Goal: Task Accomplishment & Management: Complete application form

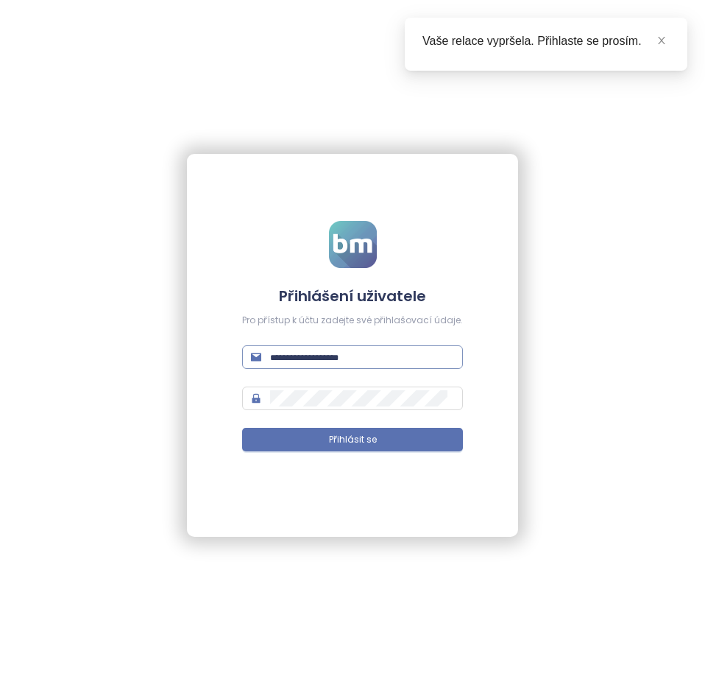
click at [294, 363] on input "text" at bounding box center [362, 357] width 184 height 16
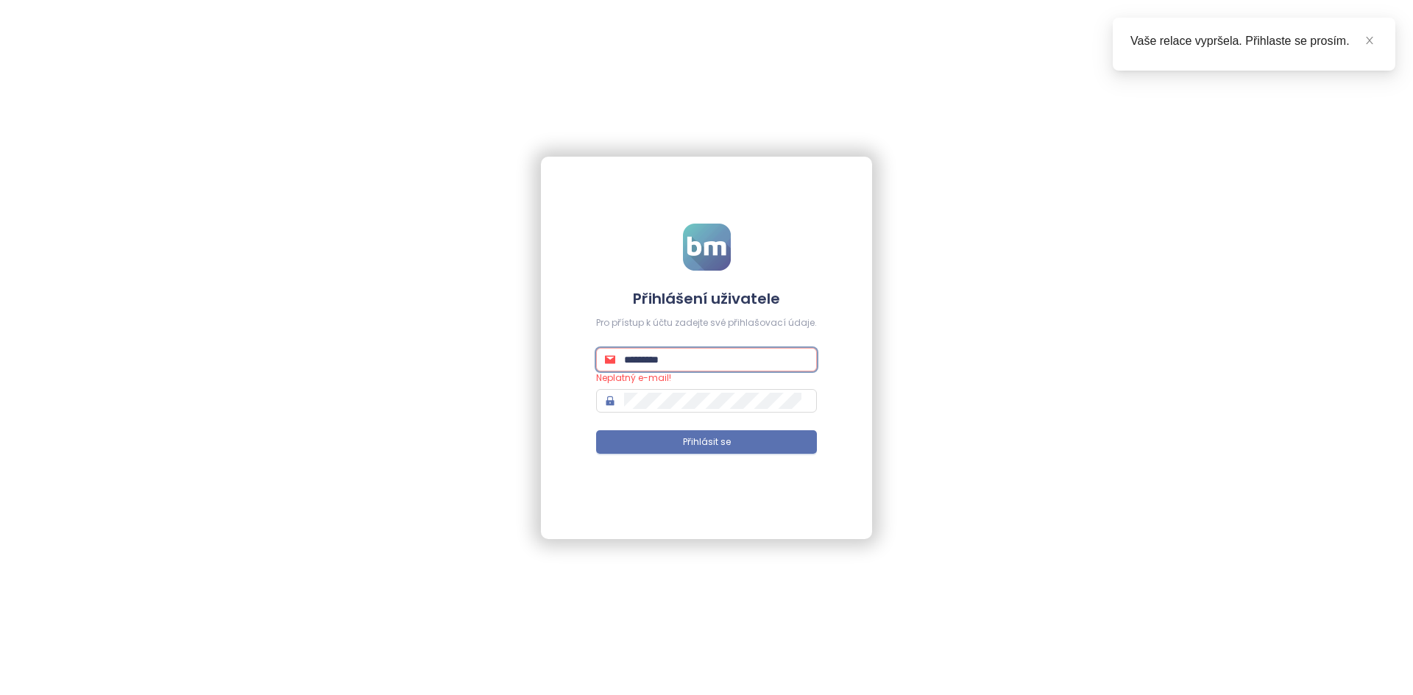
click at [723, 363] on input "*********" at bounding box center [716, 360] width 184 height 16
click at [719, 354] on input "******" at bounding box center [716, 360] width 184 height 16
click at [719, 352] on input "******" at bounding box center [716, 360] width 184 height 16
paste input "**********"
type input "**********"
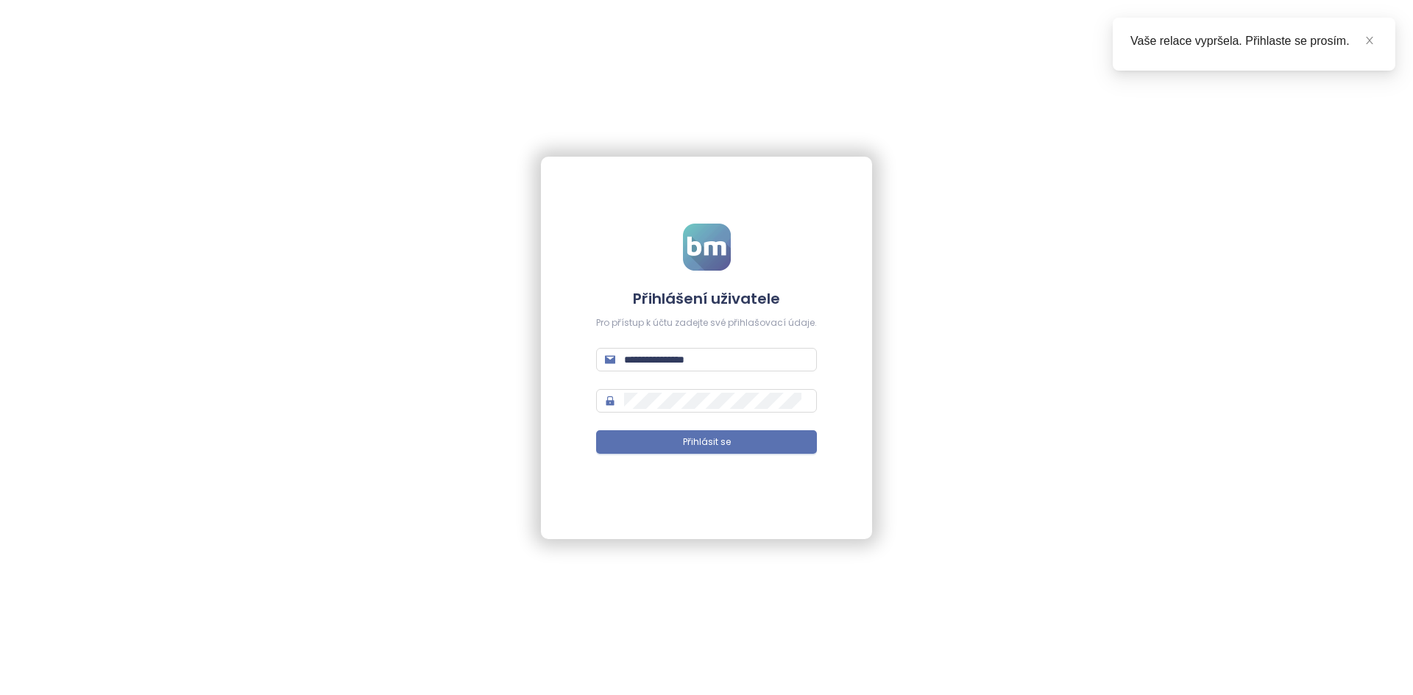
drag, startPoint x: 704, startPoint y: 374, endPoint x: 704, endPoint y: 382, distance: 8.1
click at [704, 377] on form "**********" at bounding box center [706, 348] width 221 height 248
click at [715, 439] on span "Přihlásit se" at bounding box center [707, 443] width 48 height 14
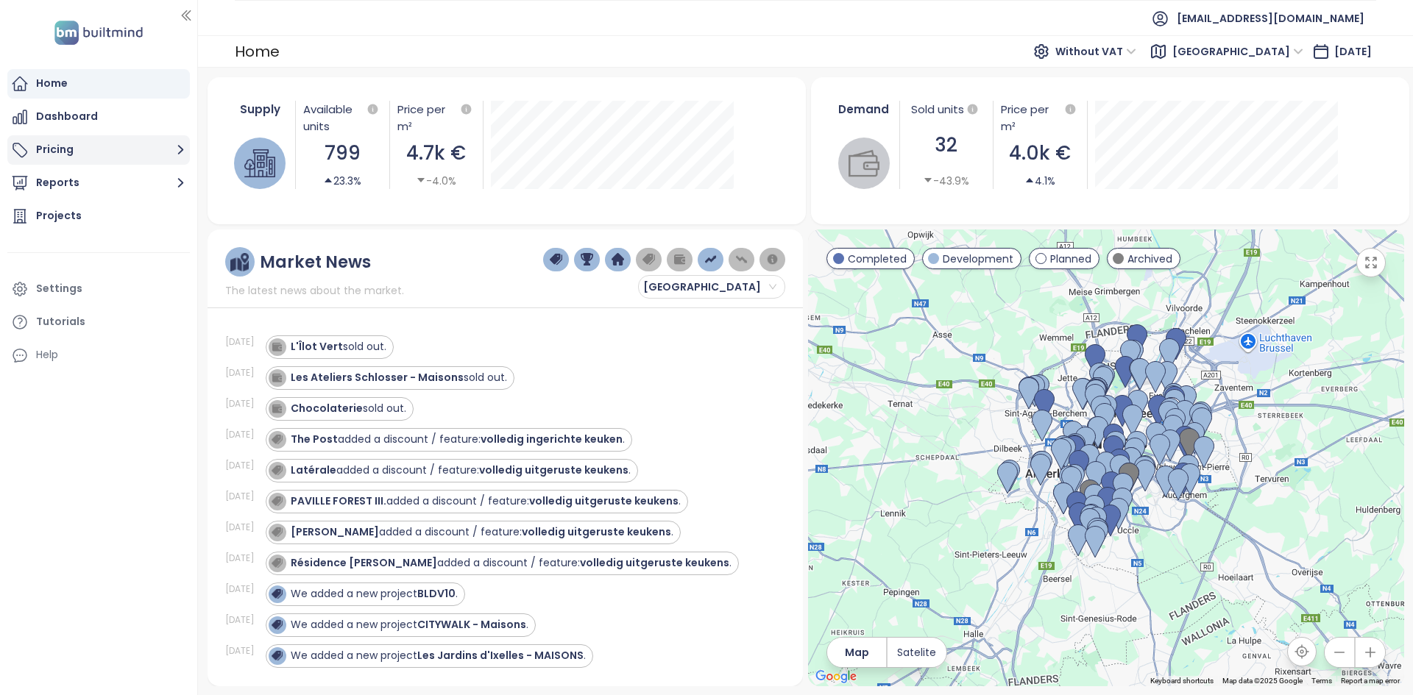
click at [79, 152] on button "Pricing" at bounding box center [98, 149] width 183 height 29
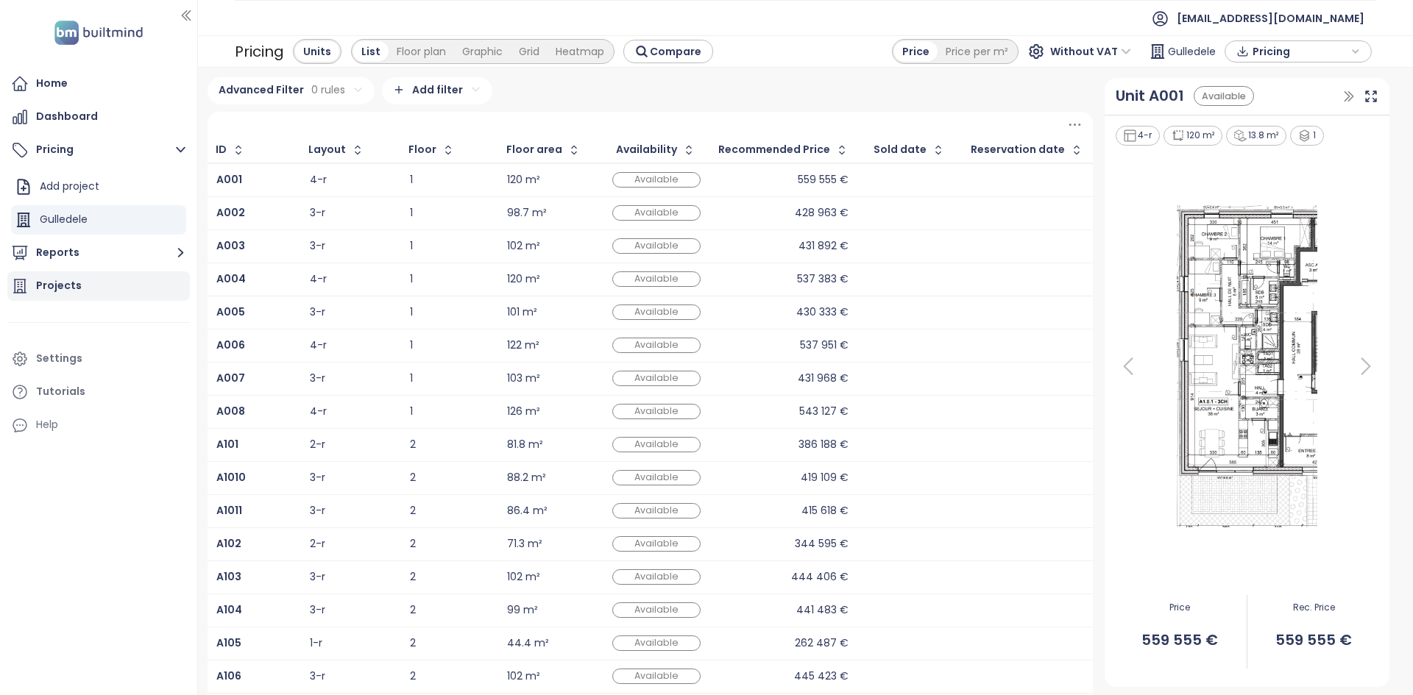
click at [76, 286] on div "Projects" at bounding box center [59, 286] width 46 height 18
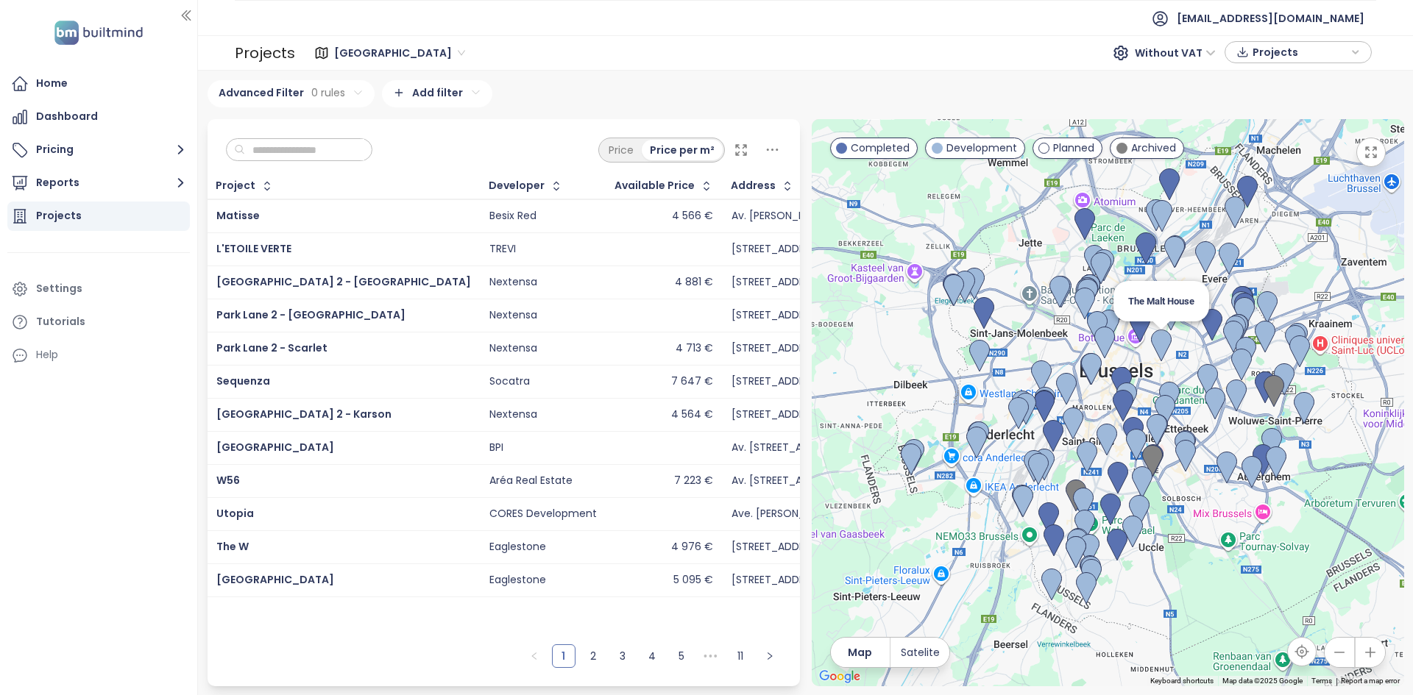
click at [1158, 350] on img at bounding box center [1161, 346] width 21 height 32
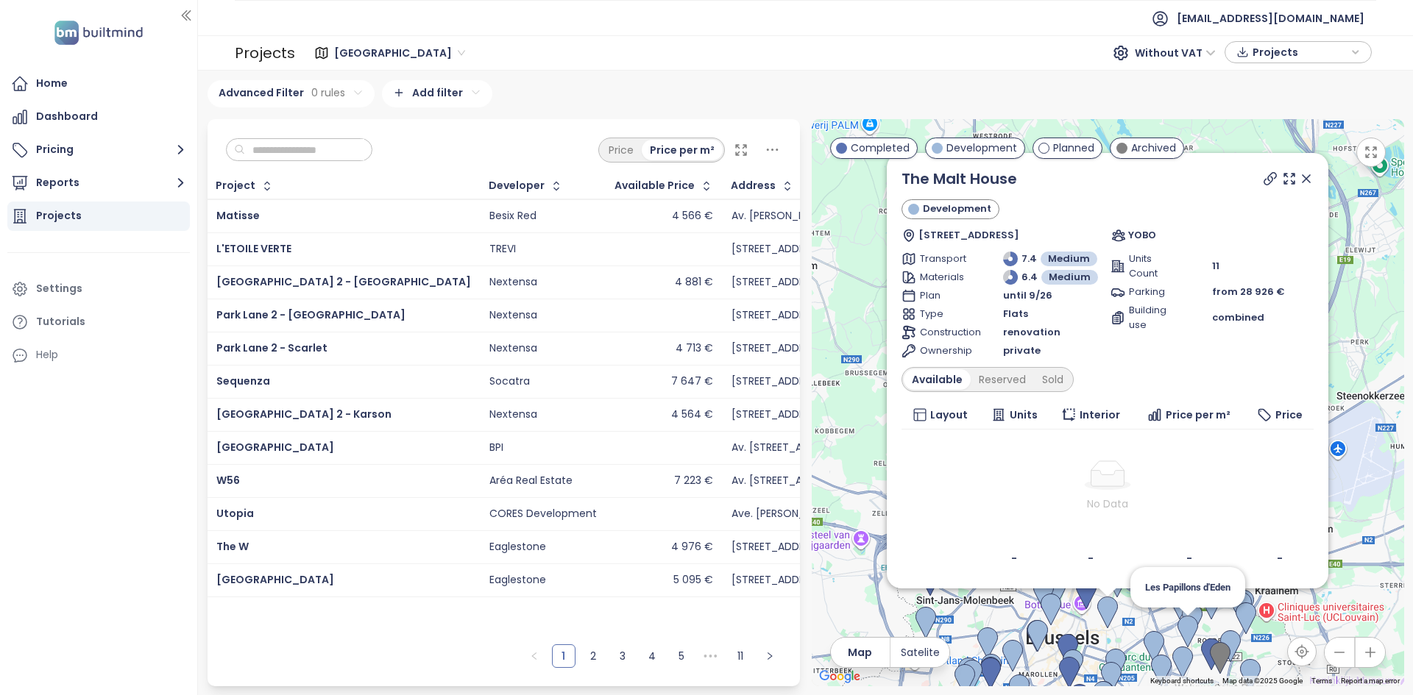
click at [1191, 648] on img at bounding box center [1182, 663] width 21 height 32
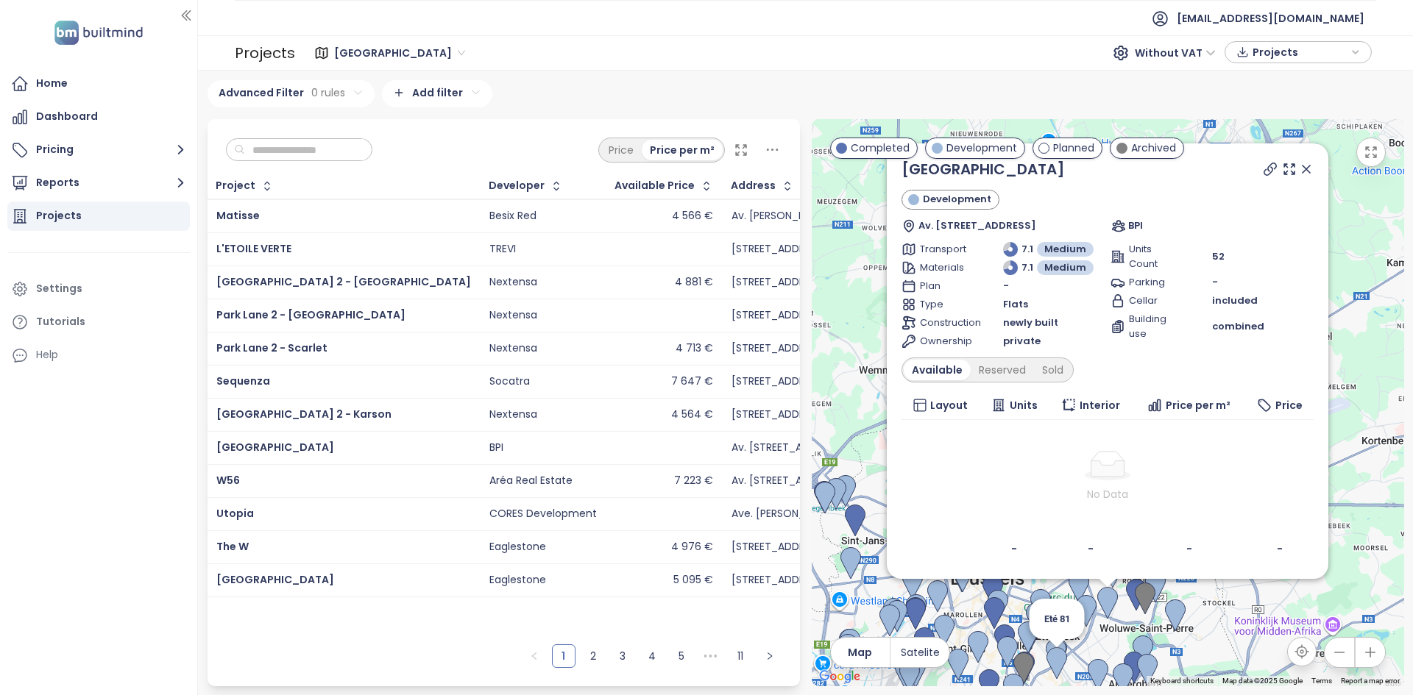
click at [1063, 674] on div "Tervuren Square Development Av. de Tervueren 249, 1150 Woluwe-Saint-Pierre, Bel…" at bounding box center [1108, 402] width 592 height 567
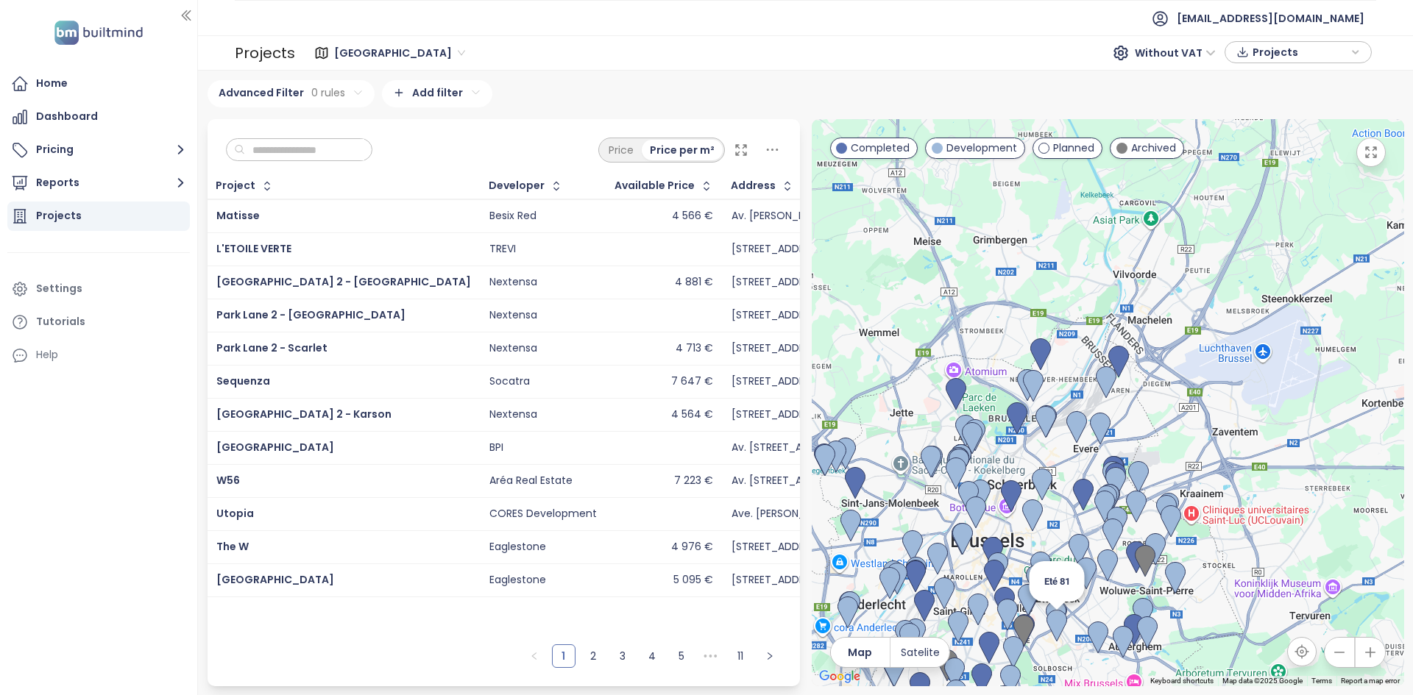
click at [1053, 626] on img at bounding box center [1057, 626] width 21 height 32
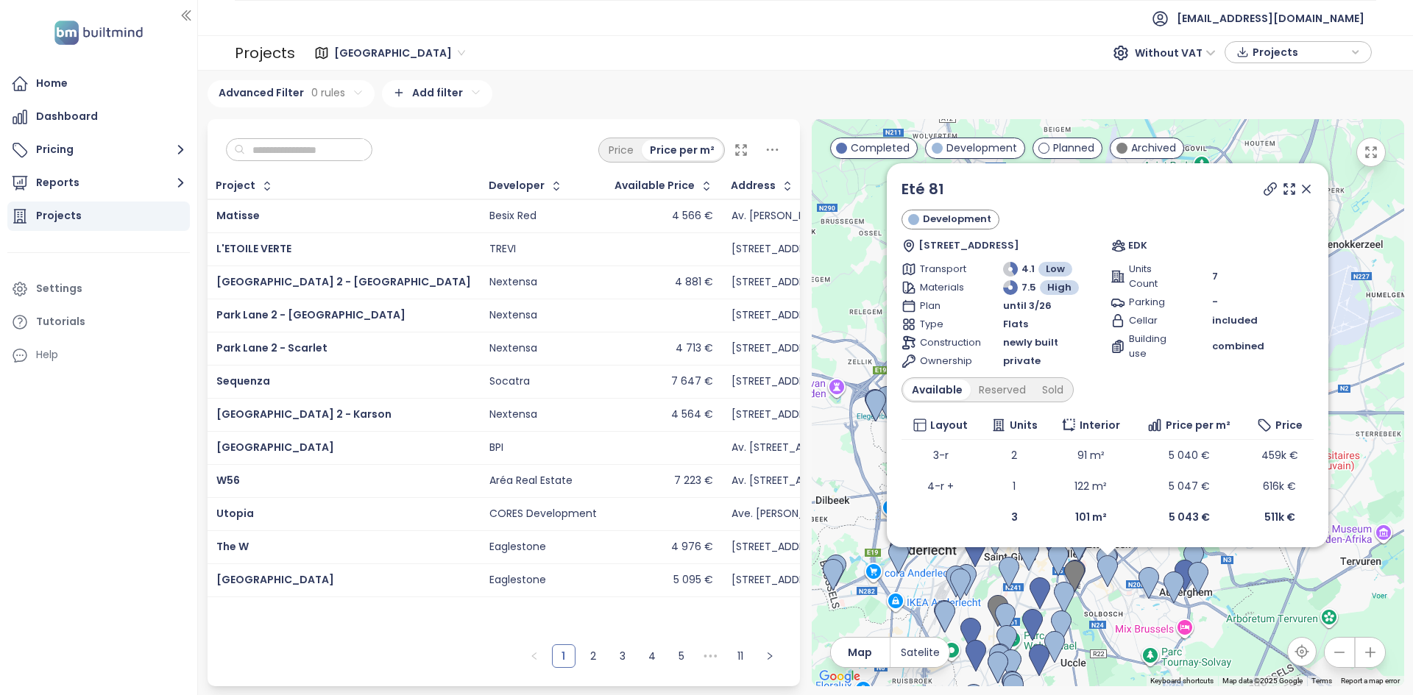
click at [1266, 191] on icon at bounding box center [1270, 189] width 15 height 15
click at [1305, 193] on icon at bounding box center [1306, 189] width 15 height 15
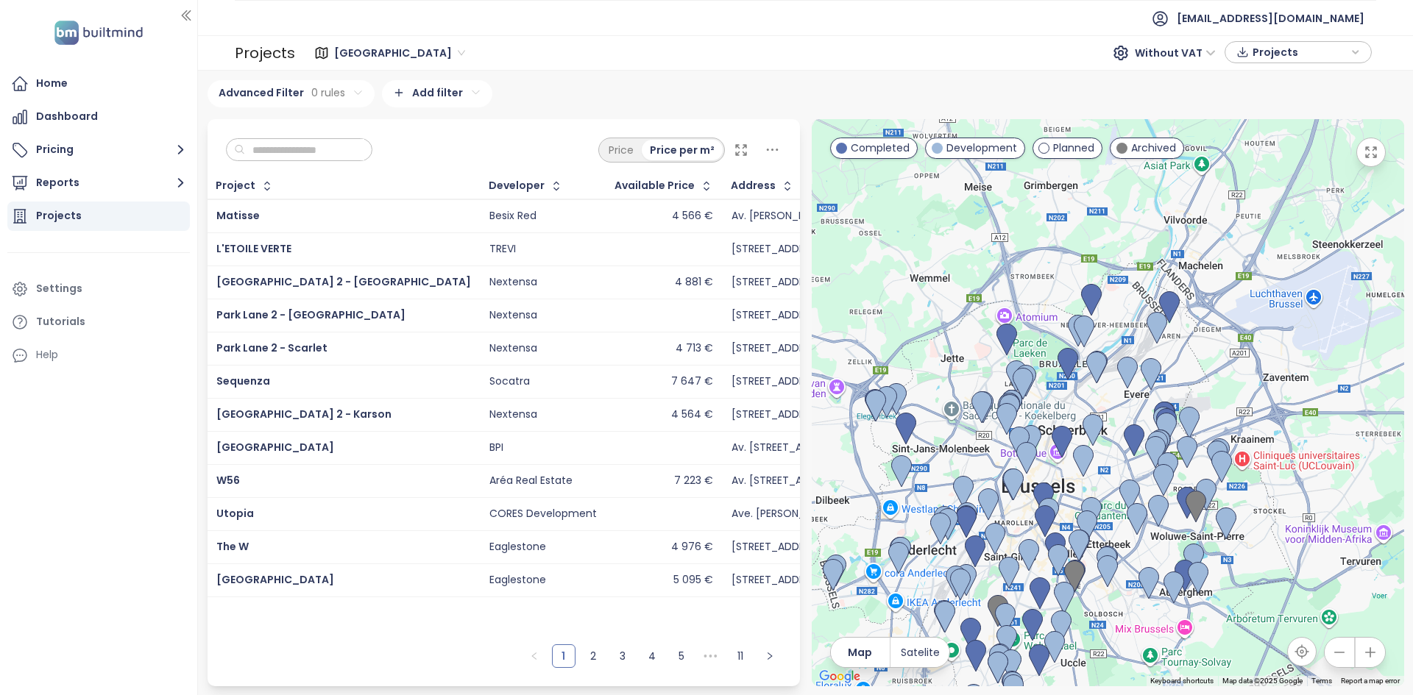
click at [1116, 481] on div "To navigate, press the arrow keys." at bounding box center [1108, 402] width 592 height 567
click at [1116, 481] on div at bounding box center [1108, 402] width 592 height 567
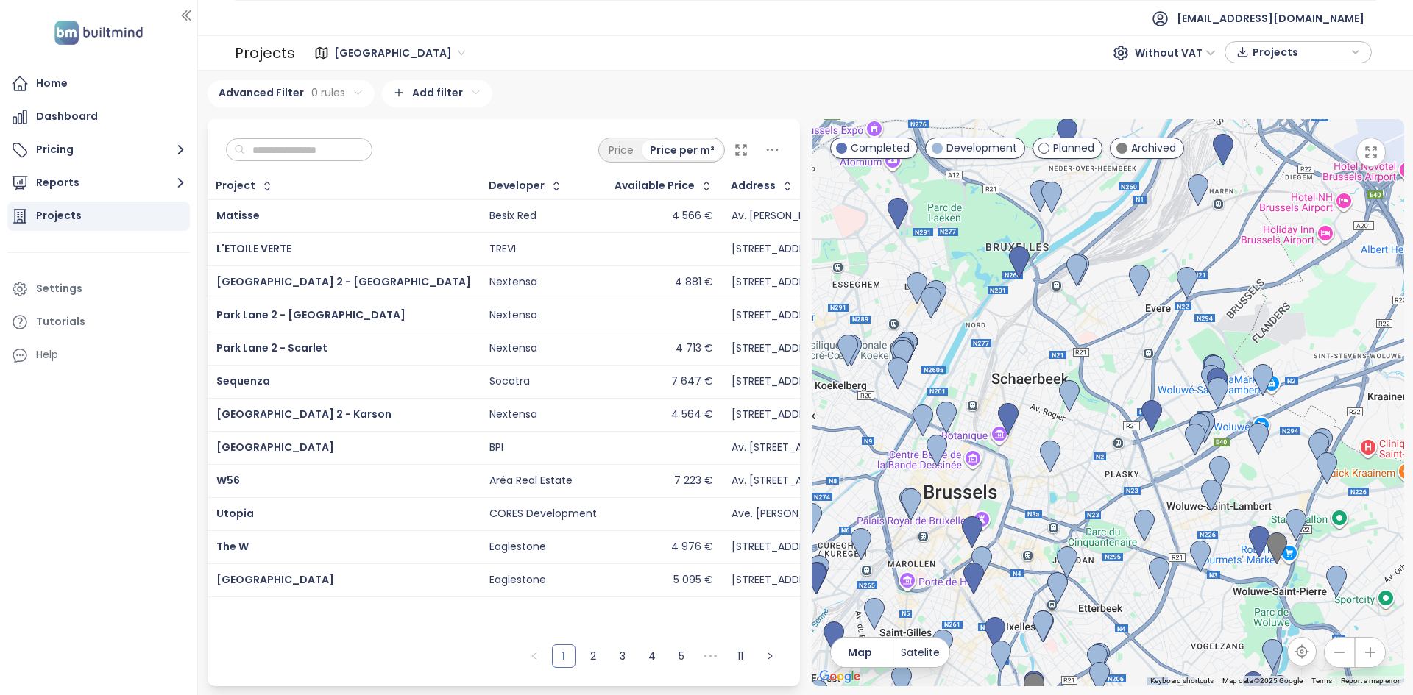
click at [319, 152] on input "text" at bounding box center [304, 150] width 119 height 22
click at [1183, 385] on div at bounding box center [1108, 402] width 592 height 567
click at [1183, 384] on div at bounding box center [1108, 402] width 592 height 567
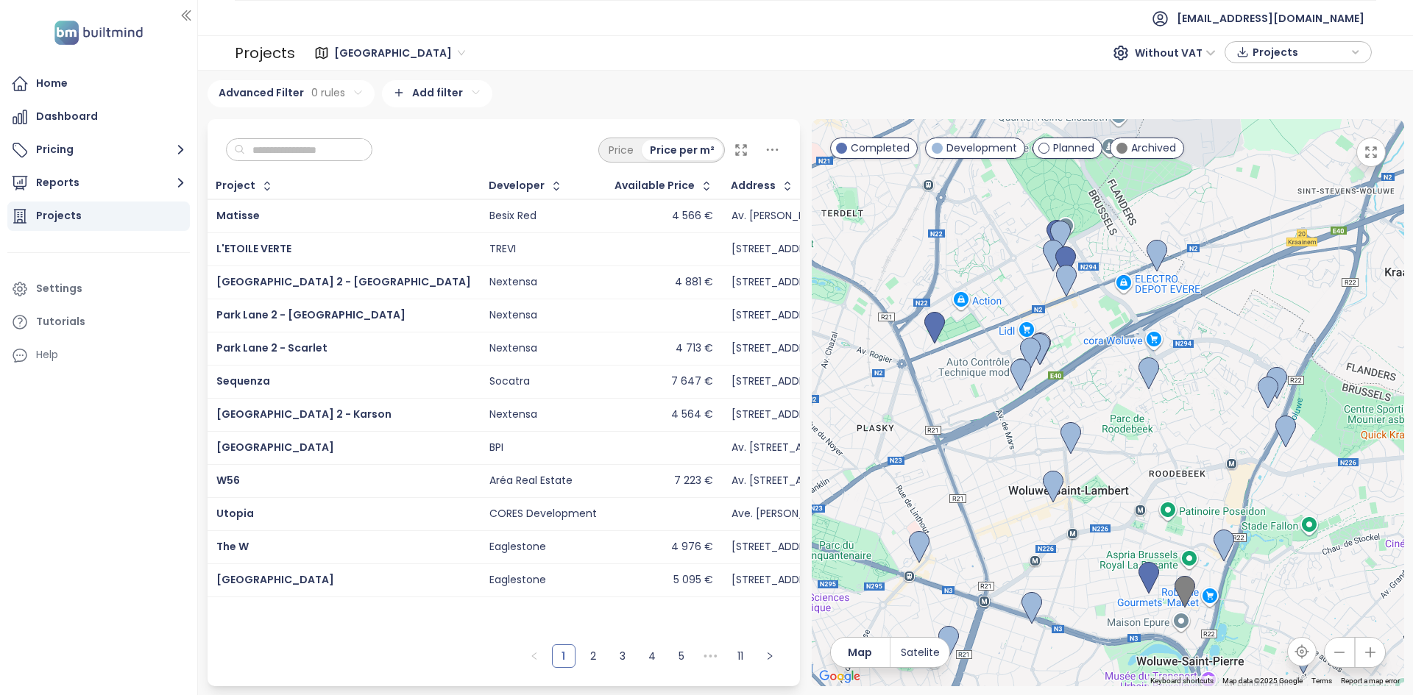
drag, startPoint x: 1205, startPoint y: 361, endPoint x: 1019, endPoint y: 227, distance: 229.8
click at [1019, 227] on div at bounding box center [1108, 402] width 592 height 567
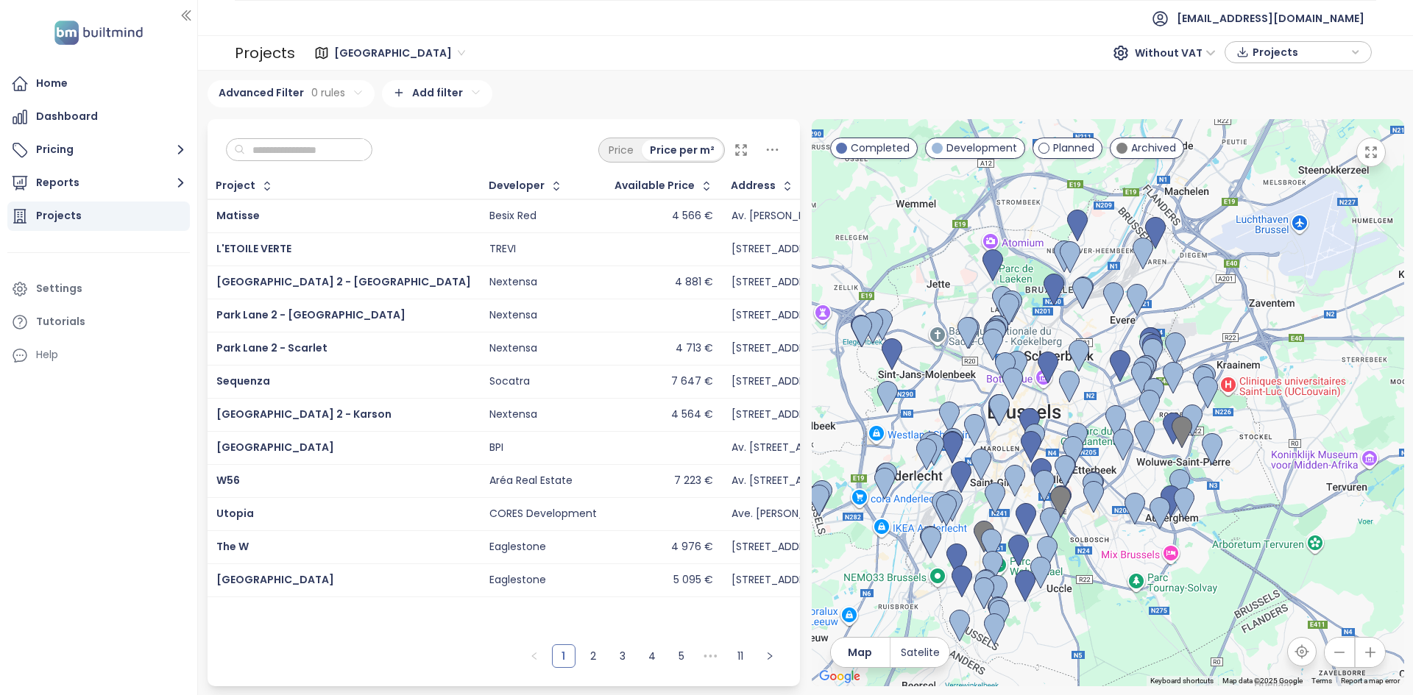
click at [341, 162] on div "Price Price per m²" at bounding box center [504, 146] width 592 height 54
click at [338, 156] on input "text" at bounding box center [304, 150] width 119 height 22
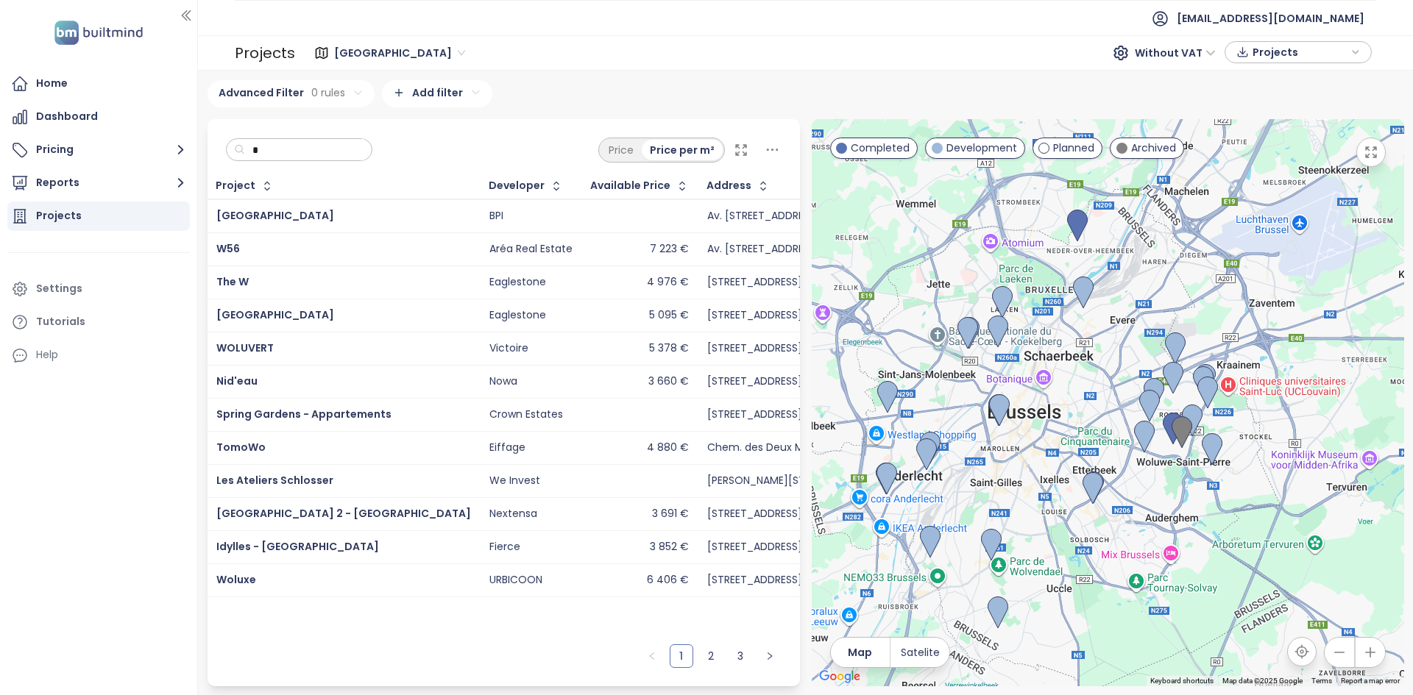
type input "*"
click at [362, 275] on div "The W" at bounding box center [343, 283] width 255 height 18
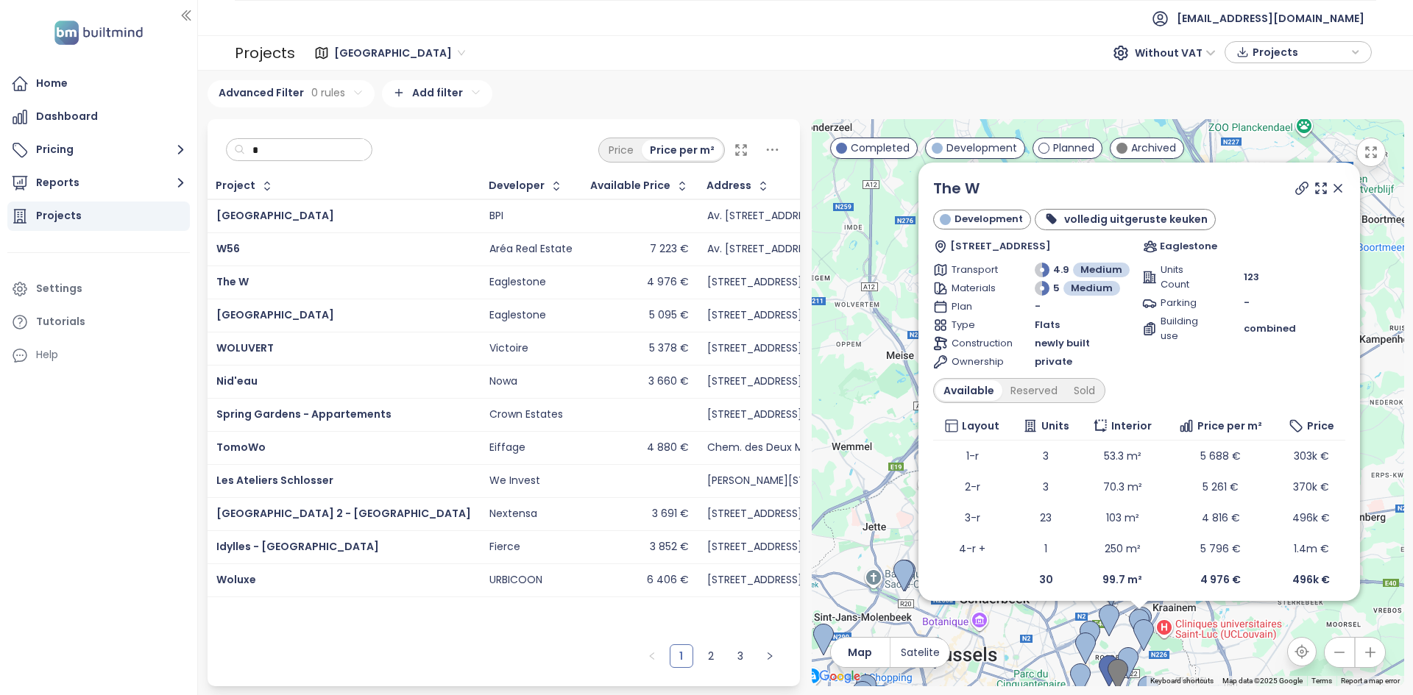
click at [317, 147] on input "*" at bounding box center [304, 150] width 119 height 22
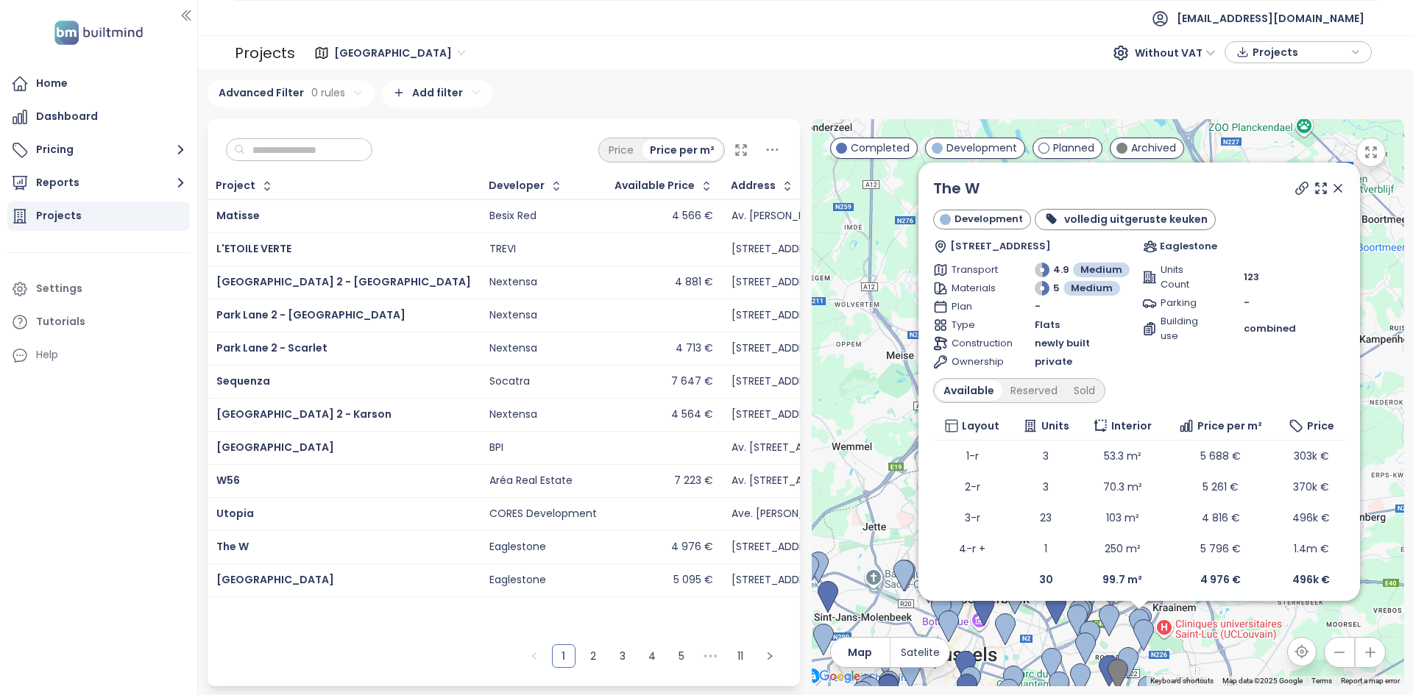
click at [1331, 189] on icon at bounding box center [1338, 188] width 15 height 15
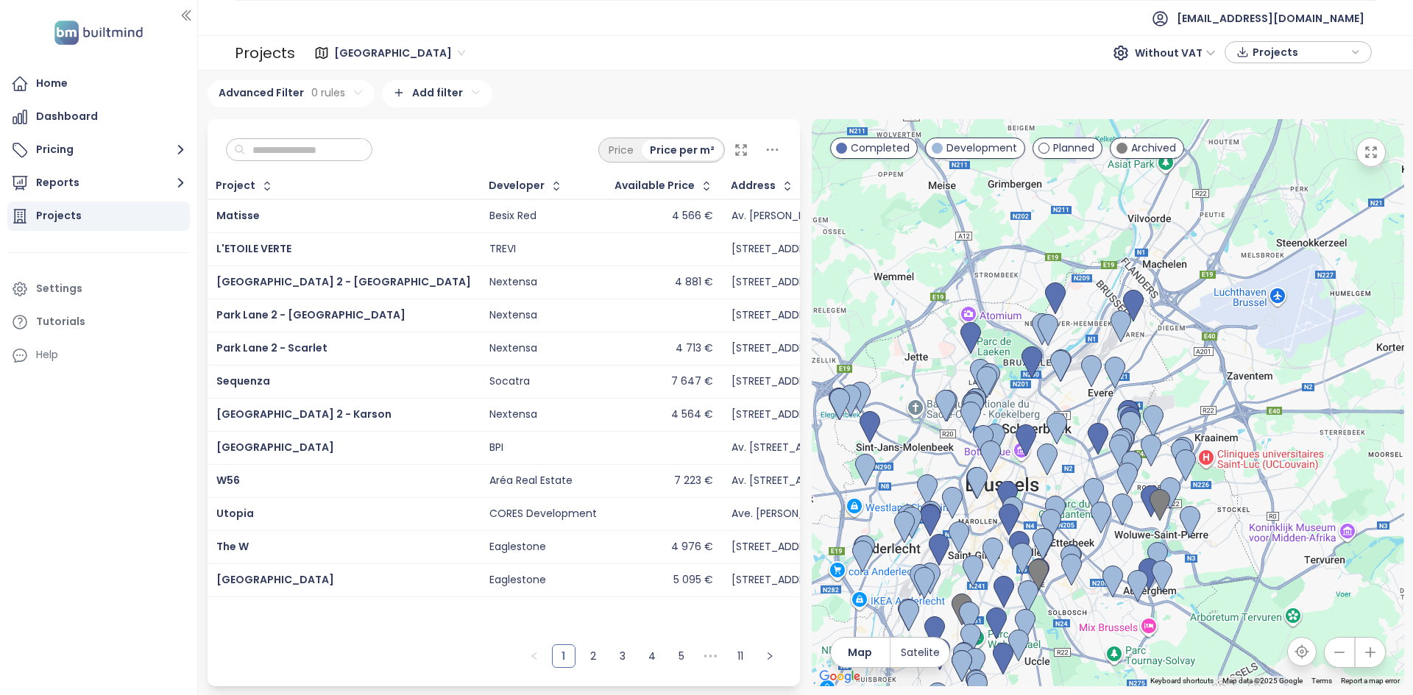
drag, startPoint x: 1138, startPoint y: 585, endPoint x: 1180, endPoint y: 414, distance: 175.6
click at [1180, 414] on div at bounding box center [1108, 402] width 592 height 567
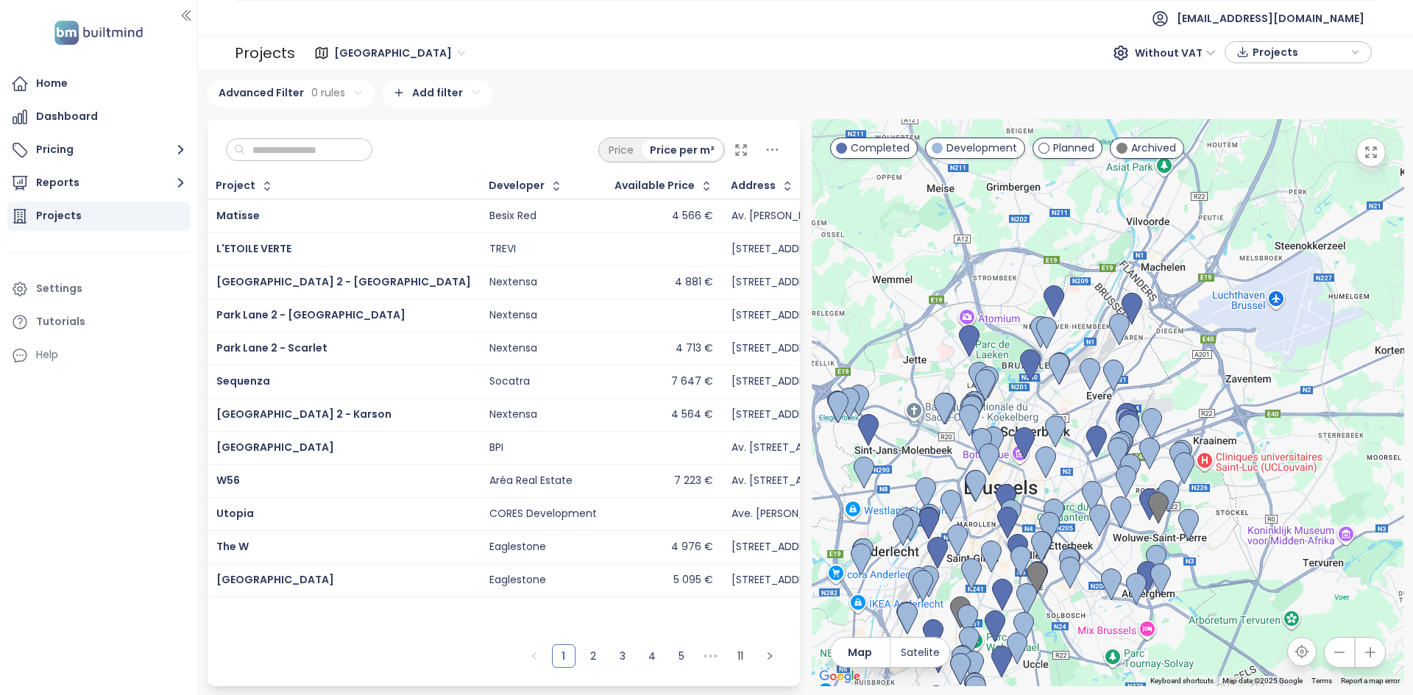
click at [1180, 414] on div at bounding box center [1108, 402] width 592 height 567
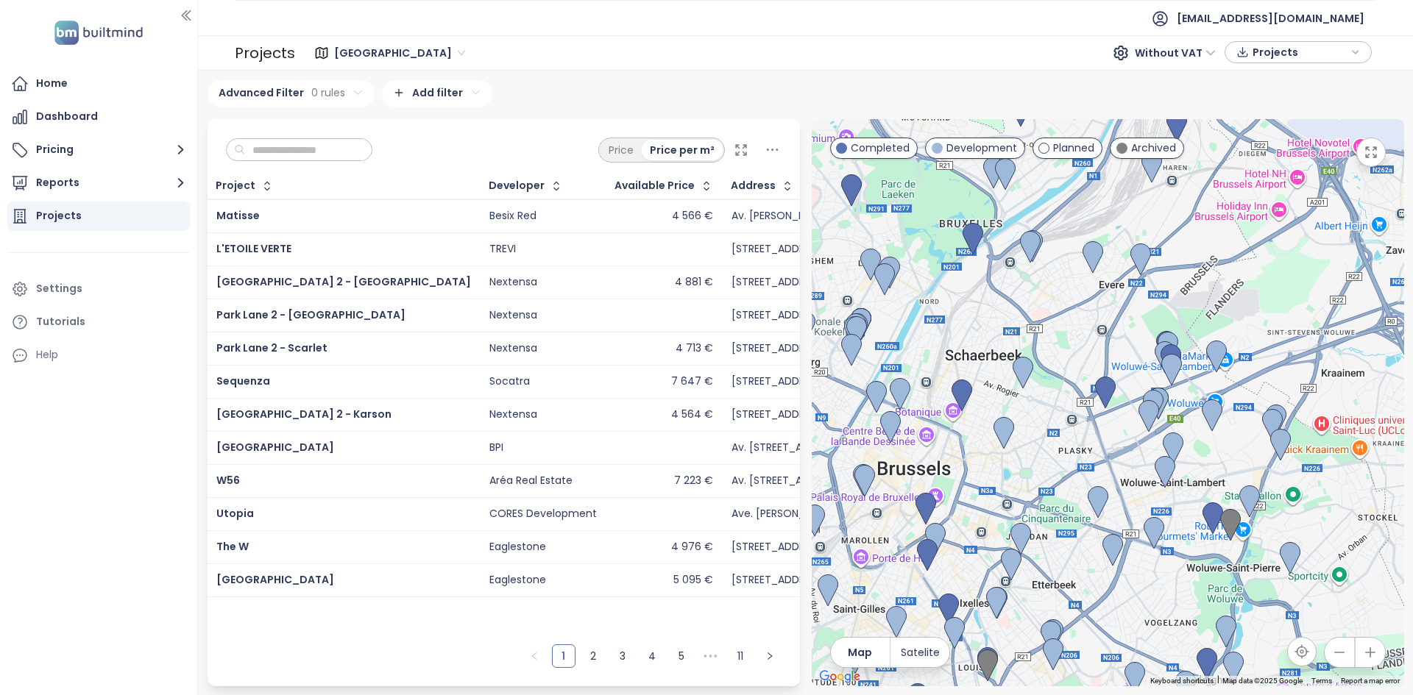
drag, startPoint x: 1178, startPoint y: 417, endPoint x: 1271, endPoint y: 325, distance: 131.1
click at [1271, 325] on div at bounding box center [1108, 402] width 592 height 567
click at [1232, 472] on div at bounding box center [1108, 402] width 592 height 567
click at [1232, 470] on div at bounding box center [1108, 402] width 592 height 567
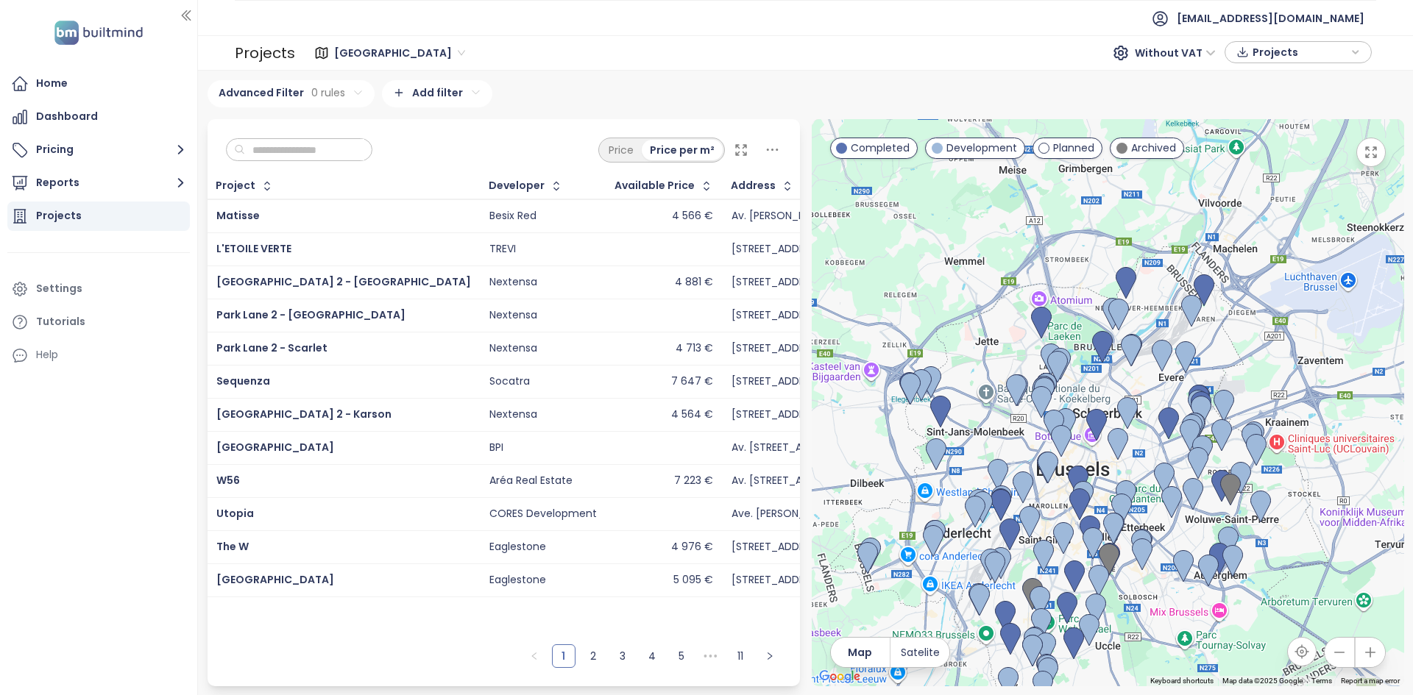
click at [1235, 450] on div at bounding box center [1108, 402] width 592 height 567
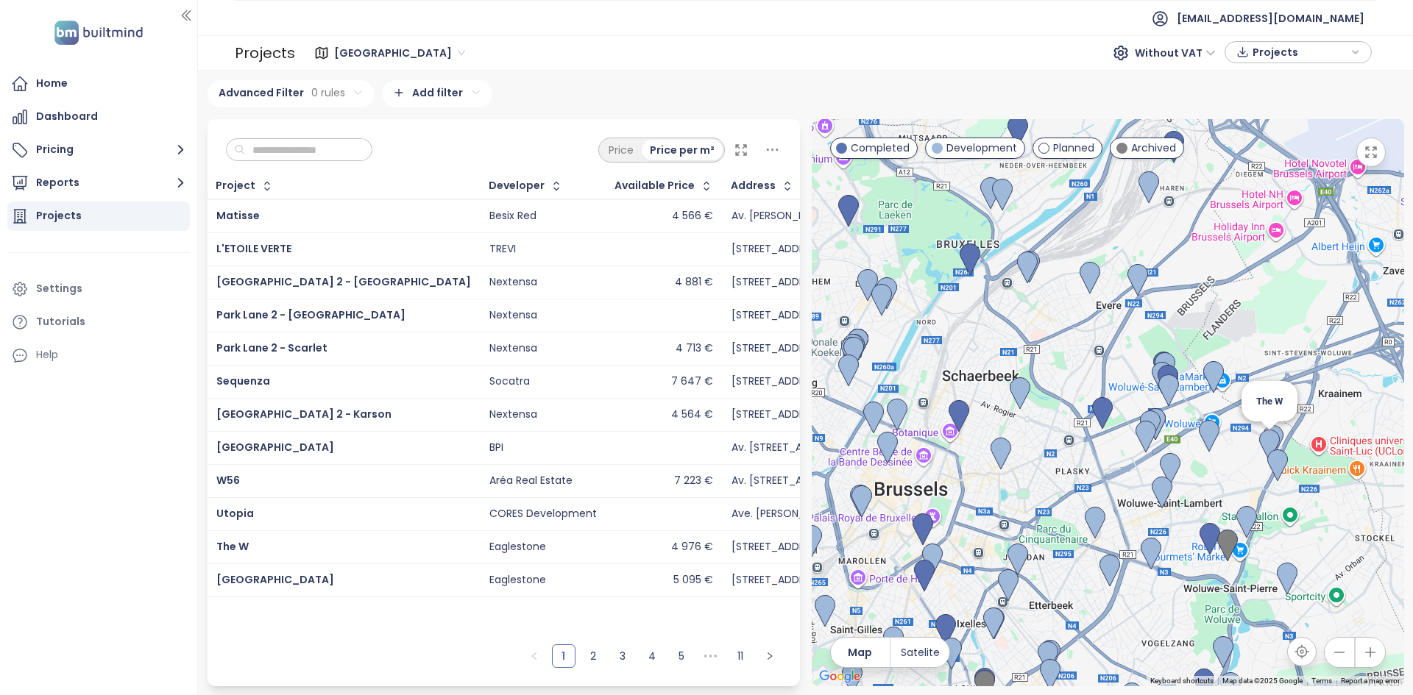
click at [1265, 449] on img at bounding box center [1269, 446] width 21 height 32
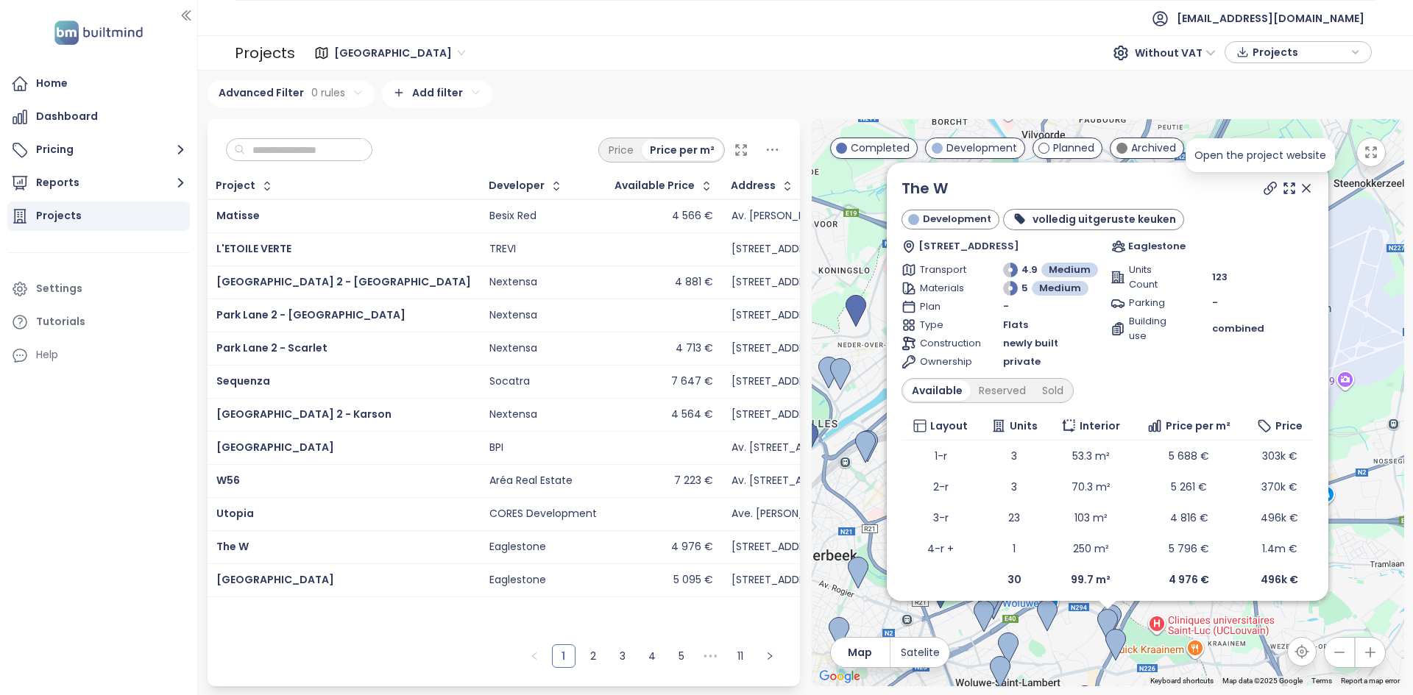
click at [1263, 189] on icon at bounding box center [1270, 188] width 15 height 15
click at [1303, 190] on icon at bounding box center [1306, 188] width 7 height 7
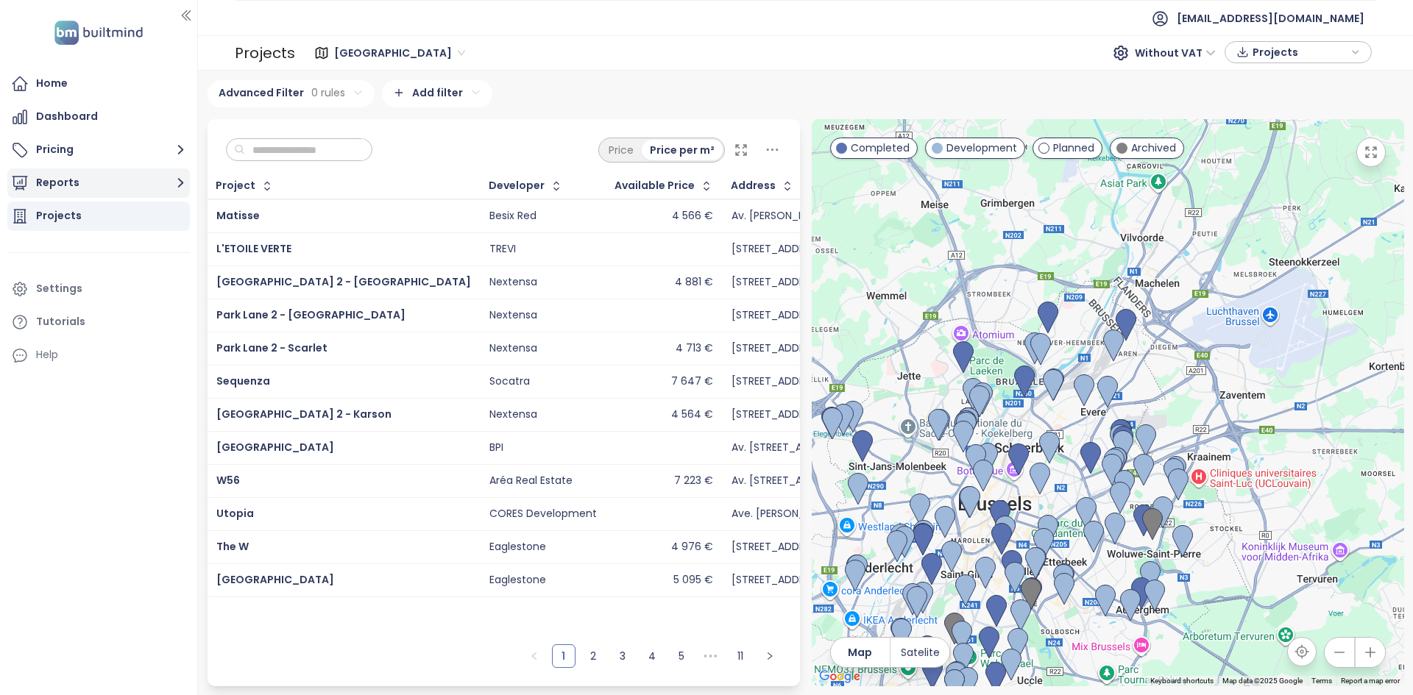
click at [135, 187] on button "Reports" at bounding box center [98, 183] width 183 height 29
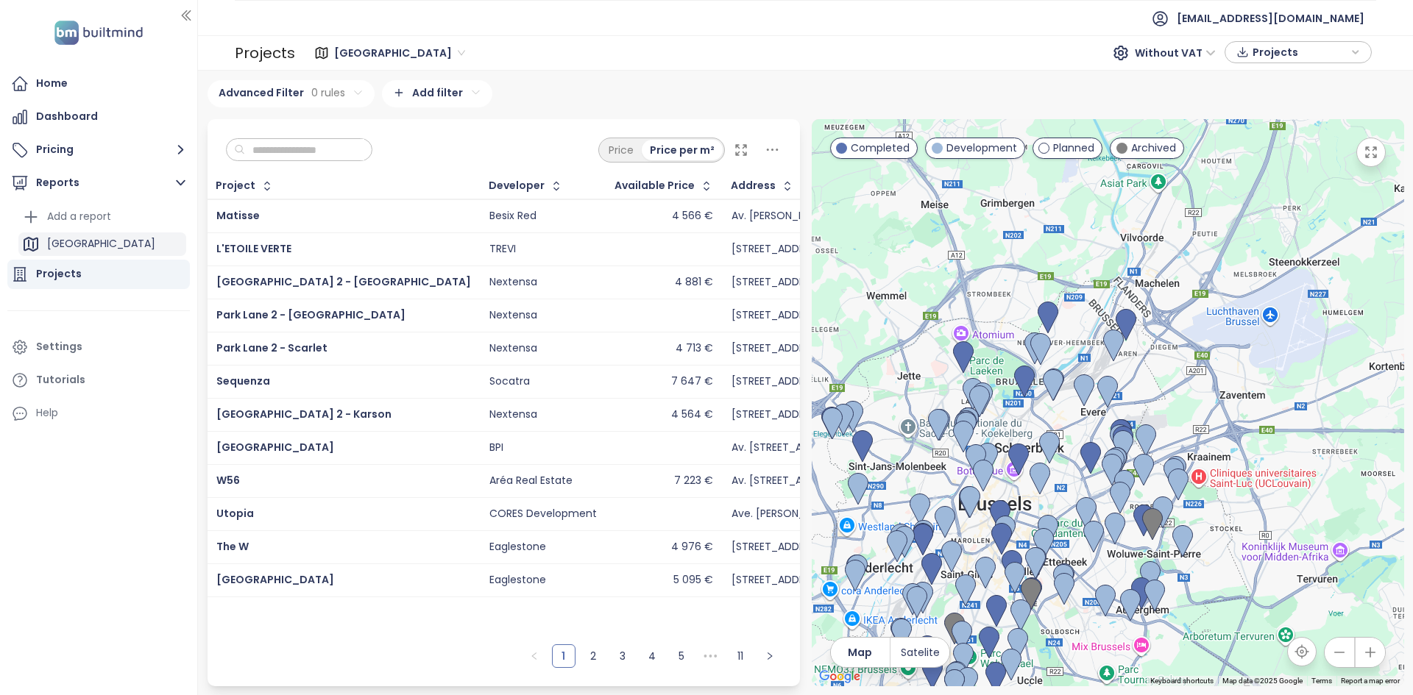
click at [109, 245] on div "[GEOGRAPHIC_DATA]" at bounding box center [102, 245] width 168 height 24
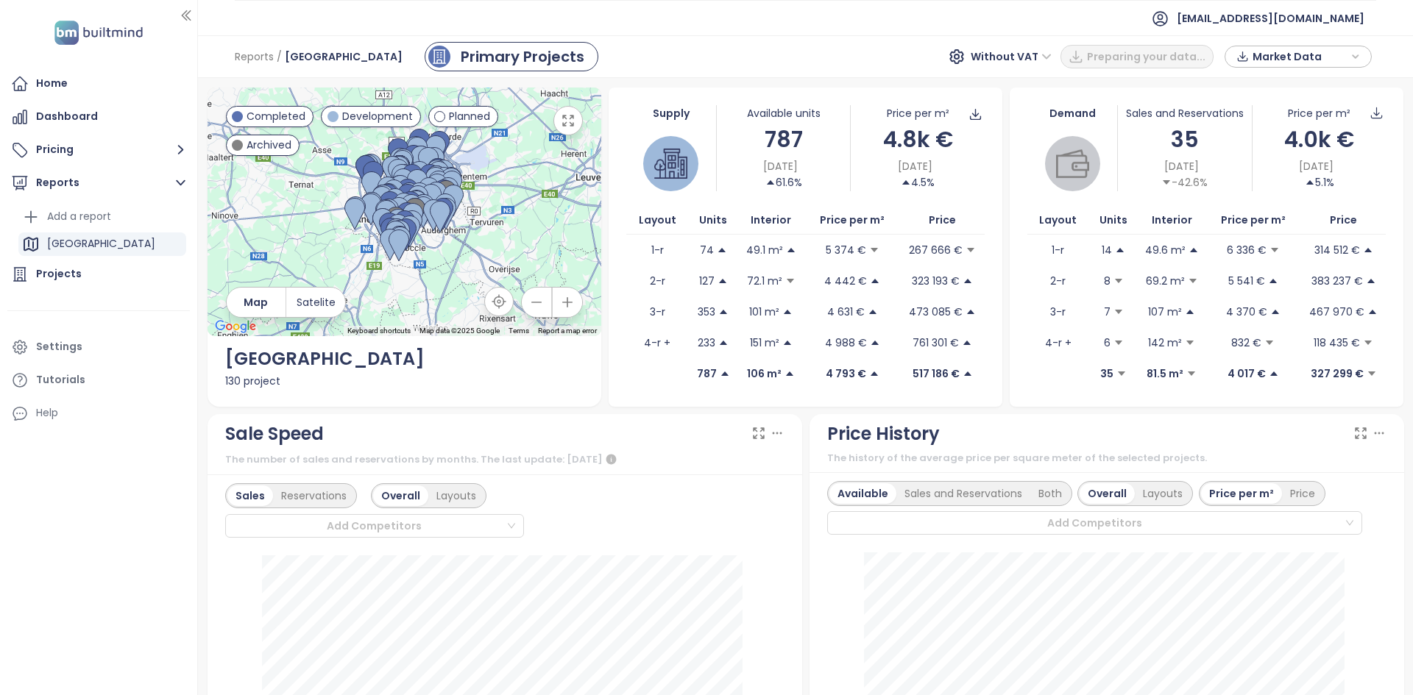
click at [294, 246] on div at bounding box center [405, 212] width 394 height 249
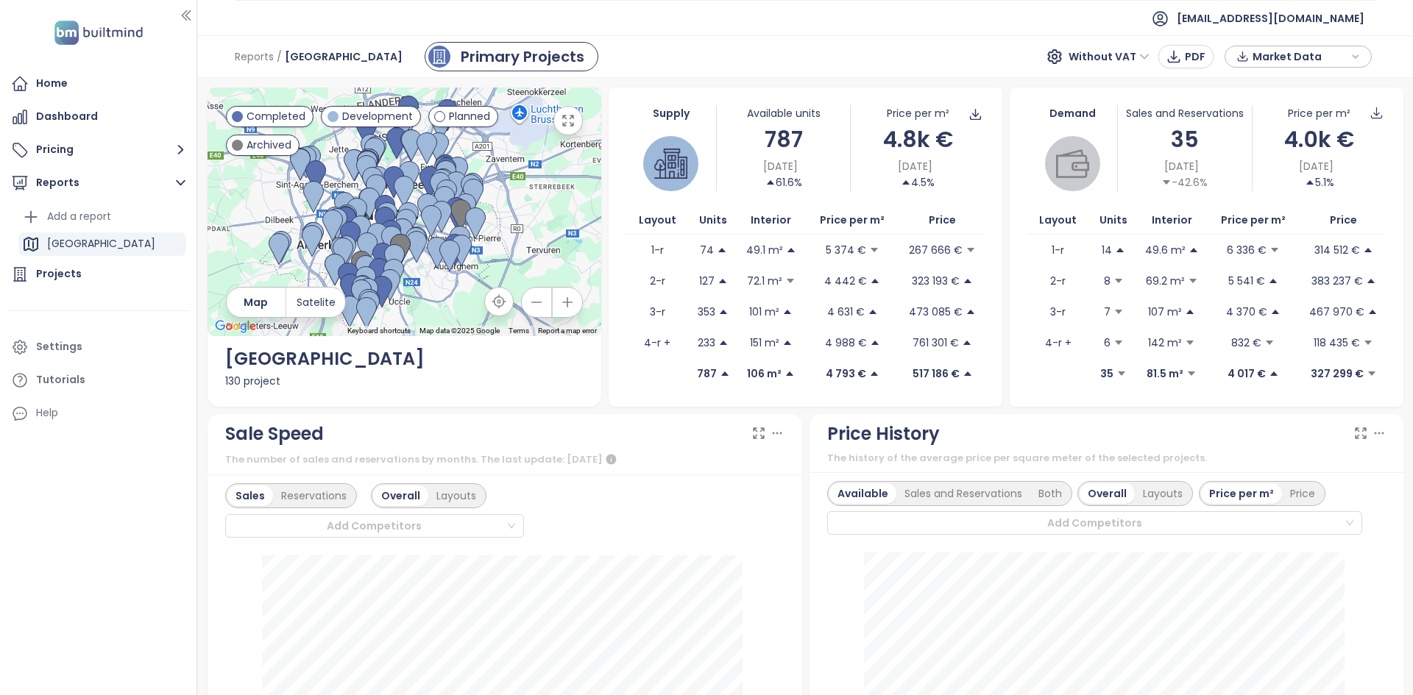
drag, startPoint x: 333, startPoint y: 237, endPoint x: 195, endPoint y: 286, distance: 145.9
click at [195, 286] on section "Home Dashboard Pricing Reports Add a report Brussels Projects Settings Tutorial…" at bounding box center [706, 347] width 1413 height 695
click at [80, 277] on div "Projects" at bounding box center [98, 274] width 183 height 29
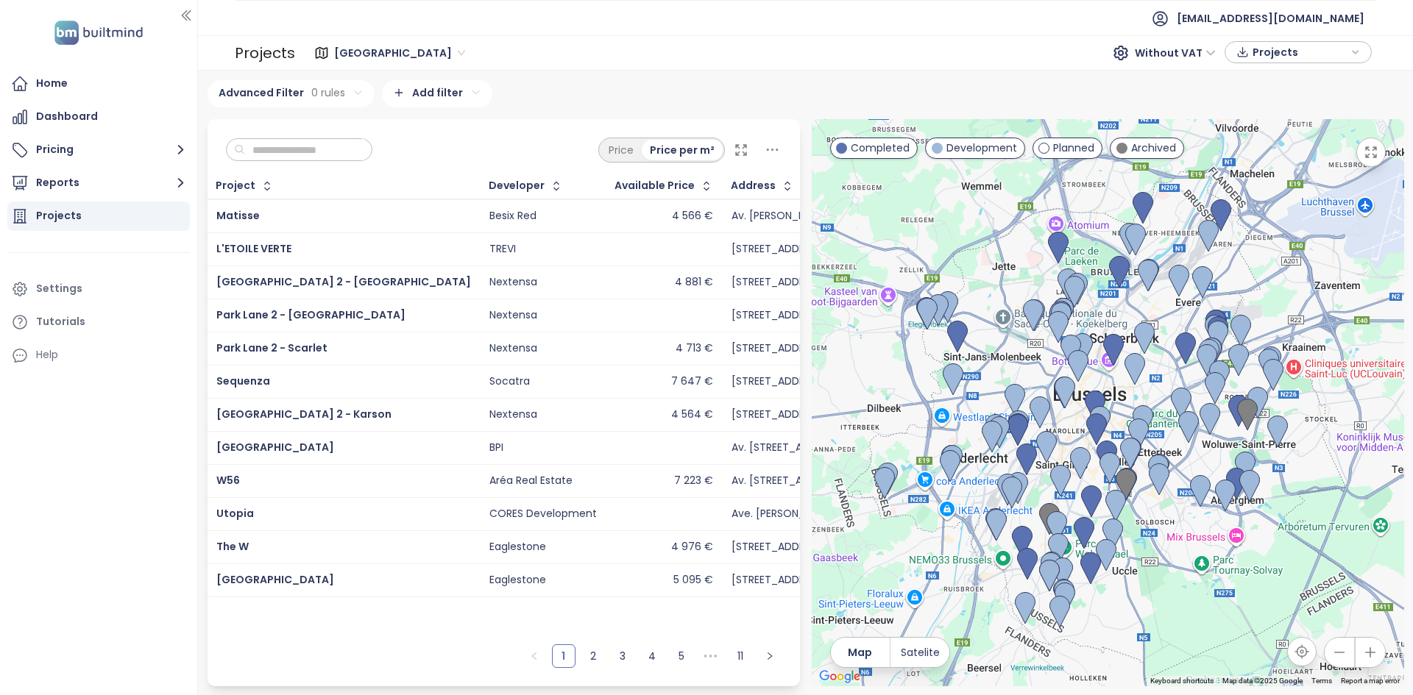
drag, startPoint x: 886, startPoint y: 332, endPoint x: 868, endPoint y: 352, distance: 26.6
click at [868, 352] on div at bounding box center [1108, 402] width 592 height 567
click at [343, 147] on input "text" at bounding box center [304, 150] width 119 height 22
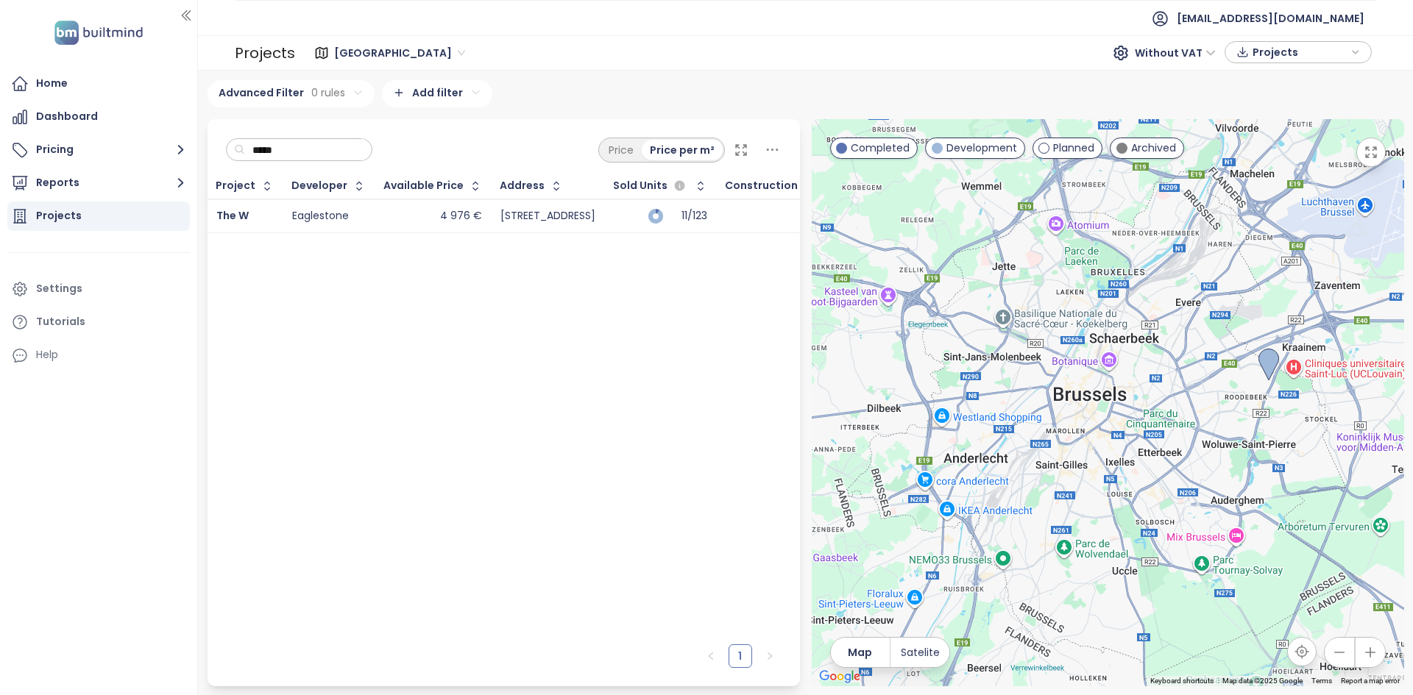
type input "*****"
click at [407, 222] on div "4 976 €" at bounding box center [433, 217] width 98 height 18
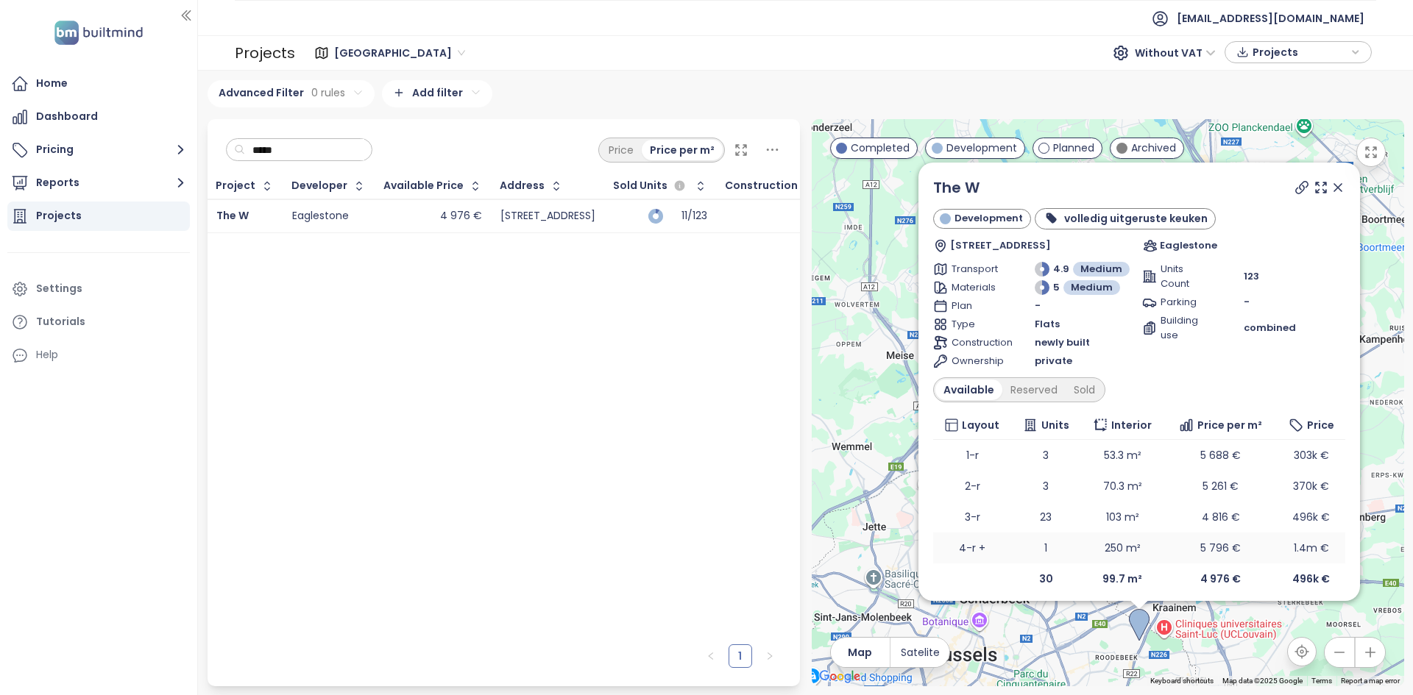
scroll to position [7, 0]
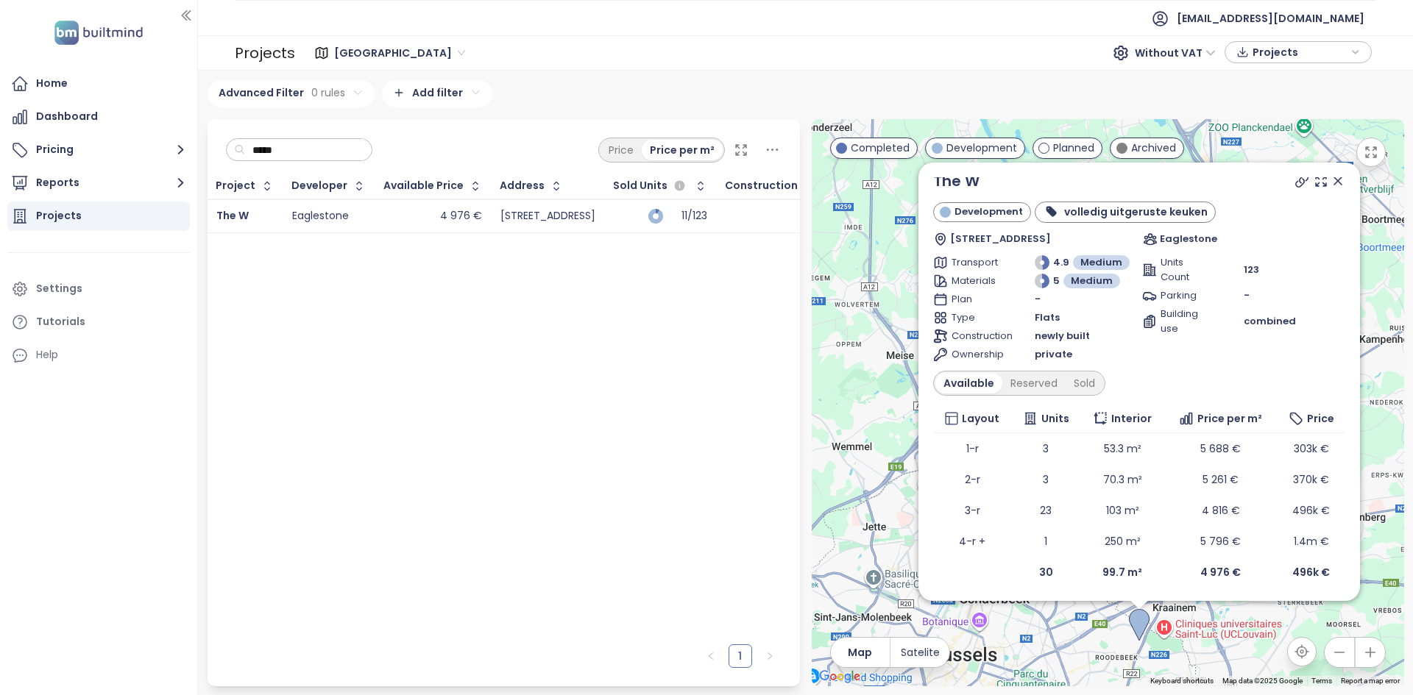
click at [1292, 186] on div at bounding box center [1318, 181] width 53 height 22
drag, startPoint x: 938, startPoint y: 450, endPoint x: 1135, endPoint y: 450, distance: 197.2
click at [1135, 450] on tr "1-r 3 53.3 m² 5 688 € 303k €" at bounding box center [1139, 447] width 412 height 31
click at [968, 185] on link "The W" at bounding box center [956, 179] width 46 height 21
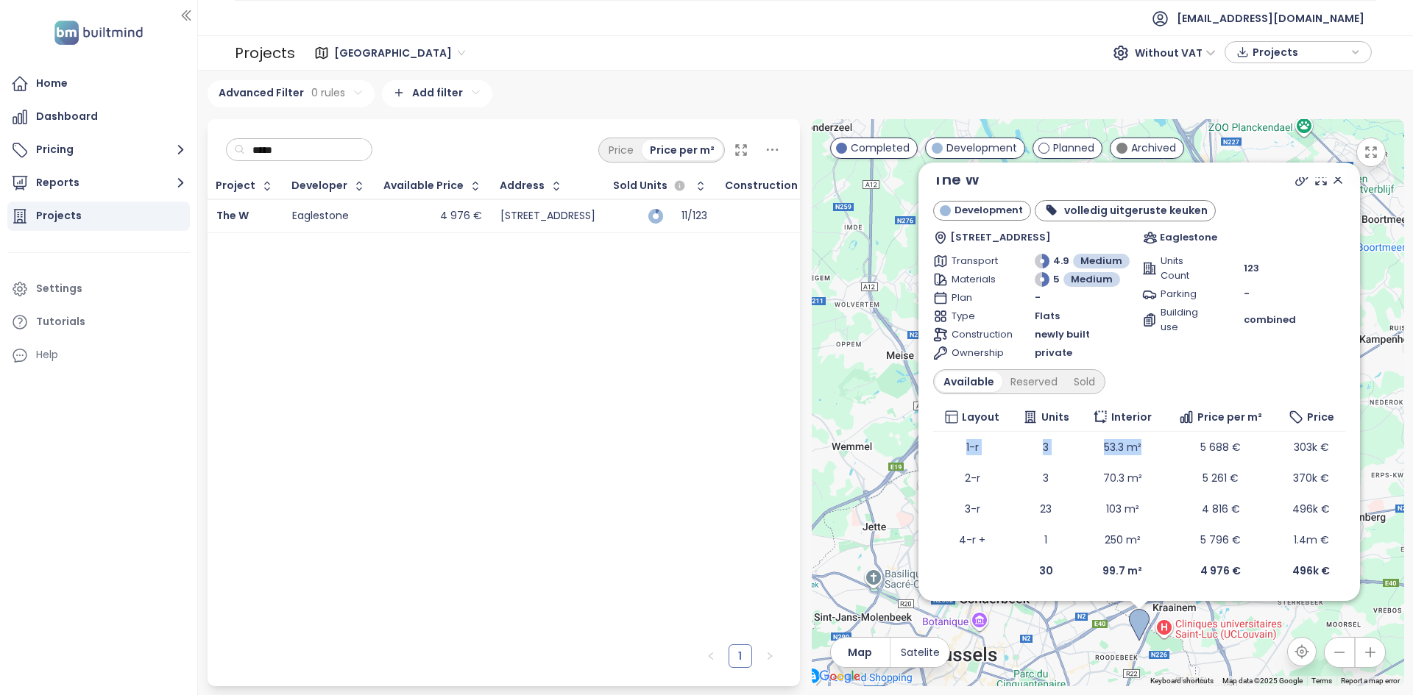
click at [1157, 51] on span "Without VAT" at bounding box center [1175, 53] width 81 height 22
click at [79, 150] on button "Pricing" at bounding box center [98, 149] width 183 height 29
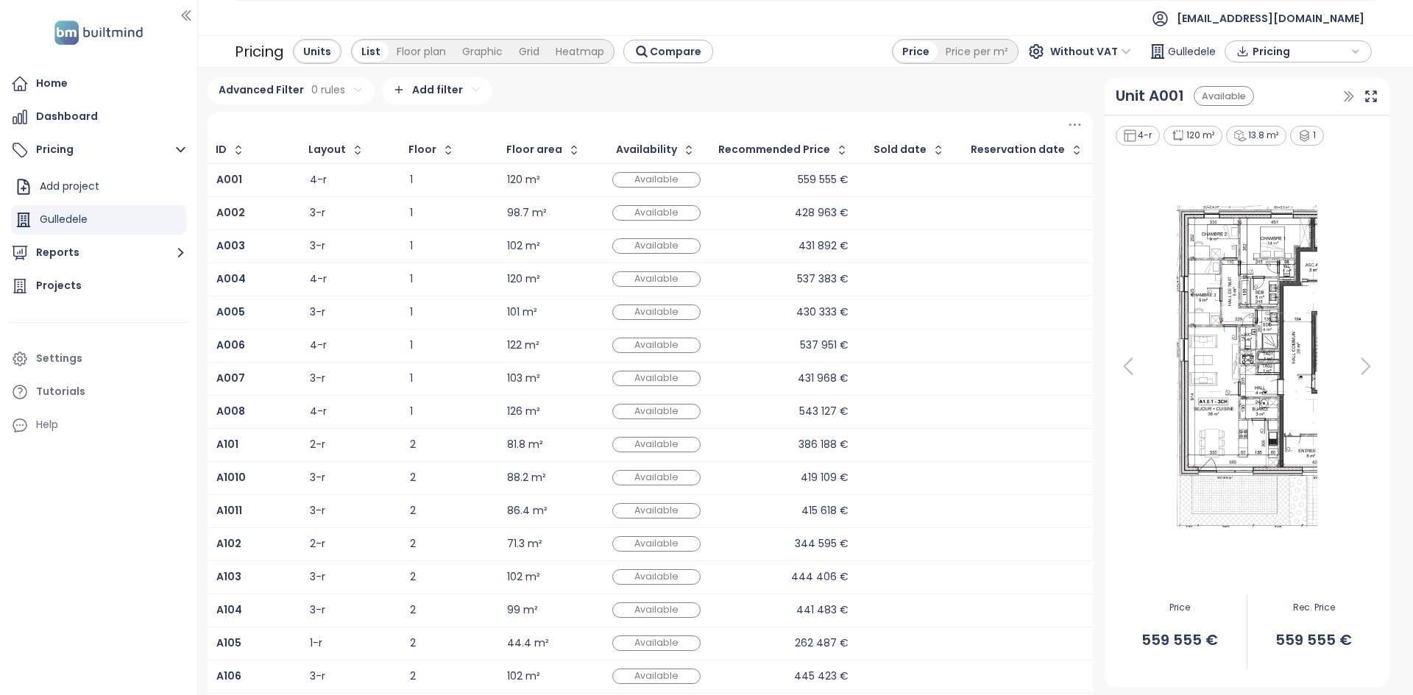
click at [1302, 57] on span "Pricing" at bounding box center [1300, 51] width 95 height 22
click at [1292, 114] on button "Download" at bounding box center [1298, 125] width 131 height 24
drag, startPoint x: 72, startPoint y: 286, endPoint x: 110, endPoint y: 242, distance: 58.0
click at [72, 286] on div "Projects" at bounding box center [59, 286] width 46 height 18
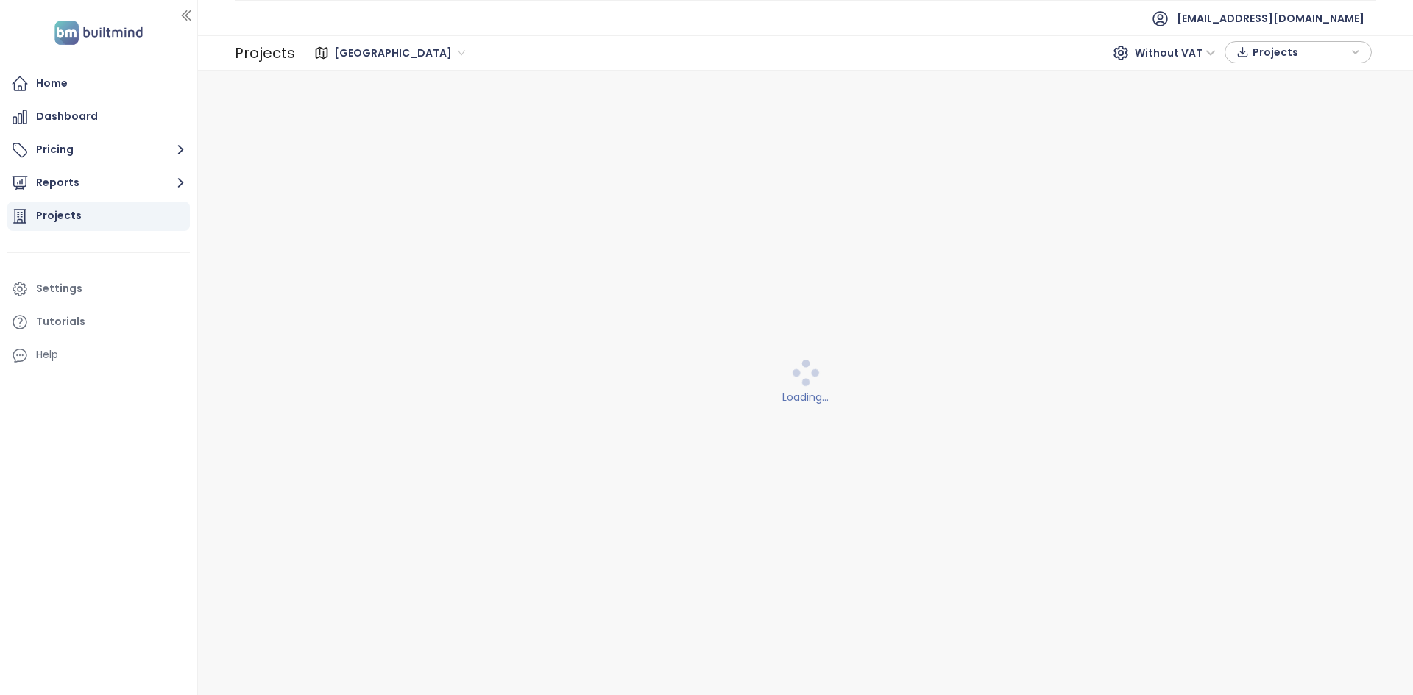
click at [506, 40] on div "Brussels Without VAT Projects" at bounding box center [835, 52] width 1081 height 29
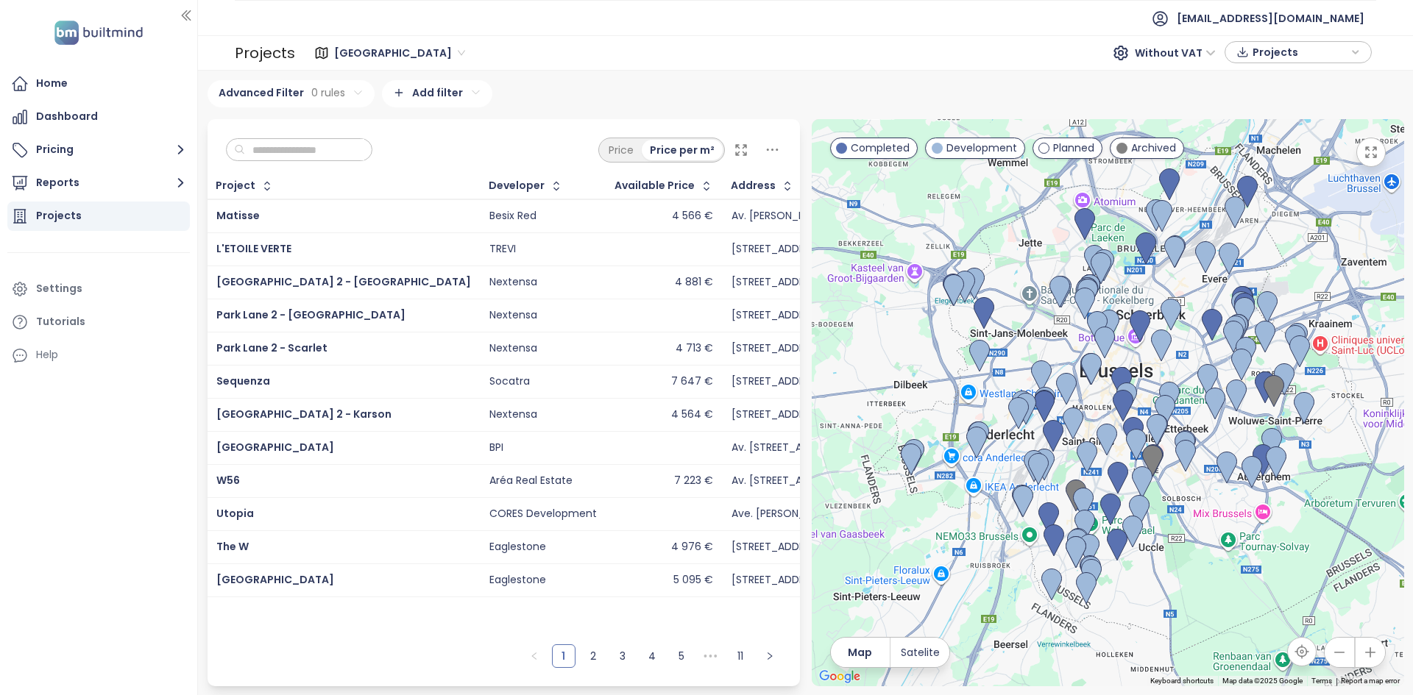
click at [340, 159] on div at bounding box center [299, 150] width 147 height 24
click at [341, 149] on input "text" at bounding box center [304, 150] width 119 height 22
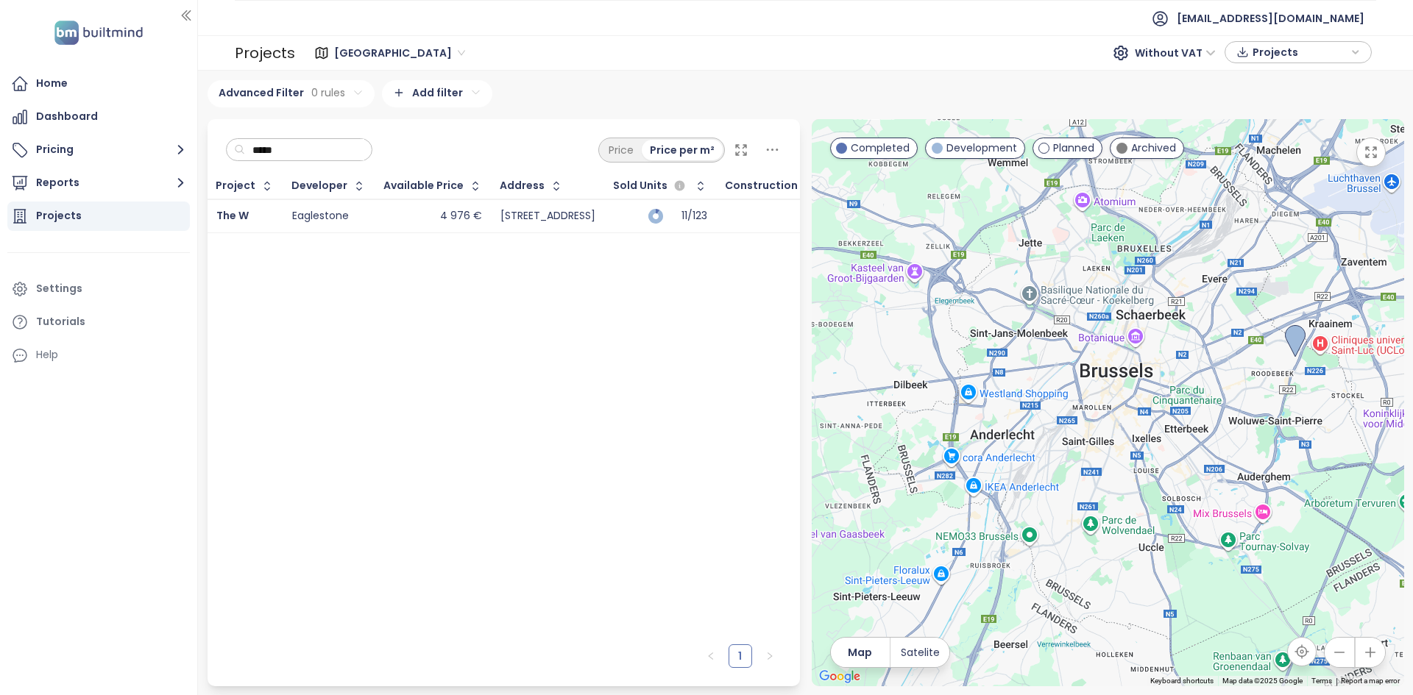
type input "*****"
click at [404, 216] on div "4 976 €" at bounding box center [433, 217] width 98 height 18
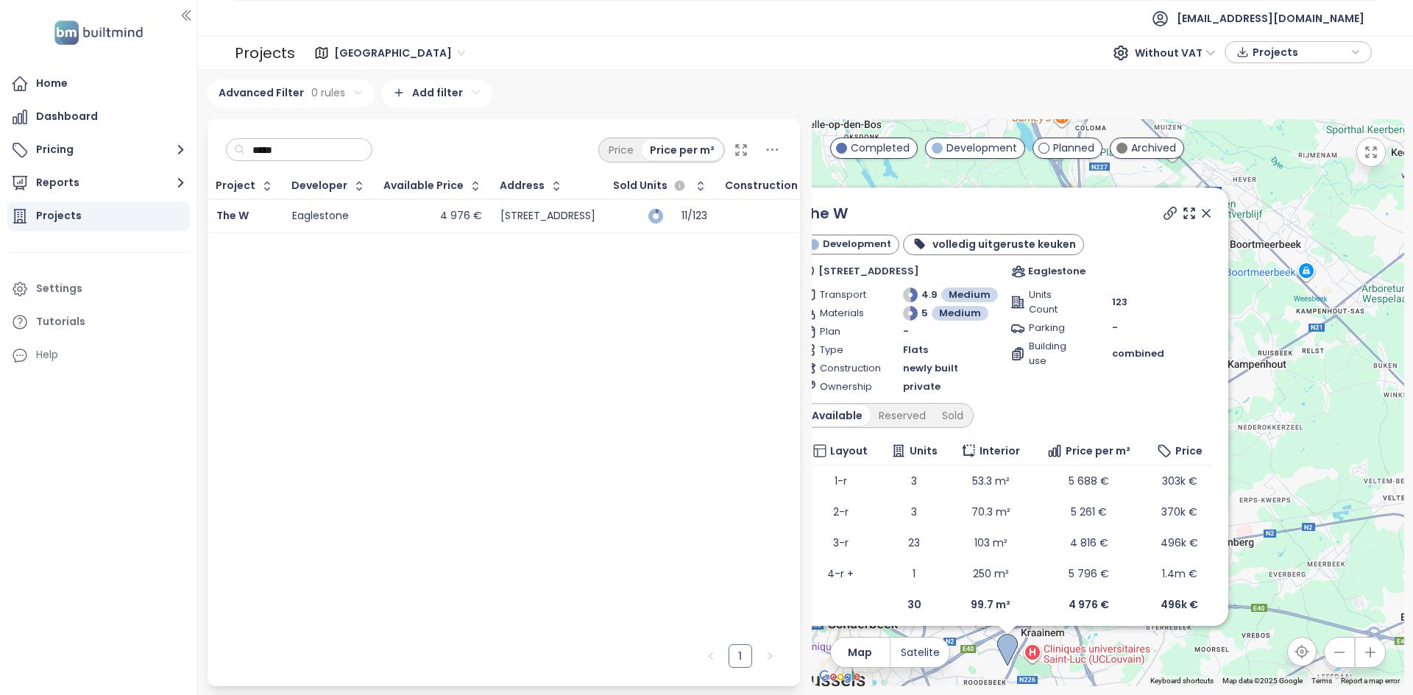
drag, startPoint x: 899, startPoint y: 228, endPoint x: 765, endPoint y: 255, distance: 136.7
click at [765, 255] on div "***** Price Price per m² Project Developer Available Price Address Sold Units C…" at bounding box center [806, 402] width 1208 height 567
click at [1196, 219] on div at bounding box center [1187, 213] width 53 height 22
click at [1200, 219] on icon at bounding box center [1207, 213] width 15 height 15
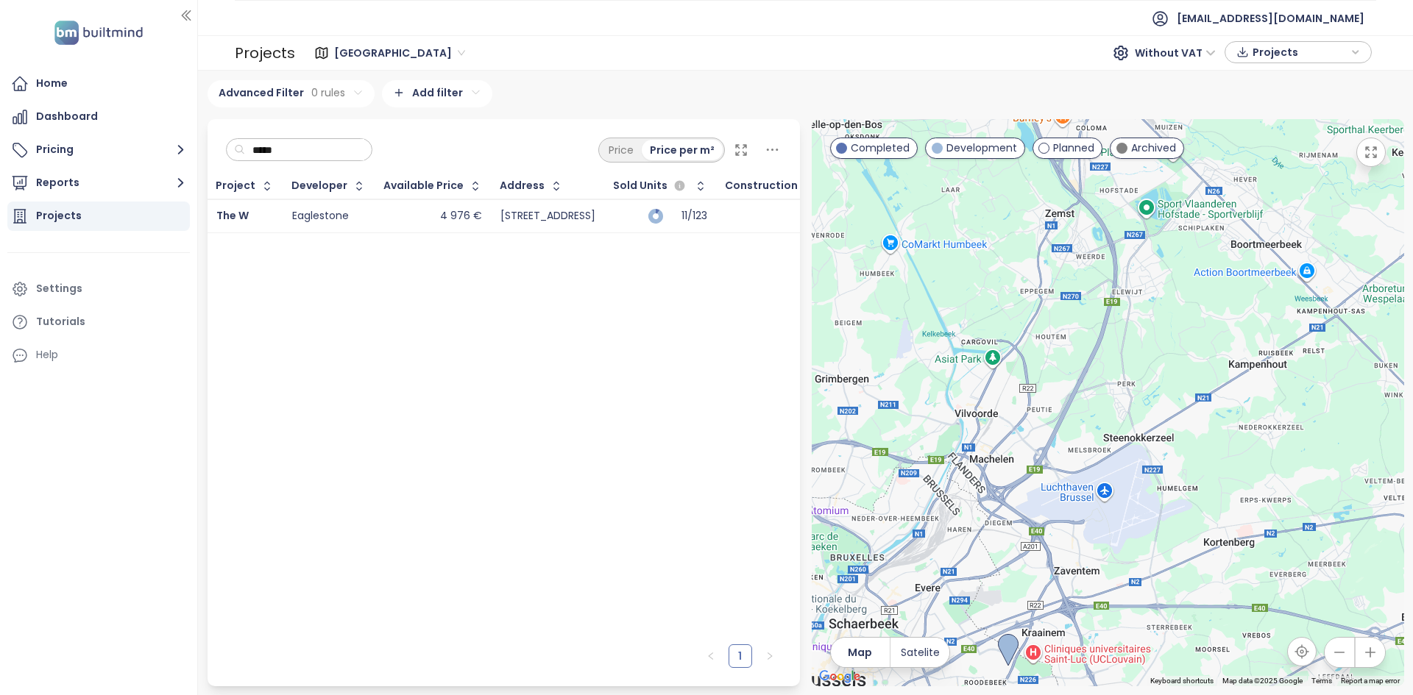
click at [364, 155] on input "*****" at bounding box center [304, 150] width 119 height 22
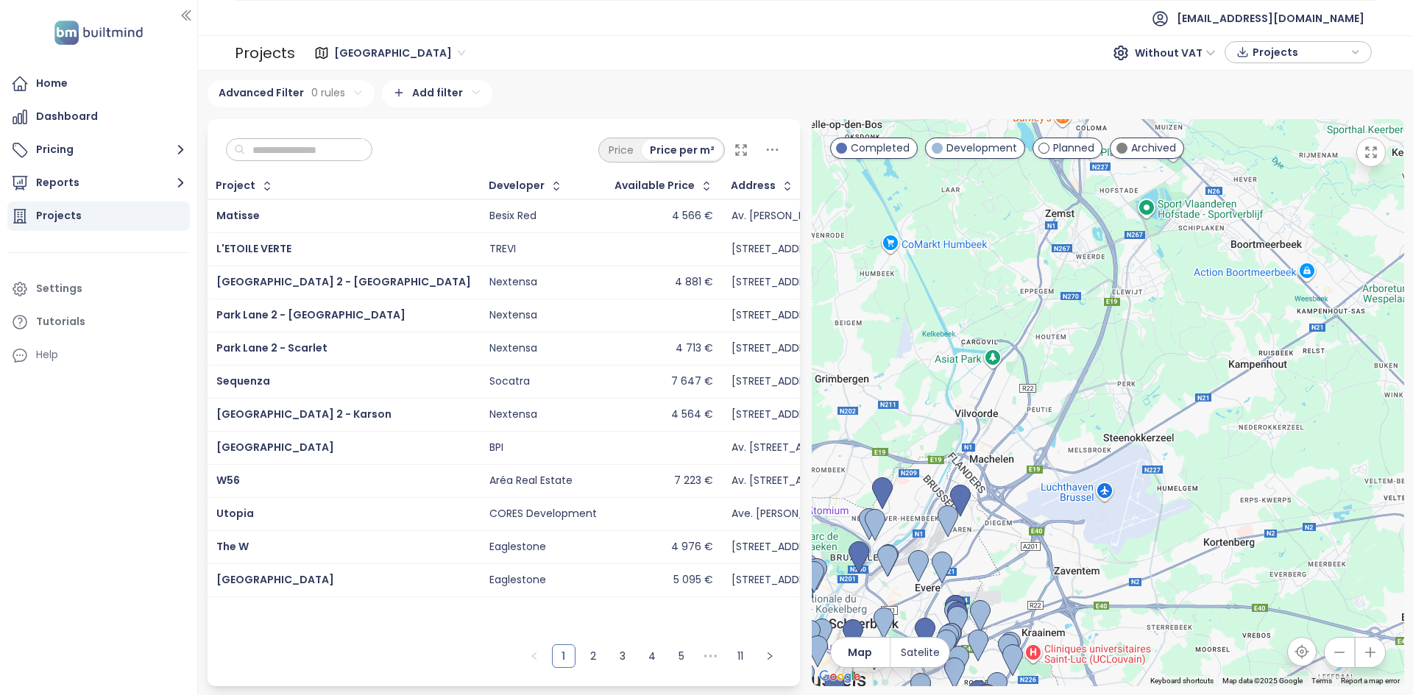
click at [1010, 602] on div at bounding box center [1108, 402] width 592 height 567
click at [1010, 601] on div at bounding box center [1108, 402] width 592 height 567
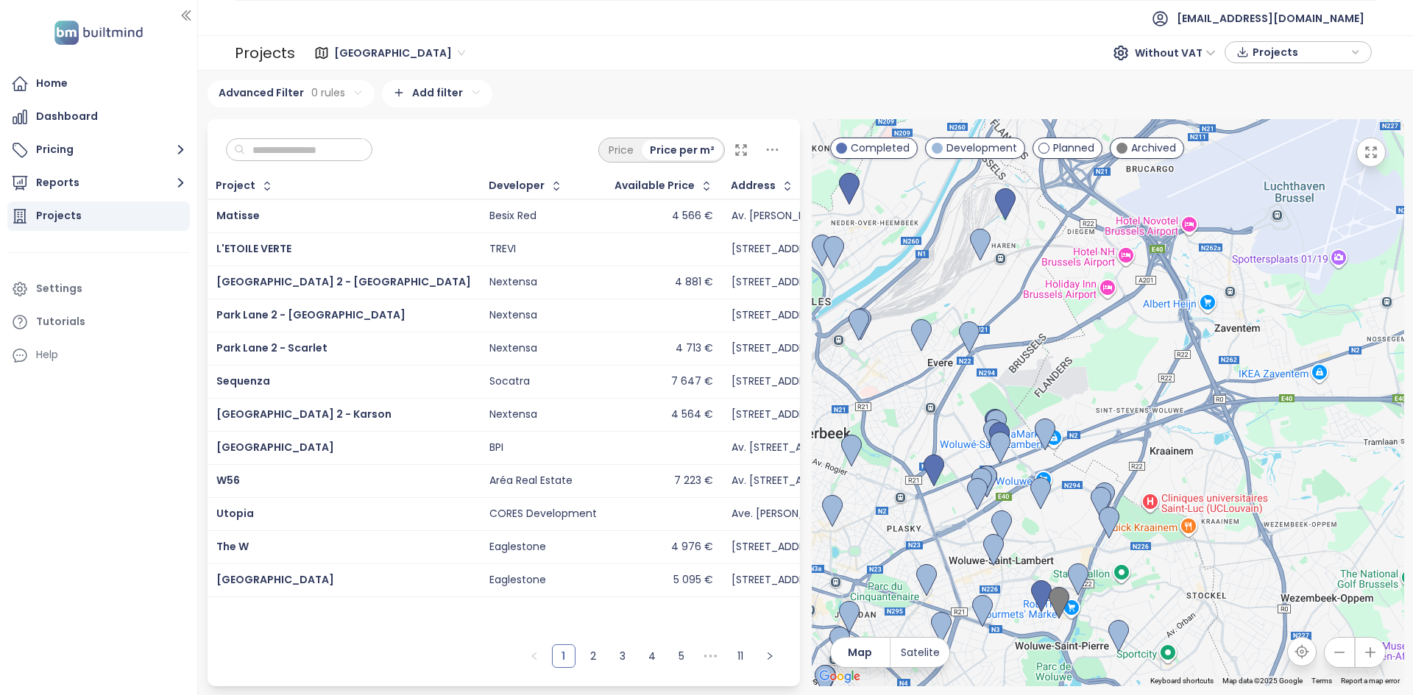
drag, startPoint x: 1015, startPoint y: 615, endPoint x: 1115, endPoint y: 395, distance: 241.1
click at [1115, 395] on div at bounding box center [1108, 402] width 592 height 567
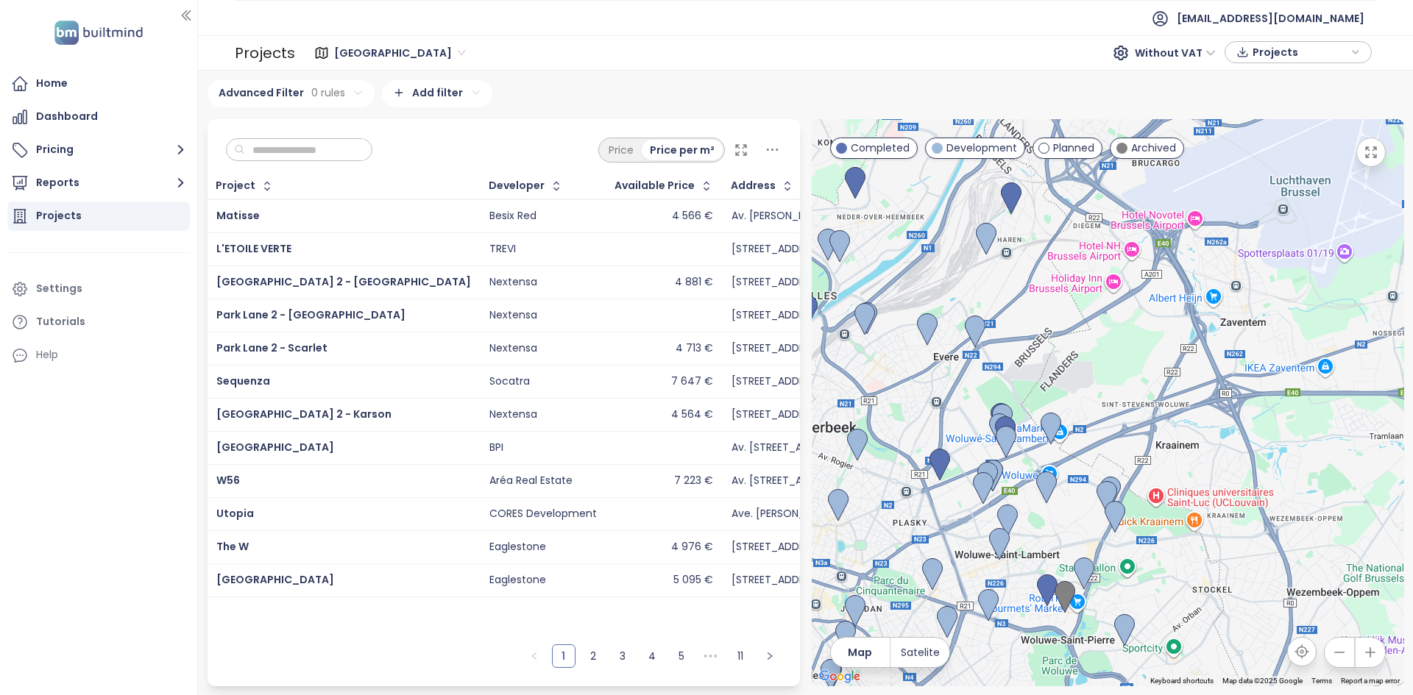
click at [523, 161] on div "Price Price per m²" at bounding box center [504, 146] width 592 height 54
click at [312, 150] on input "text" at bounding box center [304, 150] width 119 height 22
paste input "*****"
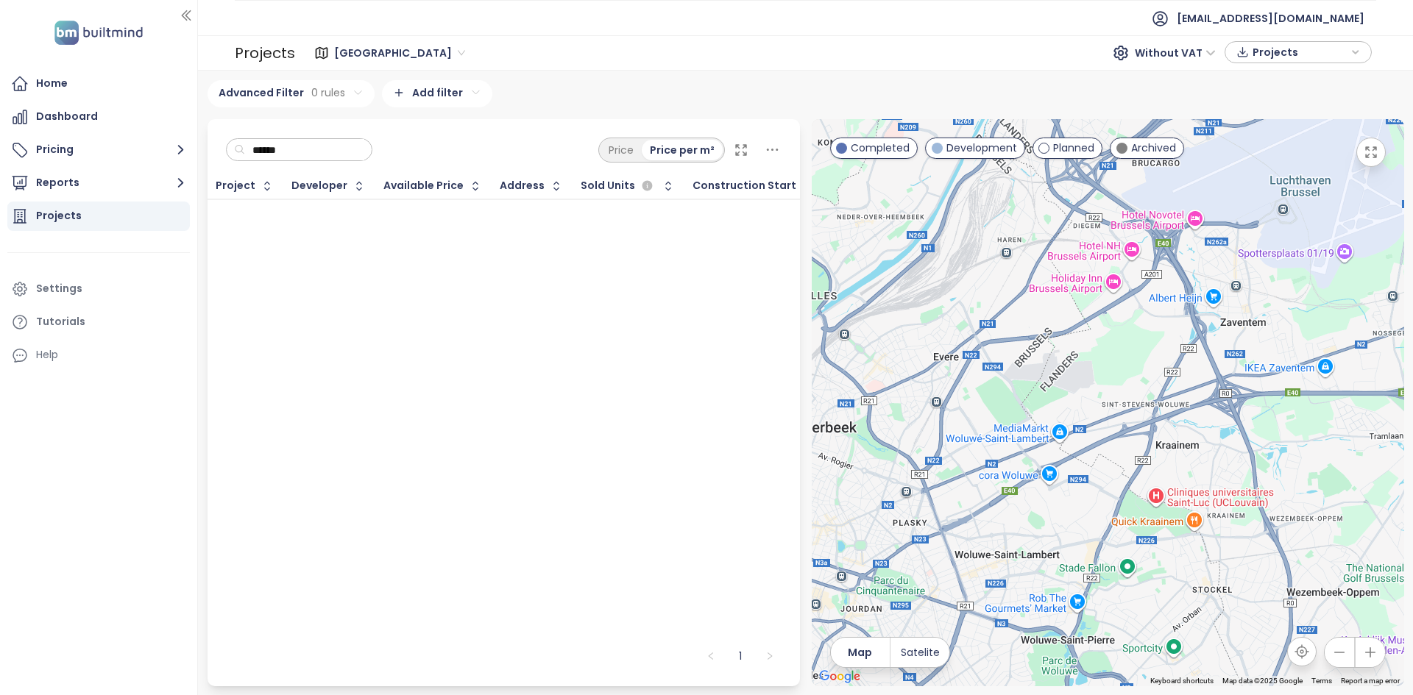
type input "*****"
click at [239, 210] on span "The W" at bounding box center [232, 215] width 32 height 15
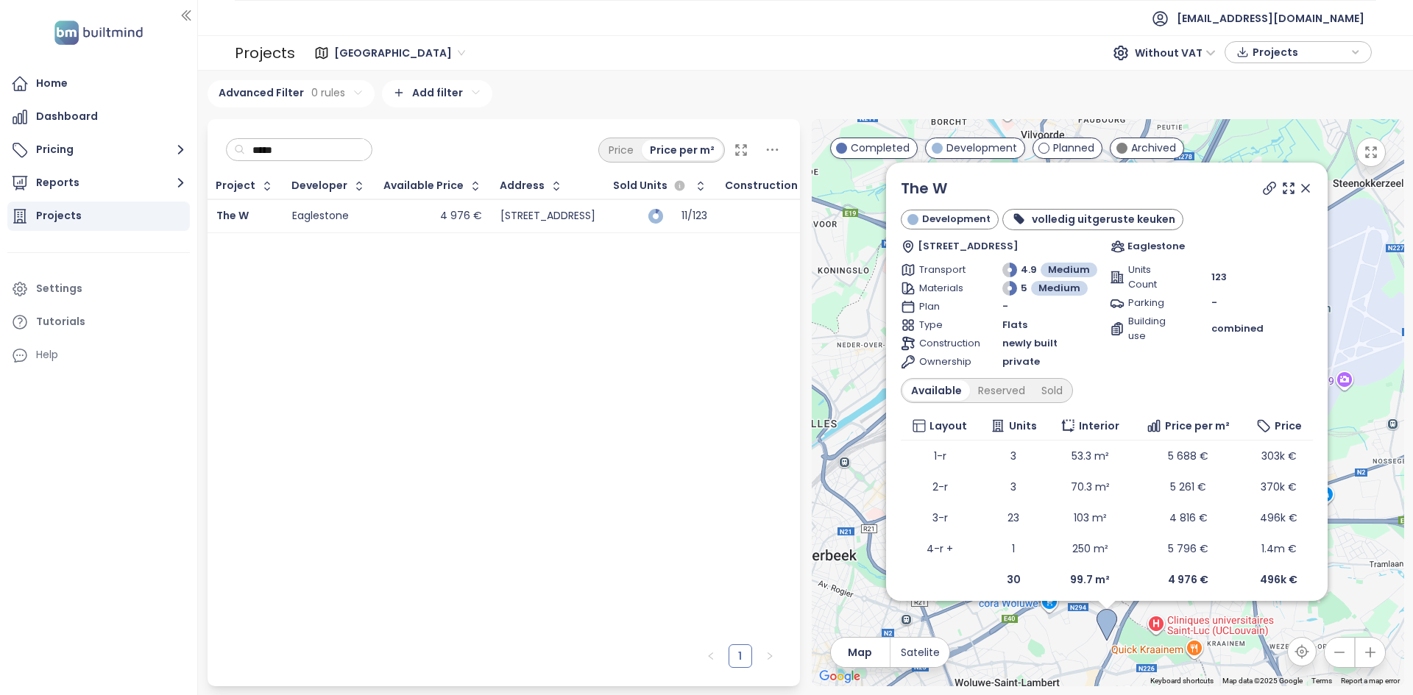
click at [297, 145] on input "*****" at bounding box center [304, 150] width 119 height 22
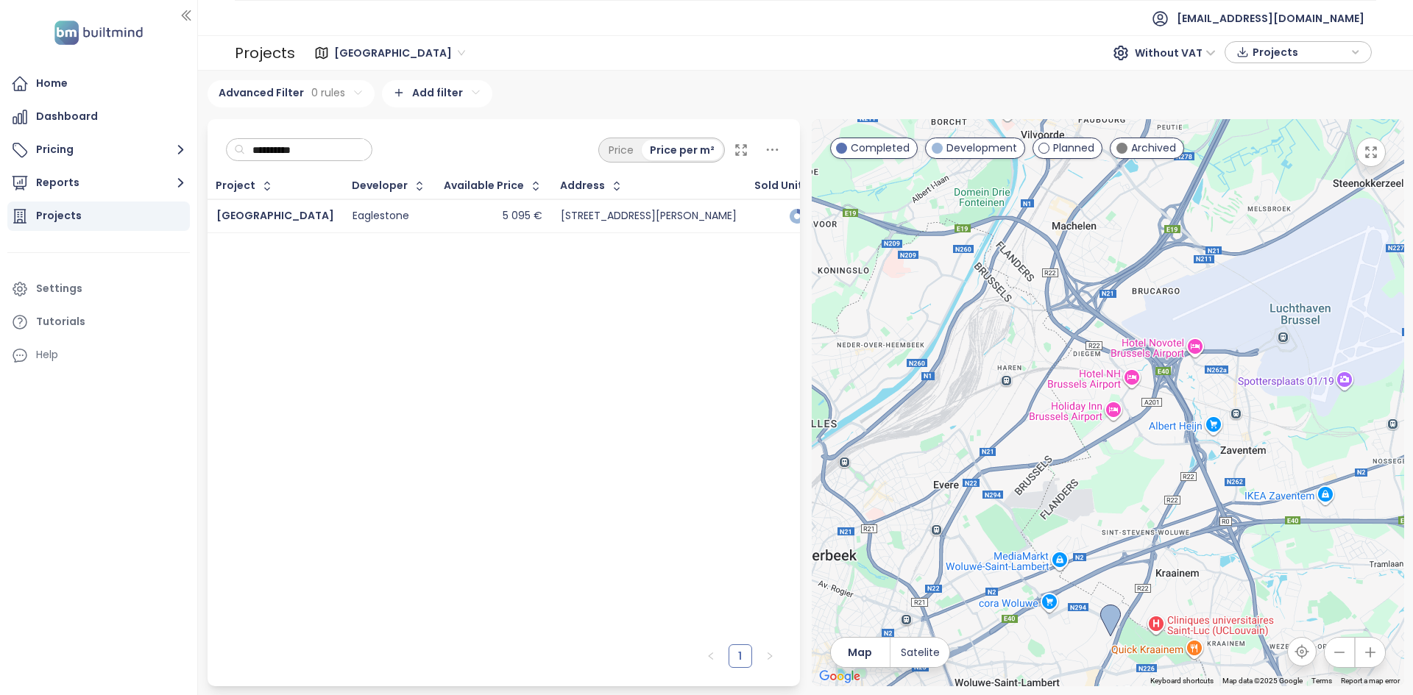
click at [445, 210] on div "5 095 €" at bounding box center [494, 217] width 98 height 18
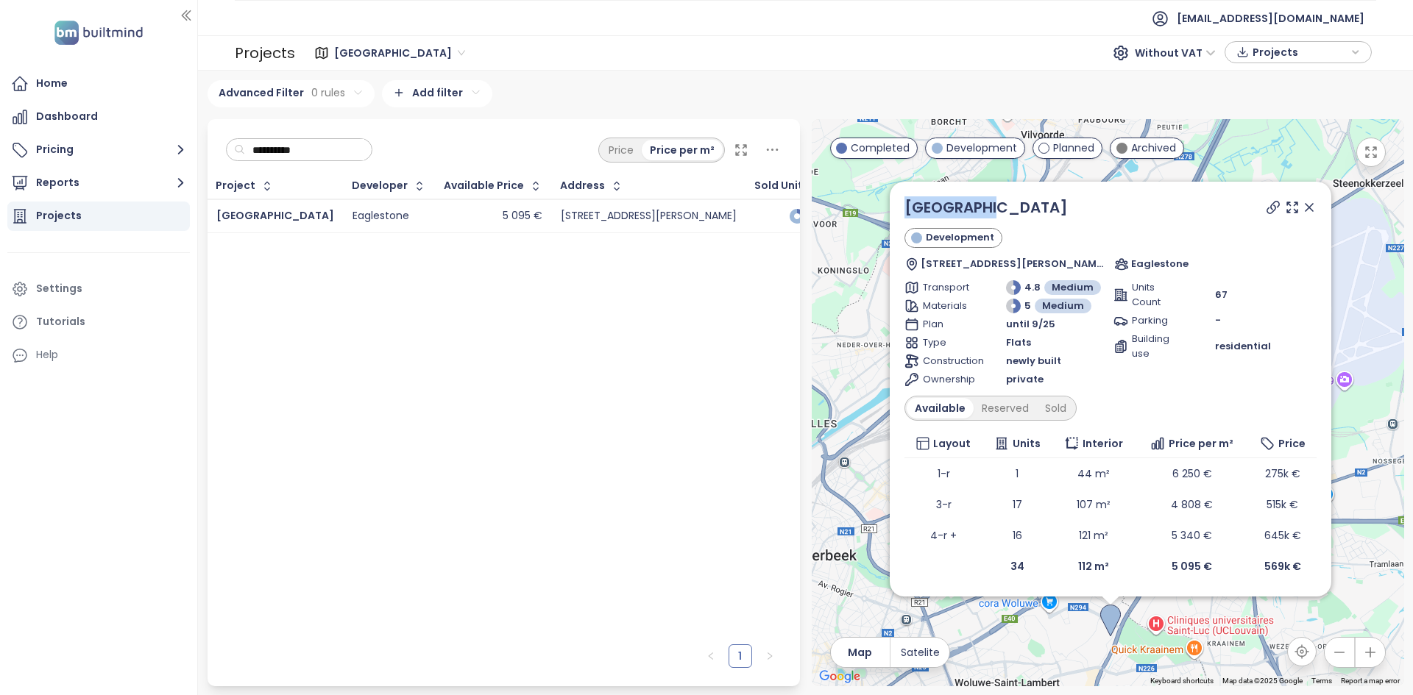
drag, startPoint x: 1006, startPoint y: 210, endPoint x: 900, endPoint y: 209, distance: 106.0
click at [900, 209] on div "Twin Falls Development Rue Neerveld 105, 1200 Woluwe-Saint-Lambert, Belgium Eag…" at bounding box center [1111, 389] width 442 height 415
copy link "[GEOGRAPHIC_DATA]"
click at [316, 139] on input "**********" at bounding box center [304, 150] width 119 height 22
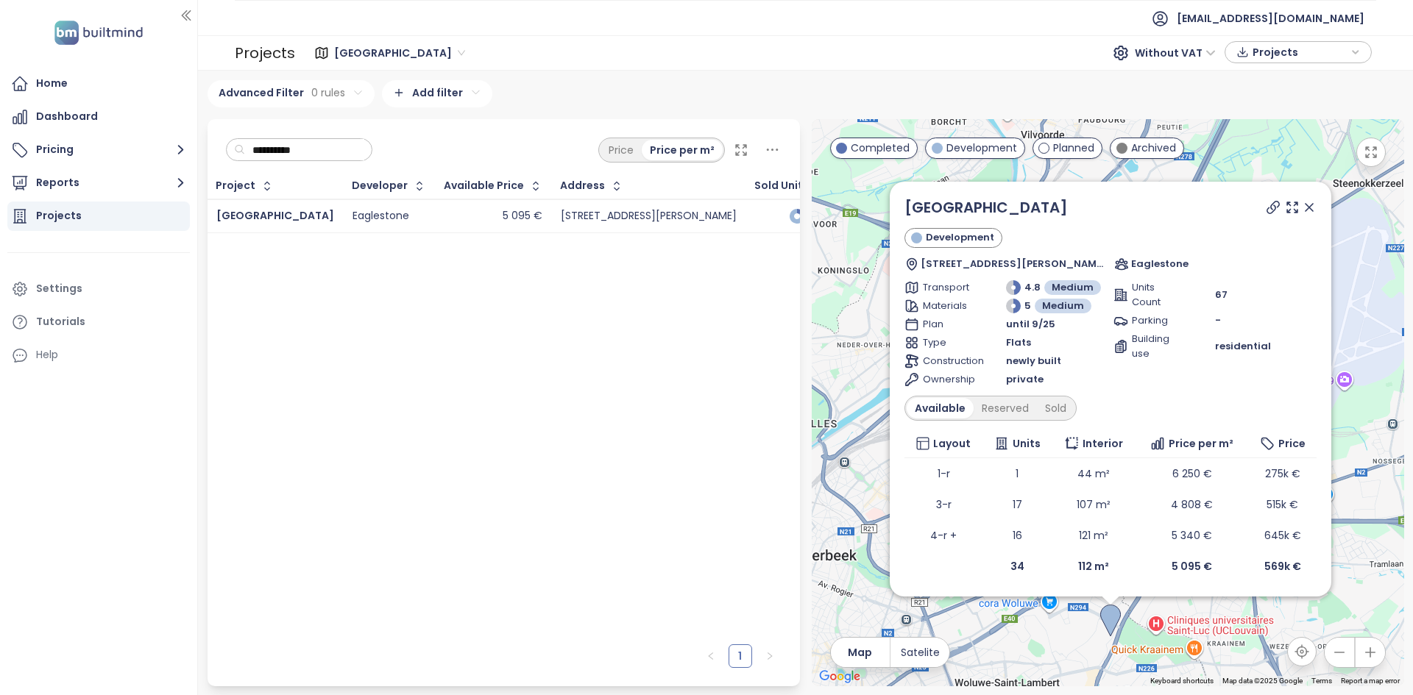
click at [316, 139] on input "**********" at bounding box center [304, 150] width 119 height 22
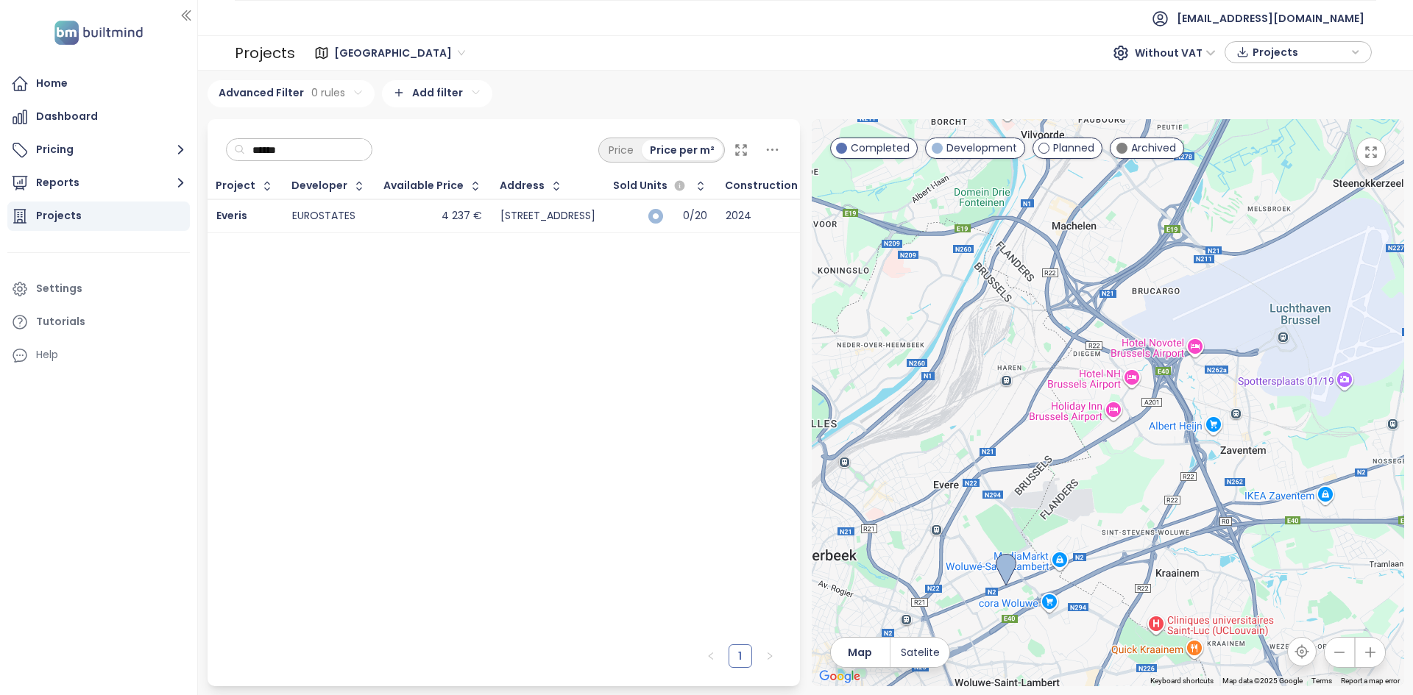
click at [389, 217] on div "4 237 €" at bounding box center [433, 217] width 98 height 18
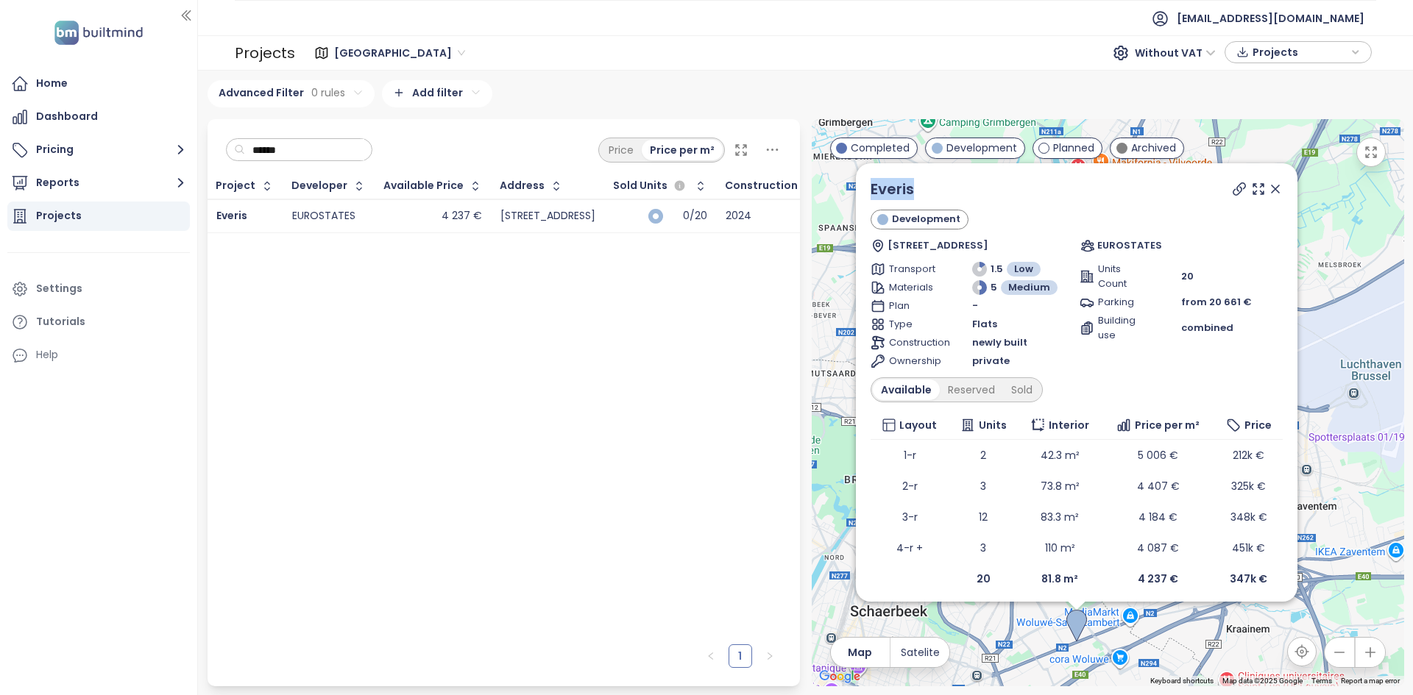
drag, startPoint x: 921, startPoint y: 185, endPoint x: 868, endPoint y: 191, distance: 52.6
click at [868, 191] on div "Everis Development N2 885, 1140 Evere, Belgium EUROSTATES Transport 1.5 Low Mat…" at bounding box center [1077, 382] width 442 height 439
copy link "Everis"
click at [299, 144] on input "******" at bounding box center [304, 150] width 119 height 22
click at [300, 142] on input "******" at bounding box center [304, 150] width 119 height 22
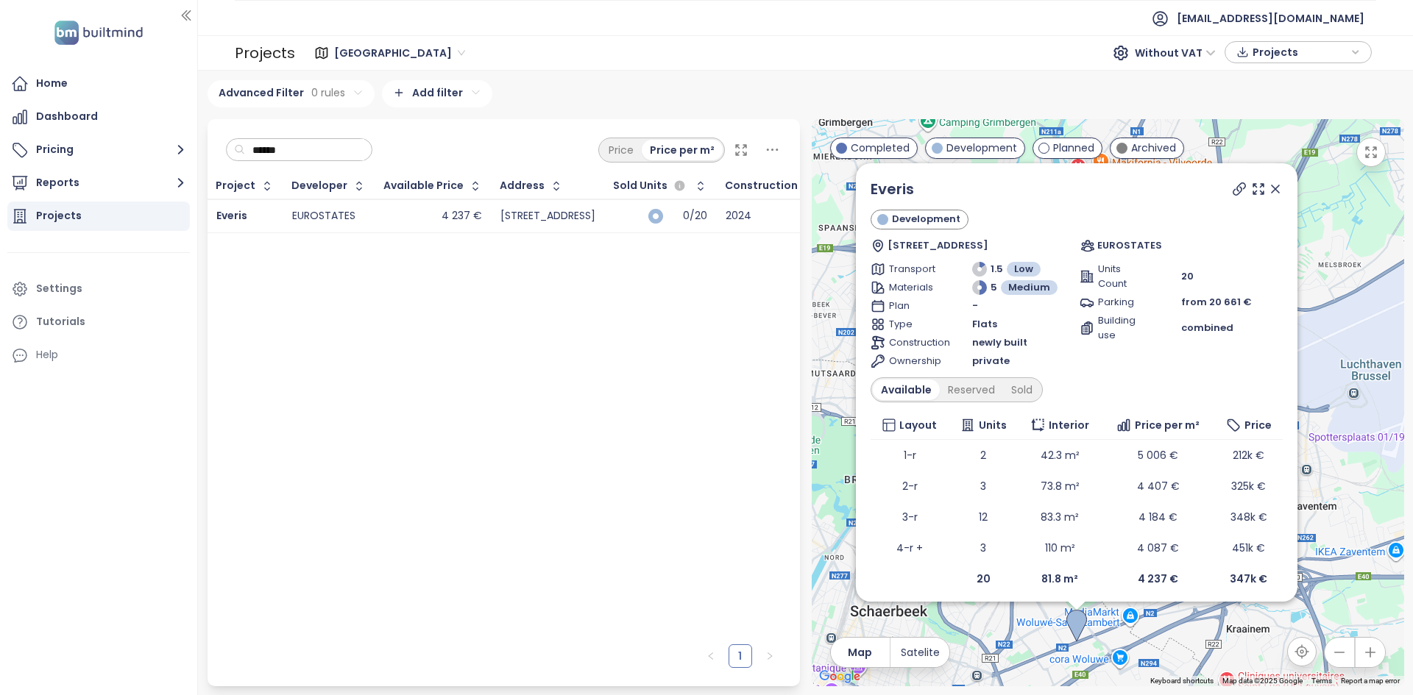
click at [300, 142] on input "******" at bounding box center [304, 150] width 119 height 22
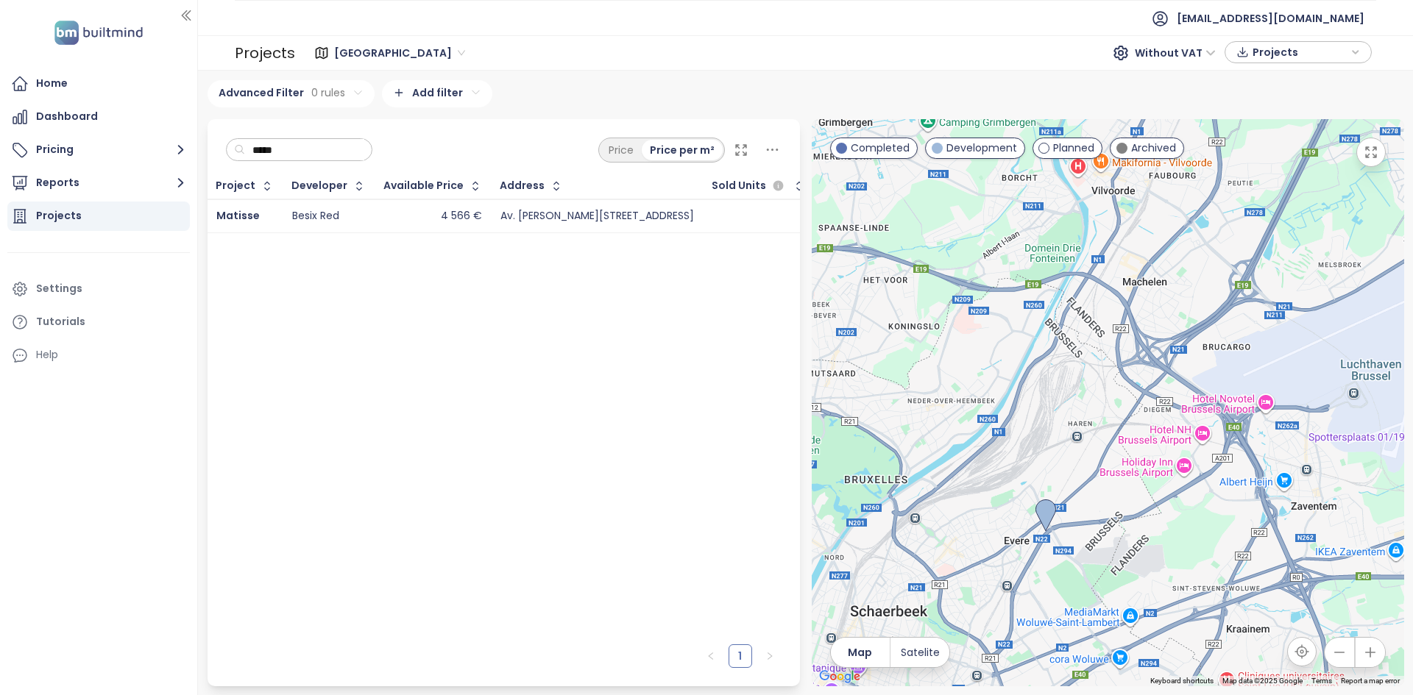
type input "*****"
click at [375, 218] on td "4 566 €" at bounding box center [433, 216] width 116 height 34
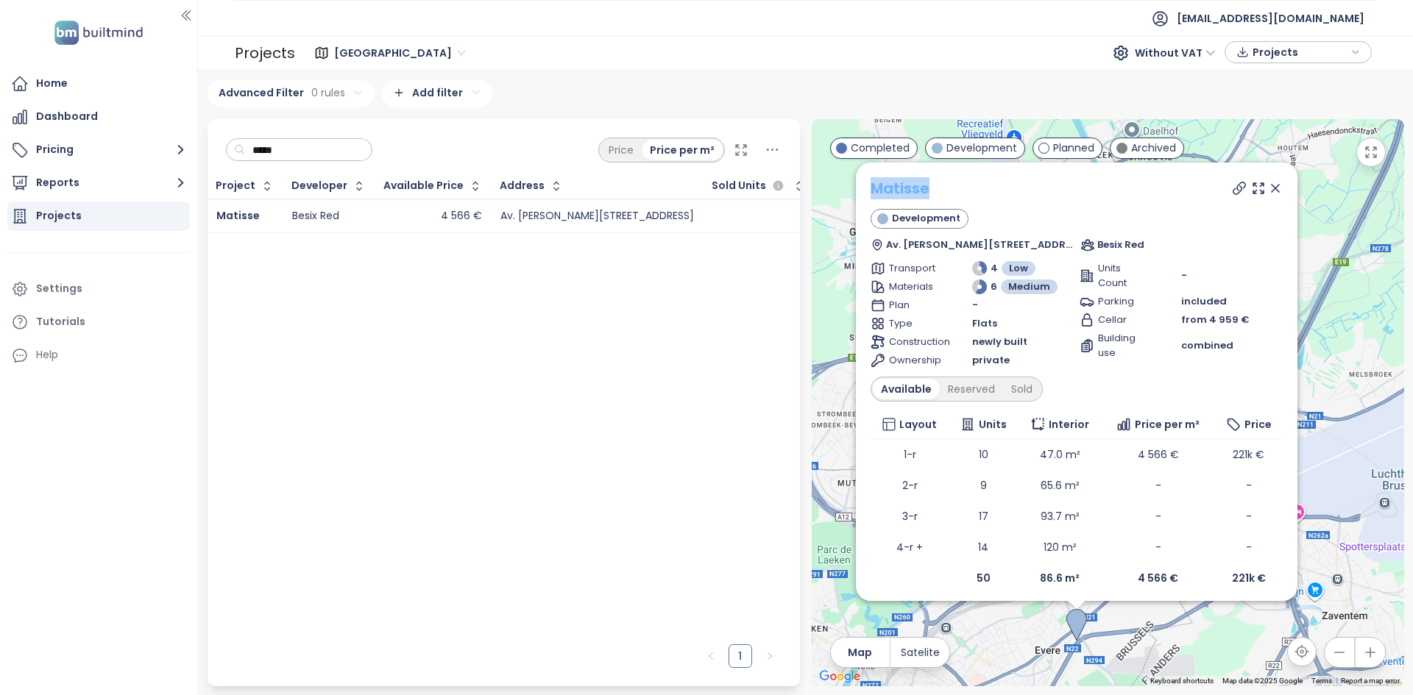
drag, startPoint x: 952, startPoint y: 192, endPoint x: 871, endPoint y: 191, distance: 81.0
click at [871, 191] on div "Matisse" at bounding box center [1077, 188] width 412 height 22
copy link "Matisse"
click at [1190, 62] on span "Without VAT" at bounding box center [1175, 53] width 81 height 22
click at [1184, 82] on div "With VAT" at bounding box center [1178, 82] width 68 height 16
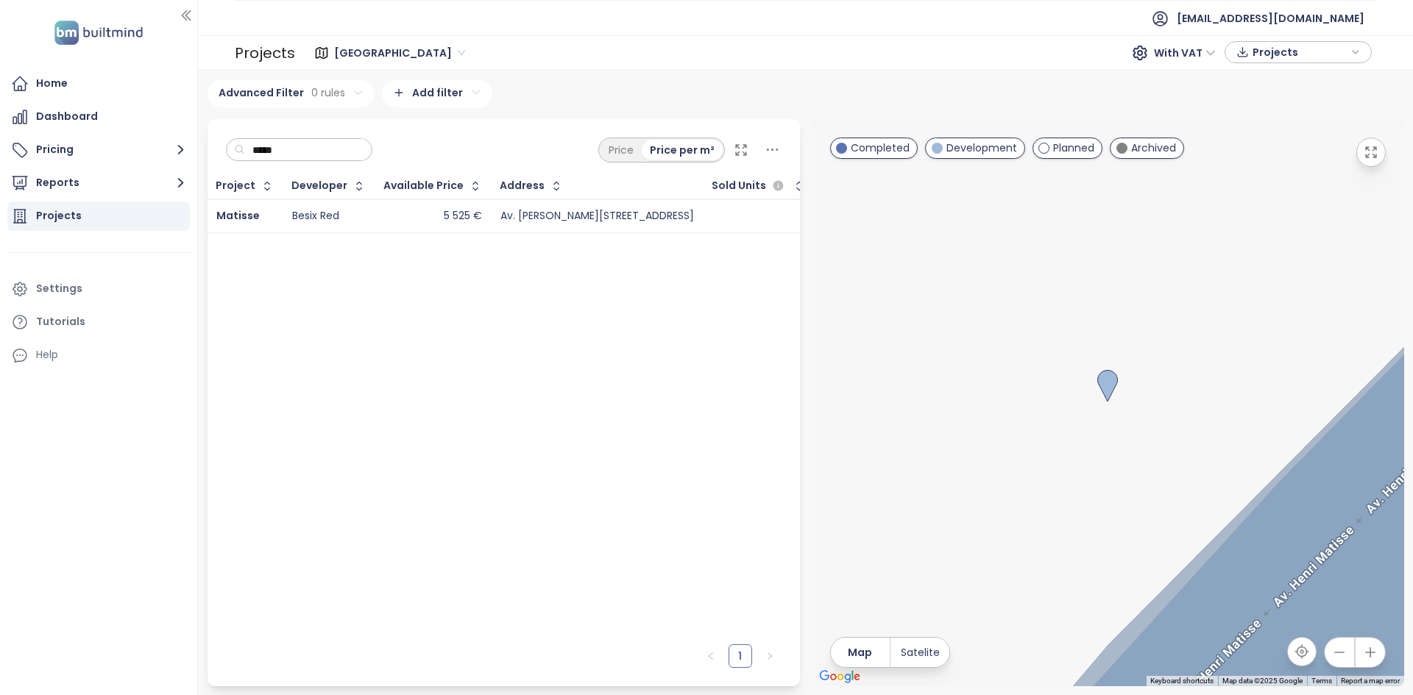
click at [383, 227] on td "5 525 €" at bounding box center [433, 216] width 116 height 34
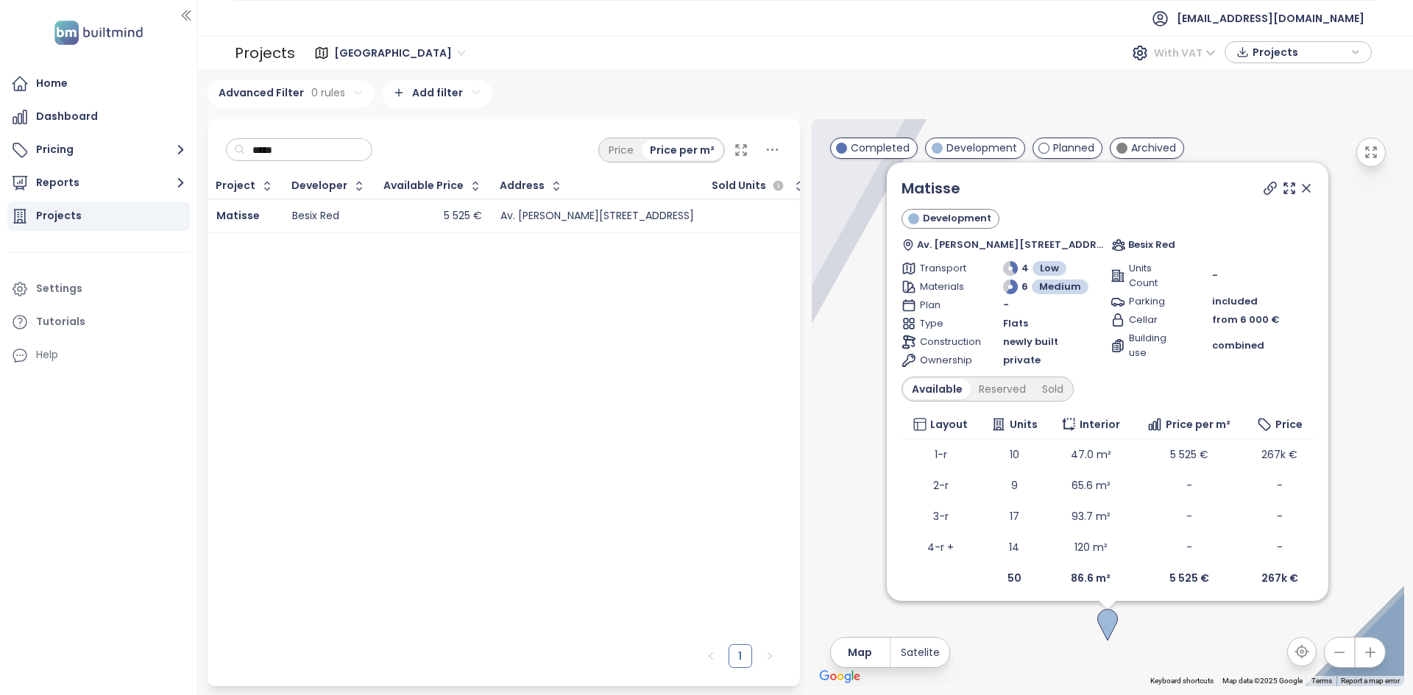
click at [1177, 63] on span "With VAT" at bounding box center [1185, 53] width 62 height 22
click at [1185, 101] on div "Without VAT" at bounding box center [1194, 106] width 64 height 16
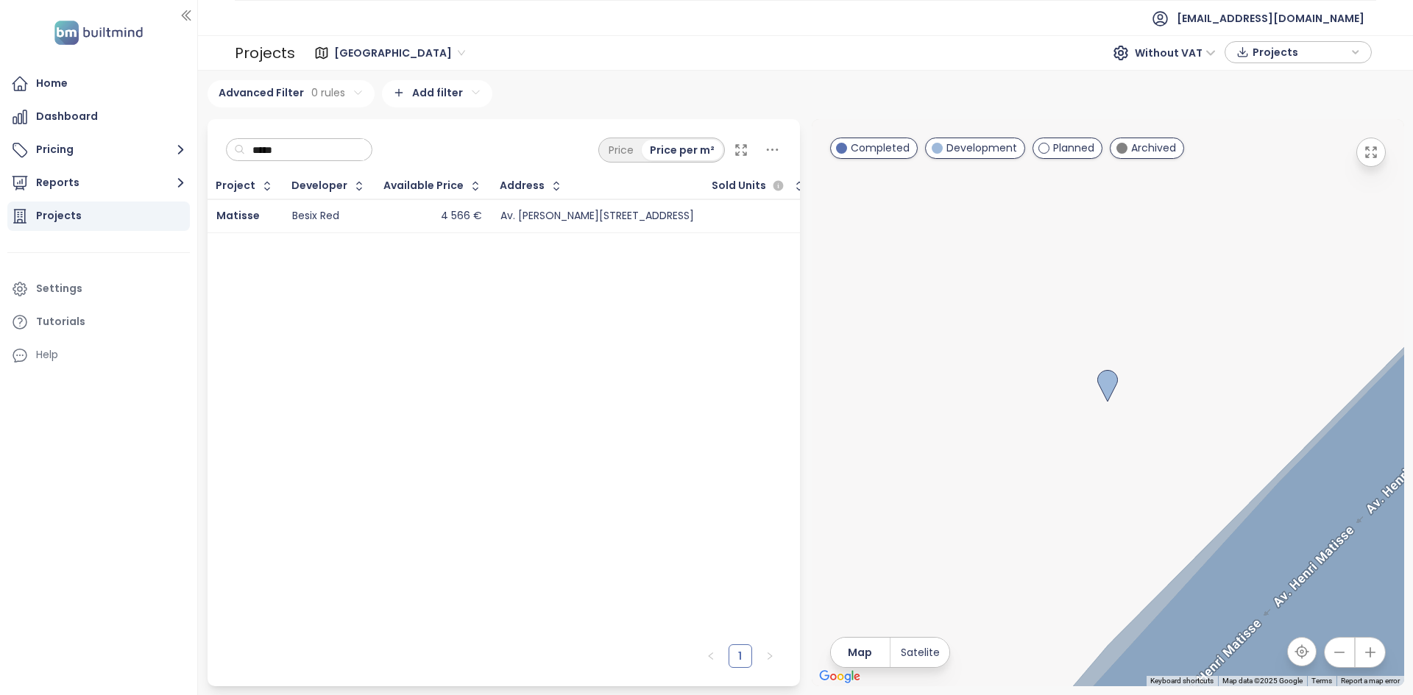
click at [291, 151] on input "*****" at bounding box center [304, 150] width 119 height 22
type input "******"
click at [364, 223] on td "Eiffage" at bounding box center [329, 216] width 92 height 34
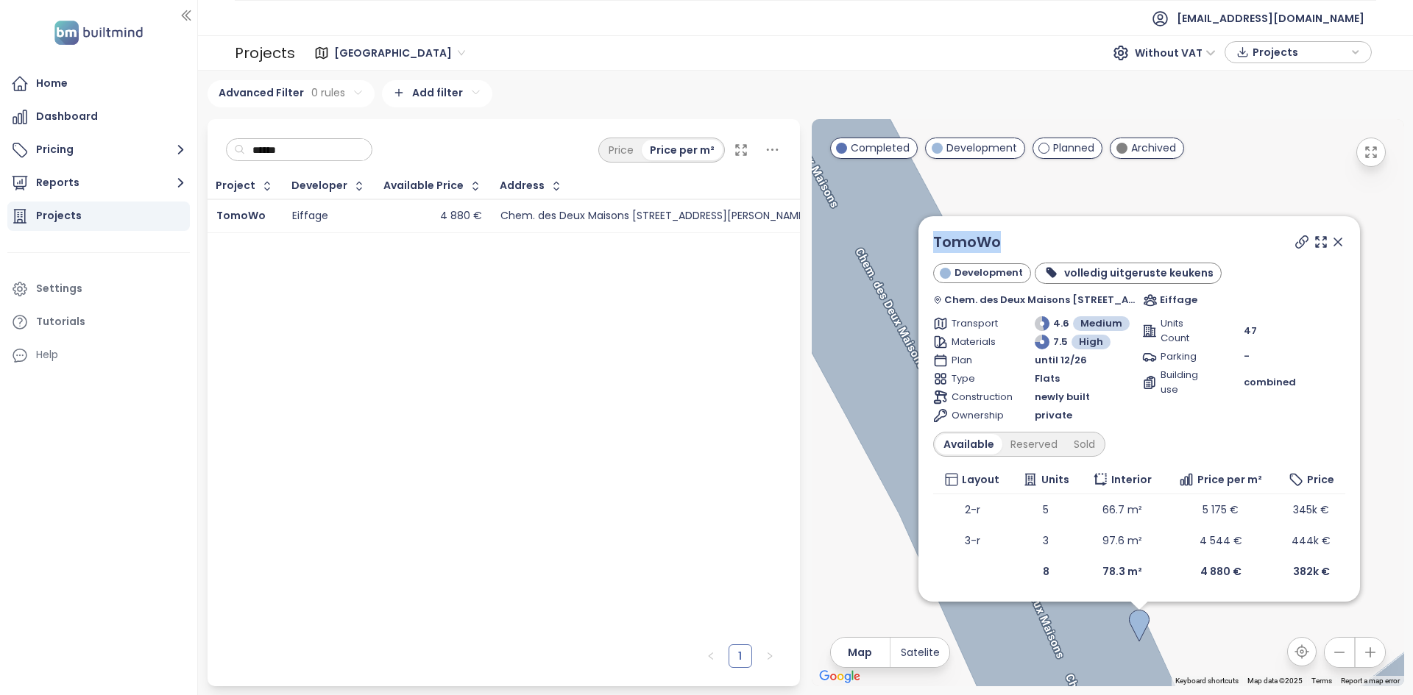
drag, startPoint x: 1027, startPoint y: 241, endPoint x: 931, endPoint y: 241, distance: 96.4
click at [931, 241] on div "TomoWo Development volledig uitgeruste keukens Chem. des Deux Maisons 83, 1200 …" at bounding box center [1139, 409] width 442 height 386
copy link "TomoWo"
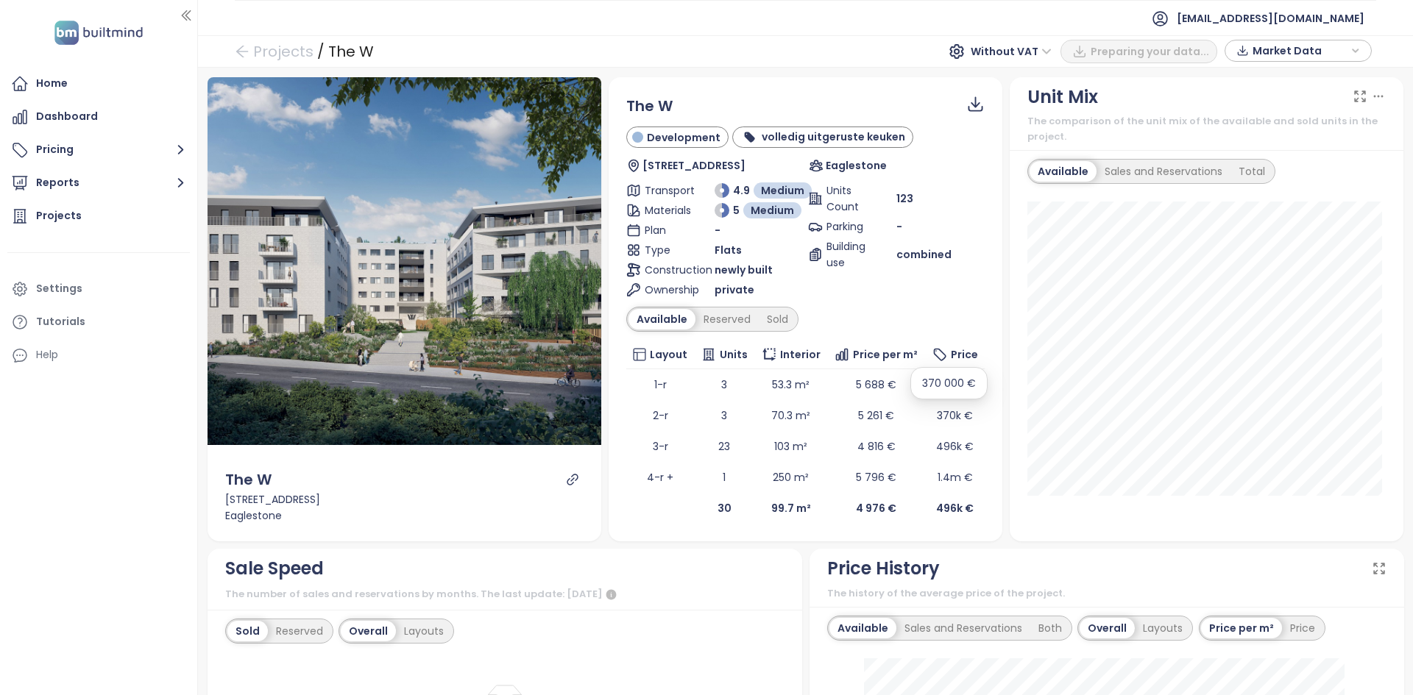
click at [1007, 46] on span "Without VAT" at bounding box center [1011, 51] width 81 height 22
click at [1014, 79] on div "With VAT" at bounding box center [1019, 81] width 68 height 16
click at [1091, 56] on span "With VAT" at bounding box center [1119, 51] width 62 height 22
click at [1127, 108] on div "Without VAT" at bounding box center [1129, 104] width 64 height 16
click at [1111, 55] on span "Without VAT" at bounding box center [1109, 51] width 81 height 22
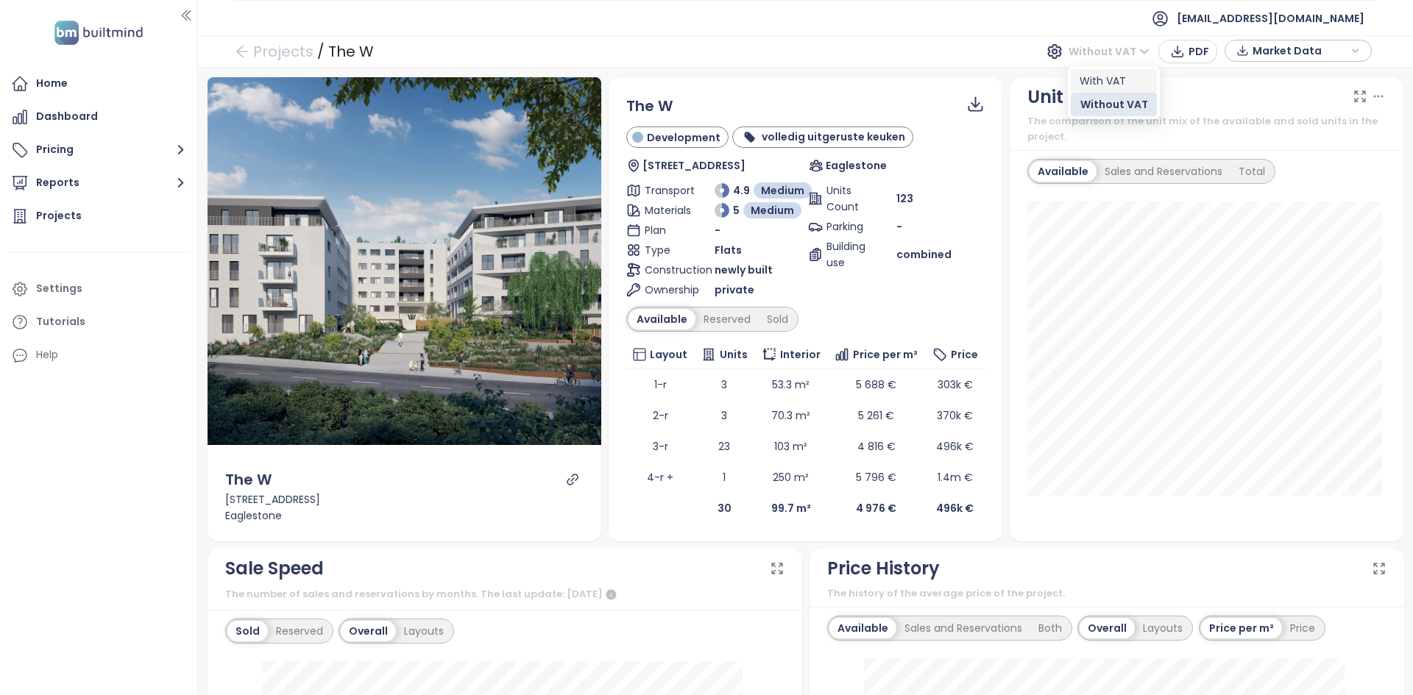
click at [981, 90] on div "The W Development volledig uitgeruste keuken Rue Neerveld 101, 1200 Bruxelles, …" at bounding box center [806, 309] width 394 height 464
drag, startPoint x: 702, startPoint y: 514, endPoint x: 715, endPoint y: 506, distance: 14.9
click at [715, 506] on td "30" at bounding box center [724, 507] width 60 height 31
click at [86, 215] on div "Projects" at bounding box center [98, 216] width 183 height 29
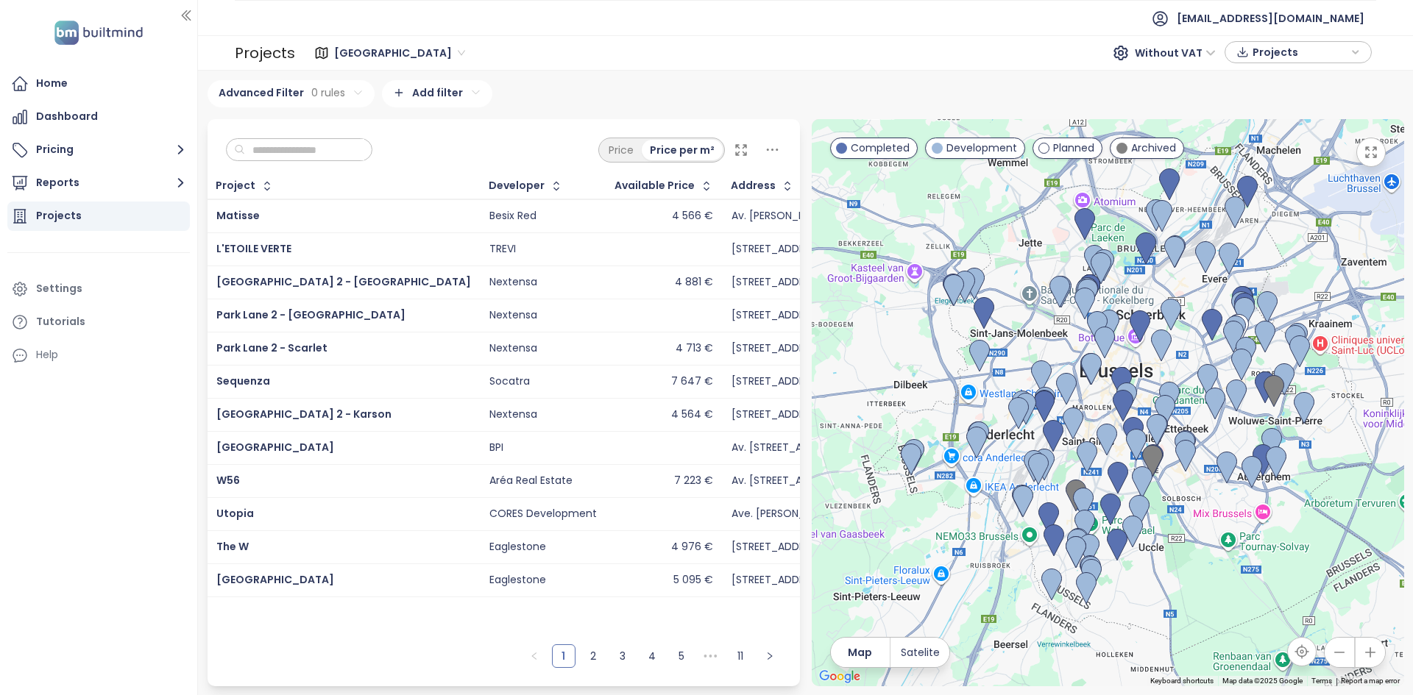
click at [334, 150] on input "text" at bounding box center [304, 150] width 119 height 22
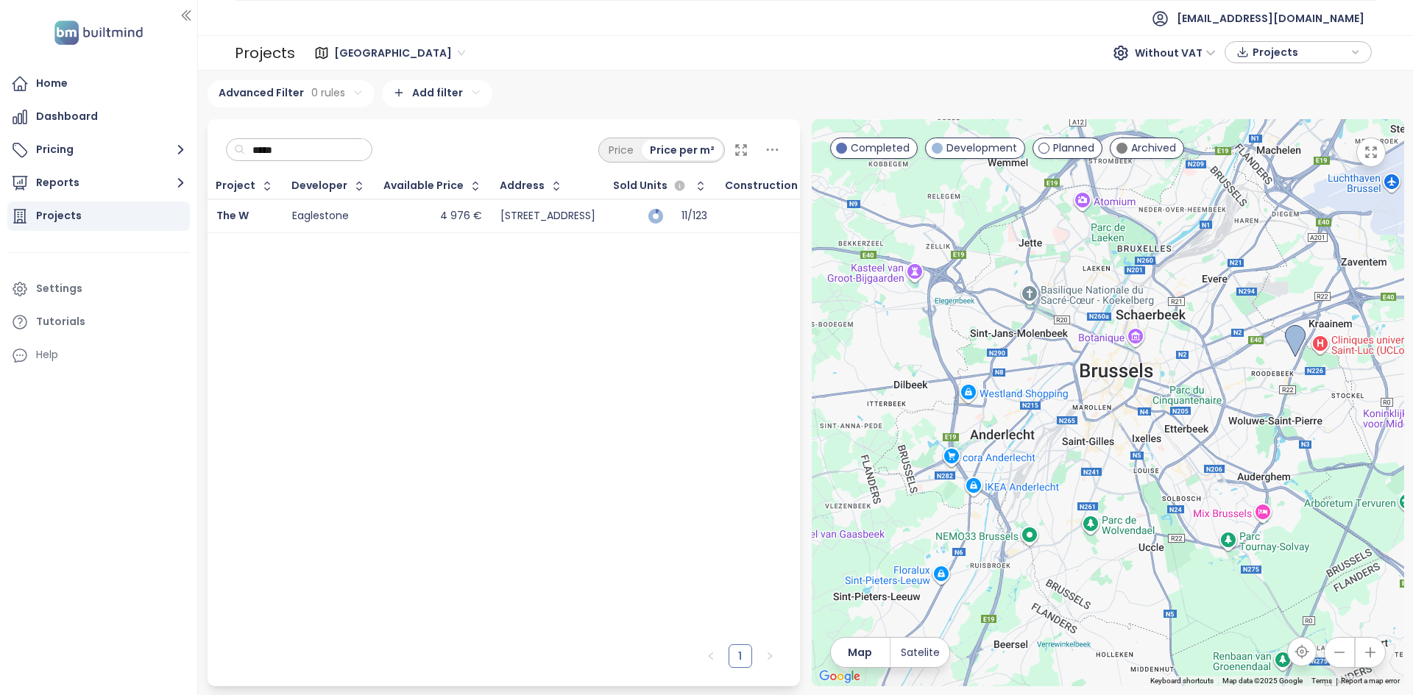
type input "*****"
click at [261, 216] on div "The W" at bounding box center [244, 217] width 57 height 18
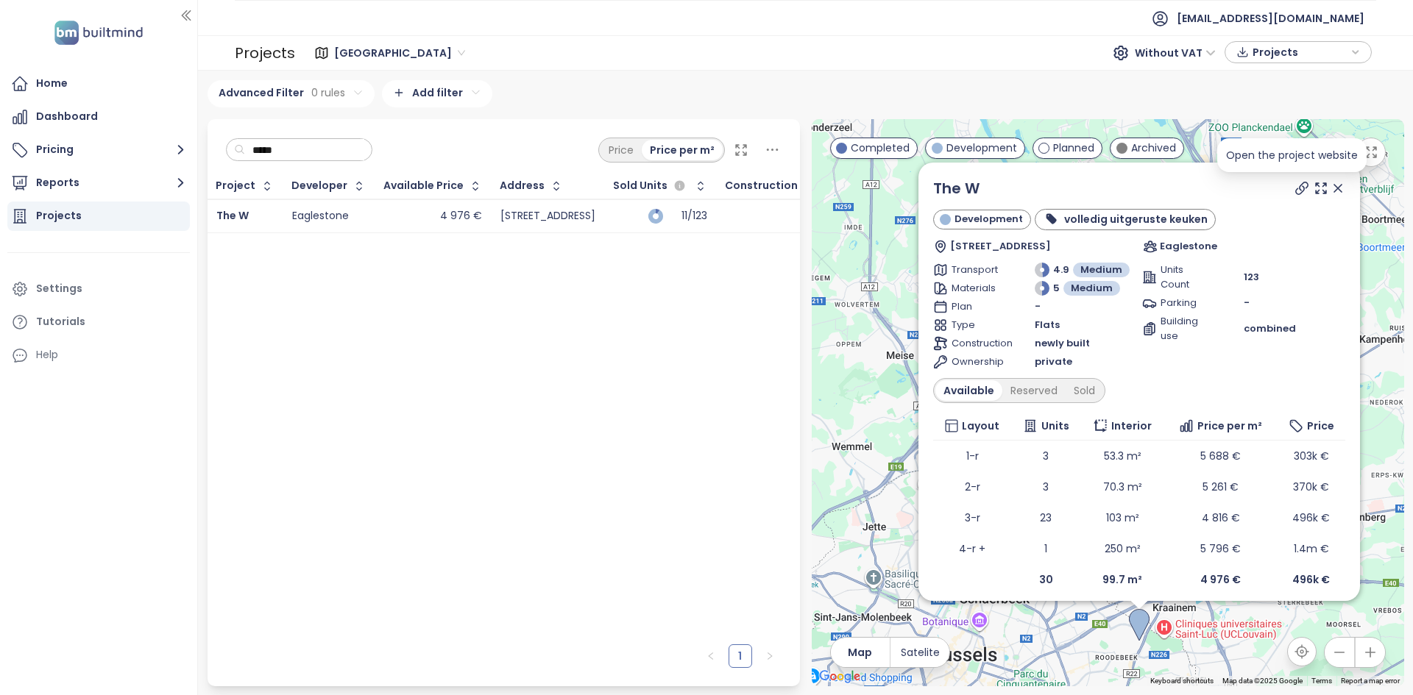
click at [1296, 187] on icon at bounding box center [1302, 189] width 12 height 12
click at [1331, 191] on icon at bounding box center [1338, 188] width 15 height 15
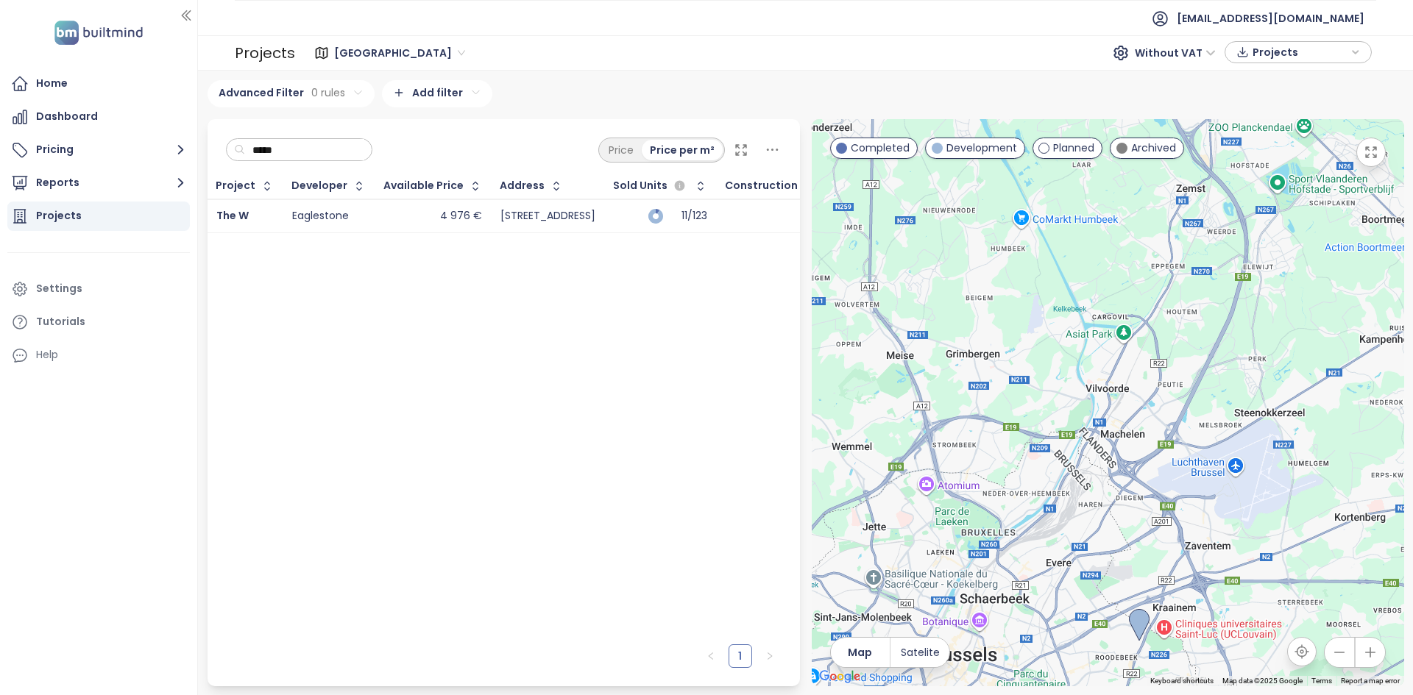
click at [258, 216] on div "The W" at bounding box center [244, 217] width 57 height 18
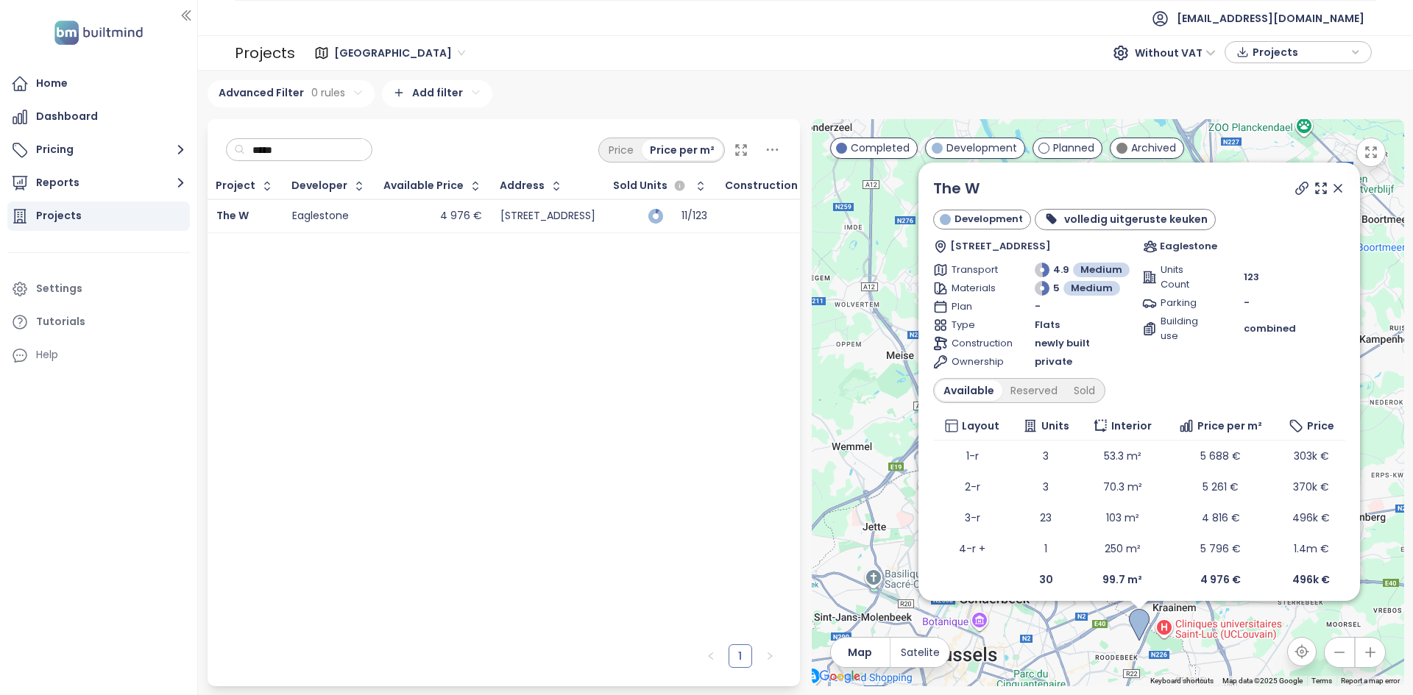
click at [1295, 191] on icon at bounding box center [1302, 188] width 15 height 15
drag, startPoint x: 1327, startPoint y: 188, endPoint x: 1318, endPoint y: 184, distance: 9.9
click at [1334, 188] on icon at bounding box center [1337, 188] width 7 height 7
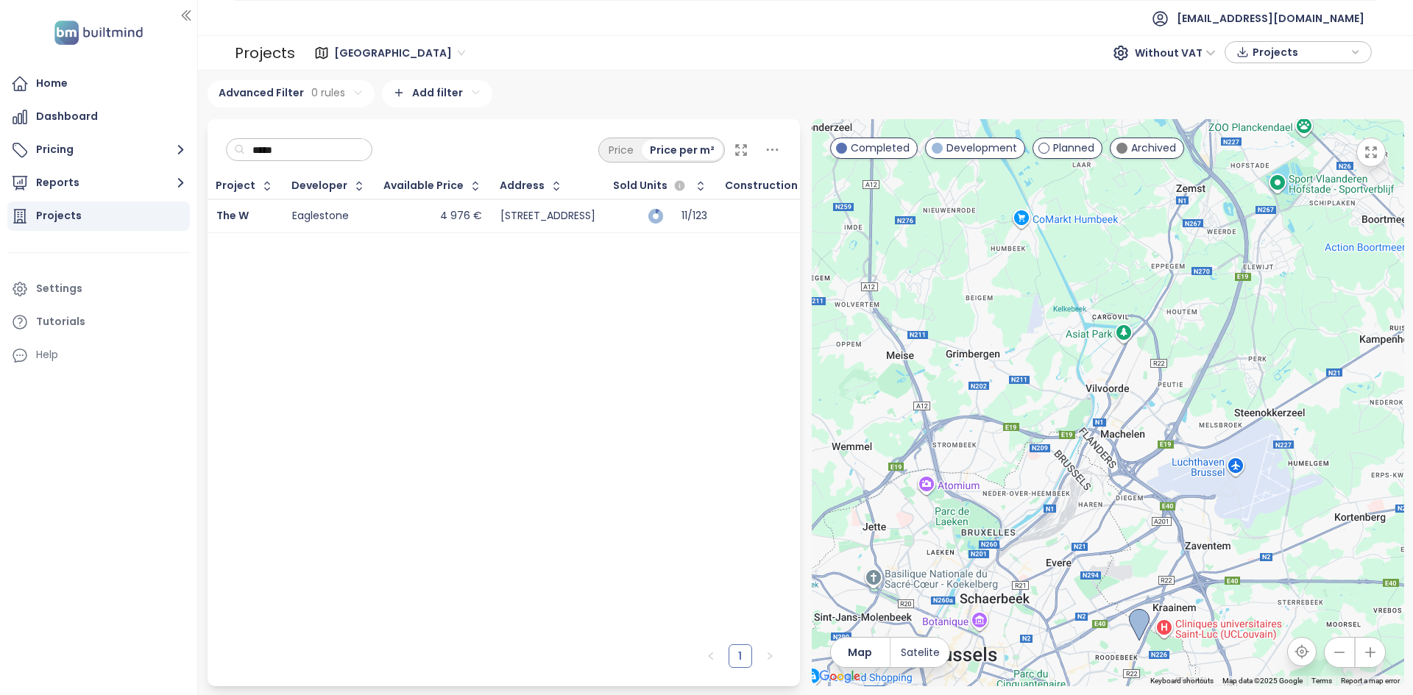
click at [326, 144] on input "*****" at bounding box center [304, 150] width 119 height 22
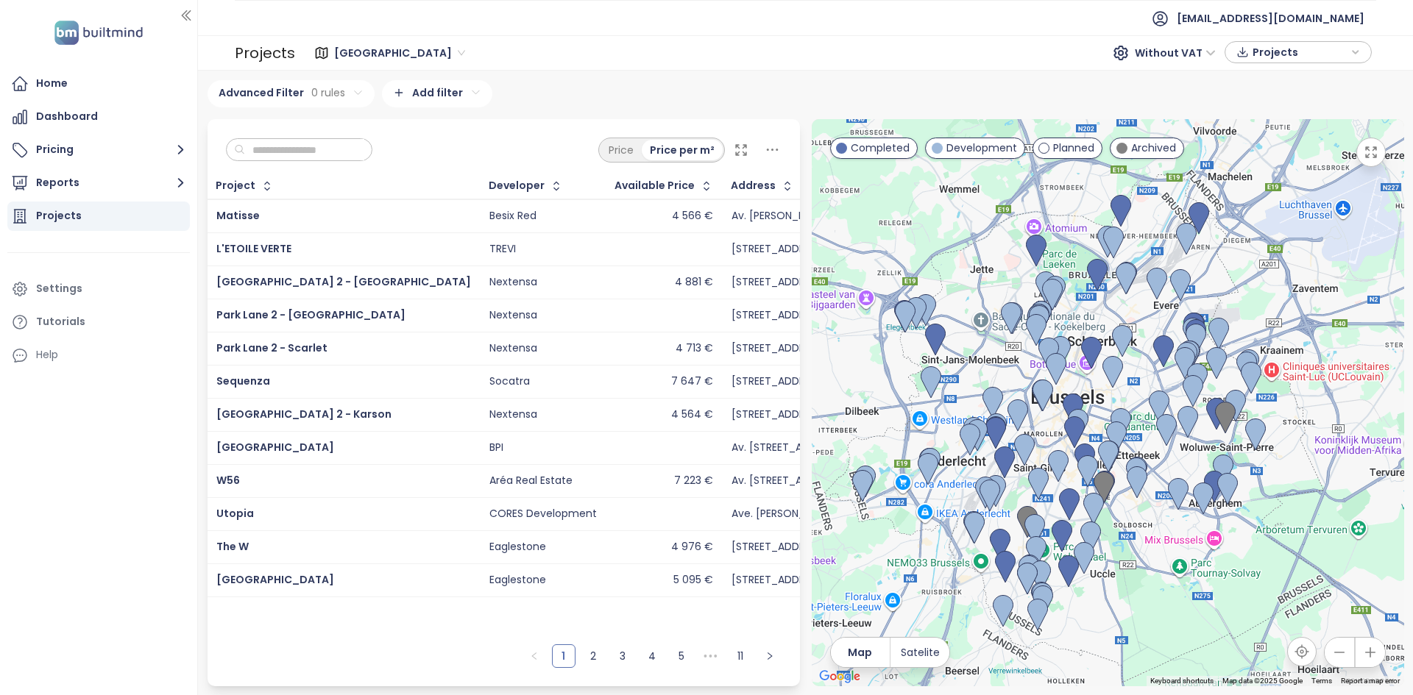
drag, startPoint x: 882, startPoint y: 475, endPoint x: 989, endPoint y: 216, distance: 280.4
click at [989, 216] on div at bounding box center [1108, 402] width 592 height 567
click at [95, 182] on button "Reports" at bounding box center [98, 183] width 183 height 29
click at [105, 219] on div "Add a report" at bounding box center [79, 217] width 64 height 18
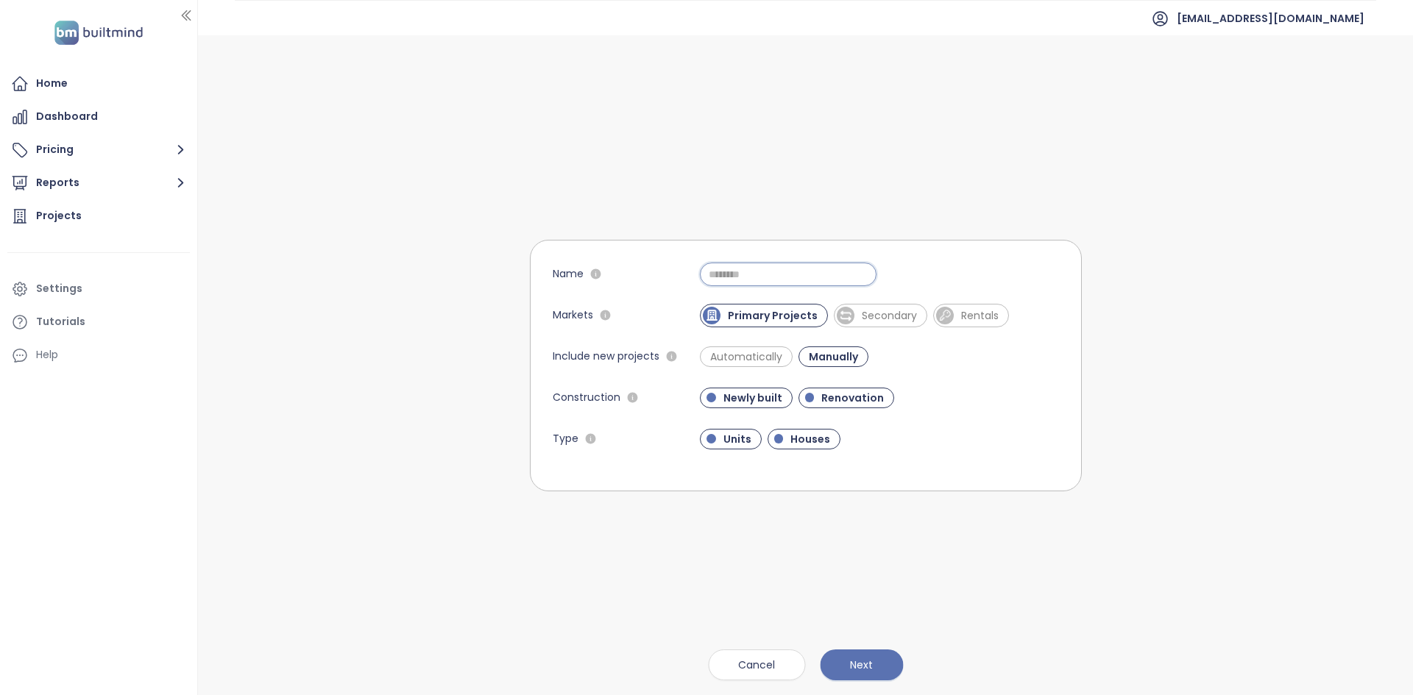
click at [740, 278] on input "Name" at bounding box center [788, 275] width 177 height 24
type input "**********"
click at [804, 437] on span "Houses" at bounding box center [810, 439] width 54 height 15
click at [755, 357] on span "Automatically" at bounding box center [746, 357] width 87 height 15
click at [879, 663] on button "Next" at bounding box center [861, 665] width 83 height 31
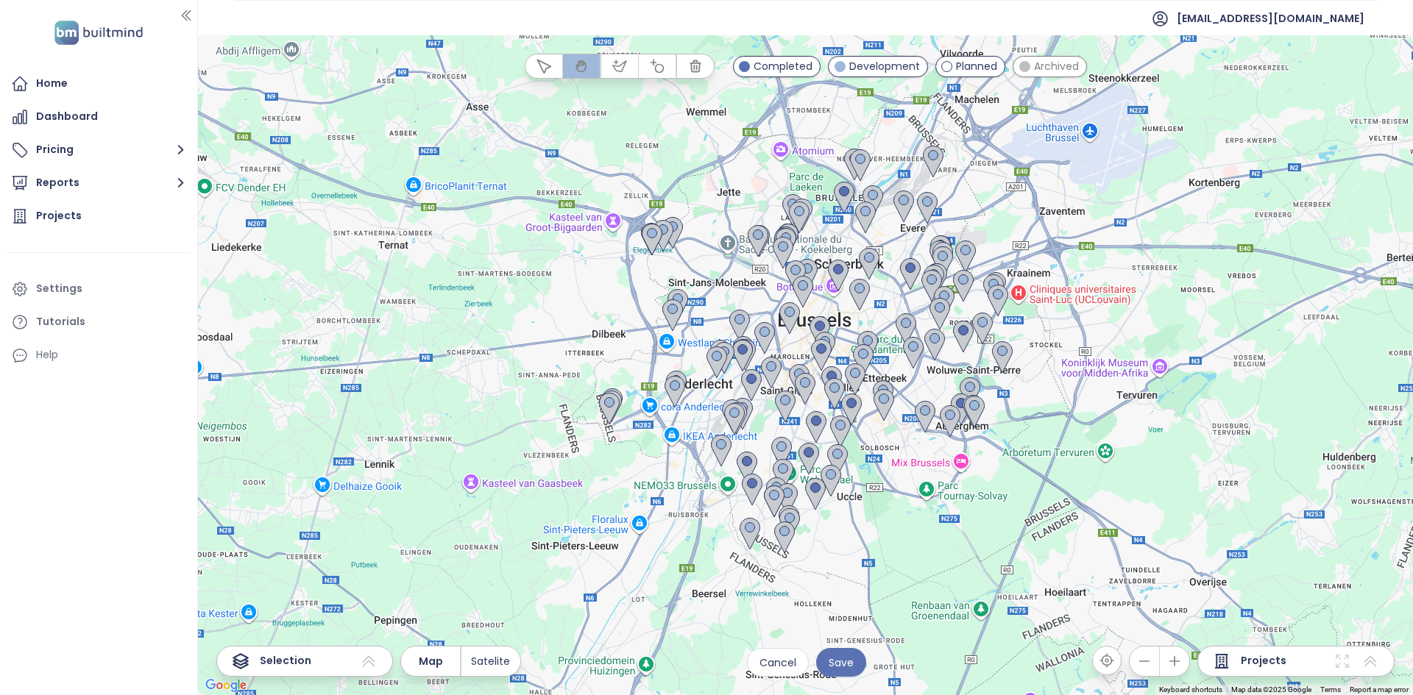
click at [895, 294] on div at bounding box center [805, 365] width 1215 height 660
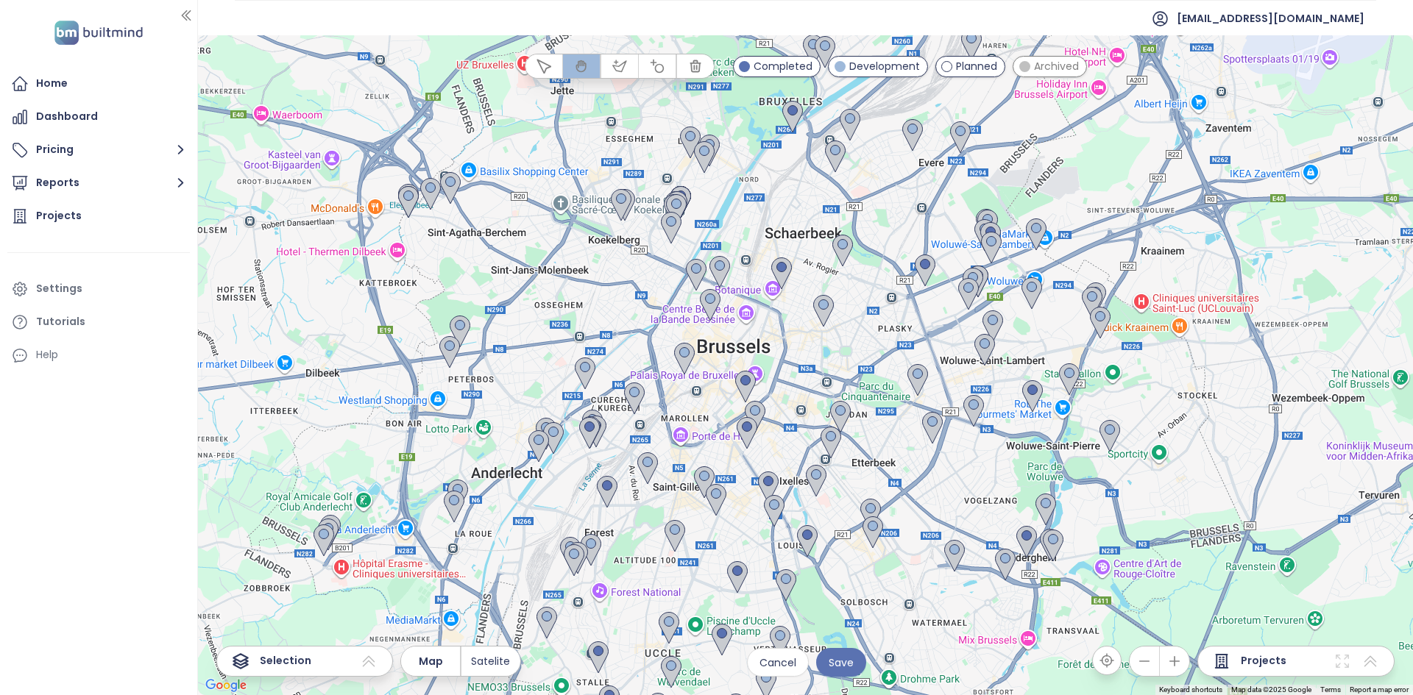
click at [1067, 312] on div at bounding box center [805, 365] width 1215 height 660
click at [1068, 312] on div at bounding box center [805, 365] width 1215 height 660
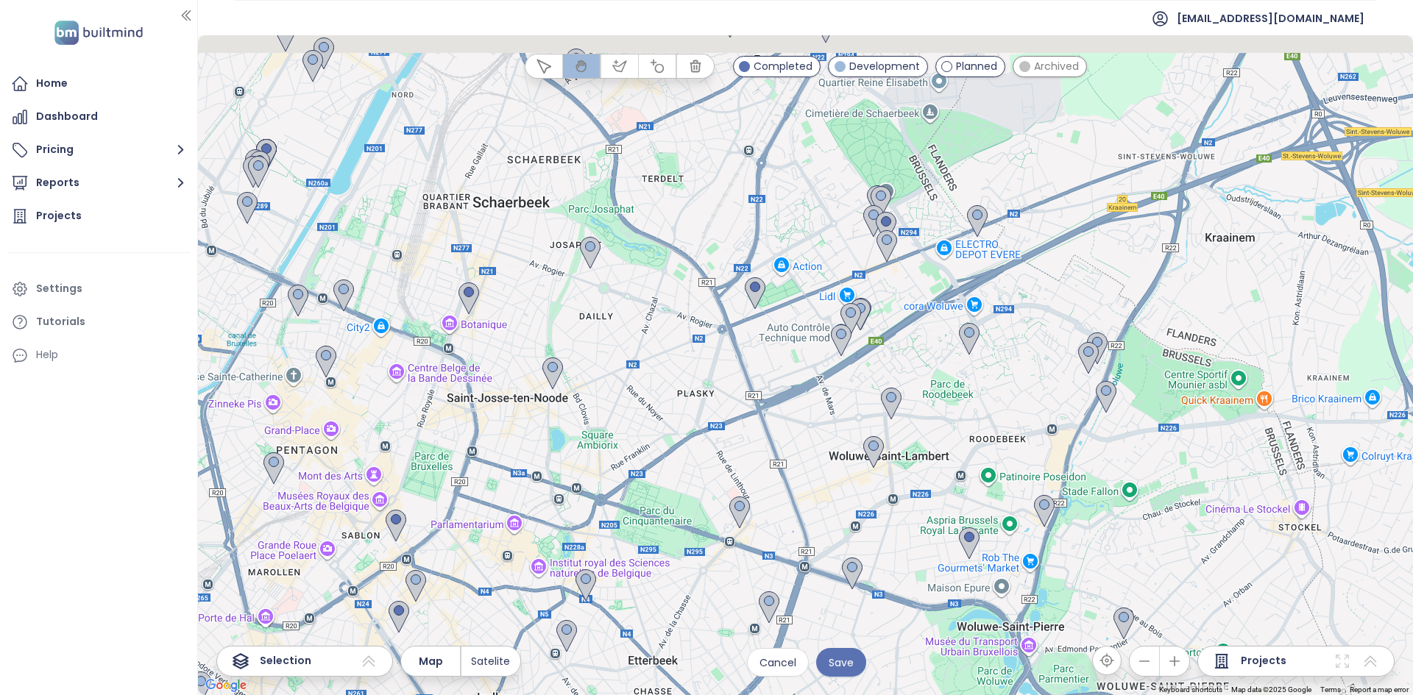
drag, startPoint x: 1010, startPoint y: 362, endPoint x: 982, endPoint y: 415, distance: 60.3
click at [982, 415] on div at bounding box center [805, 365] width 1215 height 660
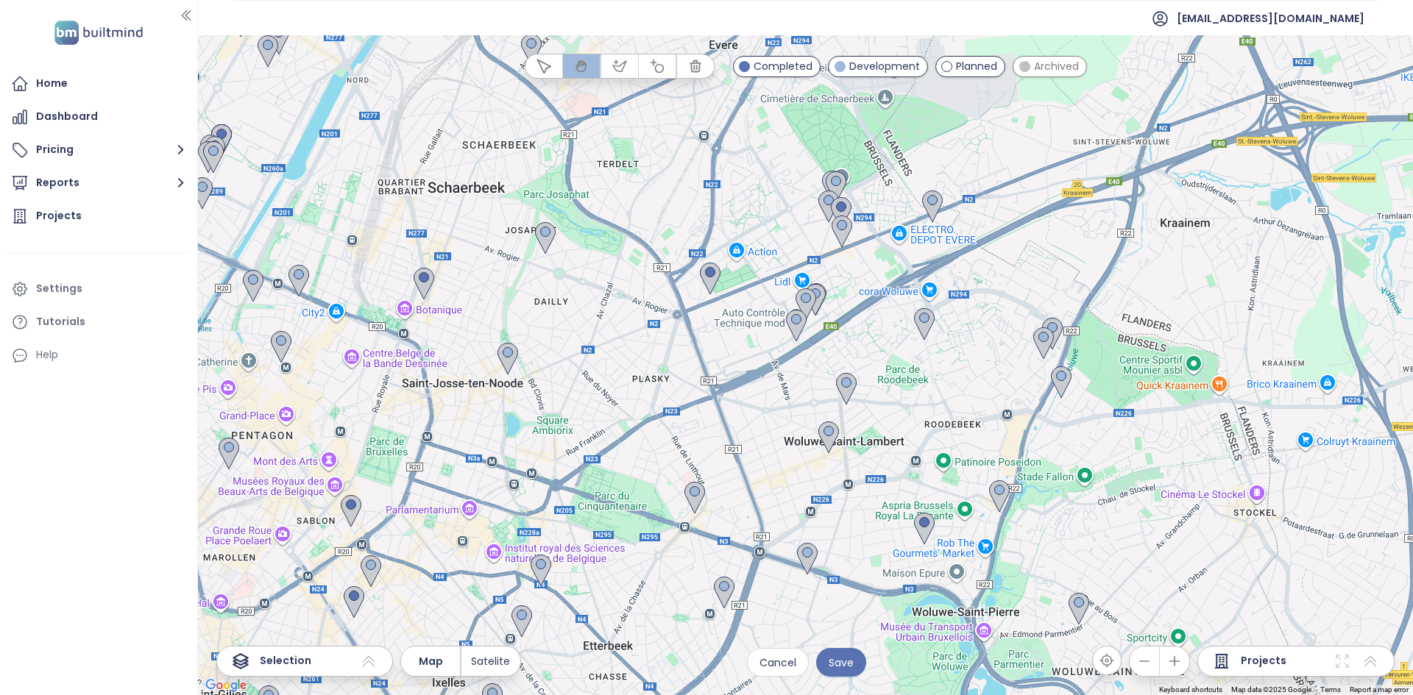
drag, startPoint x: 1051, startPoint y: 330, endPoint x: 1007, endPoint y: 311, distance: 48.1
click at [1007, 311] on div at bounding box center [805, 365] width 1215 height 660
click at [622, 69] on icon "button" at bounding box center [619, 66] width 15 height 15
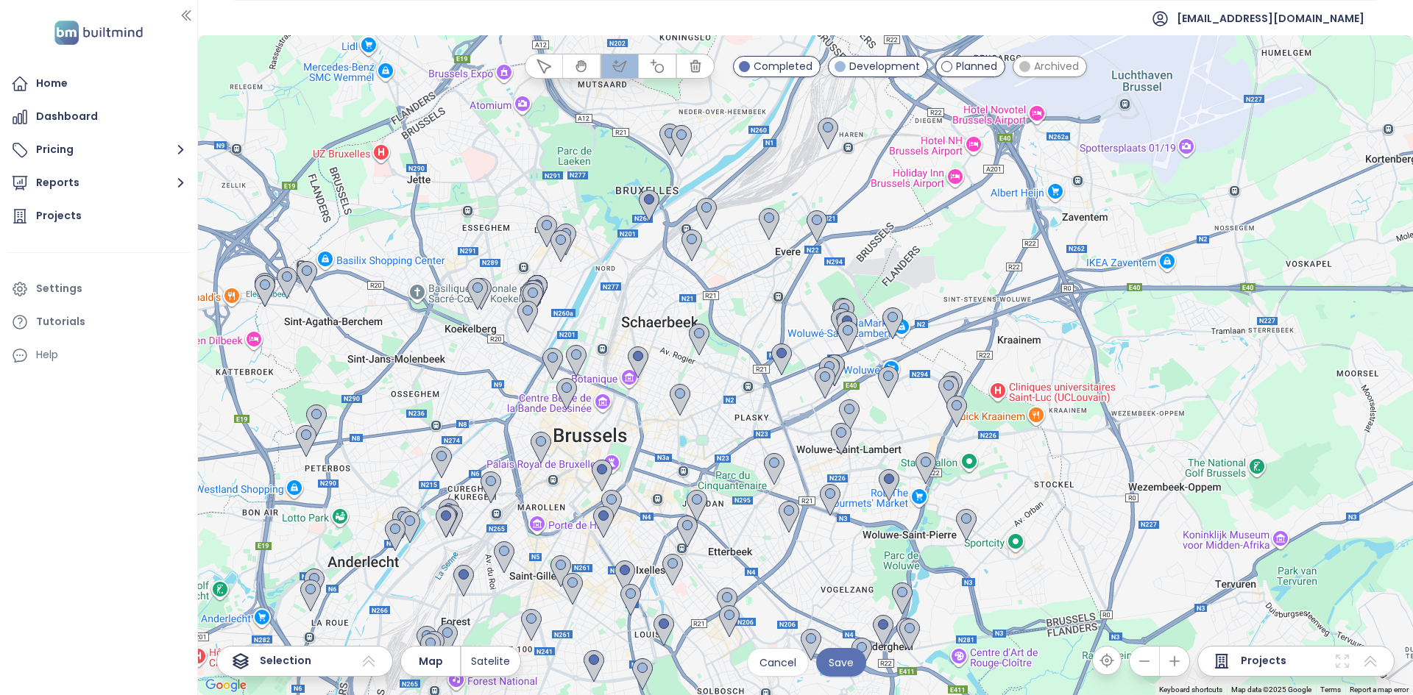
drag, startPoint x: 539, startPoint y: 64, endPoint x: 587, endPoint y: 91, distance: 55.0
click at [540, 64] on icon "button" at bounding box center [543, 66] width 13 height 13
click at [870, 423] on div at bounding box center [805, 365] width 1215 height 660
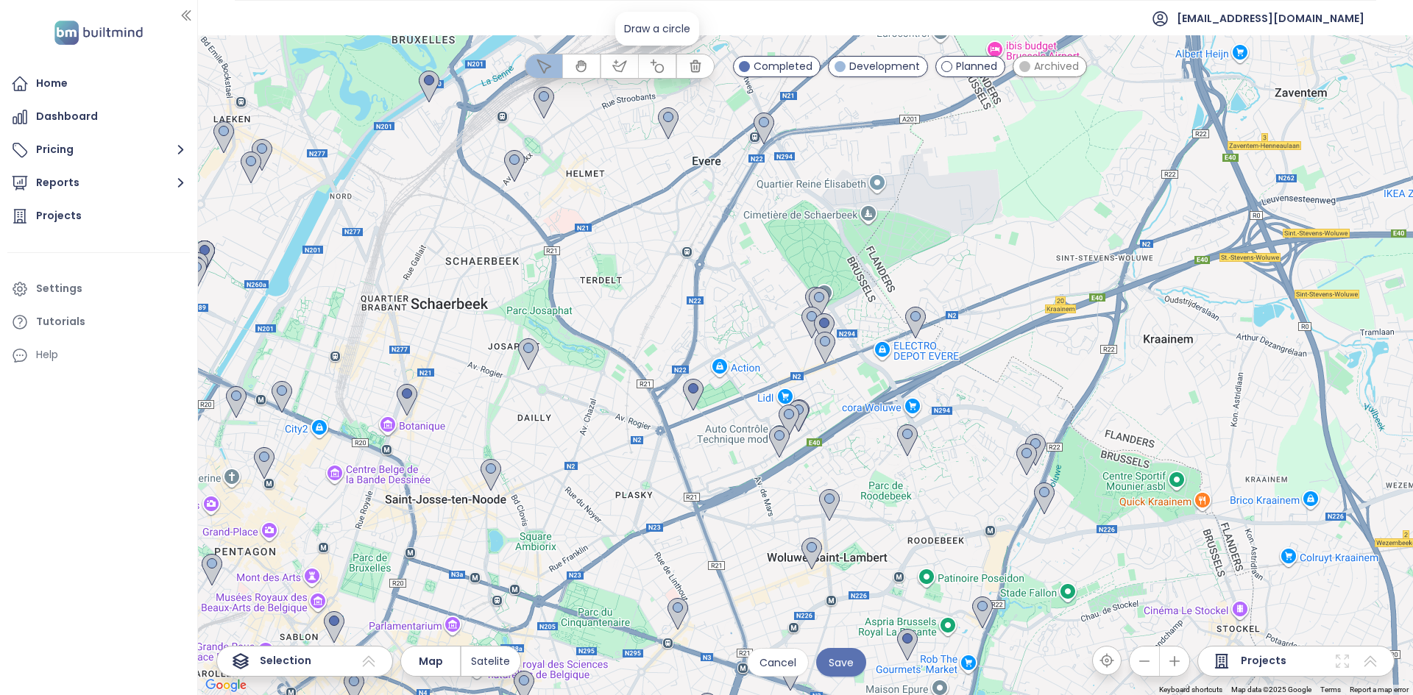
click at [657, 69] on icon "button" at bounding box center [657, 66] width 15 height 15
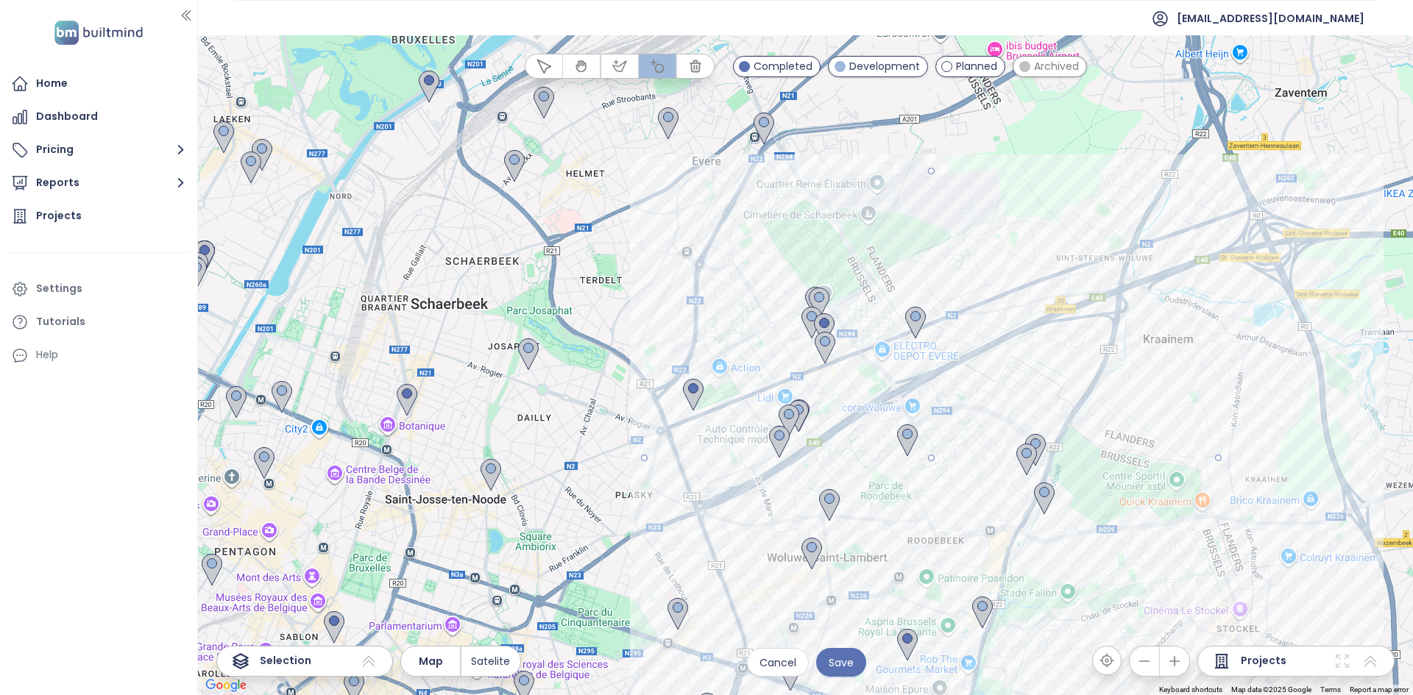
drag, startPoint x: 1243, startPoint y: 538, endPoint x: 1212, endPoint y: 520, distance: 36.0
click at [1212, 520] on div at bounding box center [805, 365] width 1215 height 660
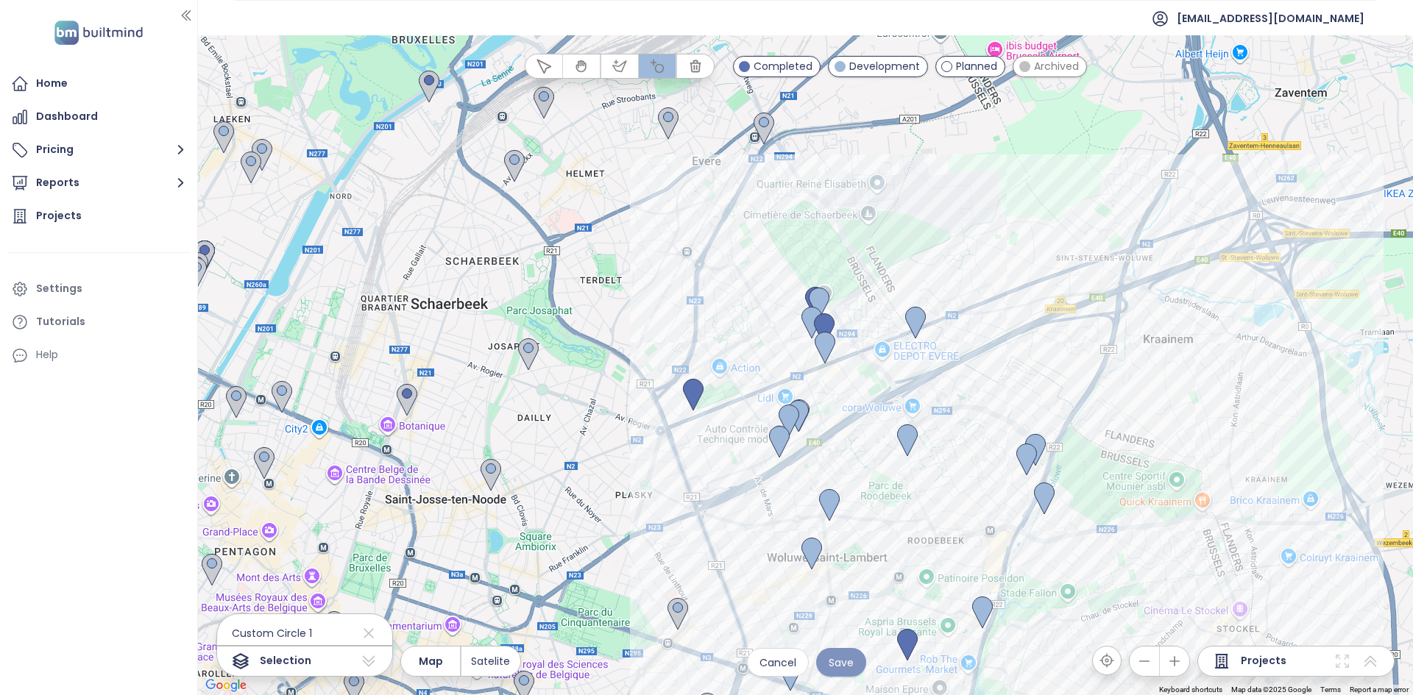
click at [839, 670] on span "Save" at bounding box center [841, 663] width 25 height 16
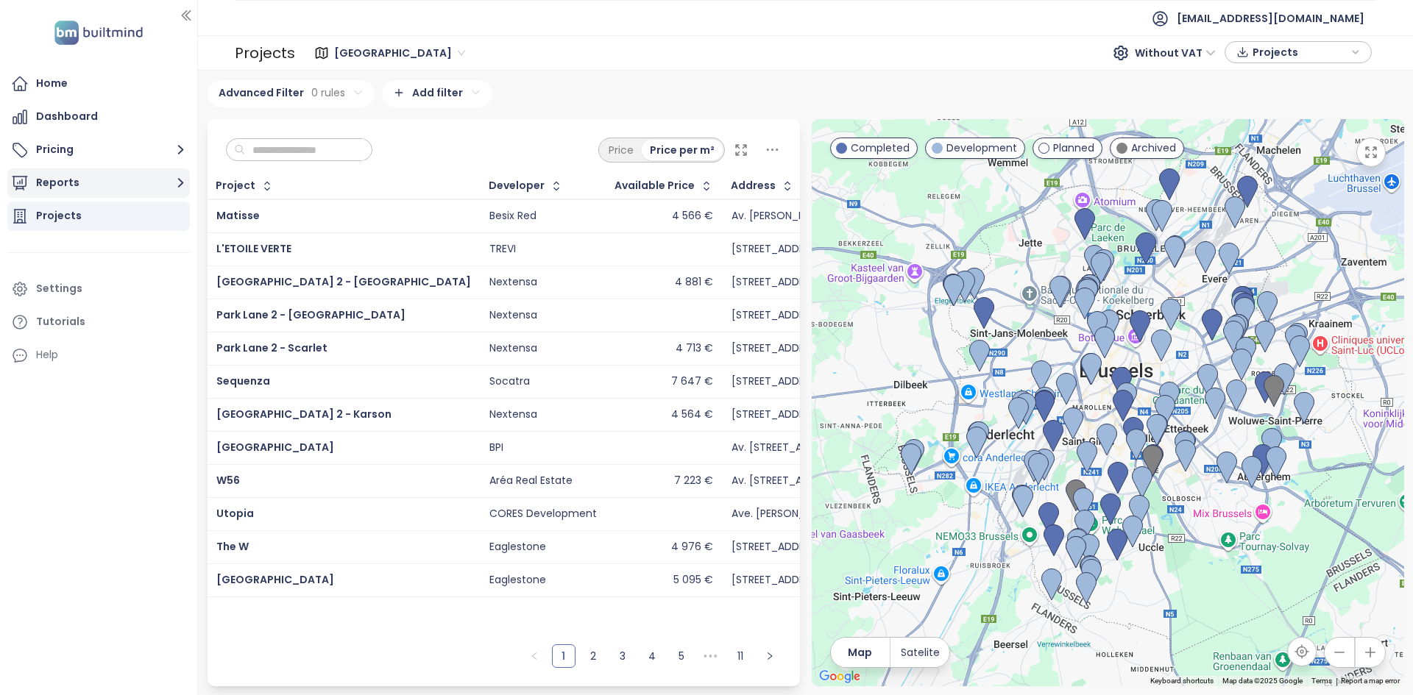
click at [83, 186] on button "Reports" at bounding box center [98, 183] width 183 height 29
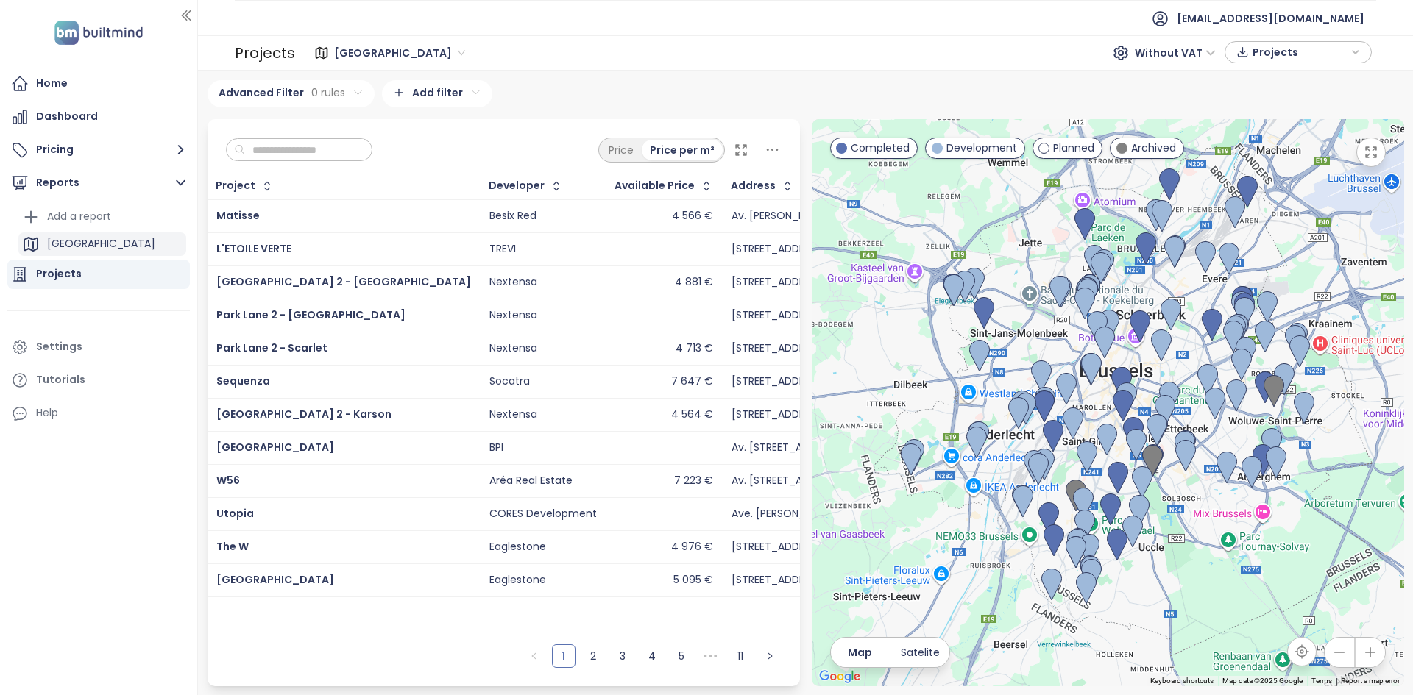
click at [94, 245] on div "[GEOGRAPHIC_DATA]" at bounding box center [102, 245] width 168 height 24
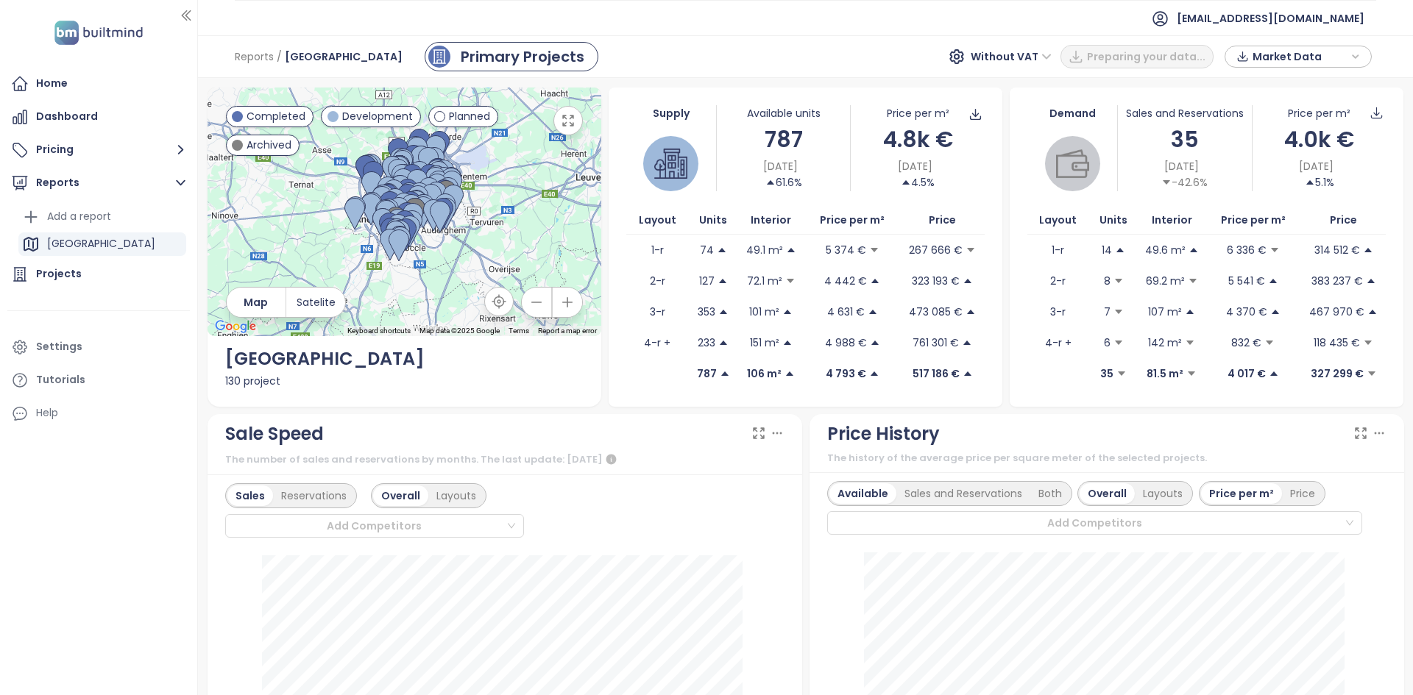
scroll to position [1, 0]
drag, startPoint x: 90, startPoint y: 145, endPoint x: 46, endPoint y: -61, distance: 210.6
click at [46, 0] on html "Home Dashboard Pricing Reports Add a report Brussels Projects Settings Tutorial…" at bounding box center [706, 347] width 1413 height 695
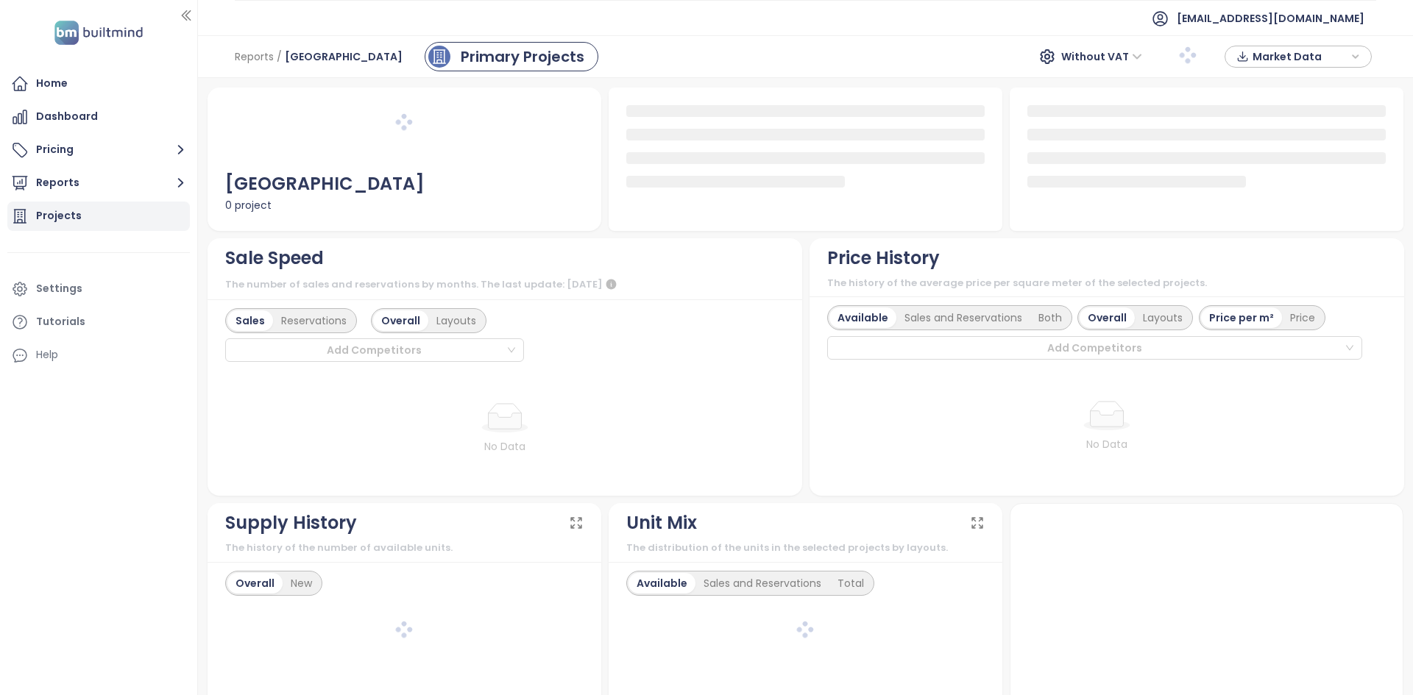
click at [109, 185] on button "Reports" at bounding box center [98, 183] width 183 height 29
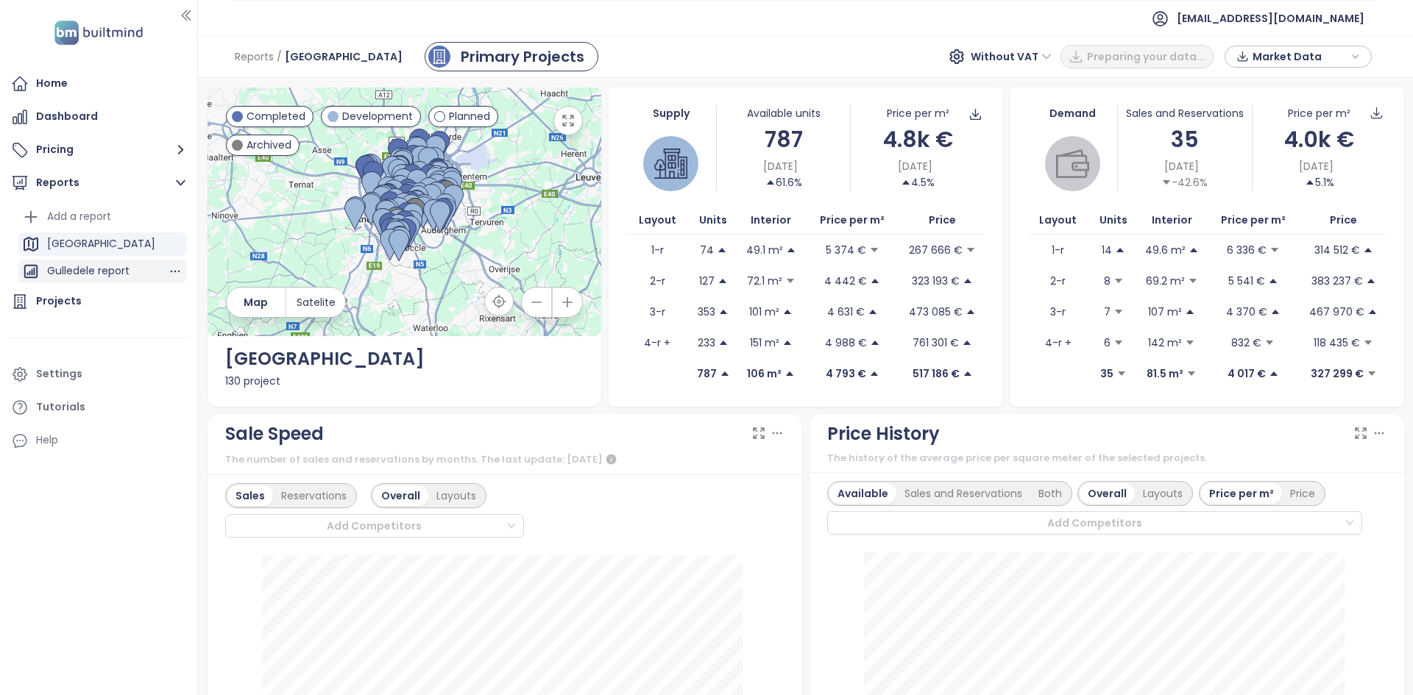
click at [119, 268] on div "Gulledele report" at bounding box center [88, 271] width 82 height 18
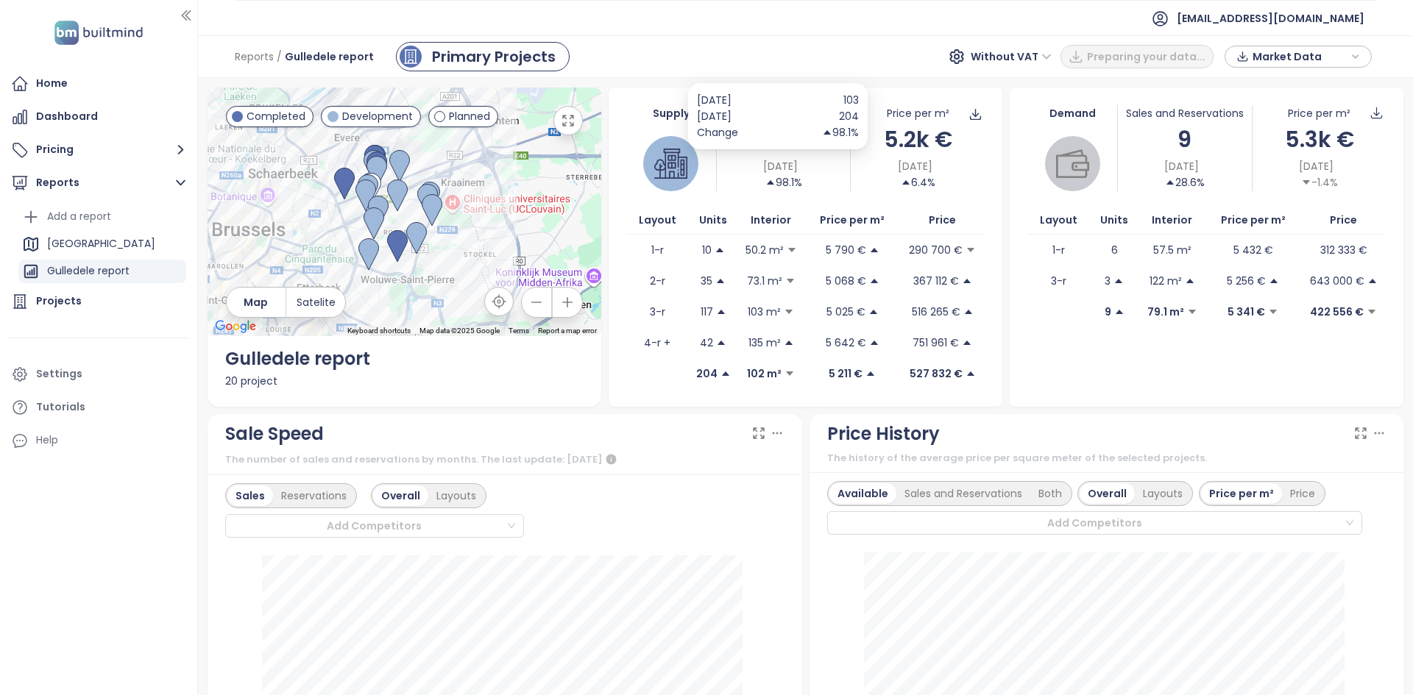
drag, startPoint x: 802, startPoint y: 145, endPoint x: 751, endPoint y: 148, distance: 51.6
click at [750, 148] on div "Jul 31, 2025 103 Aug 26, 2025 204 Change 98.1%" at bounding box center [778, 116] width 180 height 66
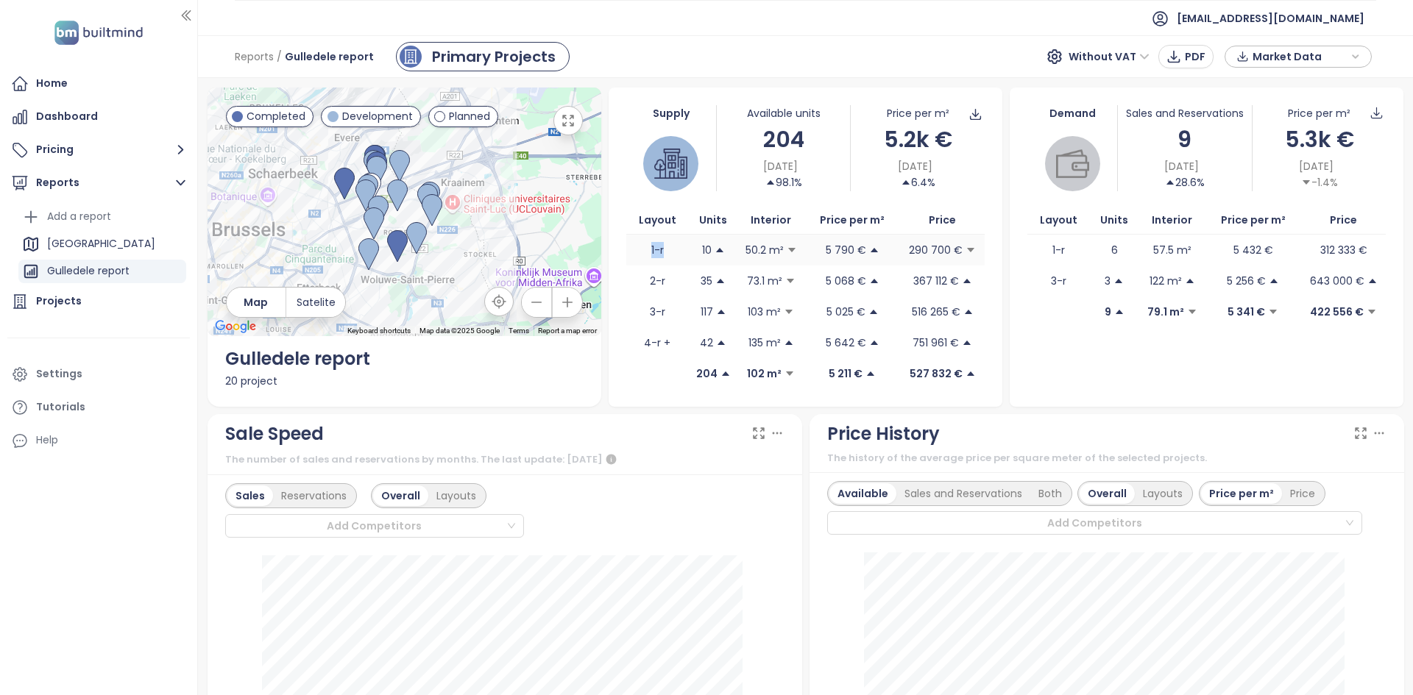
drag, startPoint x: 646, startPoint y: 252, endPoint x: 677, endPoint y: 252, distance: 30.9
click at [677, 252] on td "1-r" at bounding box center [657, 250] width 62 height 31
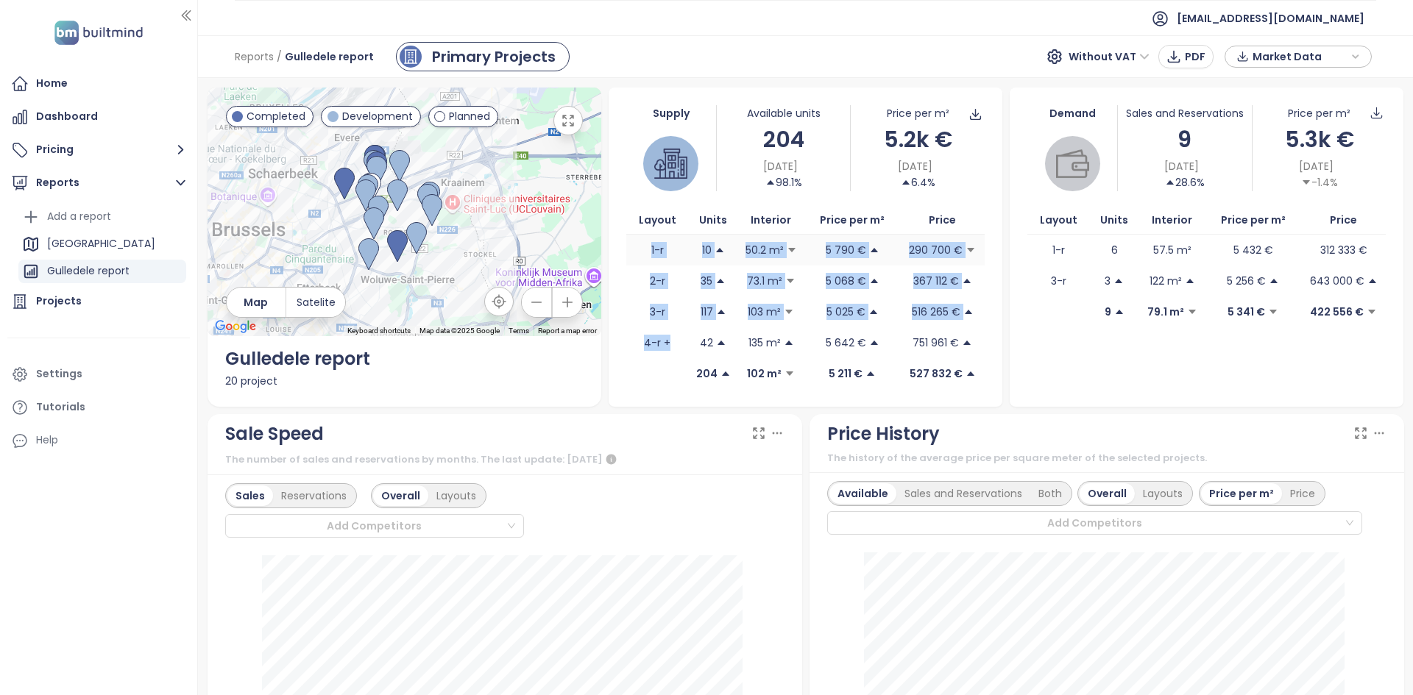
drag, startPoint x: 672, startPoint y: 353, endPoint x: 634, endPoint y: 257, distance: 103.7
click at [634, 257] on tbody "1-r 10 50.2 m² 5 790 € 290 700 € 2-r 35 73.1 m² 5 068 € 367 112 € 3-r 117 103 m…" at bounding box center [805, 297] width 358 height 124
click at [668, 249] on td "1-r" at bounding box center [657, 250] width 62 height 31
click at [667, 251] on td "1-r" at bounding box center [657, 250] width 62 height 31
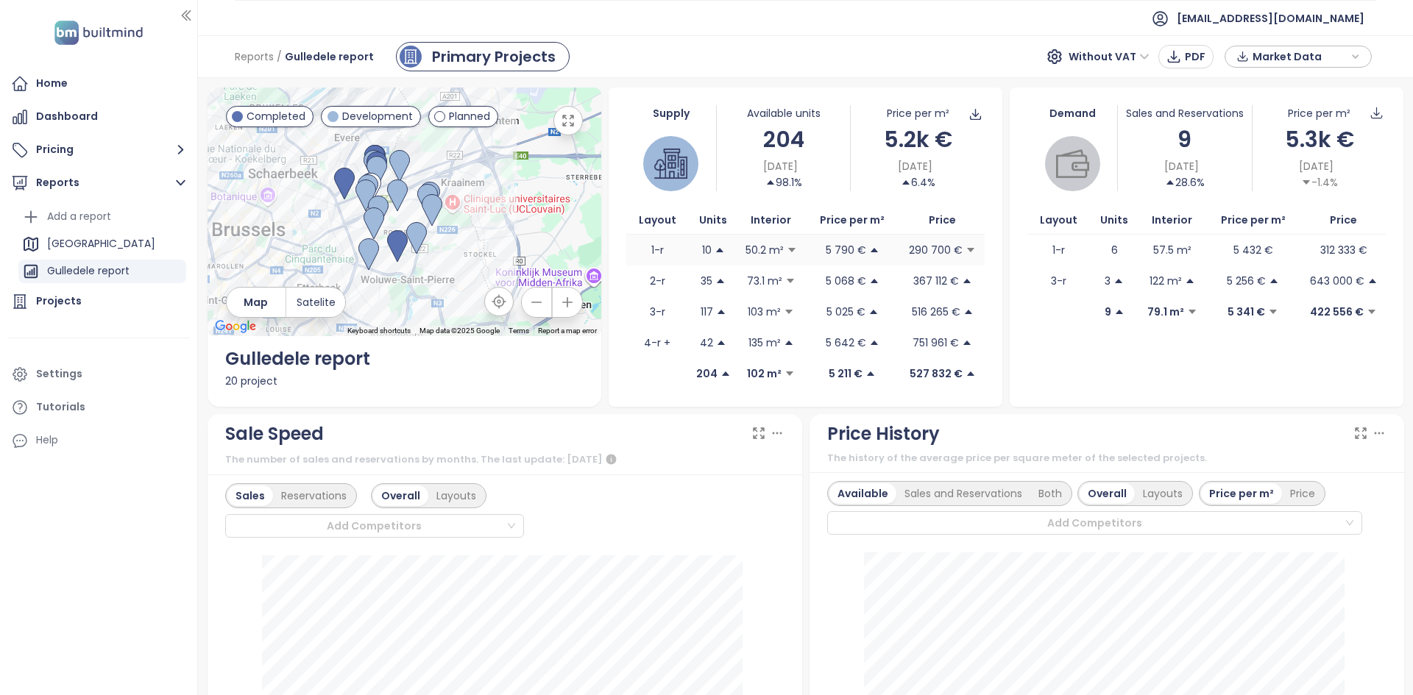
click at [667, 251] on td "1-r" at bounding box center [657, 250] width 62 height 31
drag, startPoint x: 638, startPoint y: 280, endPoint x: 665, endPoint y: 280, distance: 27.2
click at [665, 280] on td "2-r" at bounding box center [657, 281] width 62 height 31
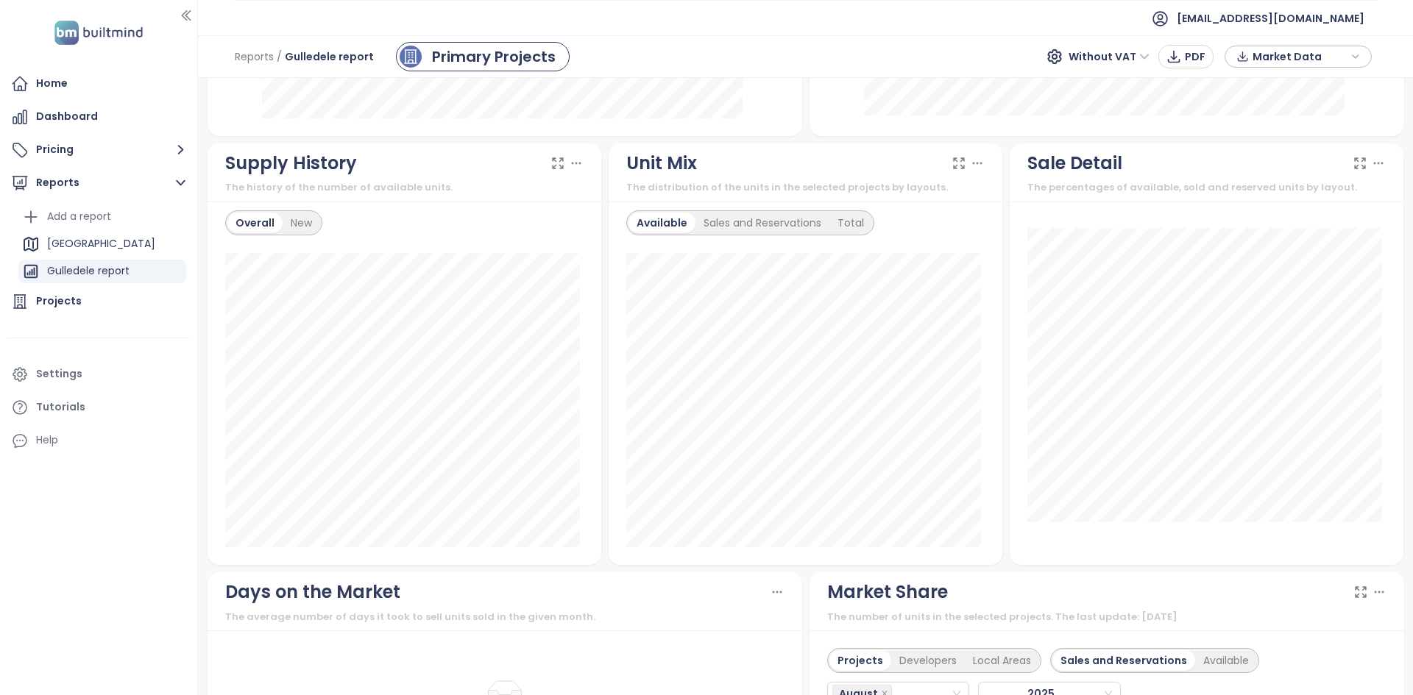
scroll to position [732, 0]
click at [296, 224] on div "New" at bounding box center [302, 223] width 38 height 21
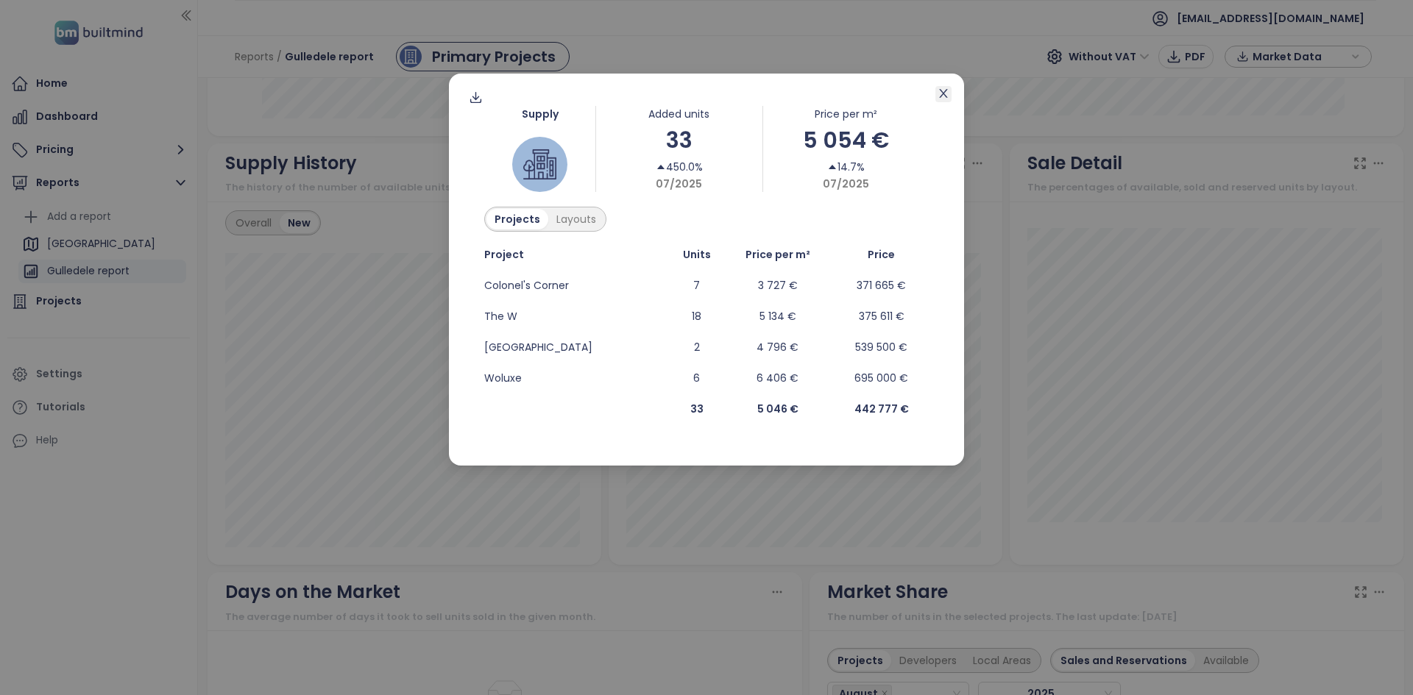
click at [940, 96] on icon "close" at bounding box center [944, 94] width 12 height 12
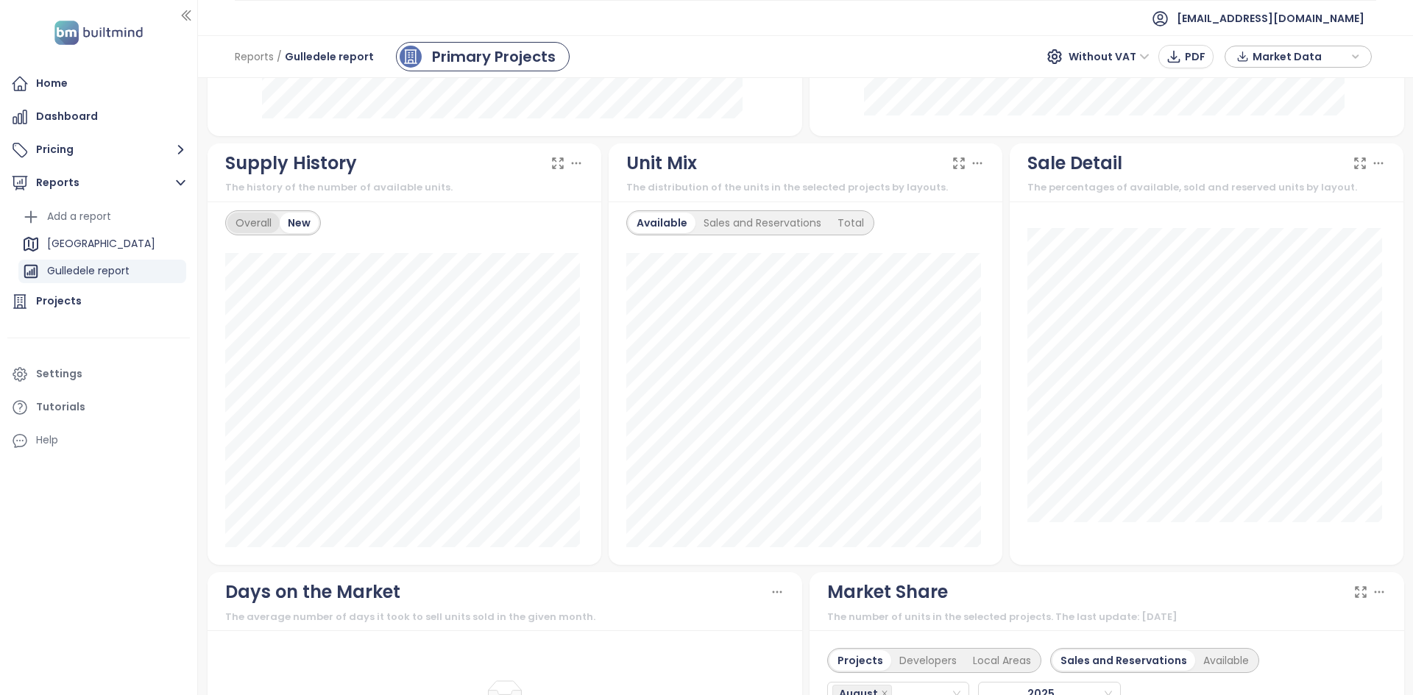
click at [263, 228] on div "Overall" at bounding box center [253, 223] width 52 height 21
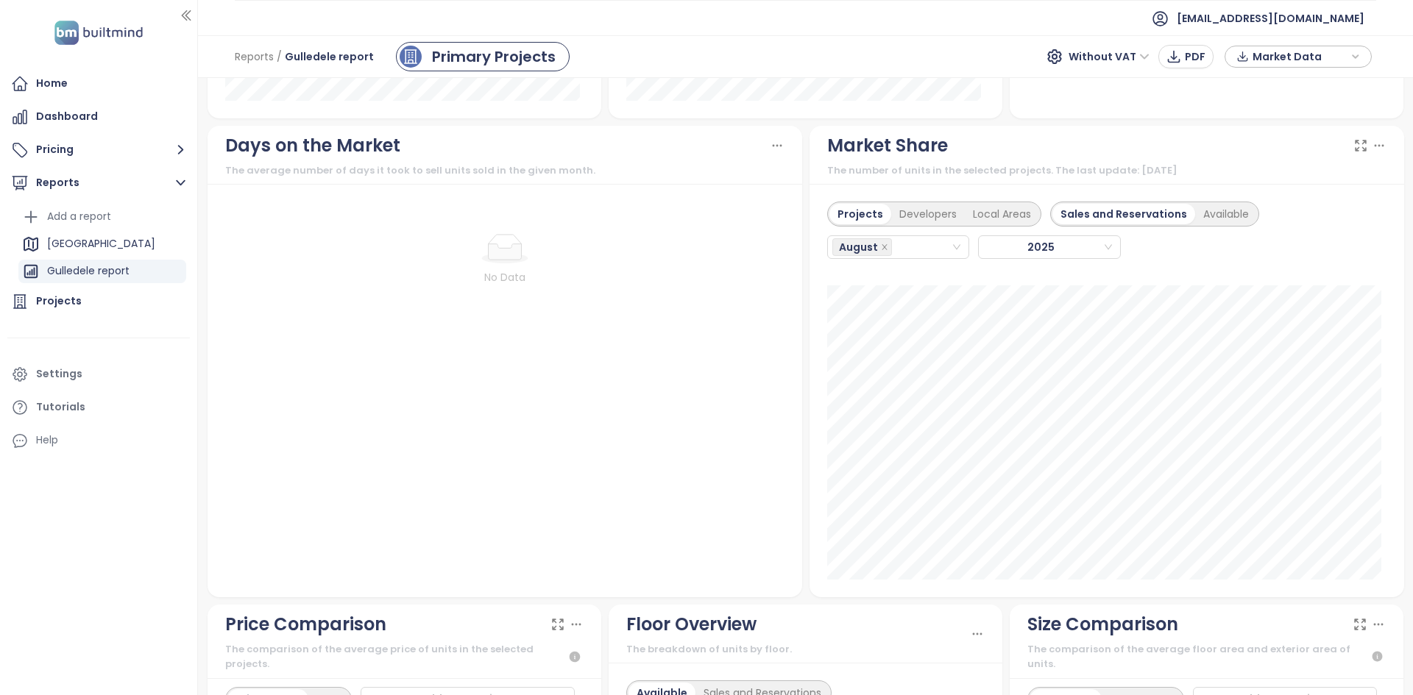
scroll to position [1542, 0]
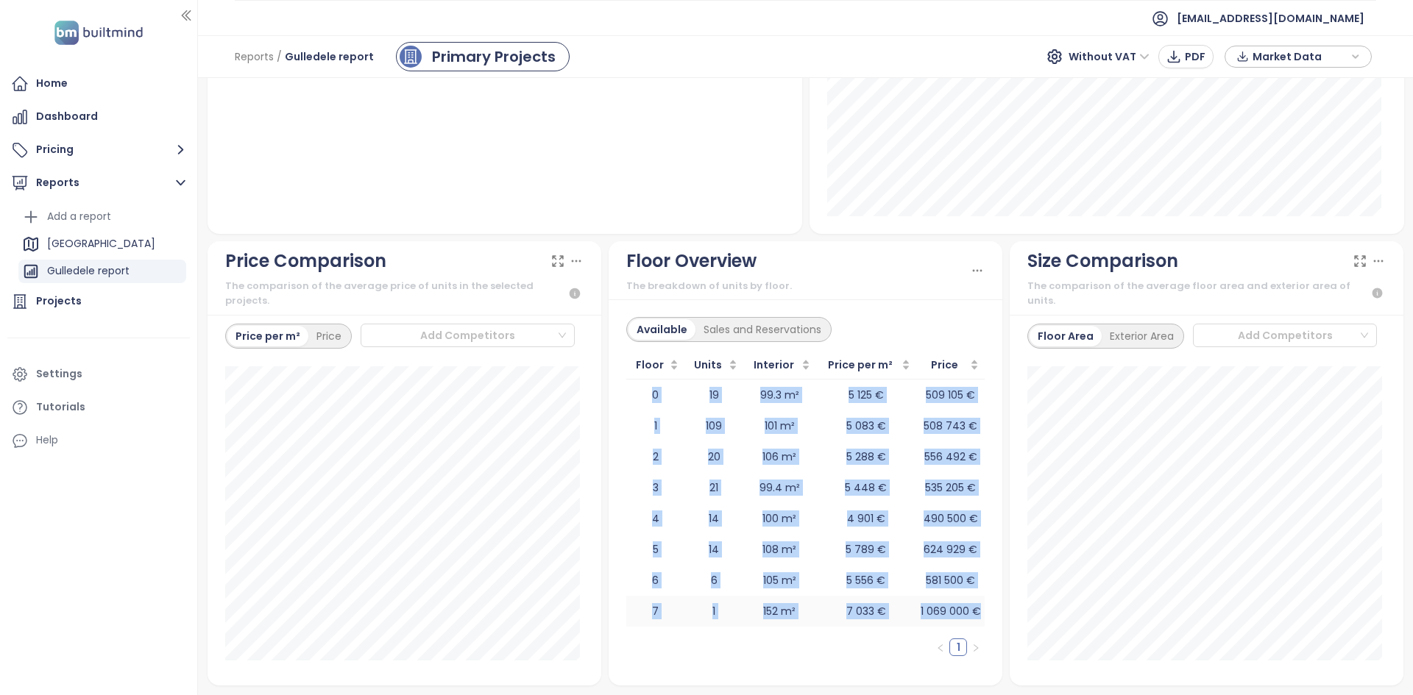
drag, startPoint x: 637, startPoint y: 384, endPoint x: 974, endPoint y: 598, distance: 398.9
click at [974, 598] on tbody "0 19 99.3 m² 5 125 € 509 105 € 1 109 101 m² 5 083 € 508 743 € 2 20 106 m² 5 288…" at bounding box center [805, 503] width 358 height 247
click at [844, 409] on tbody "0 19 99.3 m² 5 125 € 509 105 € 1 109 101 m² 5 083 € 508 743 € 2 20 106 m² 5 288…" at bounding box center [805, 503] width 358 height 247
click at [826, 496] on td "5 448 €" at bounding box center [866, 487] width 100 height 31
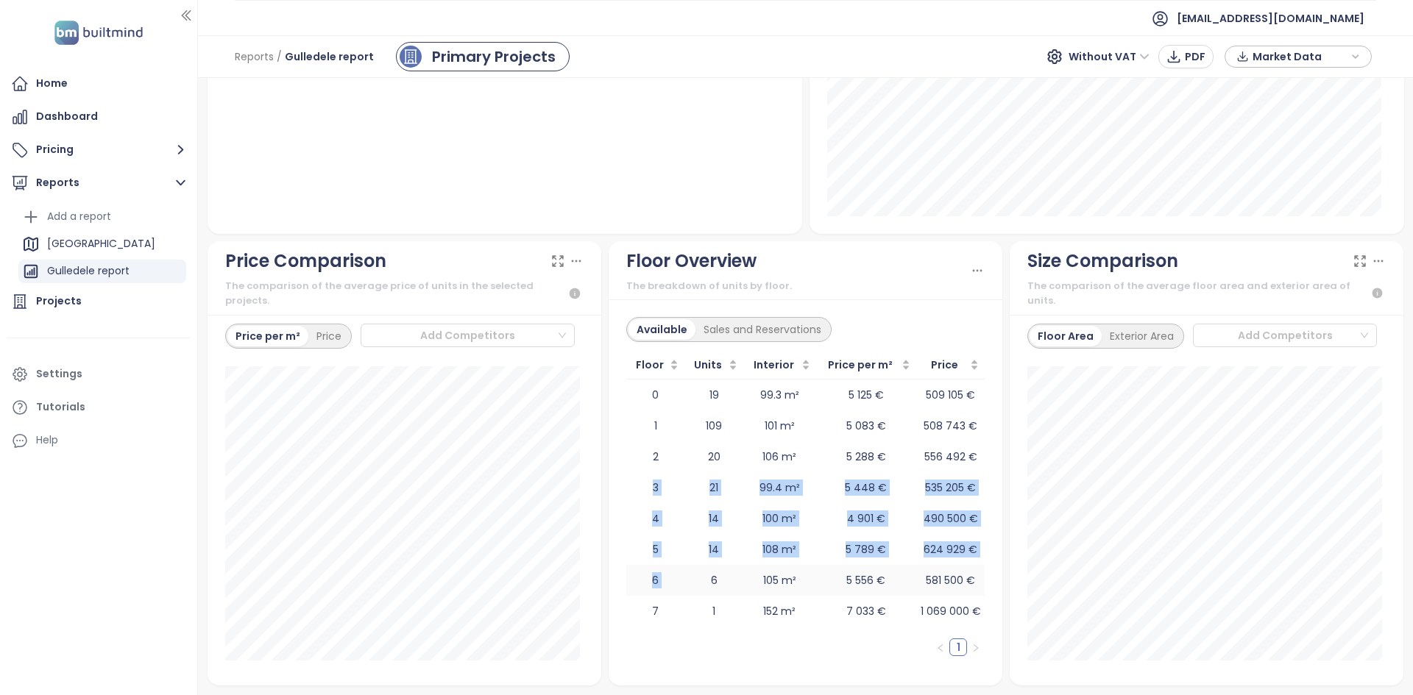
drag, startPoint x: 638, startPoint y: 489, endPoint x: 691, endPoint y: 587, distance: 111.3
click at [691, 587] on tbody "0 19 99.3 m² 5 125 € 509 105 € 1 109 101 m² 5 083 € 508 743 € 2 20 106 m² 5 288…" at bounding box center [805, 503] width 358 height 247
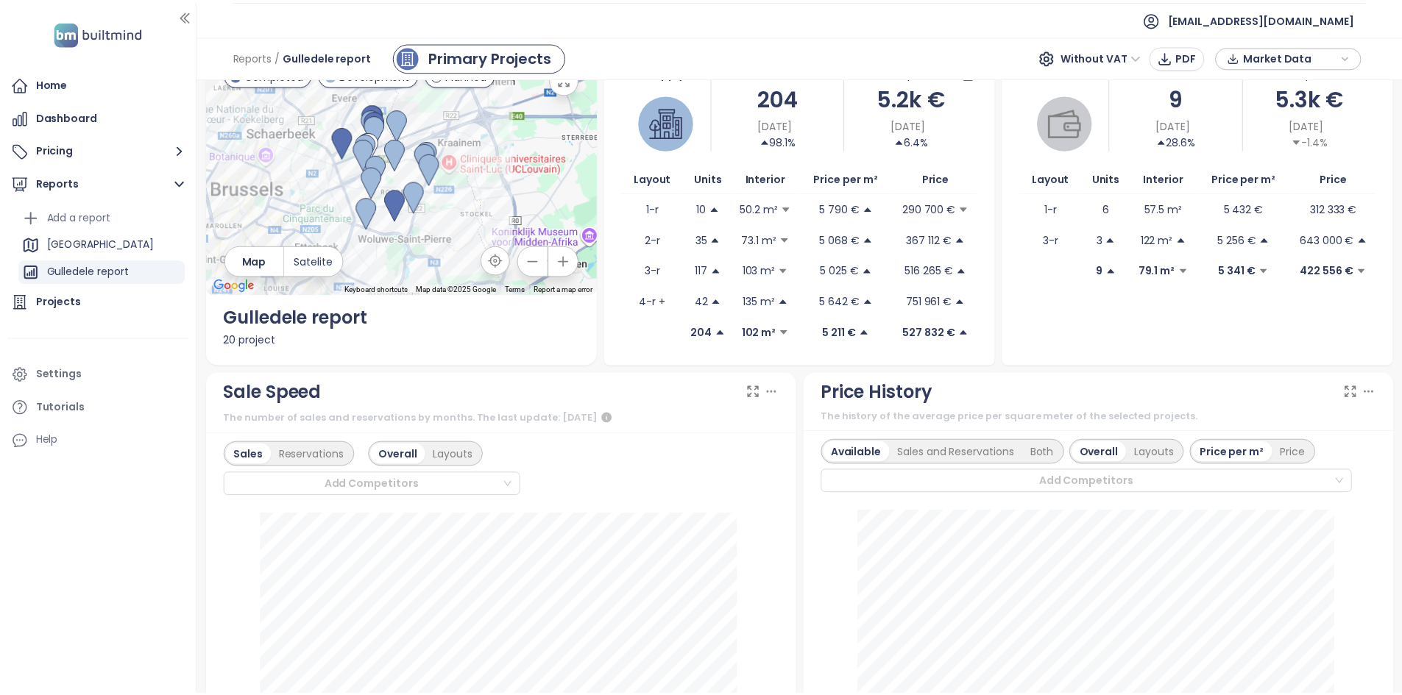
scroll to position [0, 0]
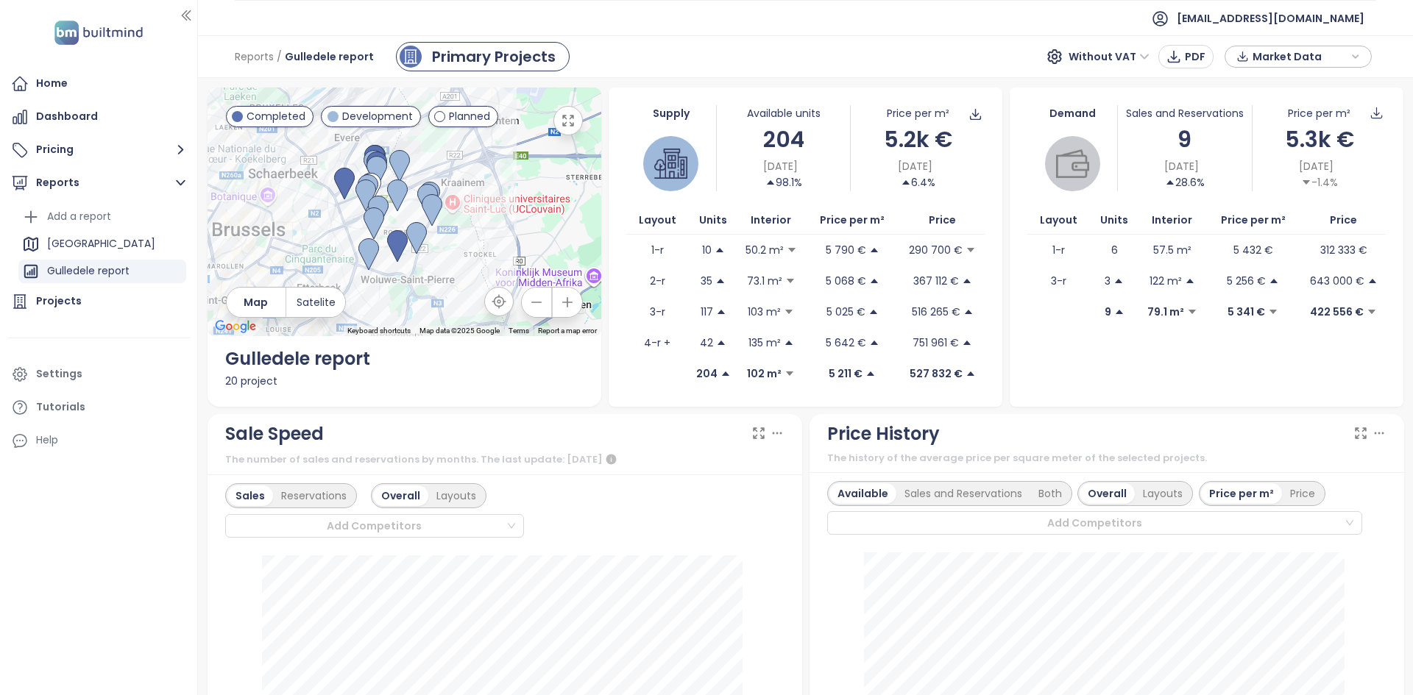
click at [564, 127] on icon "button" at bounding box center [568, 120] width 15 height 15
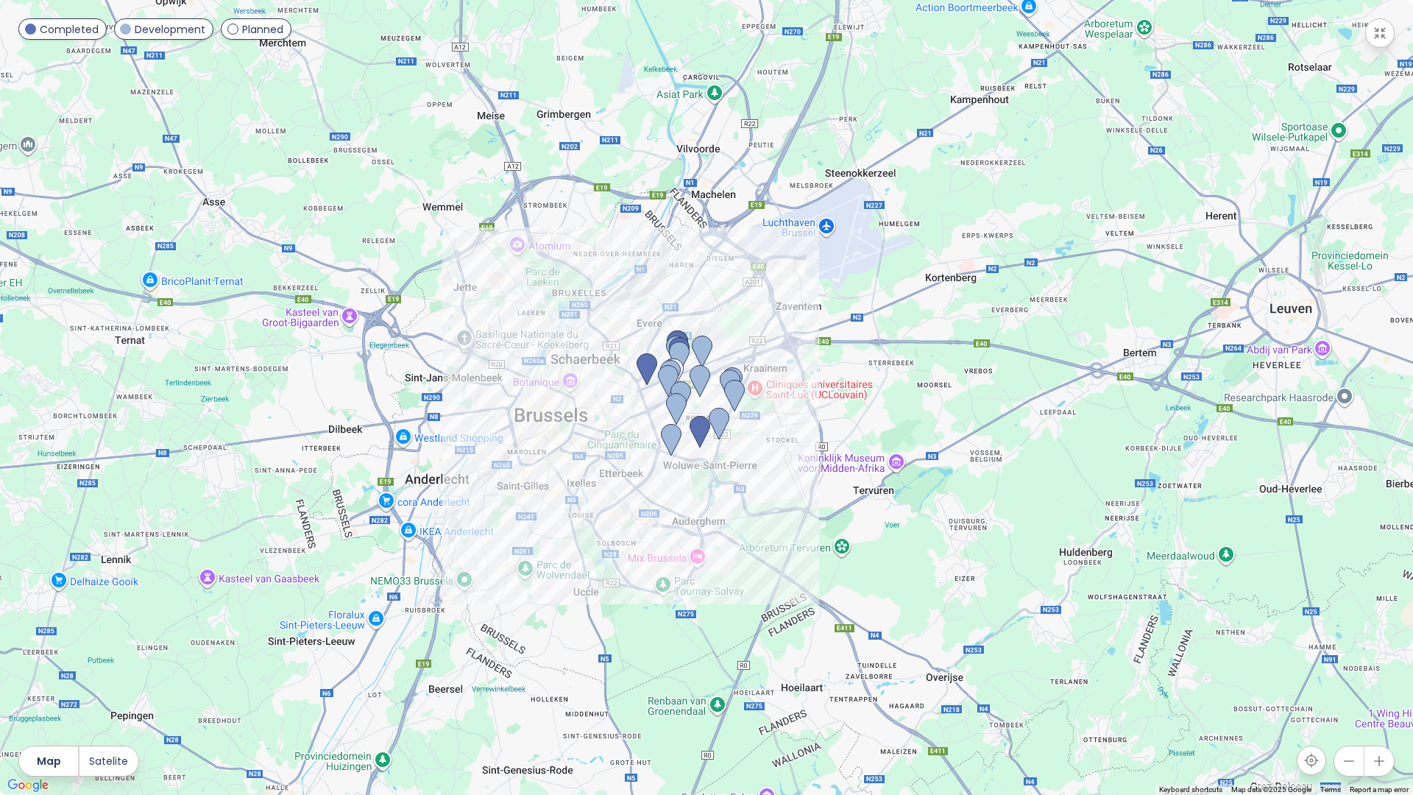
click at [586, 455] on div at bounding box center [706, 397] width 1413 height 795
drag, startPoint x: 586, startPoint y: 455, endPoint x: 698, endPoint y: 425, distance: 115.9
click at [586, 454] on div at bounding box center [706, 397] width 1413 height 795
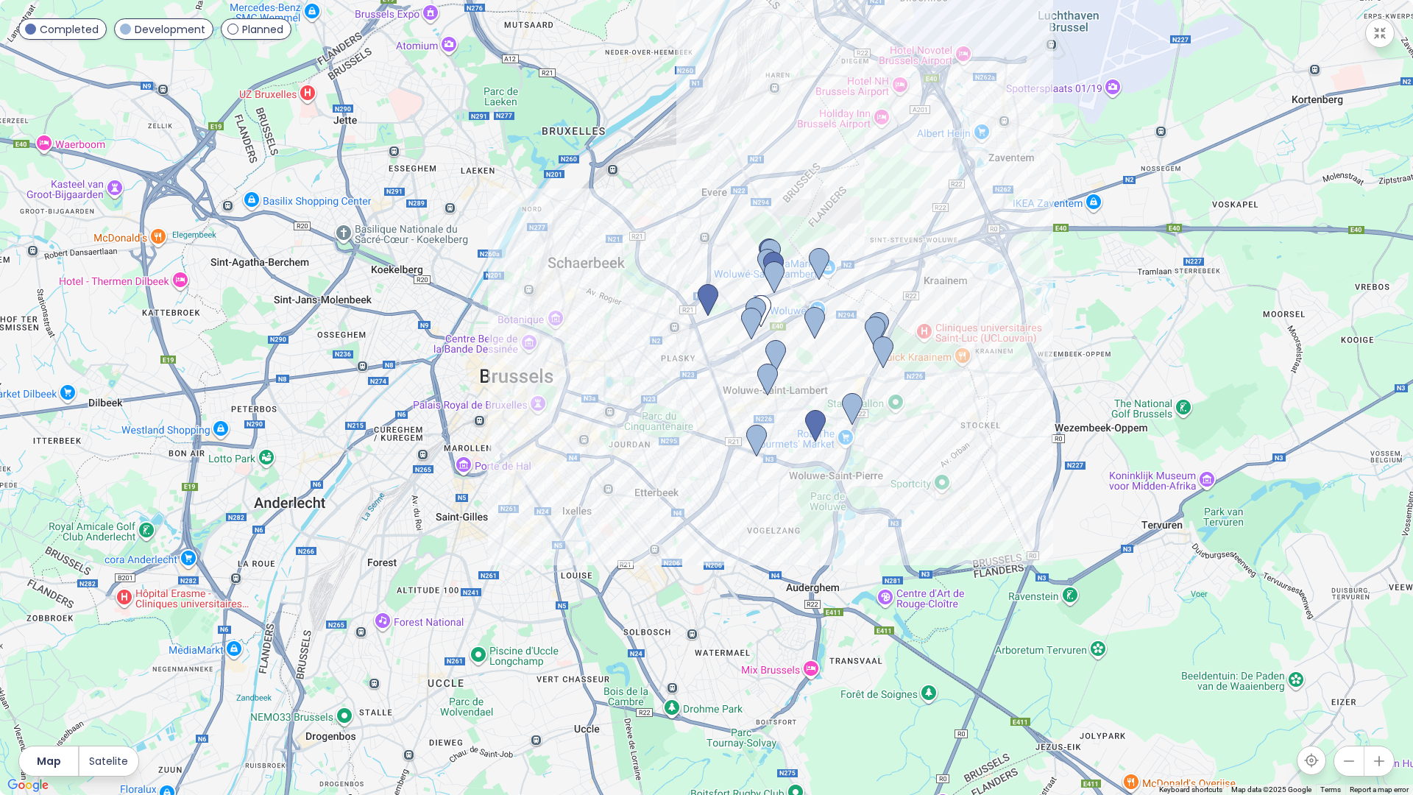
click at [1382, 38] on icon "button" at bounding box center [1380, 33] width 15 height 15
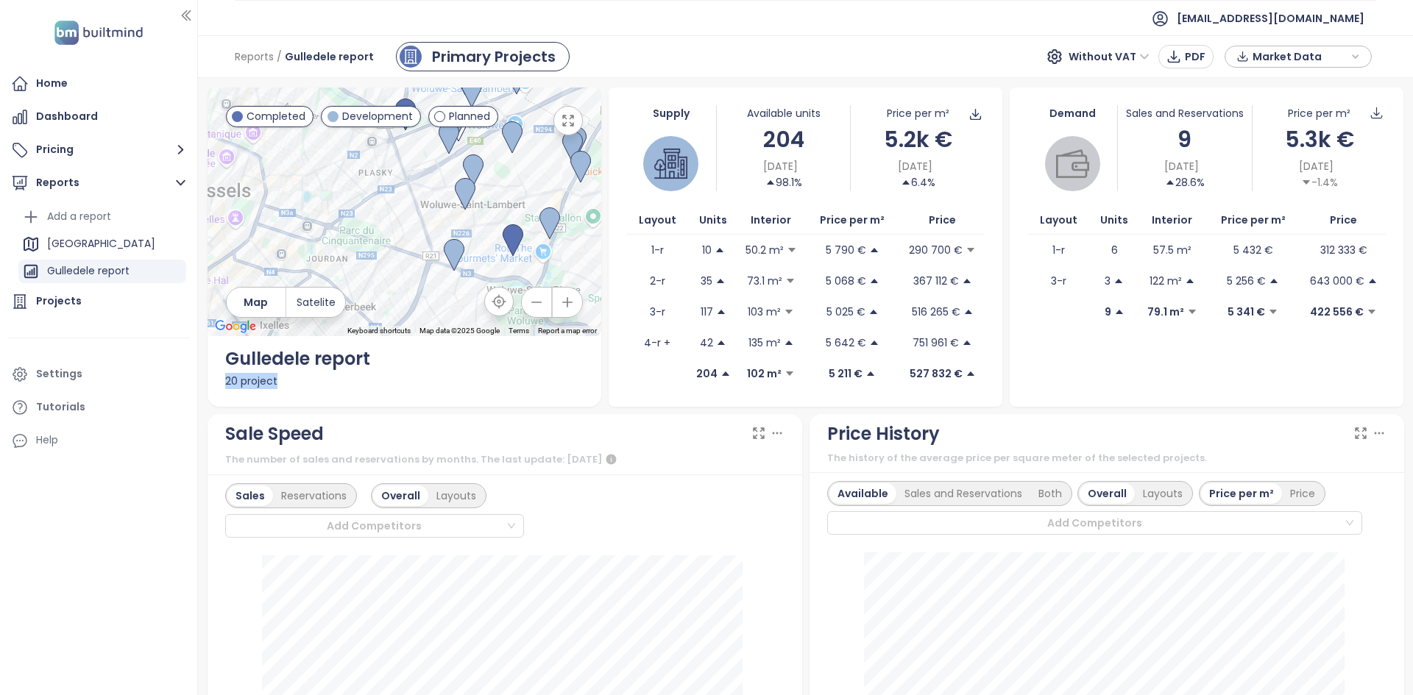
drag, startPoint x: 222, startPoint y: 378, endPoint x: 282, endPoint y: 379, distance: 59.6
click at [282, 379] on div "← Move left → Move right ↑ Move up ↓ Move down + Zoom in - Zoom out Home Jump l…" at bounding box center [405, 247] width 394 height 319
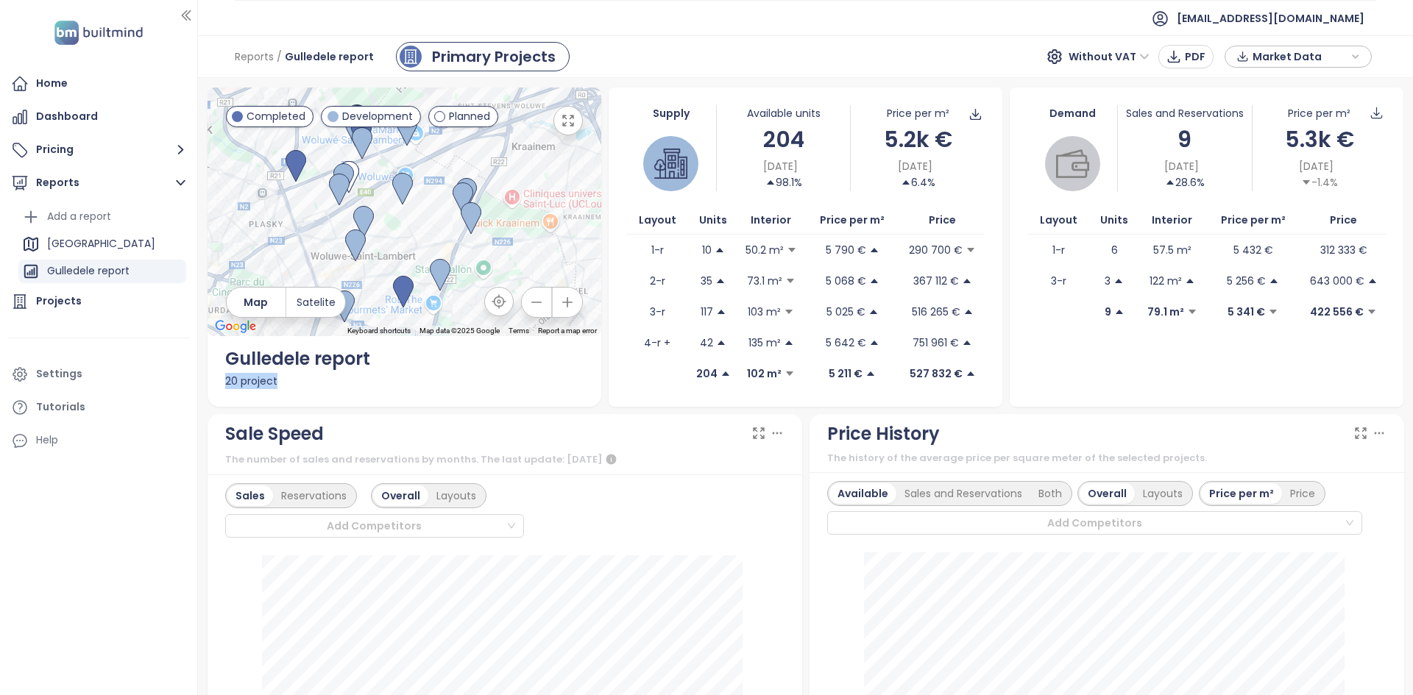
drag, startPoint x: 386, startPoint y: 234, endPoint x: 277, endPoint y: 286, distance: 121.2
click at [277, 286] on div at bounding box center [405, 212] width 394 height 249
drag, startPoint x: 566, startPoint y: 127, endPoint x: 566, endPoint y: 190, distance: 63.3
click at [566, 126] on icon "button" at bounding box center [568, 120] width 15 height 15
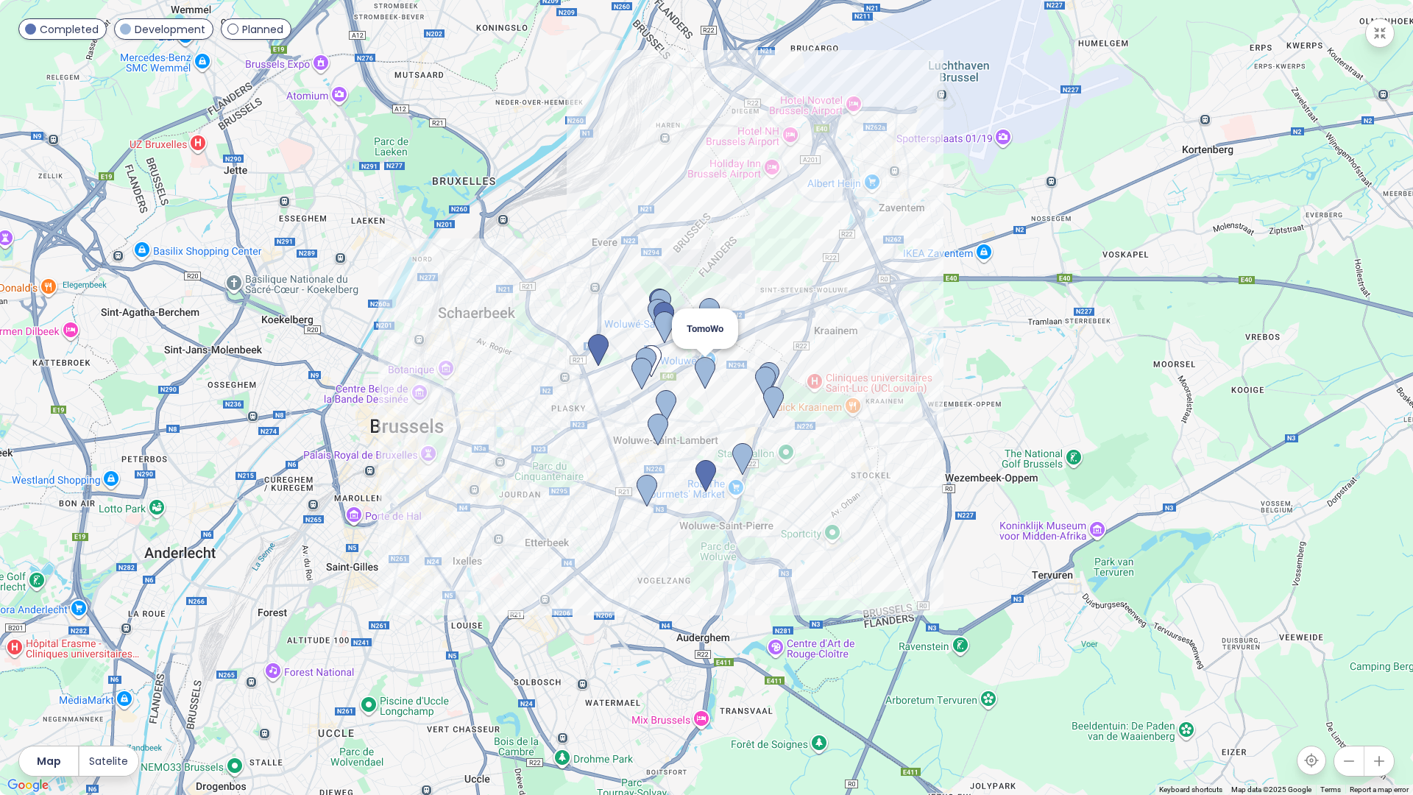
click at [701, 364] on img at bounding box center [705, 373] width 21 height 32
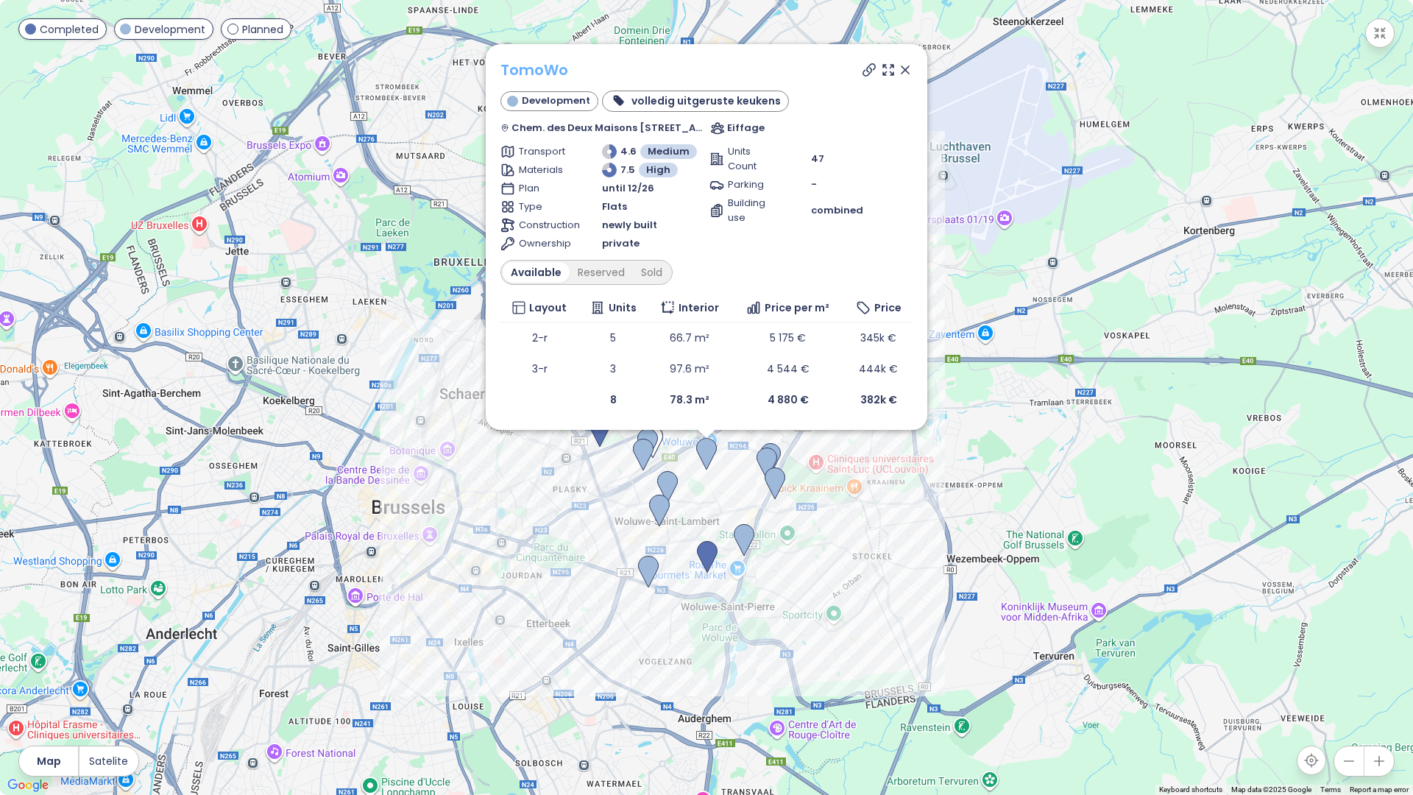
click at [528, 71] on link "TomoWo" at bounding box center [534, 70] width 68 height 21
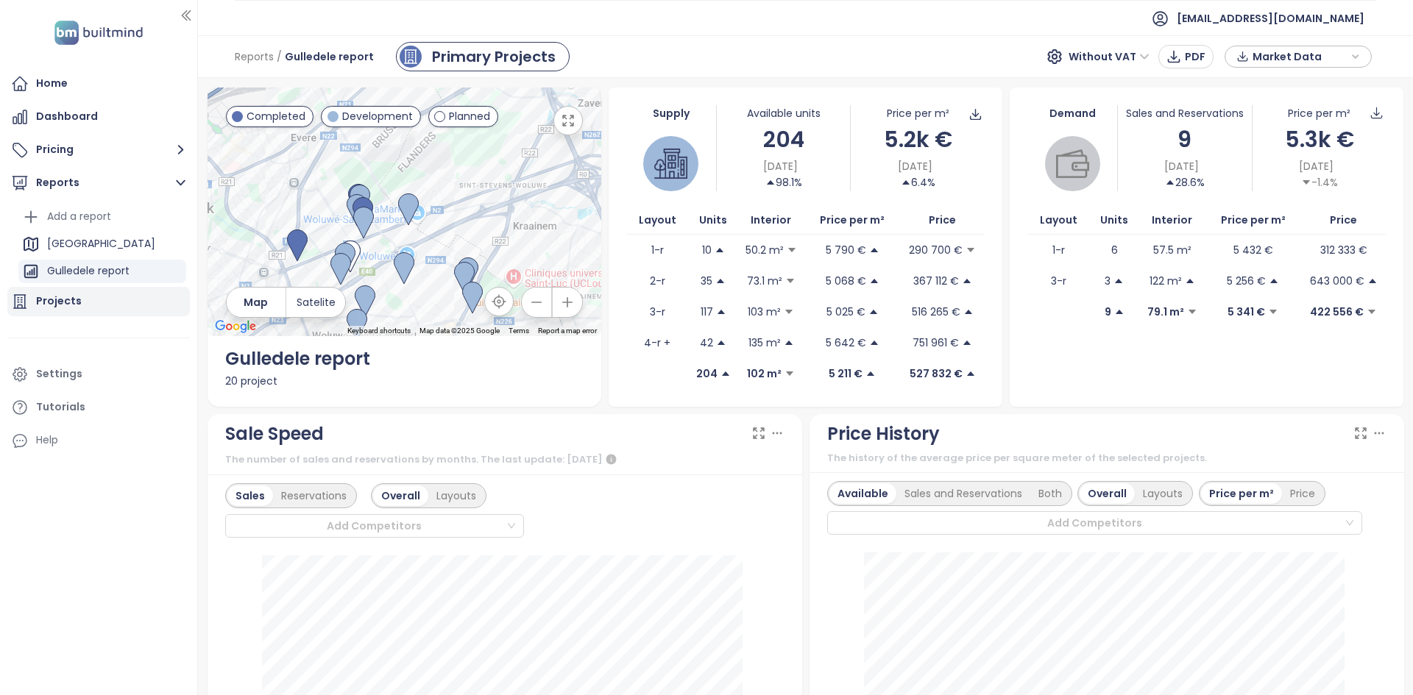
click at [87, 294] on div "Projects" at bounding box center [98, 301] width 183 height 29
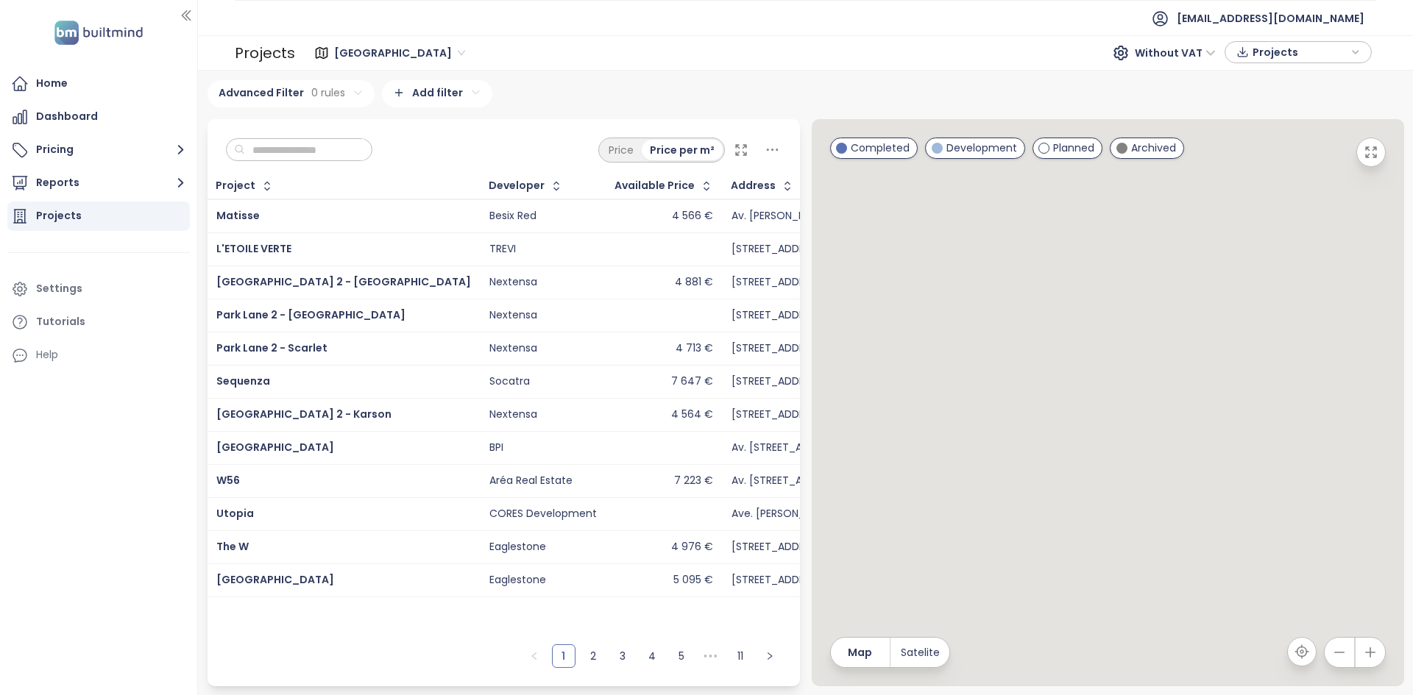
click at [376, 49] on span "[GEOGRAPHIC_DATA]" at bounding box center [399, 53] width 131 height 22
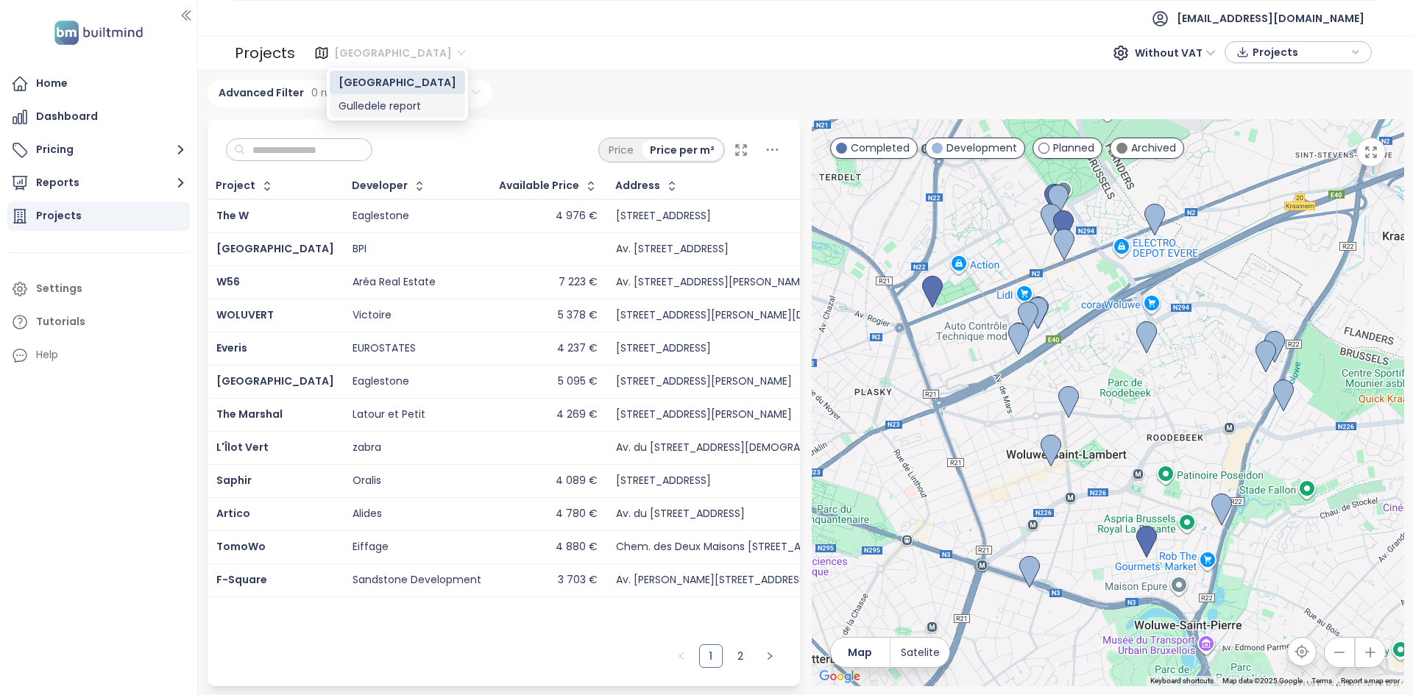
click at [382, 105] on div "Gulledele report" at bounding box center [398, 106] width 118 height 16
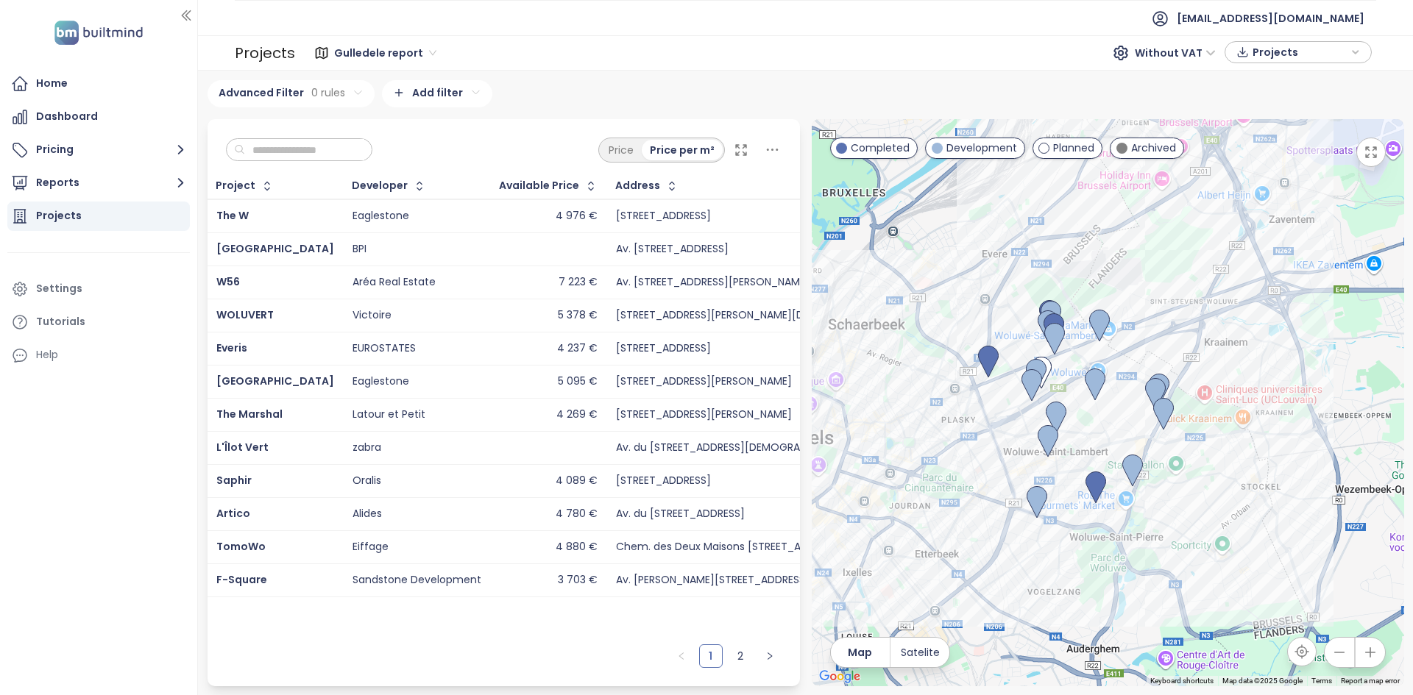
click at [1162, 386] on img at bounding box center [1155, 394] width 21 height 32
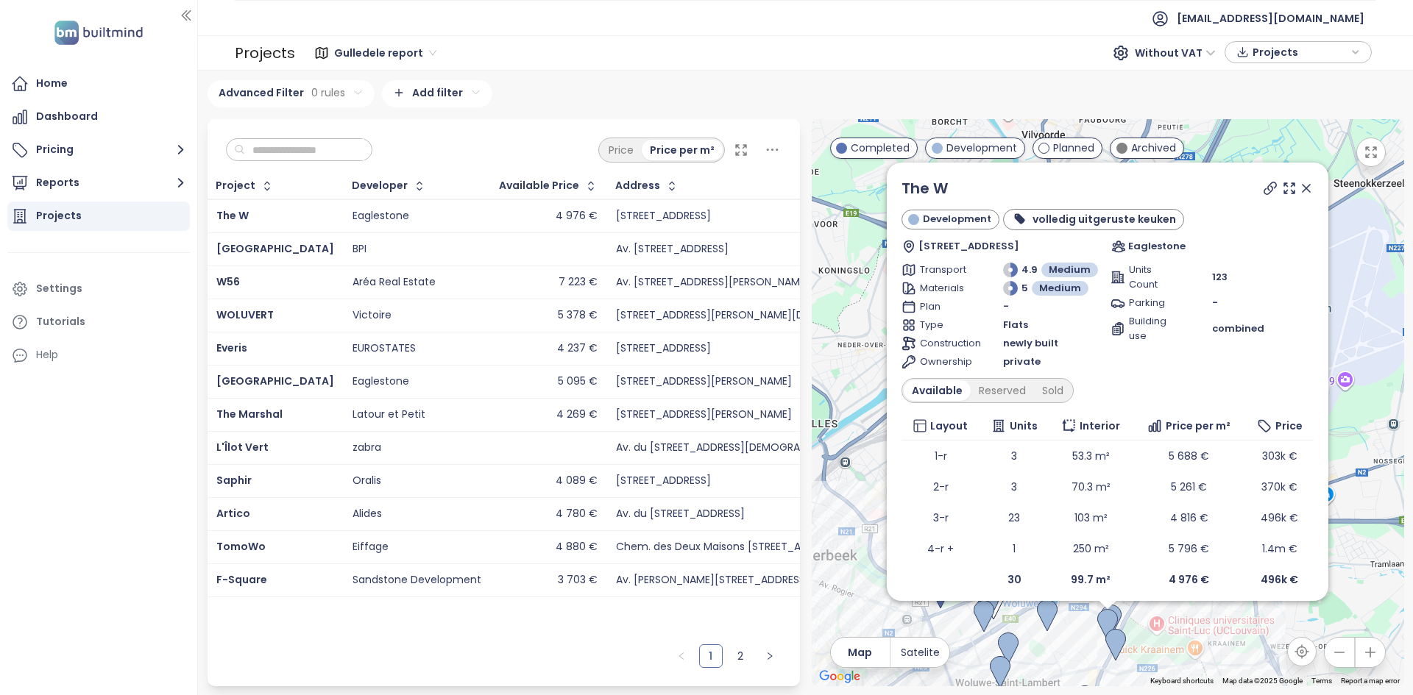
click at [1299, 188] on icon at bounding box center [1306, 188] width 15 height 15
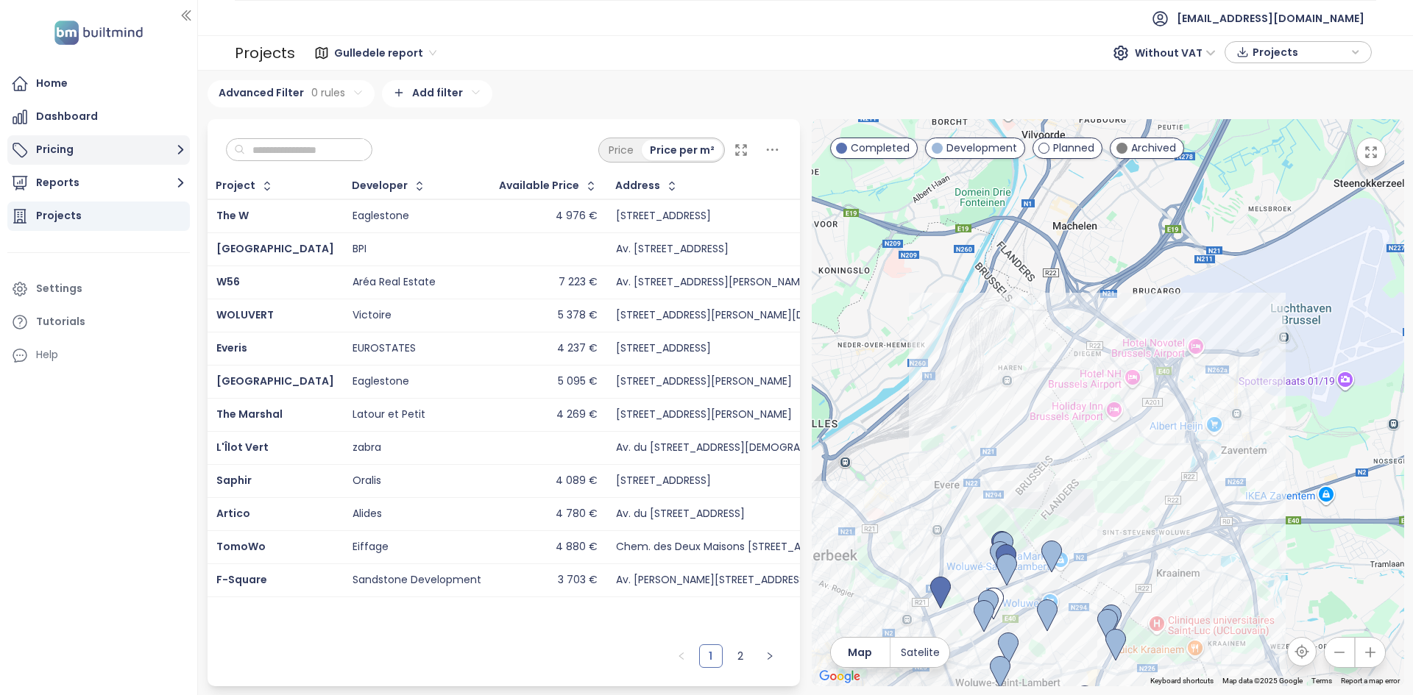
click at [65, 155] on button "Pricing" at bounding box center [98, 149] width 183 height 29
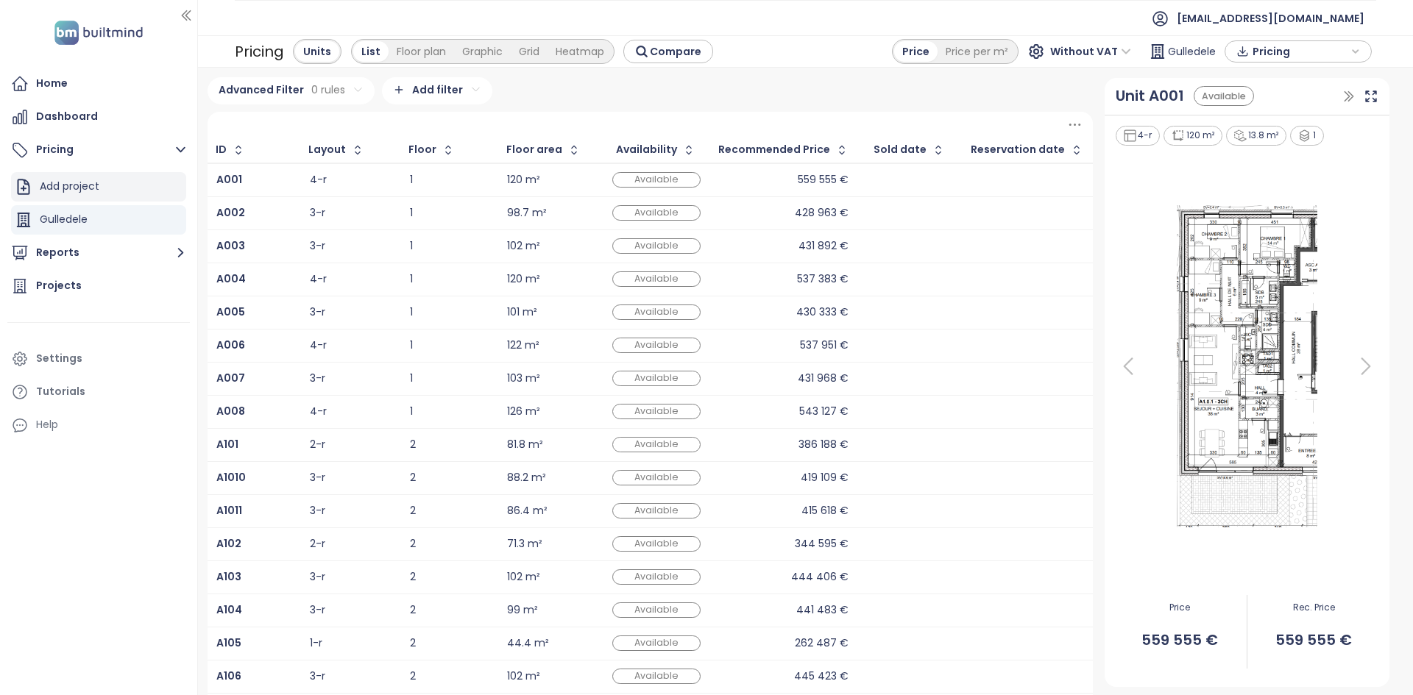
click at [102, 187] on div "Add project" at bounding box center [98, 186] width 175 height 29
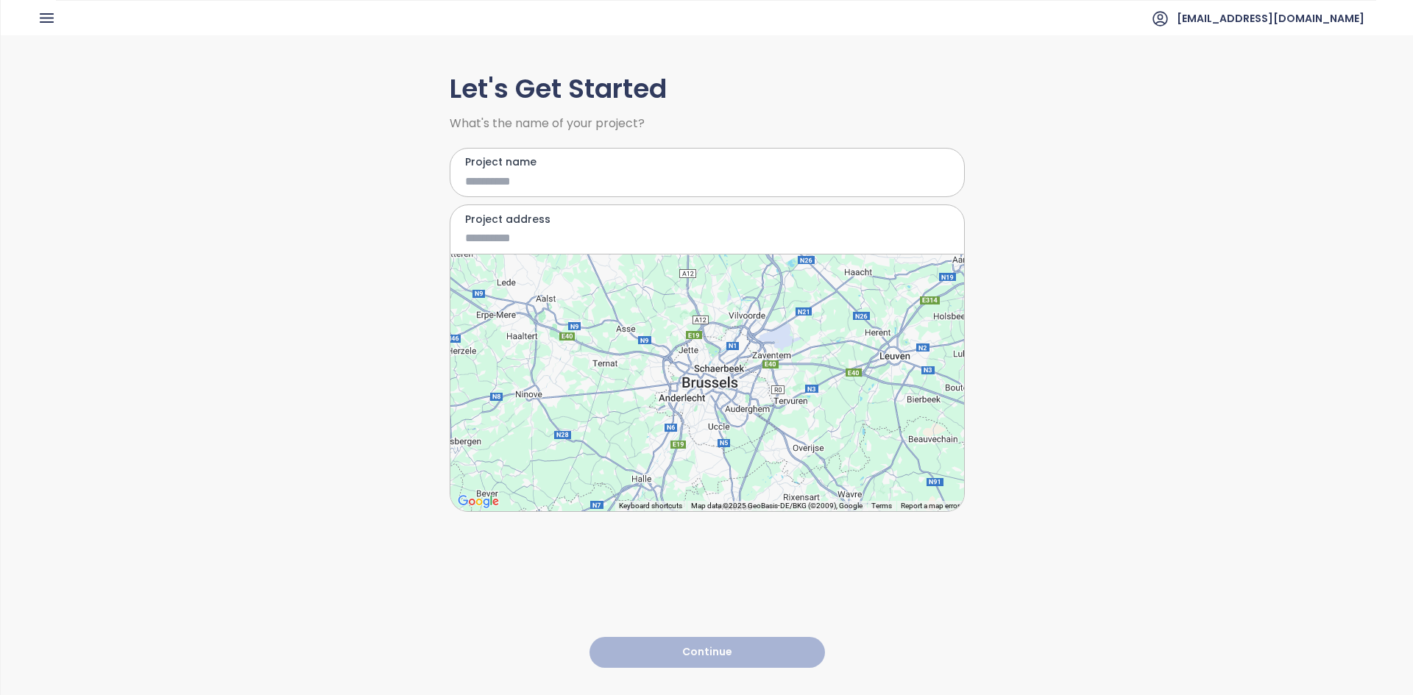
click at [713, 380] on div at bounding box center [707, 383] width 514 height 257
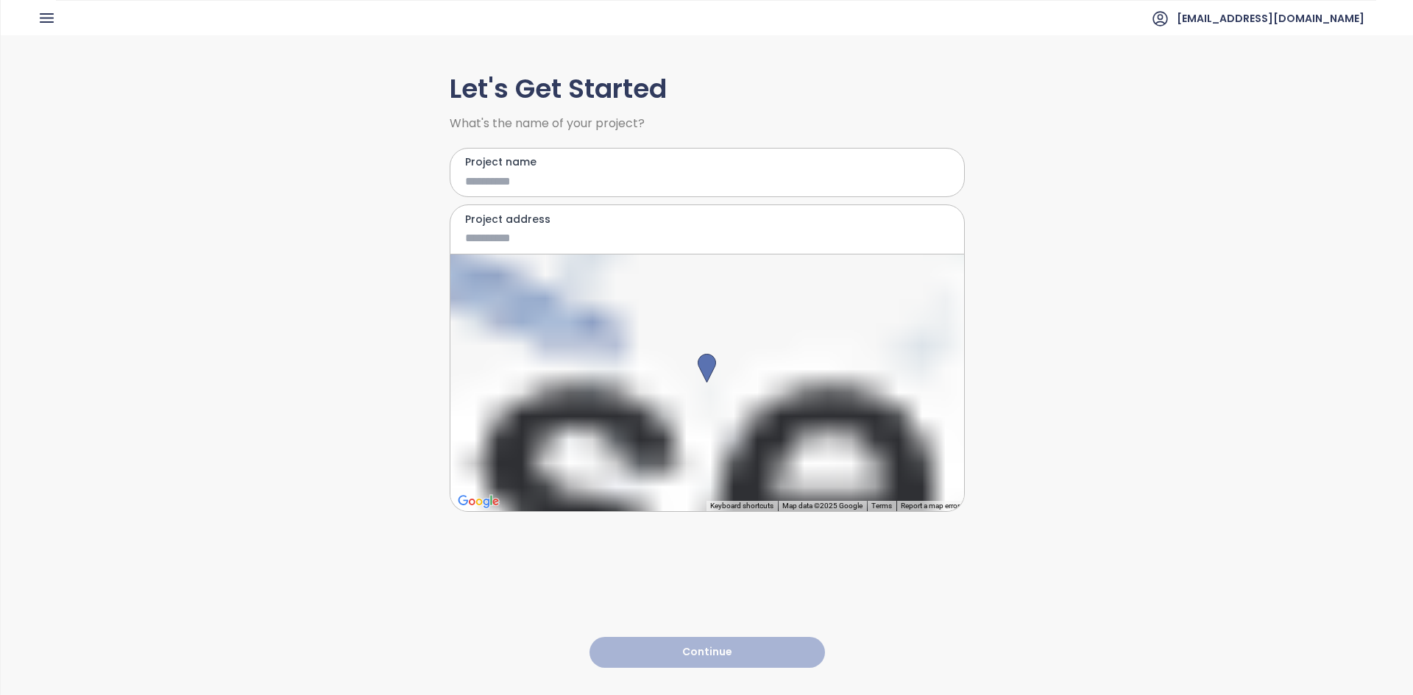
type input "**********"
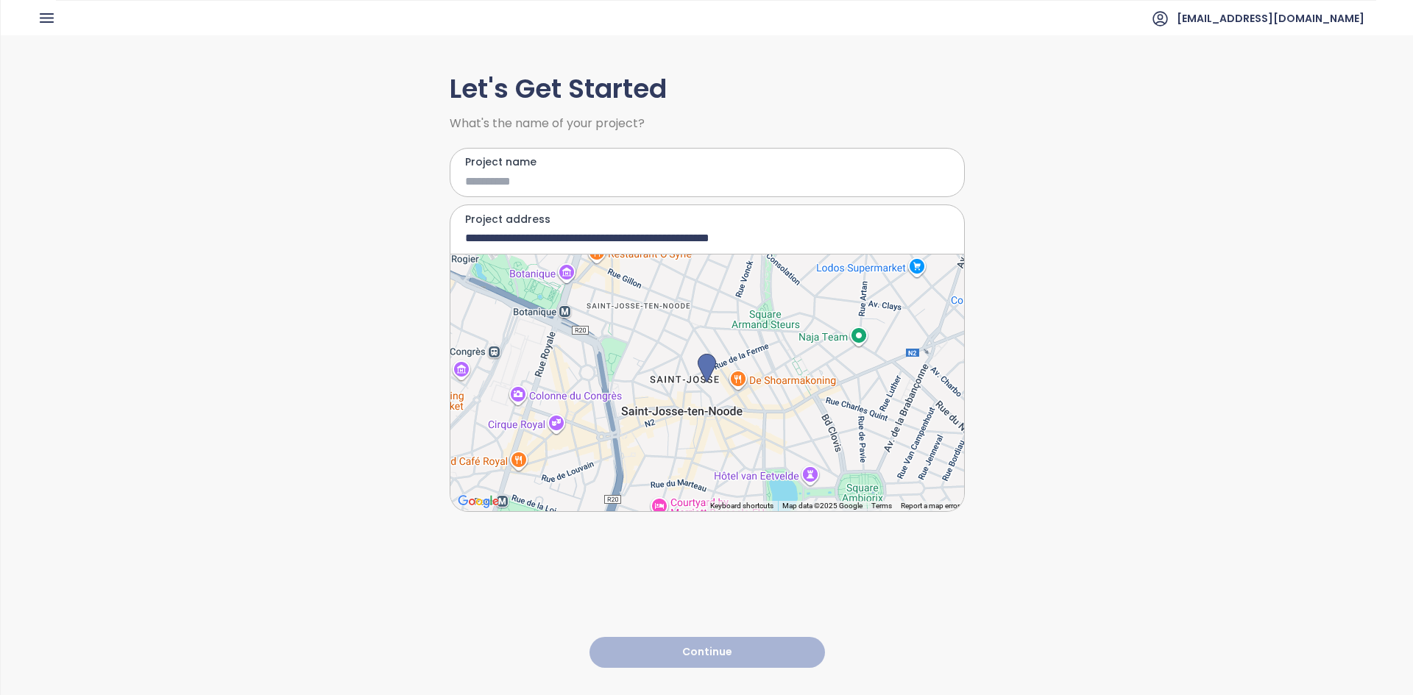
click at [584, 172] on input "Project name" at bounding box center [696, 181] width 463 height 18
click at [575, 177] on input "Project name" at bounding box center [696, 181] width 463 height 18
type input "**********"
click at [752, 637] on button "Continue" at bounding box center [706, 653] width 235 height 32
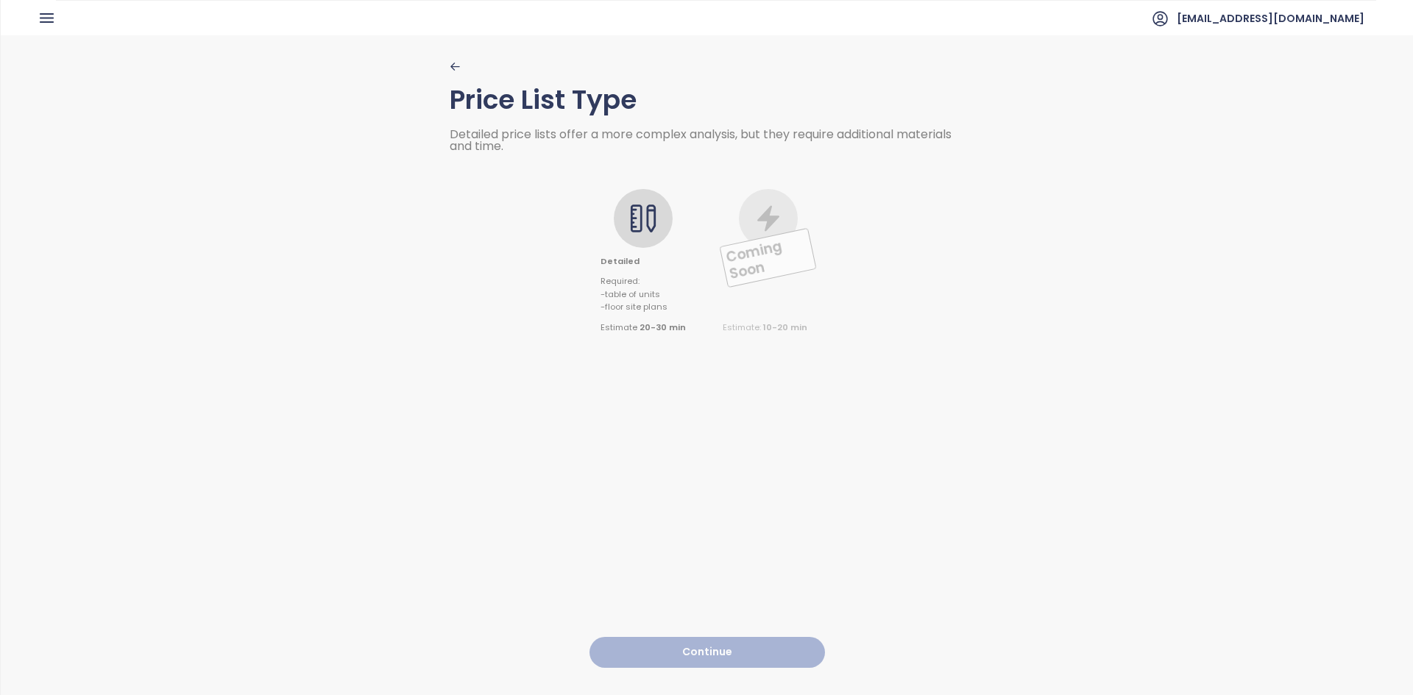
click at [654, 220] on icon at bounding box center [642, 218] width 29 height 29
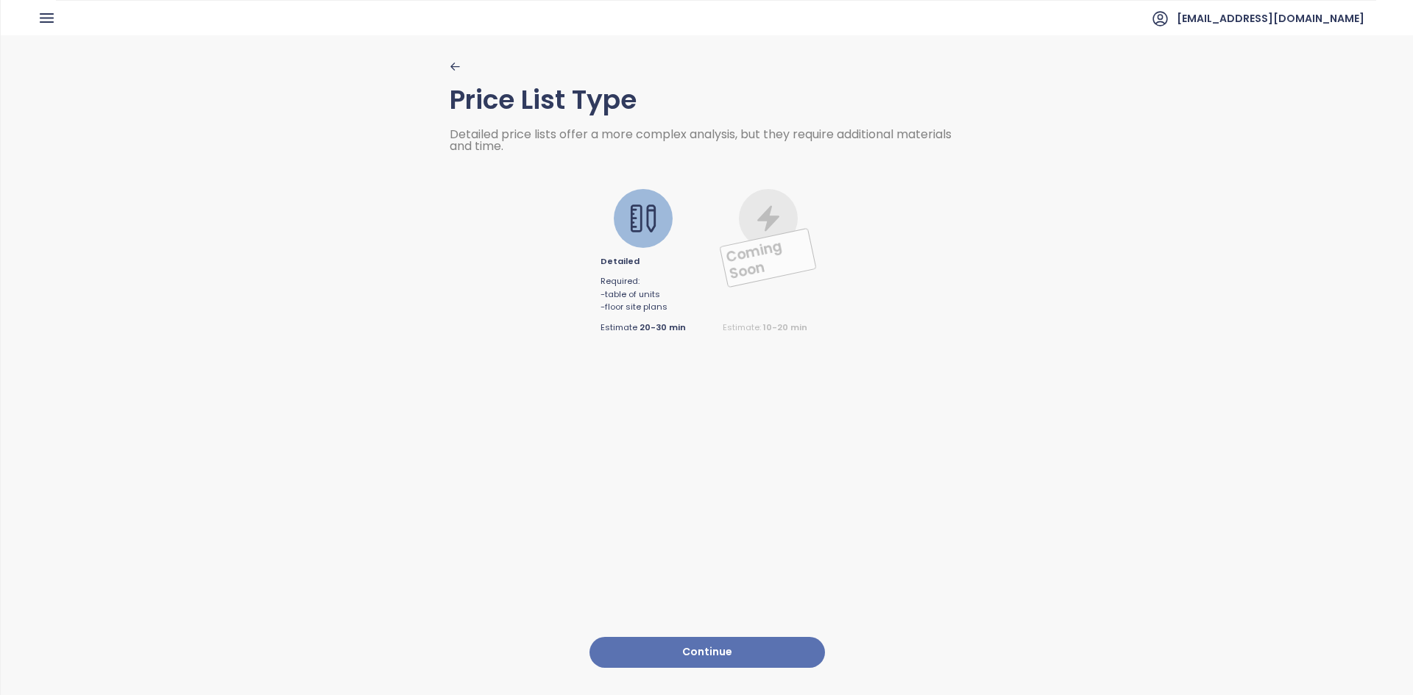
click at [693, 643] on button "Continue" at bounding box center [706, 653] width 235 height 32
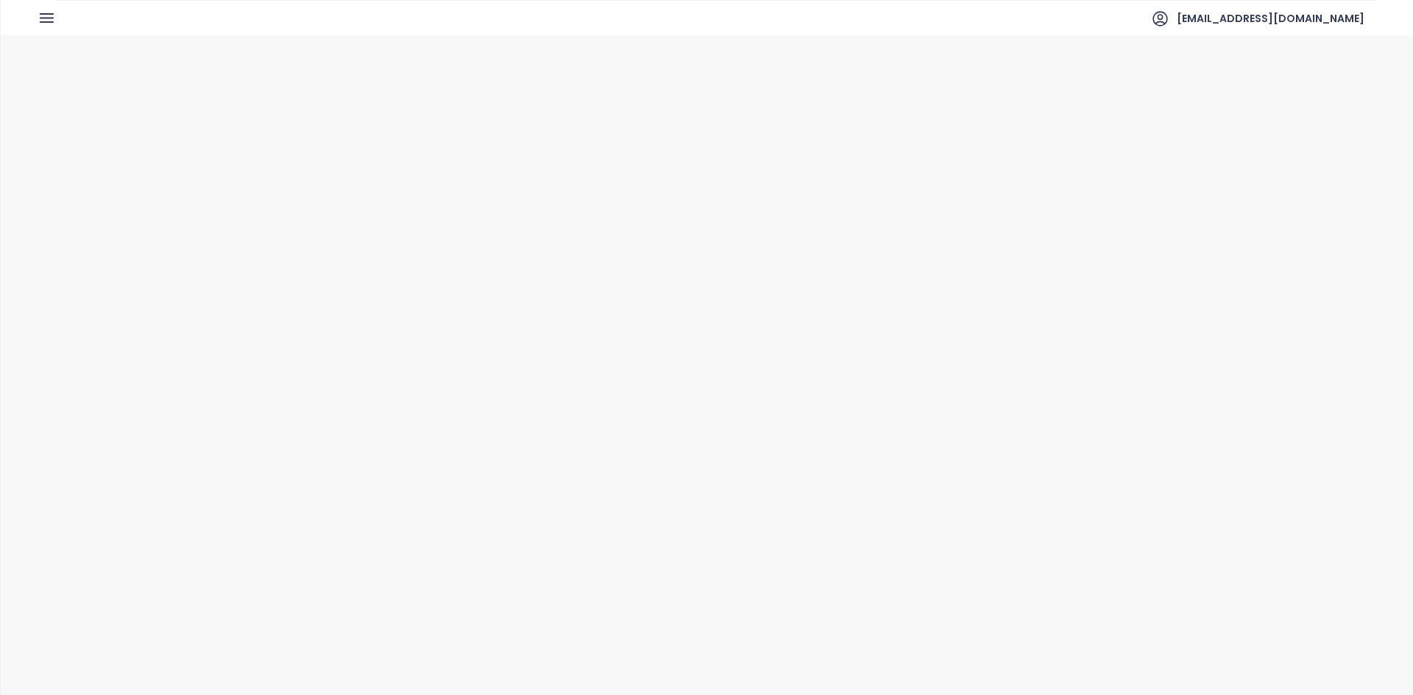
click at [648, 253] on div at bounding box center [659, 237] width 59 height 59
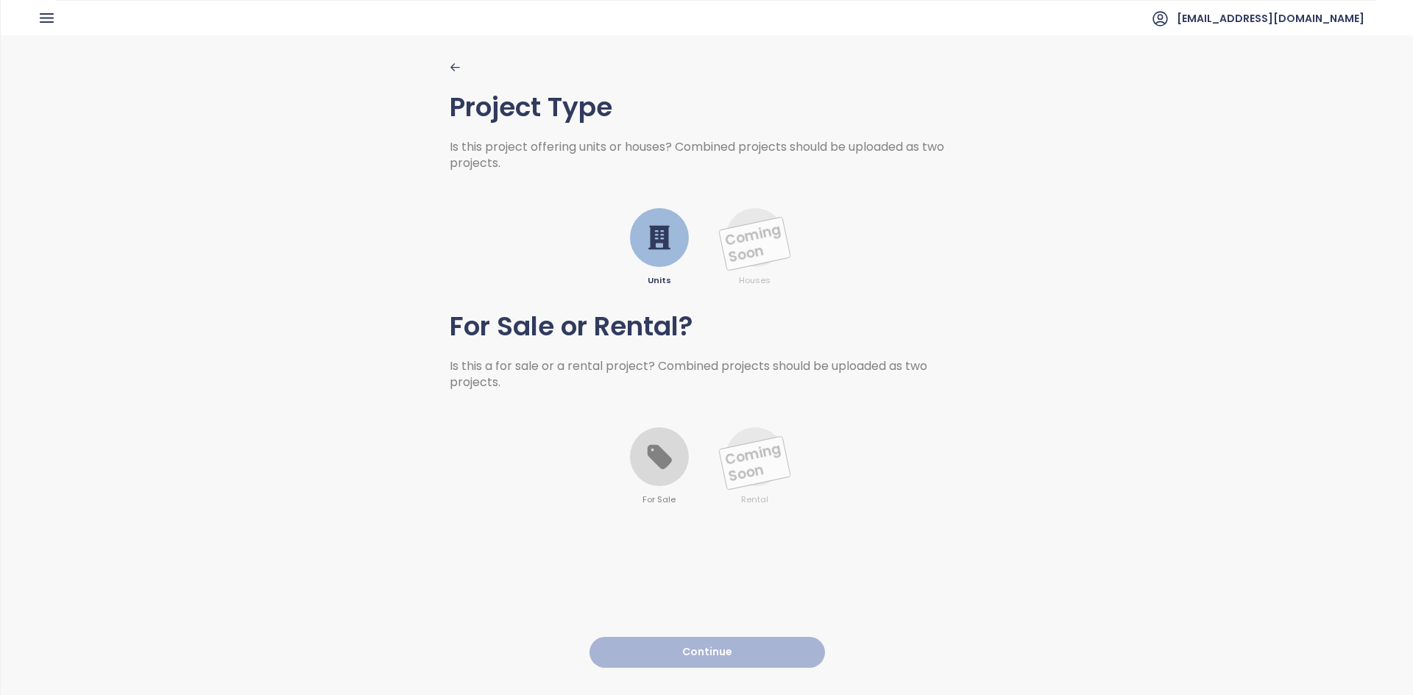
click at [646, 466] on icon at bounding box center [659, 456] width 29 height 29
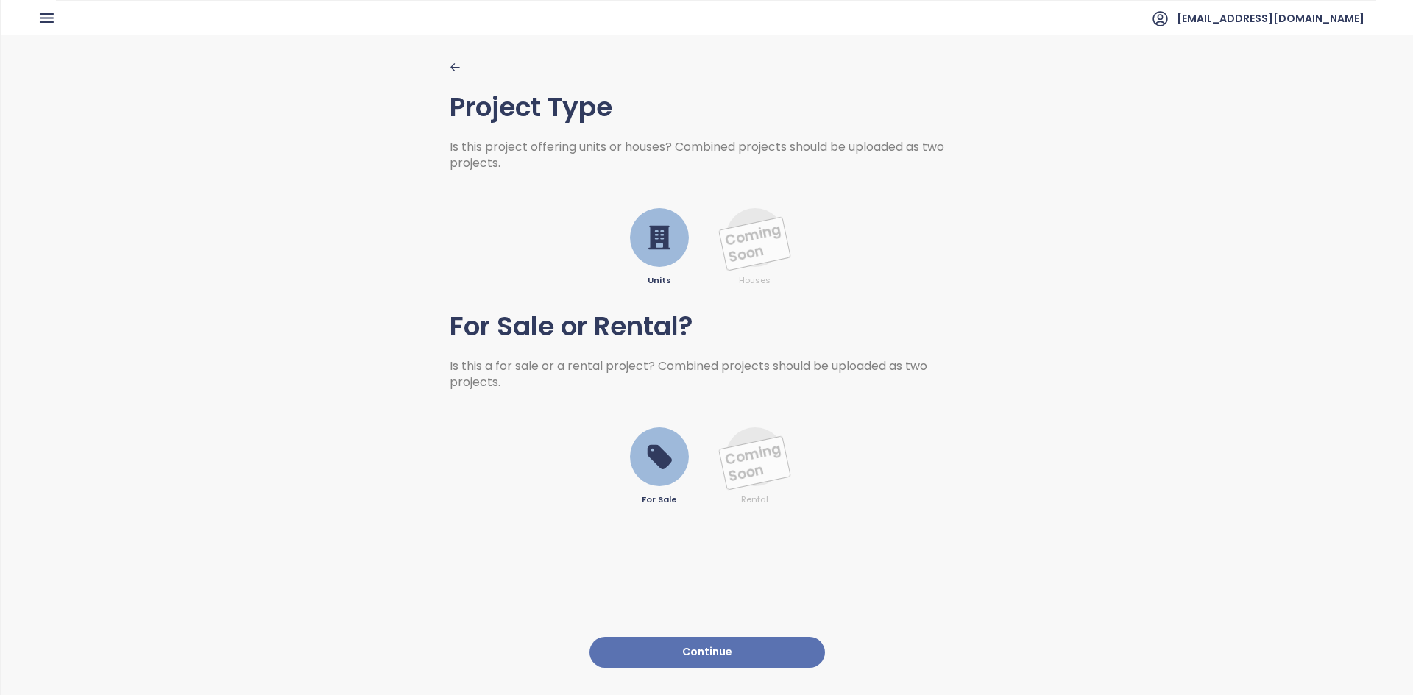
click at [683, 648] on button "Continue" at bounding box center [706, 653] width 235 height 32
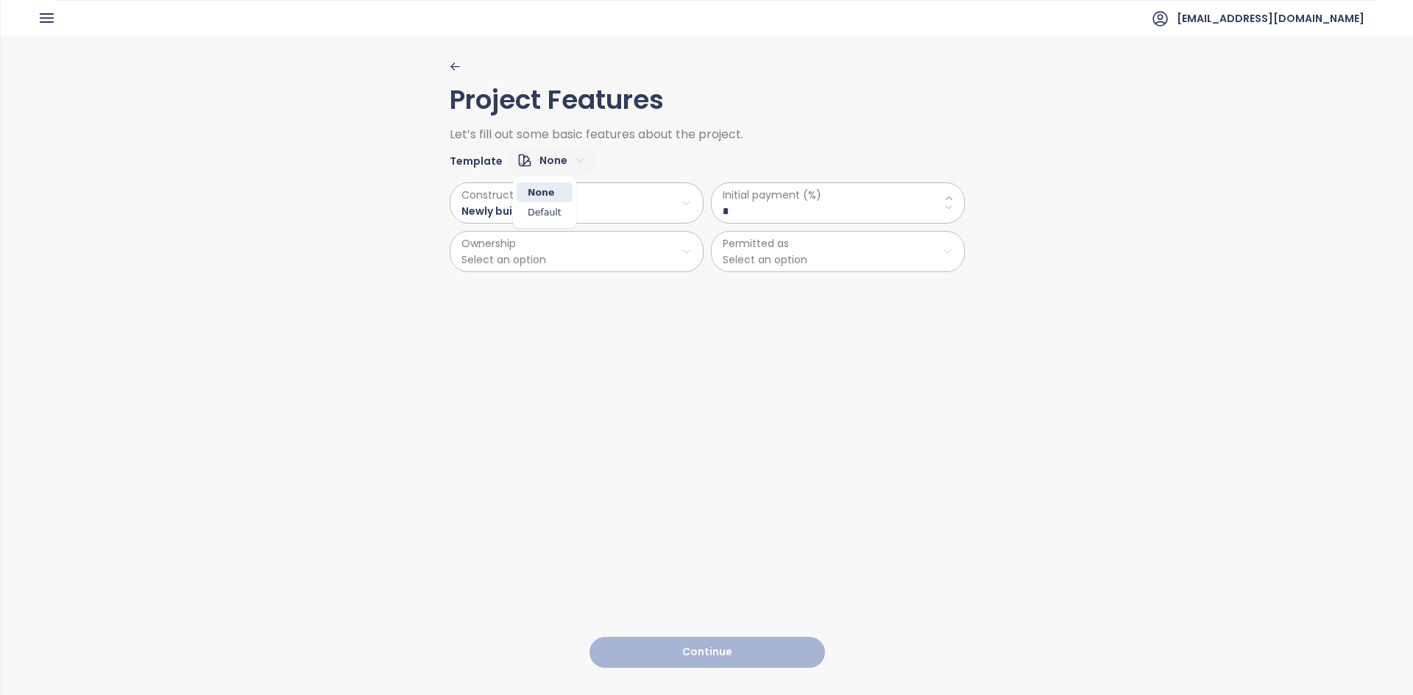
click at [554, 161] on html "Home Dashboard Pricing Reports Projects Settings Tutorials Help alides@alides.b…" at bounding box center [706, 347] width 1413 height 695
click at [554, 213] on span "Default" at bounding box center [545, 212] width 56 height 21
type \(\%\) "**"
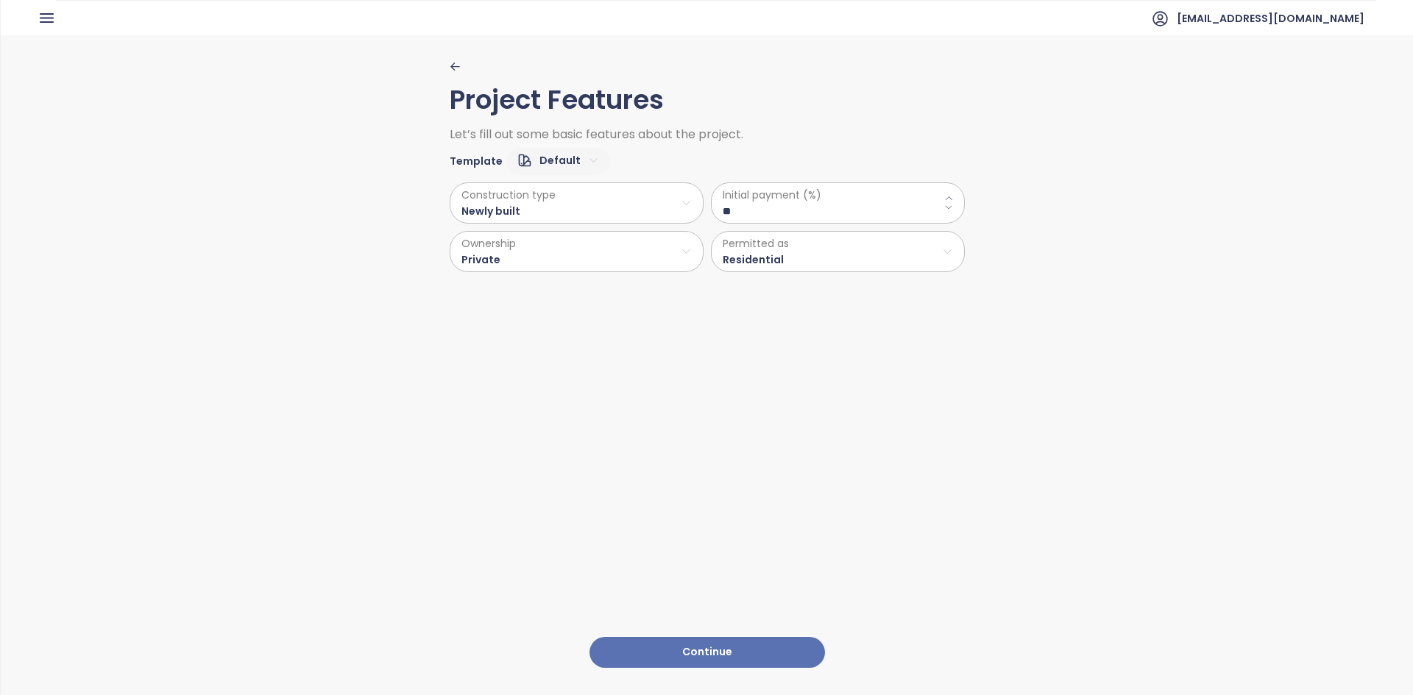
click at [684, 637] on button "Continue" at bounding box center [706, 653] width 235 height 32
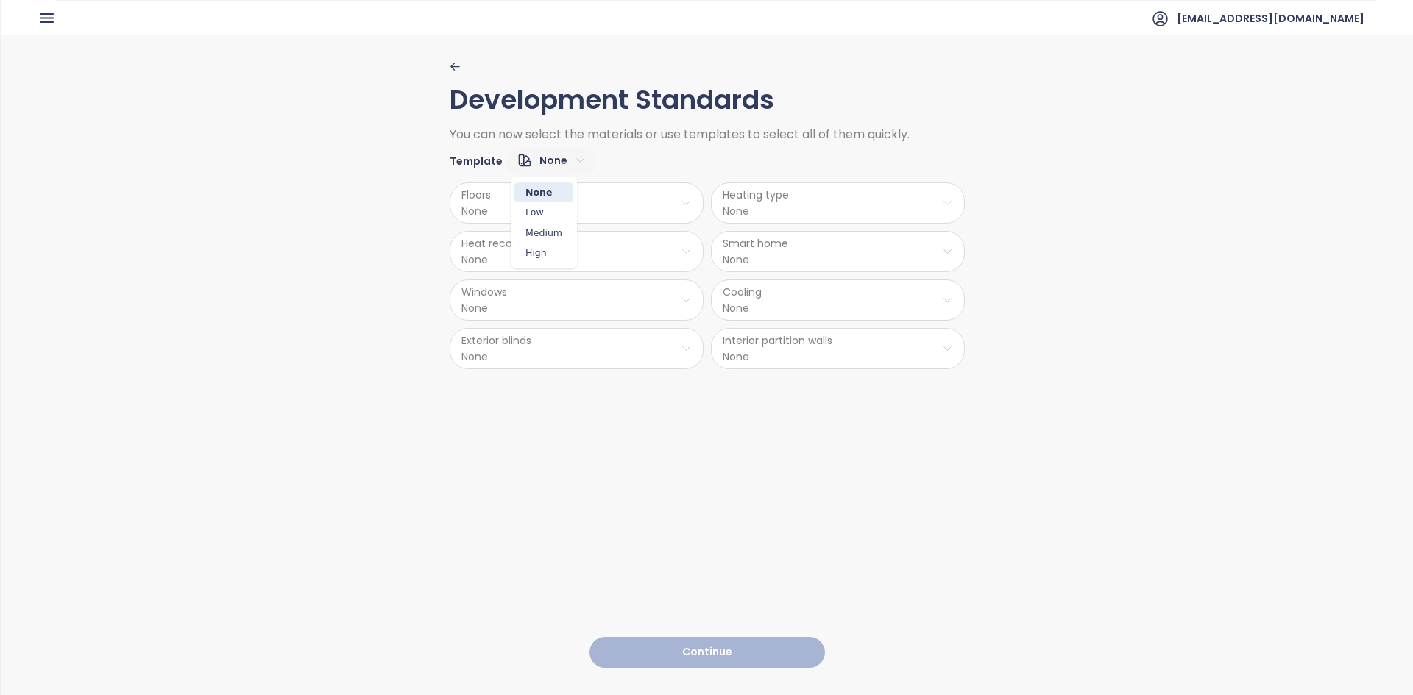
click at [544, 157] on html "Home Dashboard Pricing Reports Projects Settings Tutorials Help alides@alides.b…" at bounding box center [706, 347] width 1413 height 695
click at [554, 234] on span "Medium" at bounding box center [543, 233] width 59 height 21
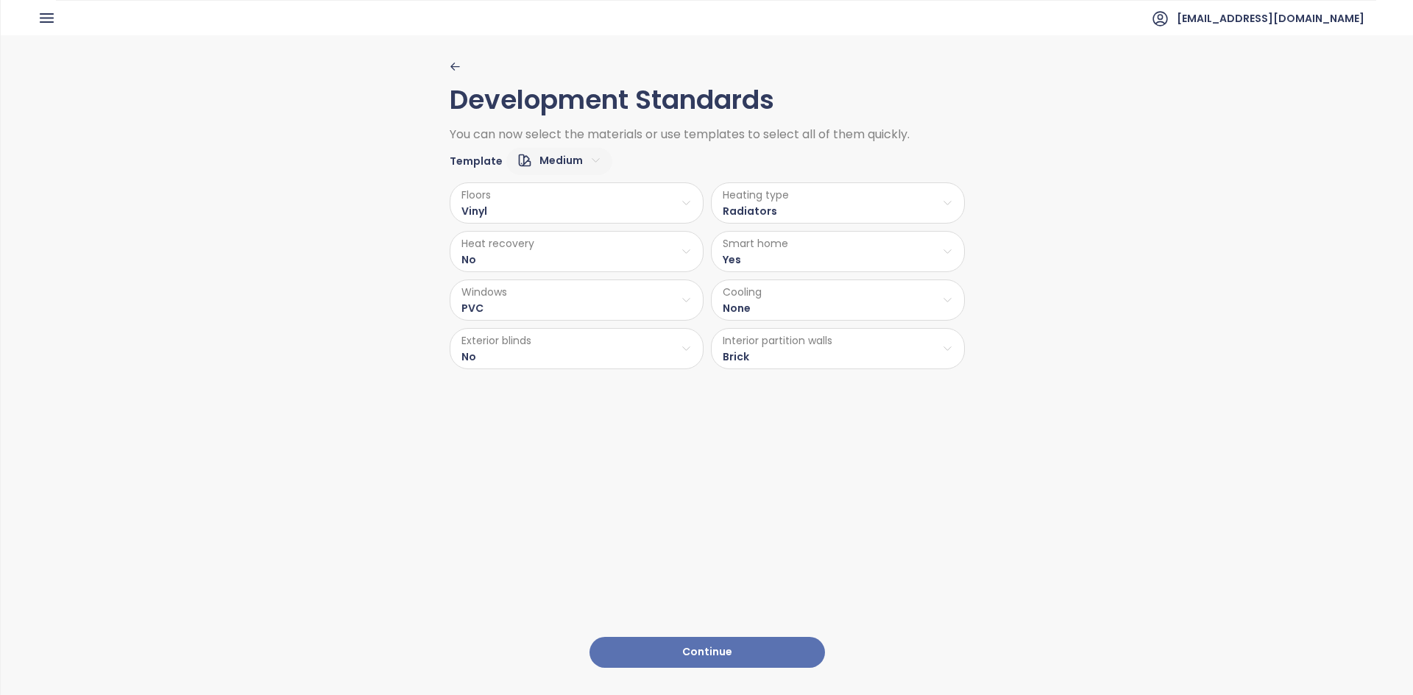
click at [759, 649] on button "Continue" at bounding box center [706, 653] width 235 height 32
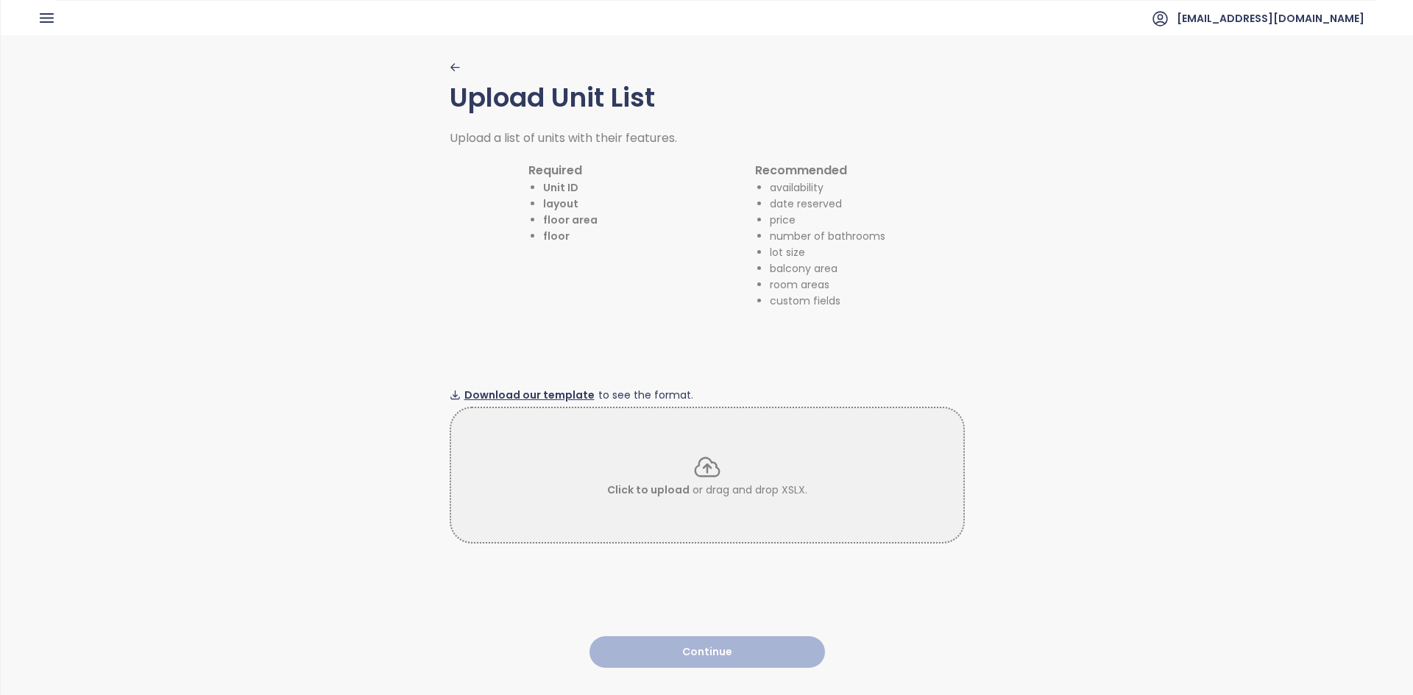
click at [538, 388] on span "Download our template" at bounding box center [529, 395] width 130 height 16
click at [794, 456] on div "Click to upload or drag and drop XSLX." at bounding box center [707, 476] width 512 height 46
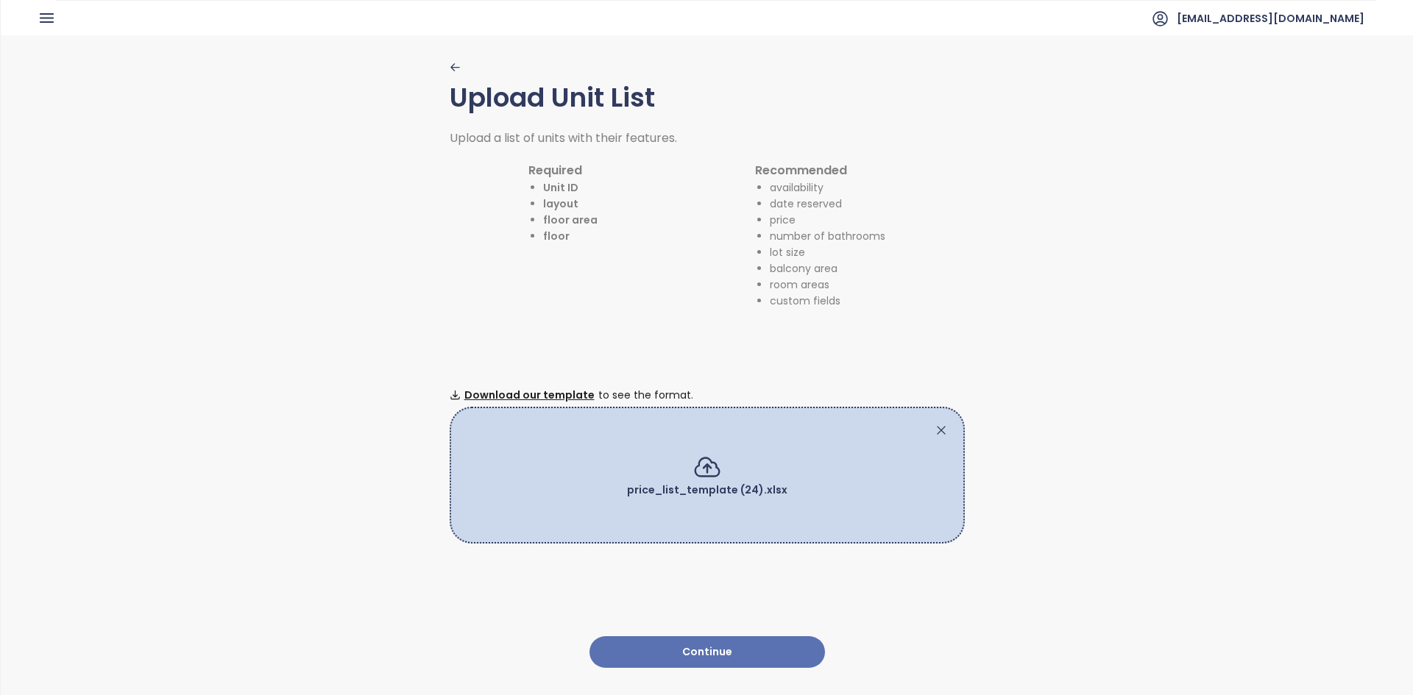
click at [768, 637] on button "Continue" at bounding box center [706, 653] width 235 height 32
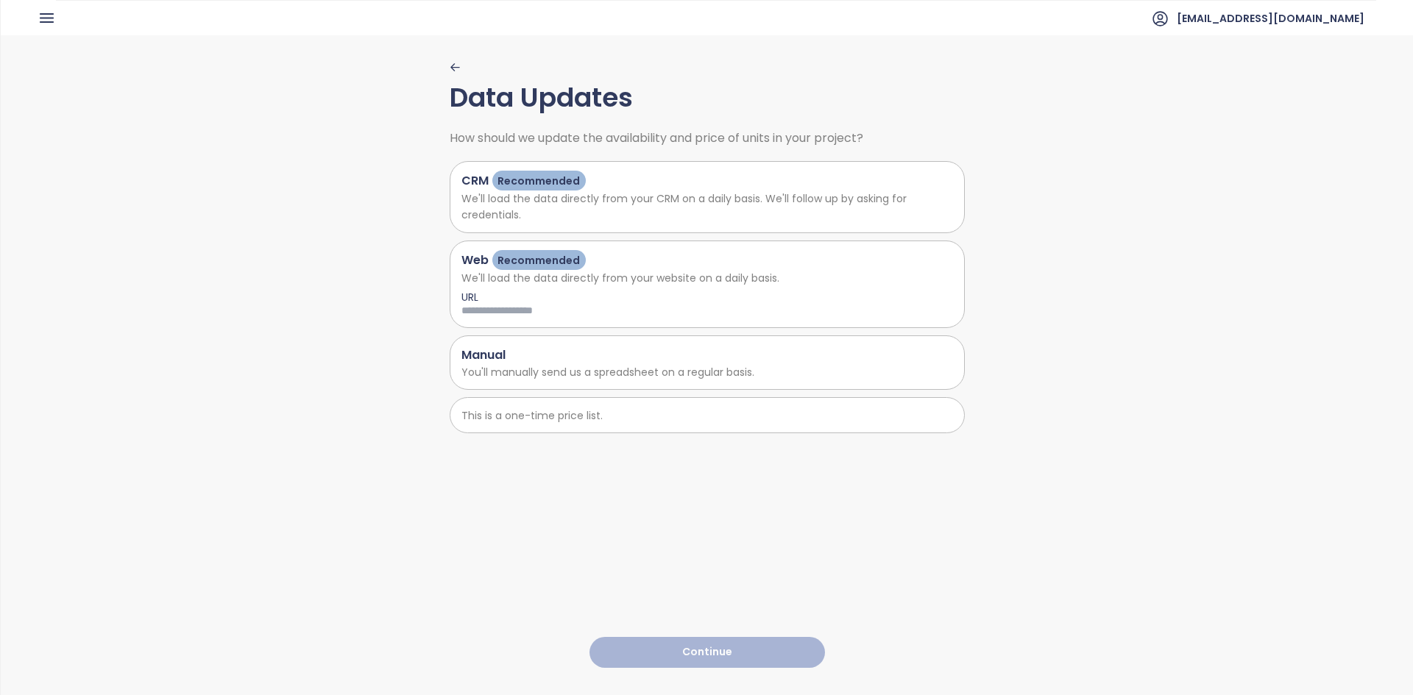
click at [575, 400] on div "This is a one-time price list." at bounding box center [707, 415] width 515 height 36
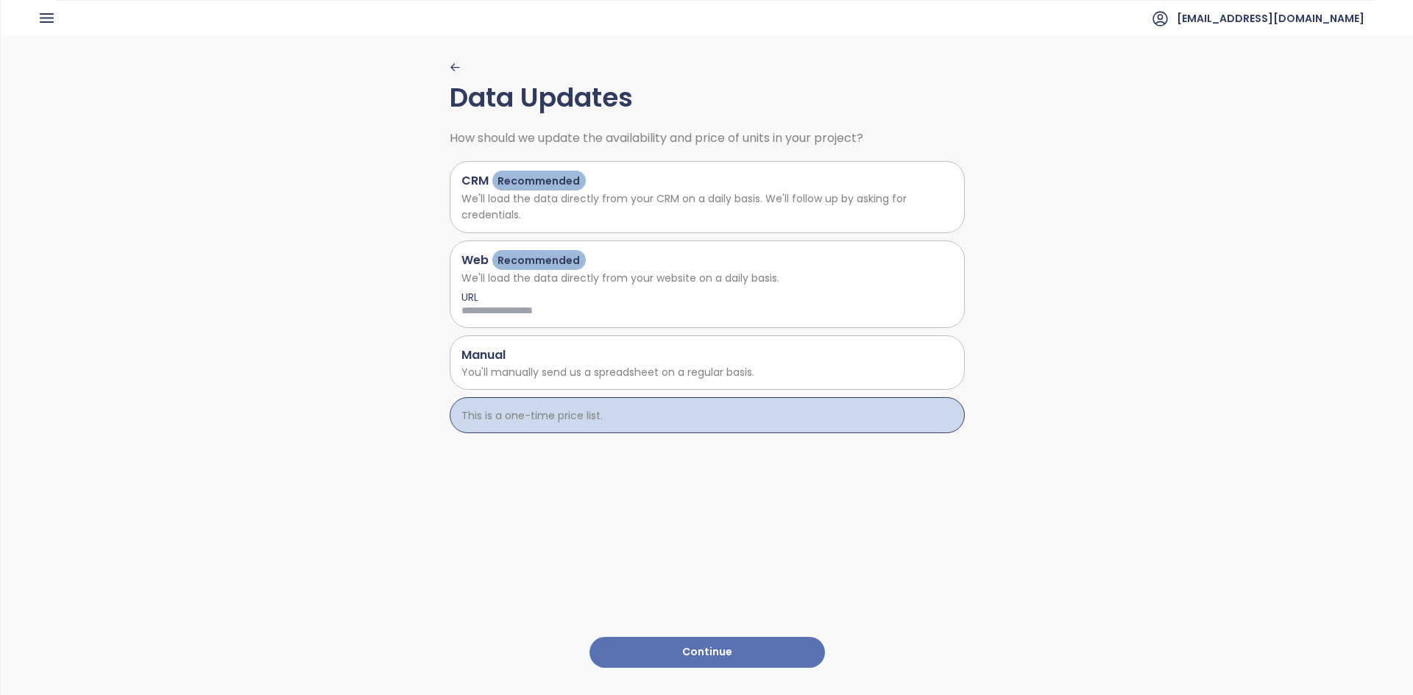
click at [737, 637] on button "Continue" at bounding box center [706, 653] width 235 height 32
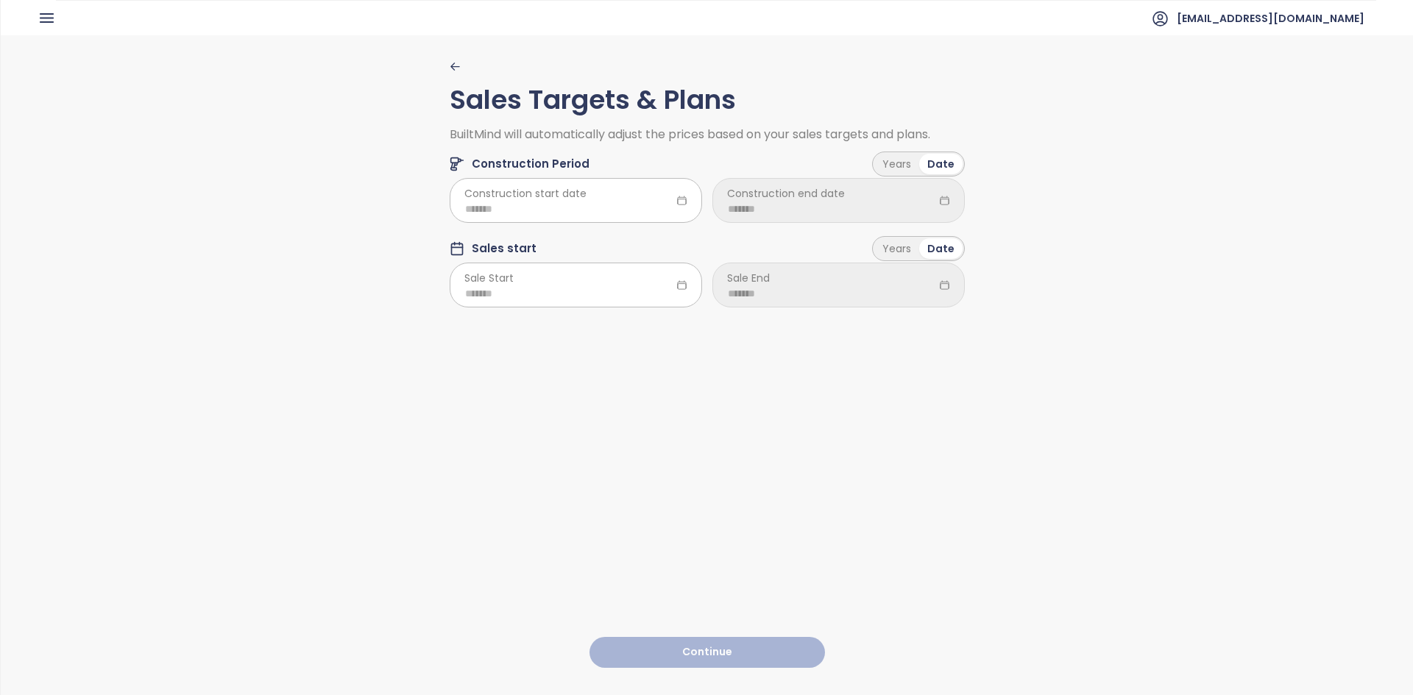
click at [542, 198] on span "Construction start date" at bounding box center [525, 193] width 122 height 16
click at [525, 208] on input at bounding box center [576, 209] width 222 height 16
click at [489, 281] on div "Jan" at bounding box center [483, 280] width 44 height 18
type input "*******"
click at [899, 171] on div "Years" at bounding box center [896, 164] width 45 height 21
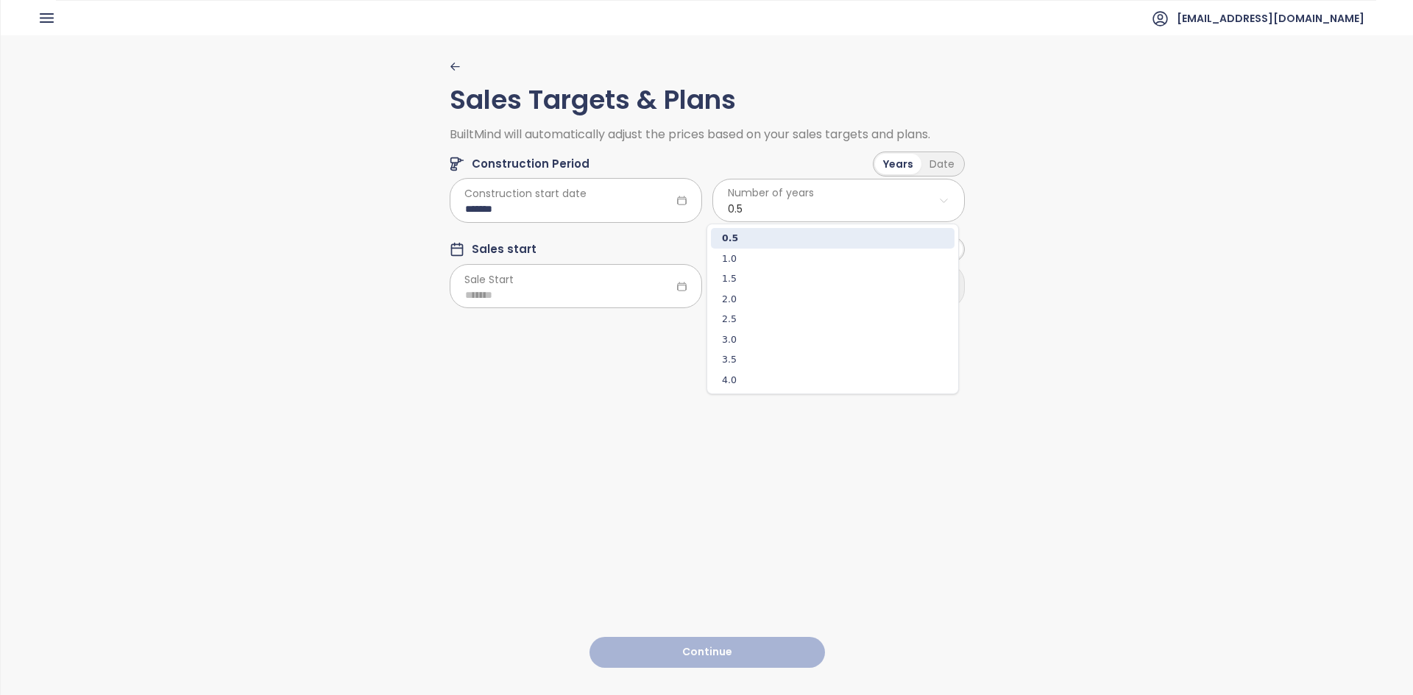
click at [865, 202] on html "Home Dashboard Pricing Reports Projects Settings Tutorials Help alides@alides.b…" at bounding box center [706, 347] width 1413 height 695
click at [821, 322] on span "2.5" at bounding box center [833, 319] width 244 height 21
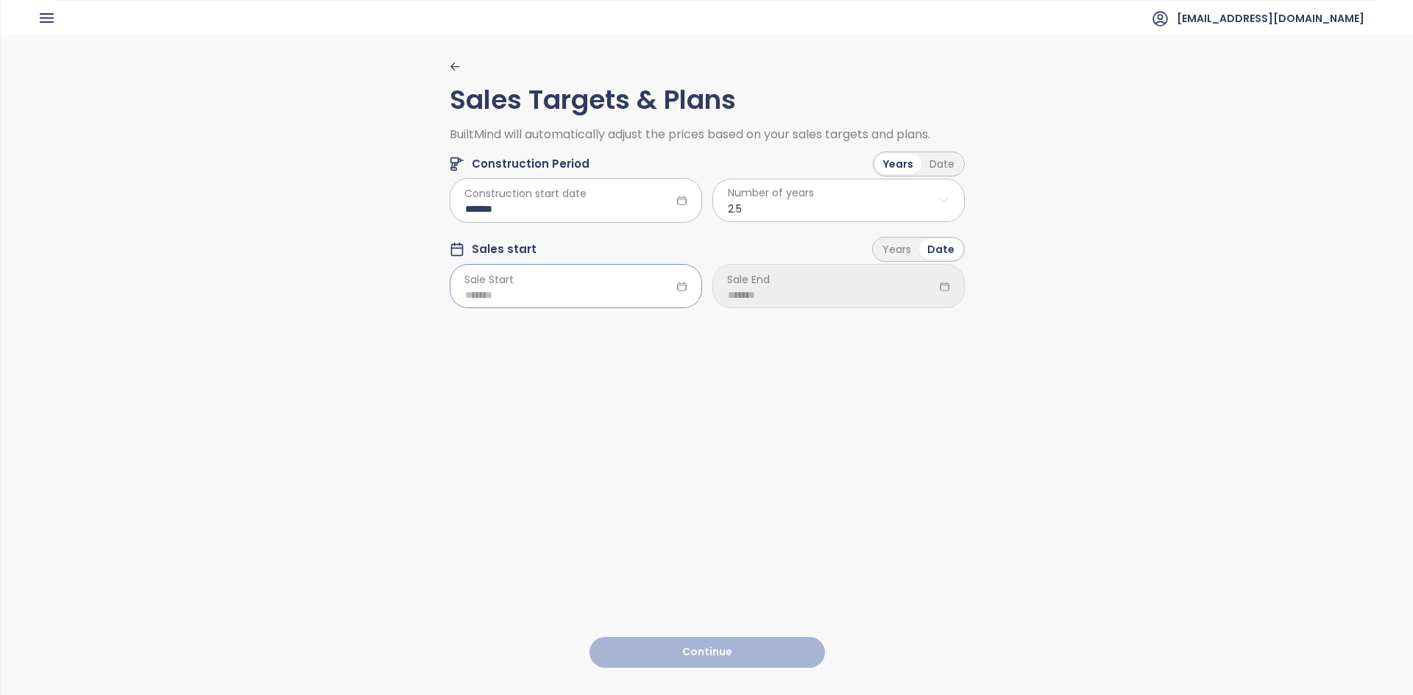
click at [607, 294] on input at bounding box center [576, 295] width 222 height 16
click at [496, 369] on div "Jan" at bounding box center [483, 366] width 44 height 18
type input "*******"
click at [768, 279] on div at bounding box center [838, 286] width 252 height 44
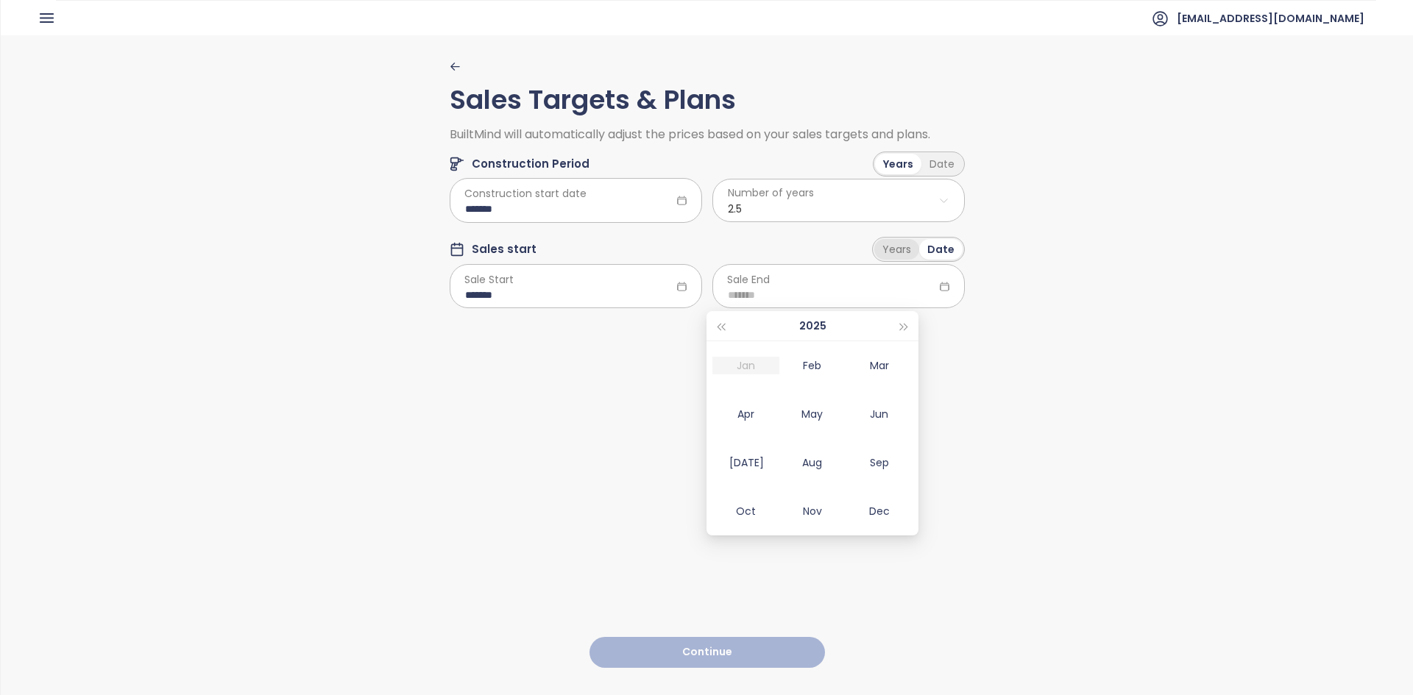
click at [892, 247] on div "Years" at bounding box center [896, 249] width 45 height 21
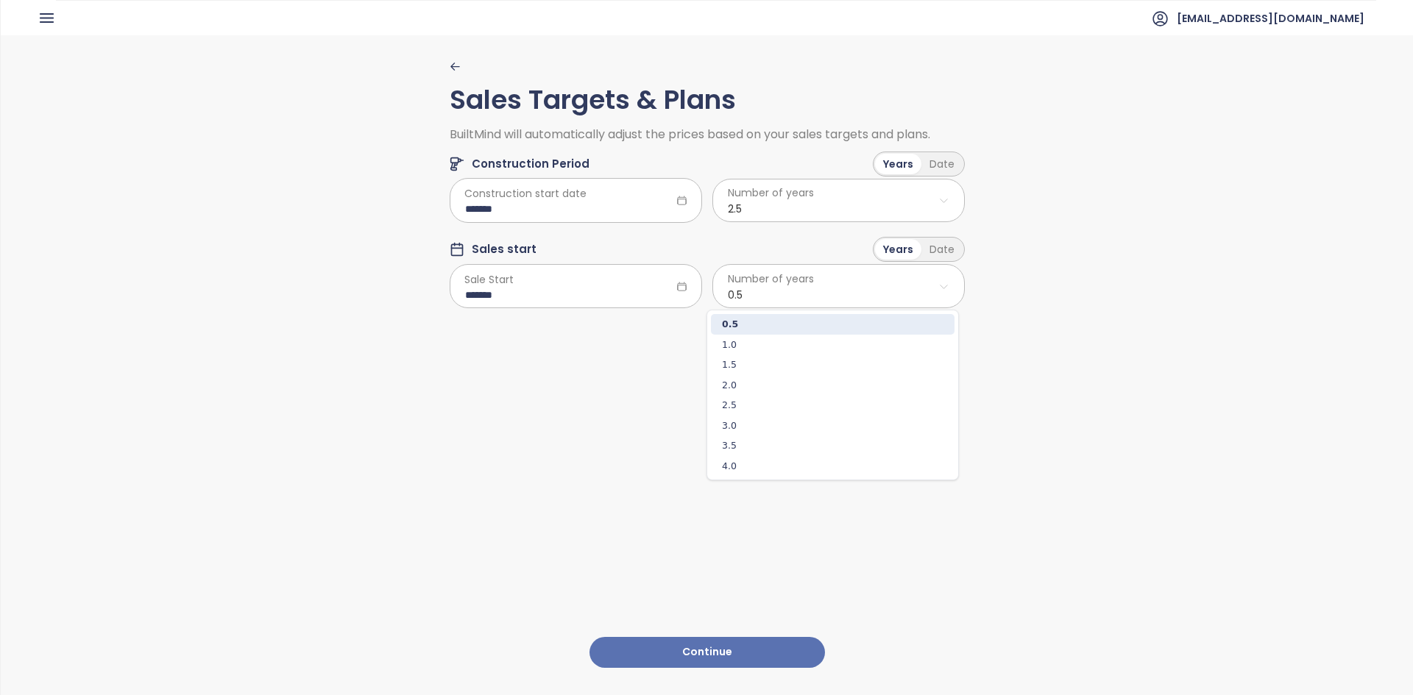
click at [841, 291] on html "Home Dashboard Pricing Reports Projects Settings Tutorials Help alides@alides.b…" at bounding box center [706, 347] width 1413 height 695
click at [754, 426] on span "3.0" at bounding box center [833, 426] width 244 height 21
click at [758, 637] on button "Continue" at bounding box center [706, 653] width 235 height 32
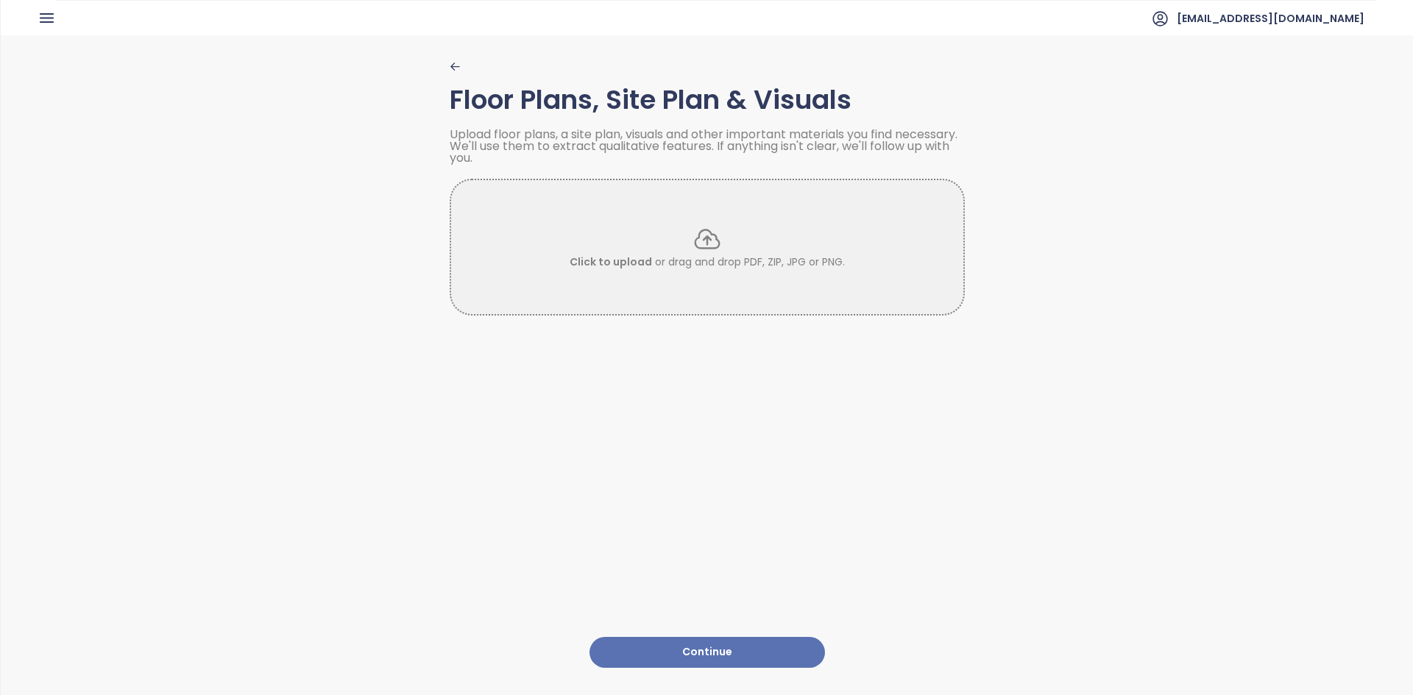
click at [733, 637] on button "Continue" at bounding box center [706, 653] width 235 height 32
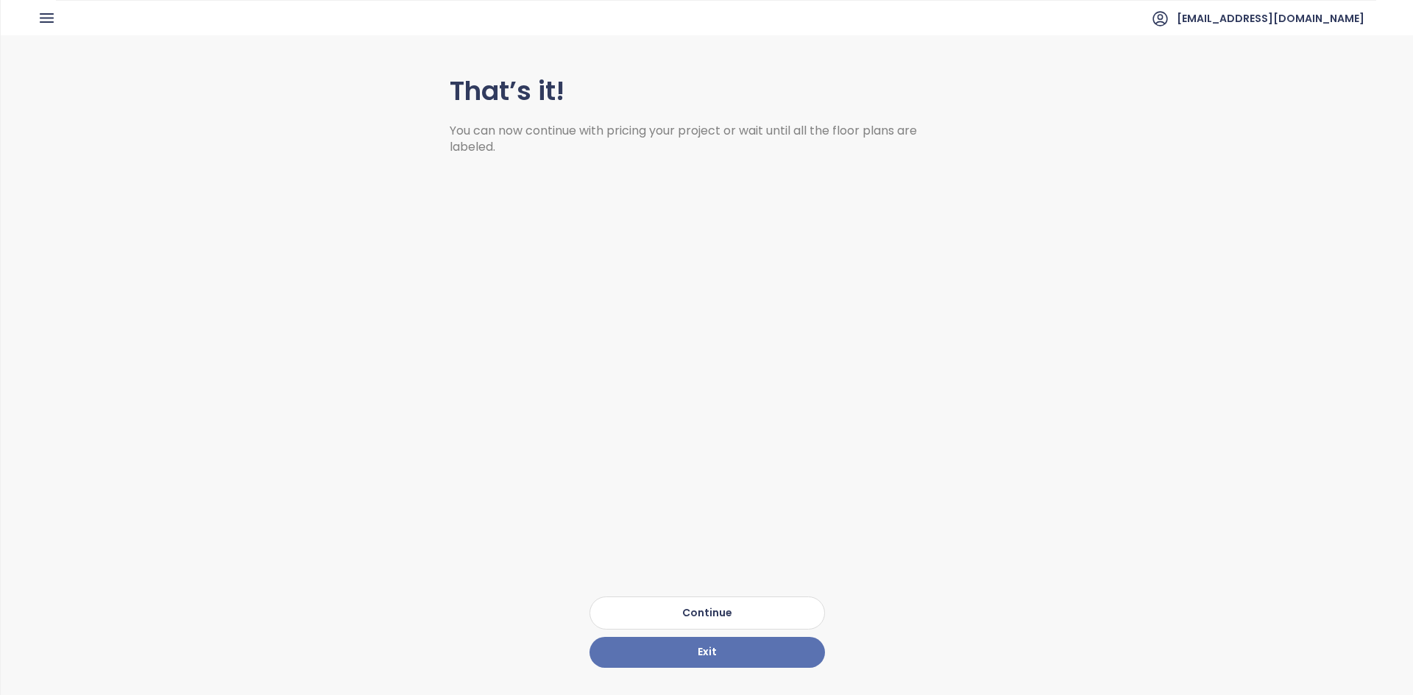
click at [724, 597] on button "Continue" at bounding box center [706, 613] width 235 height 33
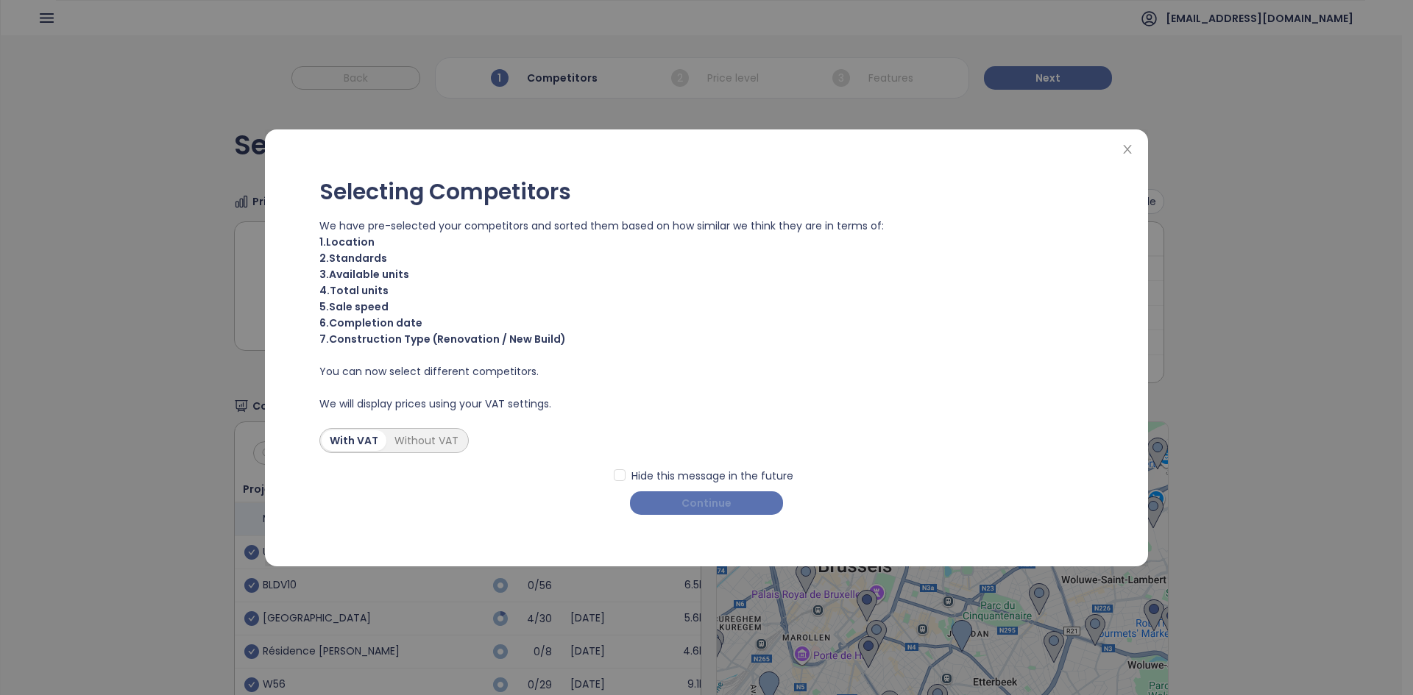
click at [736, 505] on button "Continue" at bounding box center [706, 504] width 153 height 24
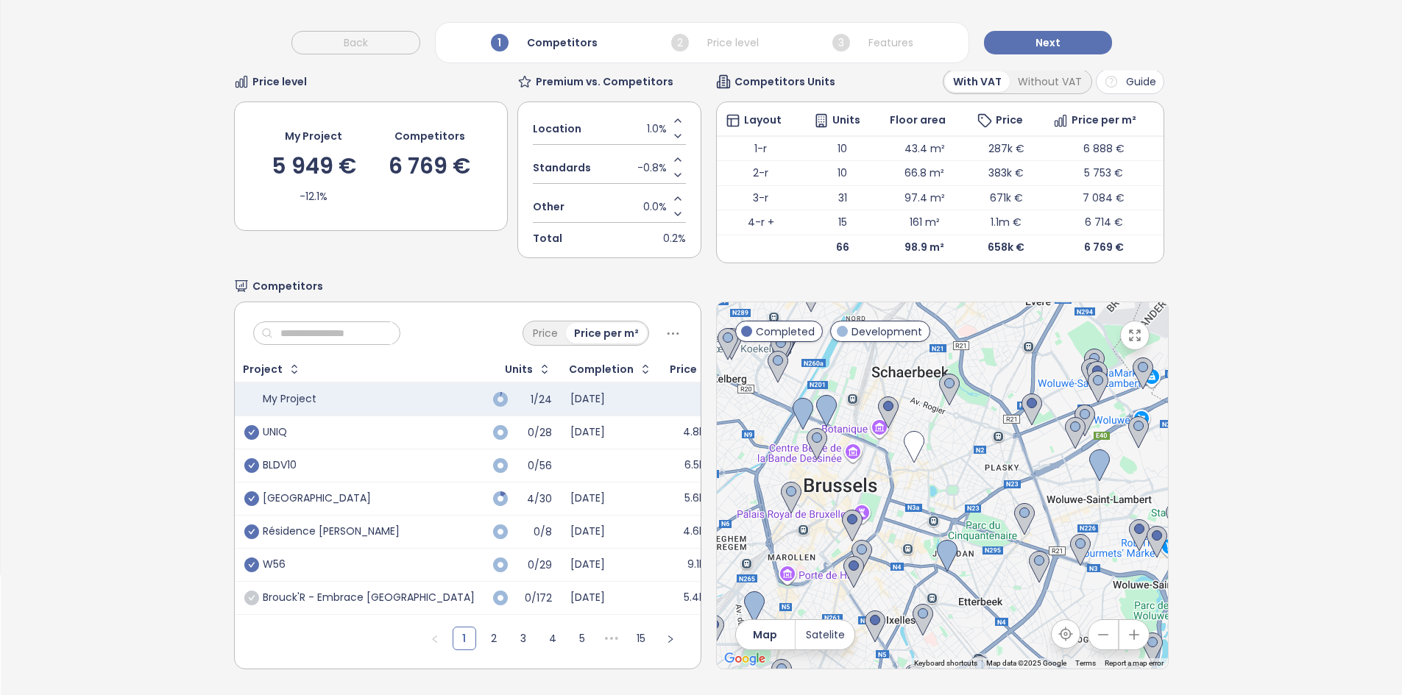
scroll to position [130, 0]
click at [251, 592] on icon "check-circle" at bounding box center [251, 598] width 15 height 15
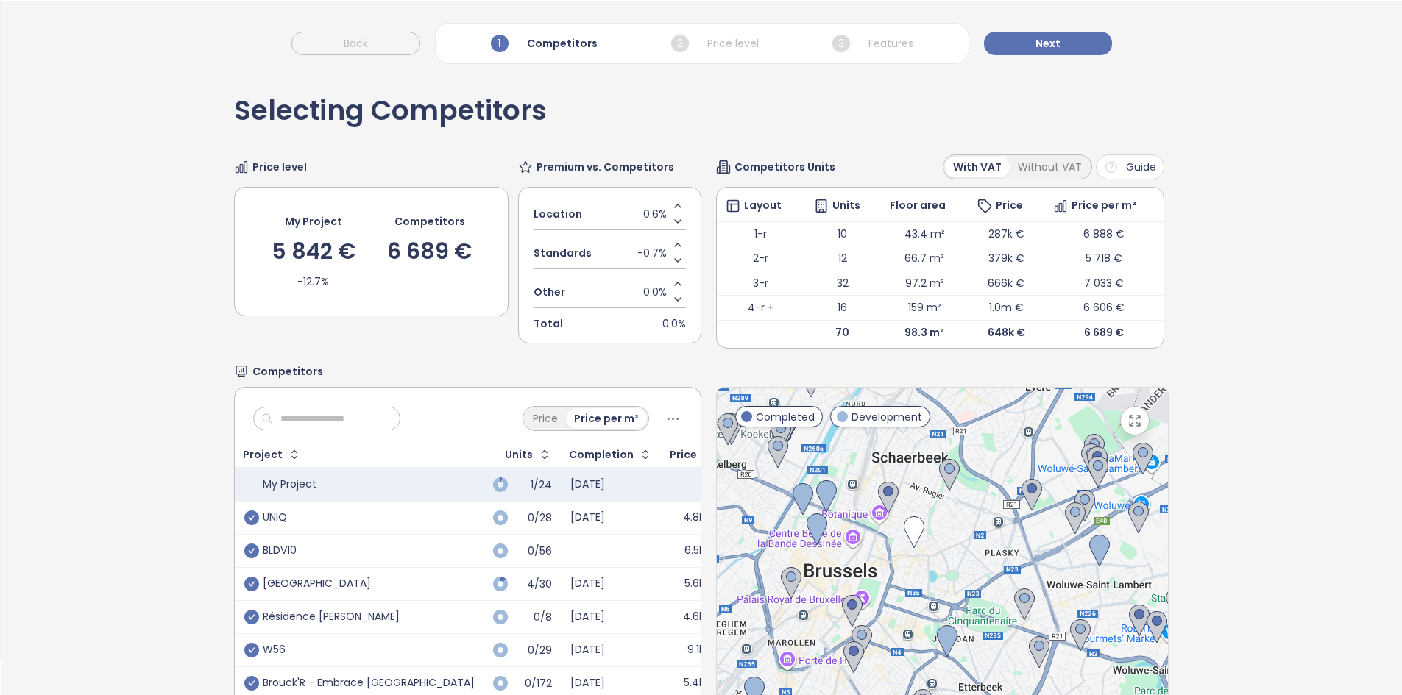
scroll to position [0, 0]
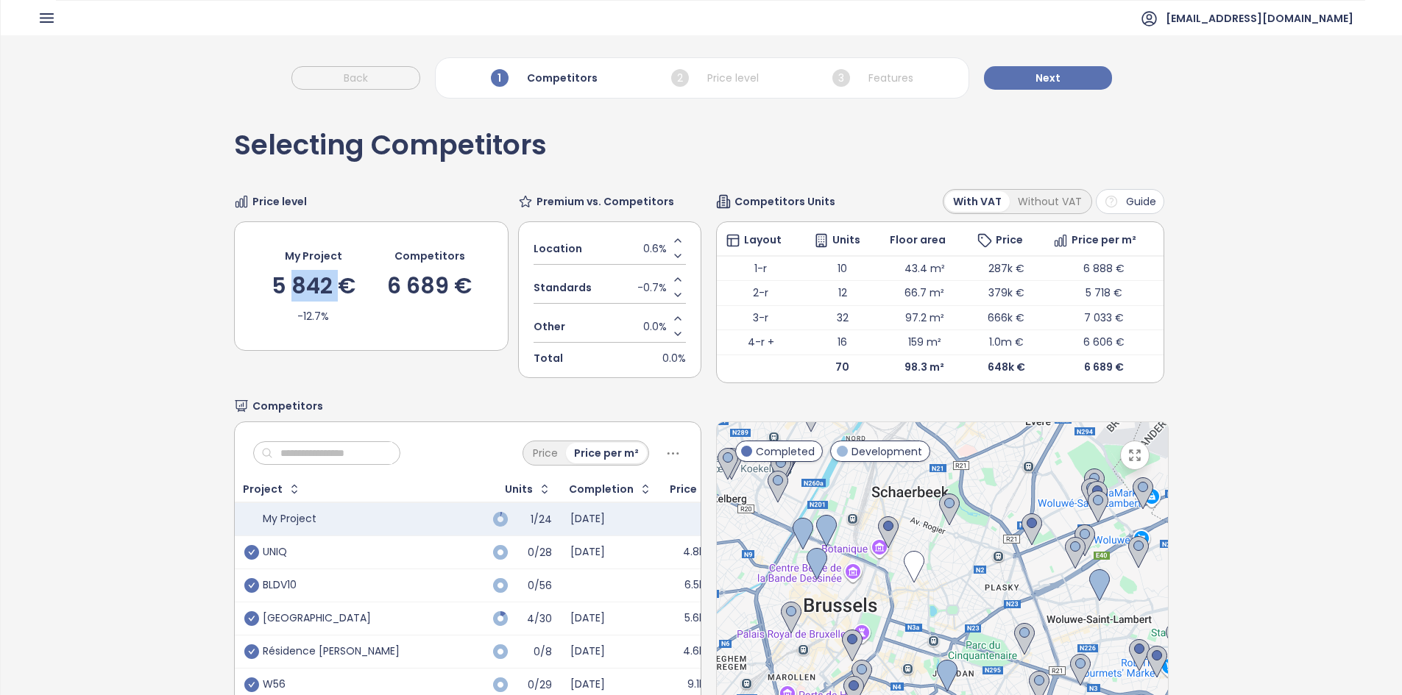
drag, startPoint x: 341, startPoint y: 308, endPoint x: 294, endPoint y: 283, distance: 53.3
click at [294, 283] on div "My Project 5 842 € -12.7%" at bounding box center [314, 286] width 84 height 77
click at [649, 253] on span "0.6%" at bounding box center [655, 249] width 24 height 16
click at [658, 253] on input "***" at bounding box center [662, 249] width 9 height 16
type input "*"
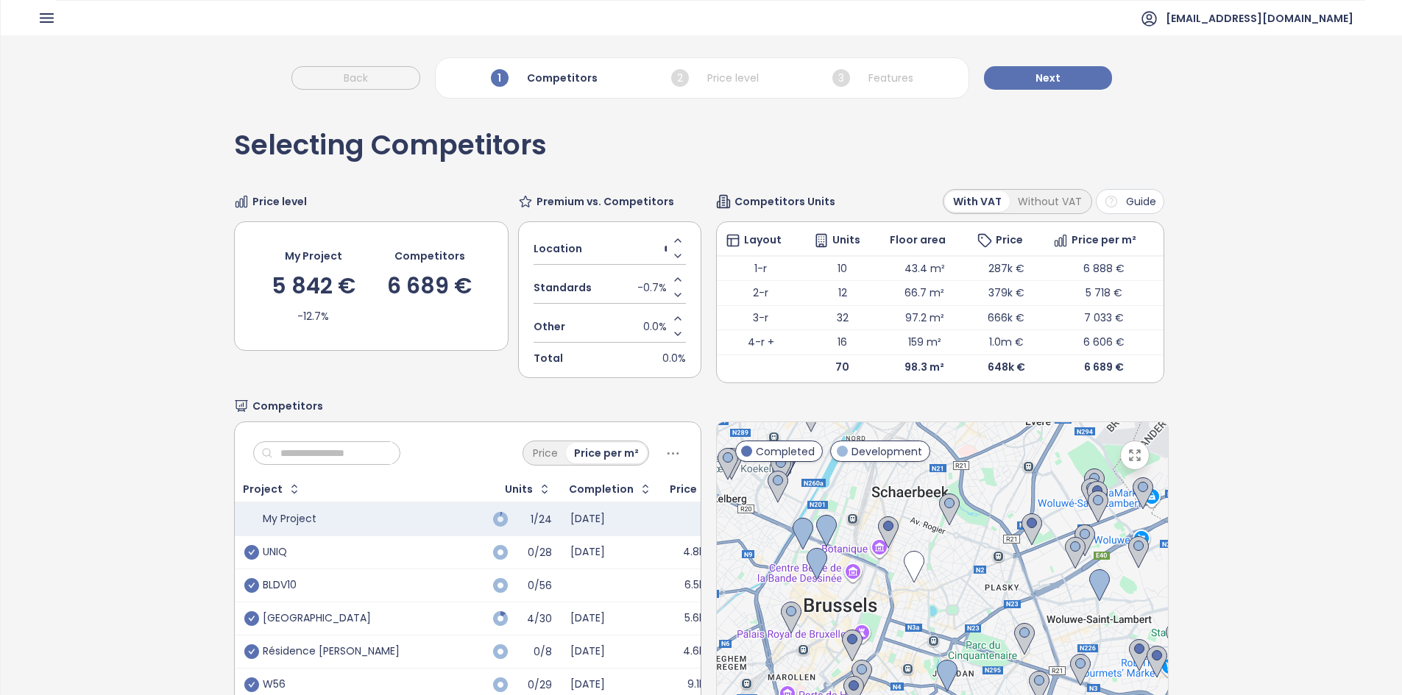
click at [736, 155] on div "Selecting Competitors Price level My Project 5 842 € -12.7% Competitors 6 689 €…" at bounding box center [701, 460] width 934 height 709
click at [1068, 71] on button "Next" at bounding box center [1048, 78] width 128 height 24
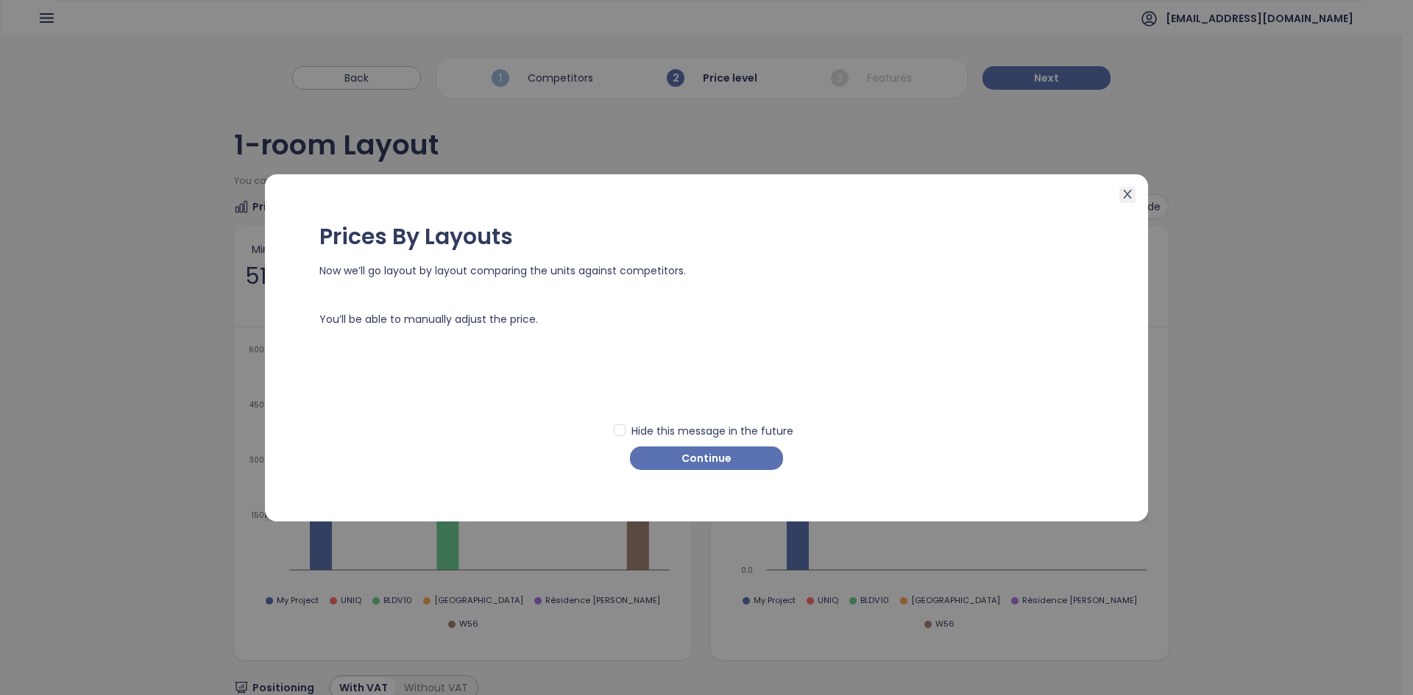
click at [1131, 196] on icon "close" at bounding box center [1128, 194] width 12 height 12
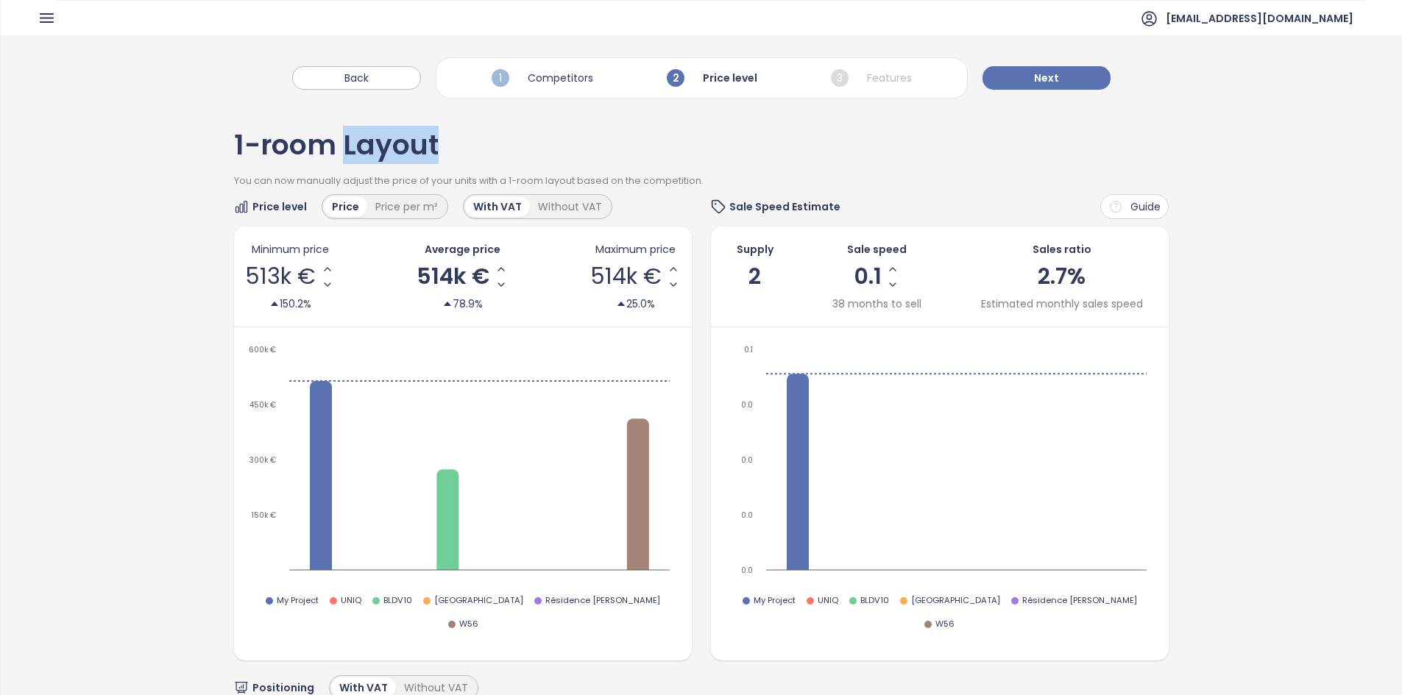
drag, startPoint x: 439, startPoint y: 156, endPoint x: 347, endPoint y: 140, distance: 93.4
click at [347, 140] on div "1-room Layout" at bounding box center [701, 153] width 934 height 43
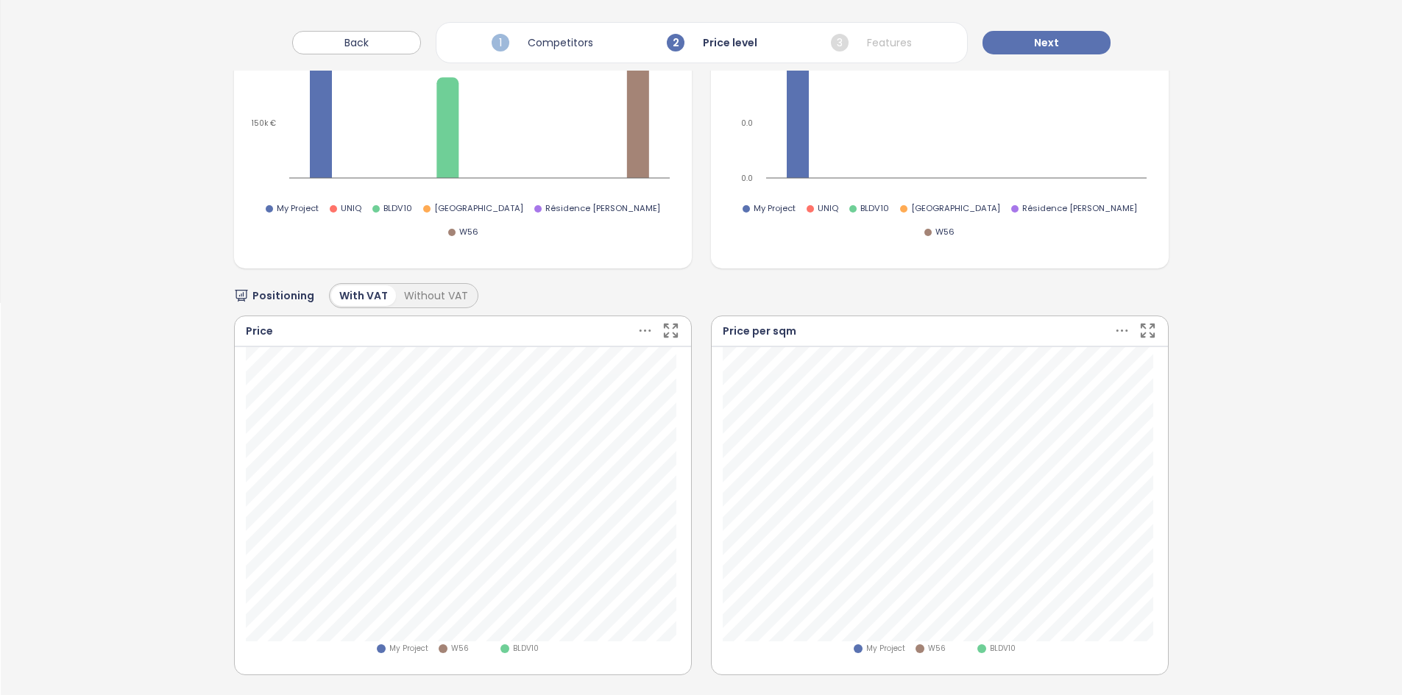
scroll to position [392, 0]
click at [1043, 31] on button "Next" at bounding box center [1046, 43] width 128 height 24
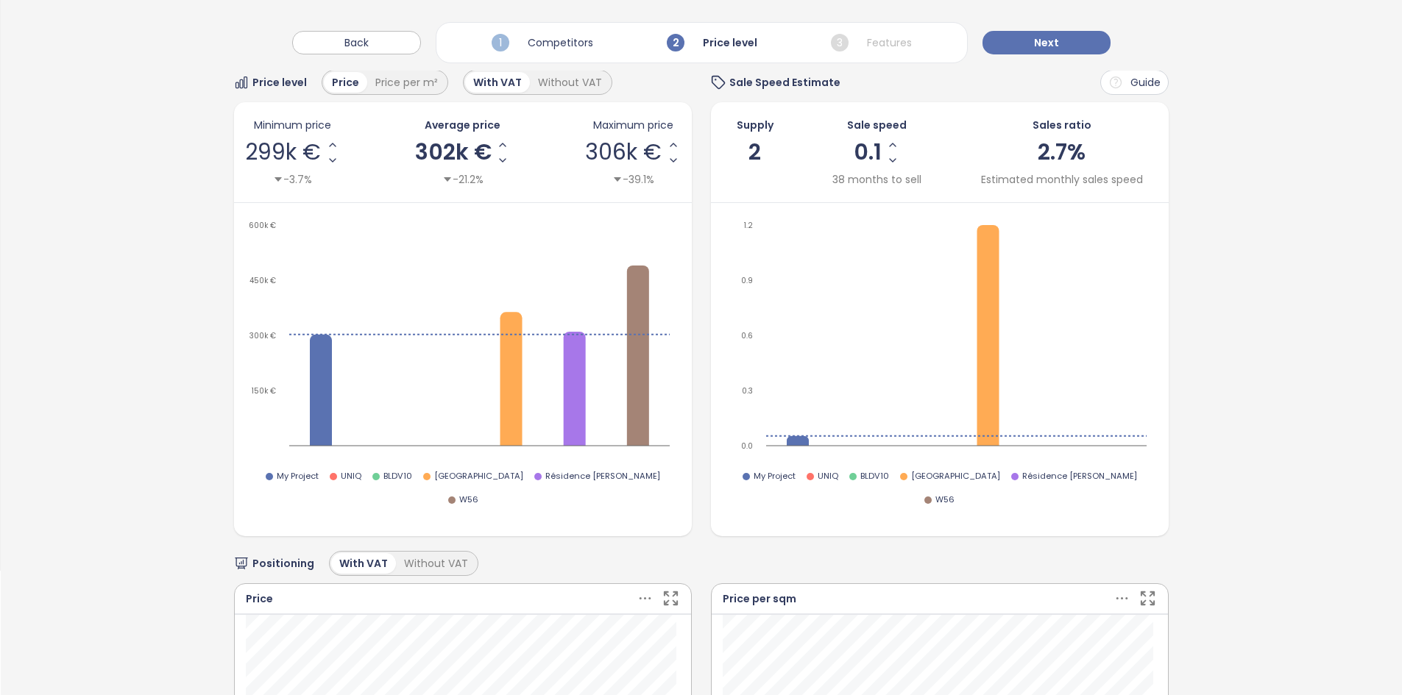
scroll to position [123, 0]
drag, startPoint x: 763, startPoint y: 149, endPoint x: 729, endPoint y: 154, distance: 34.1
click at [729, 154] on div "Supply 2 Sale speed 0.1 38 months to sell Sales ratio 2.7% Estimated monthly sa…" at bounding box center [940, 153] width 436 height 71
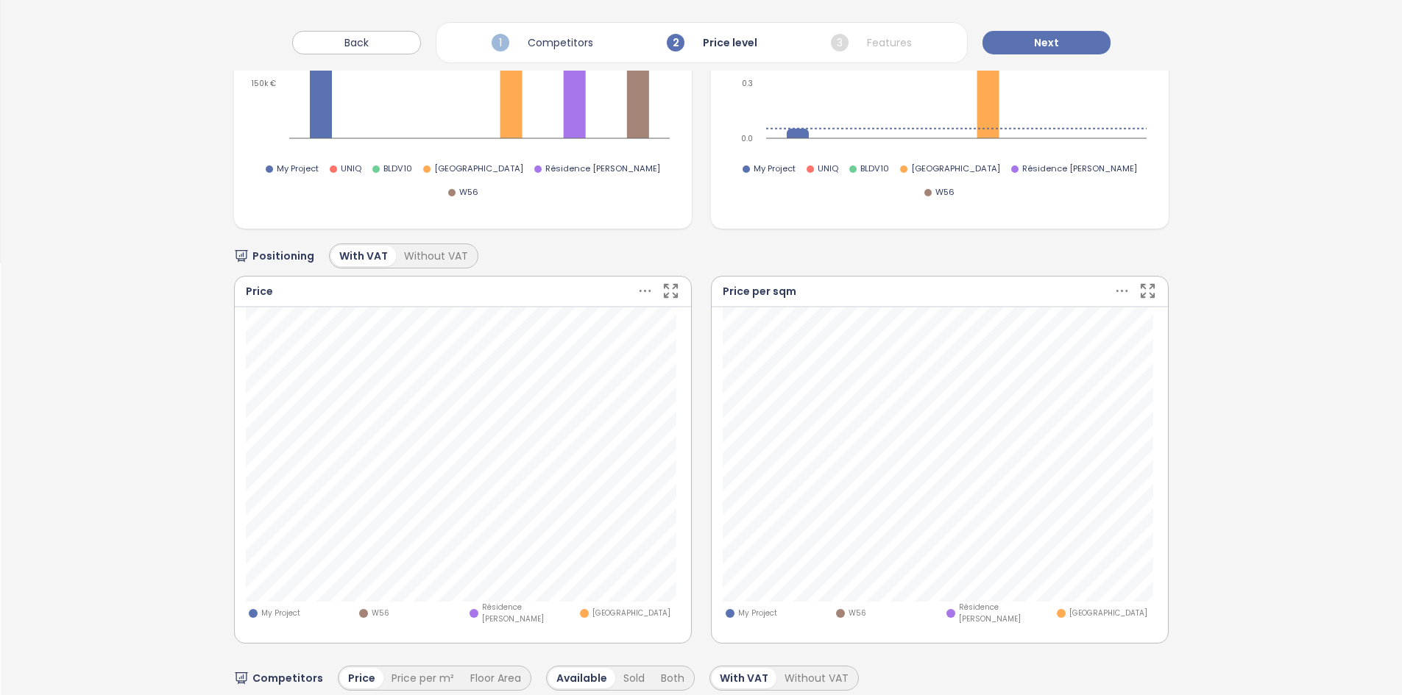
scroll to position [0, 0]
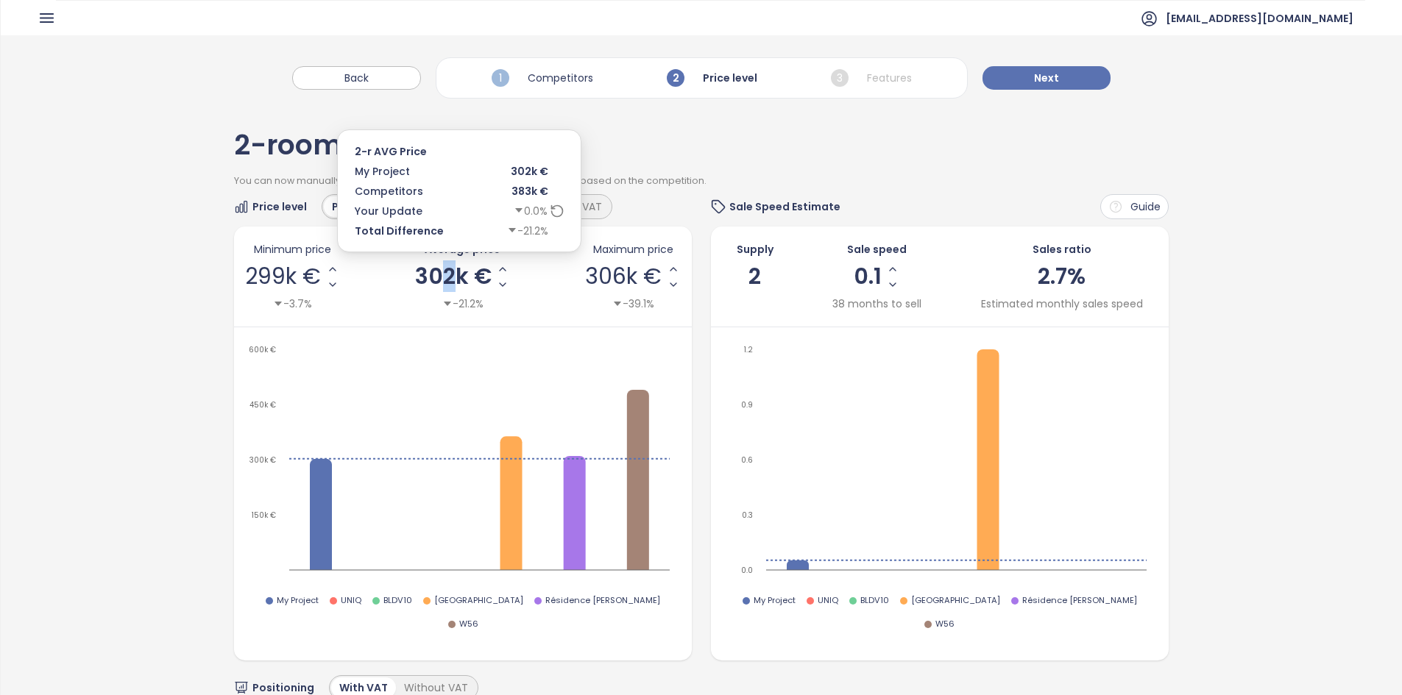
click at [447, 280] on span "302k €" at bounding box center [453, 277] width 77 height 22
click at [448, 280] on input "******" at bounding box center [453, 277] width 26 height 18
click at [449, 280] on input "******" at bounding box center [453, 277] width 26 height 18
click at [536, 273] on div "Minimum price 299k € -3.7% Average price ****** -21.2% Maximum price 306k € -39…" at bounding box center [463, 276] width 436 height 71
click at [500, 273] on icon "Increase AVG Price" at bounding box center [503, 269] width 12 height 12
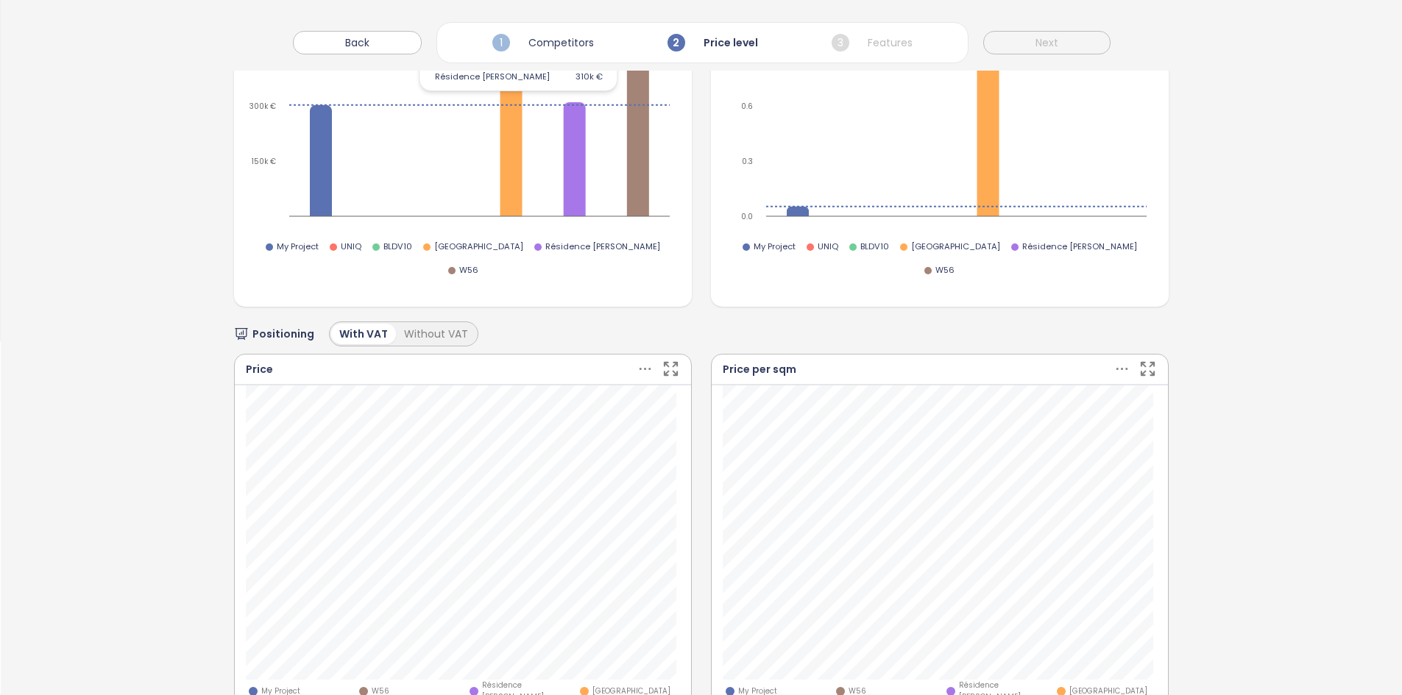
scroll to position [358, 0]
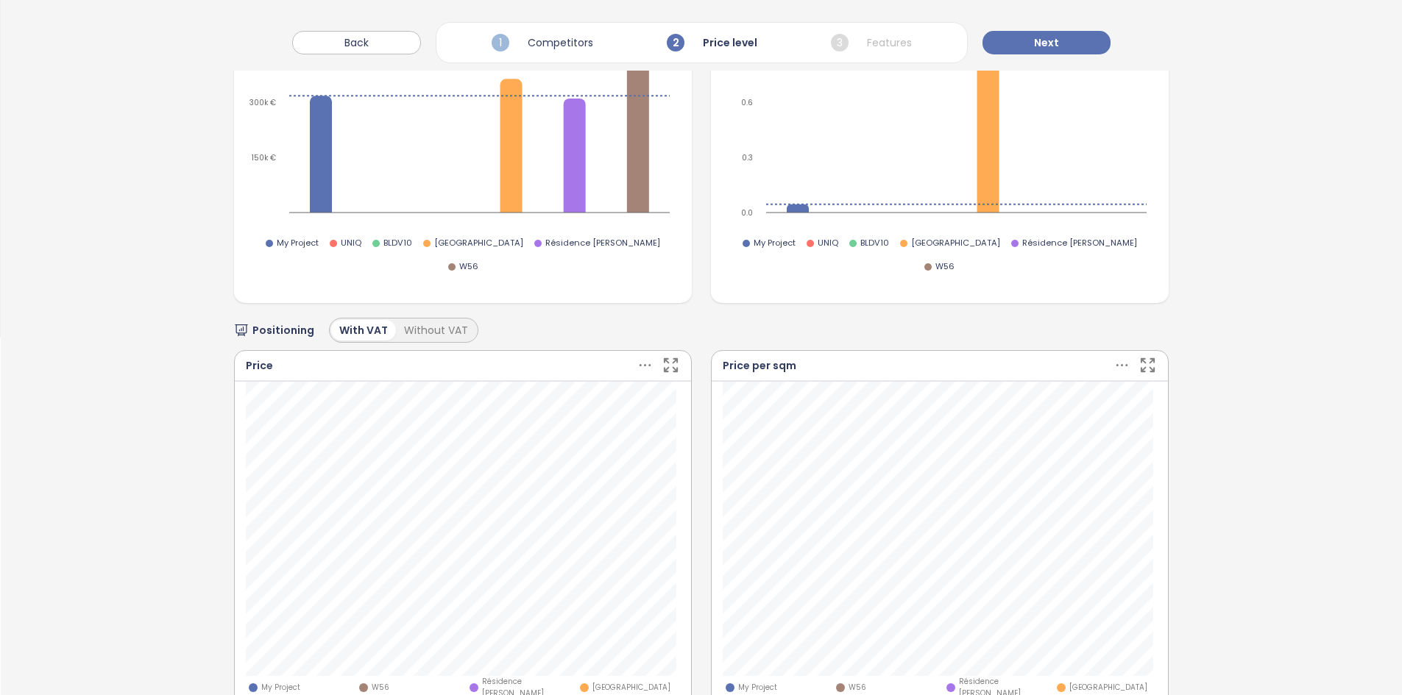
click at [712, 630] on div "My Project W56 Résidence Jade JOURDAN SQUARE" at bounding box center [940, 550] width 456 height 336
click at [714, 351] on div "Price per sqm" at bounding box center [940, 366] width 456 height 31
click at [1059, 41] on button "Next" at bounding box center [1046, 43] width 128 height 24
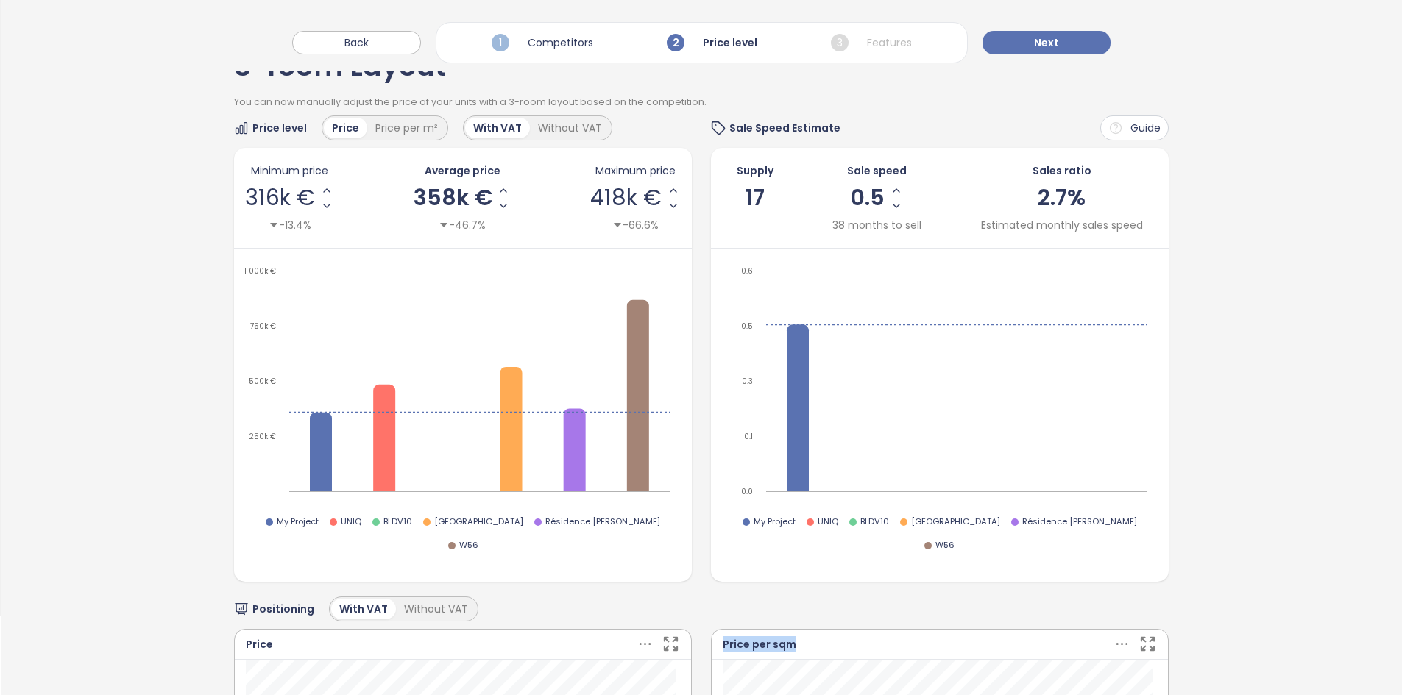
scroll to position [0, 0]
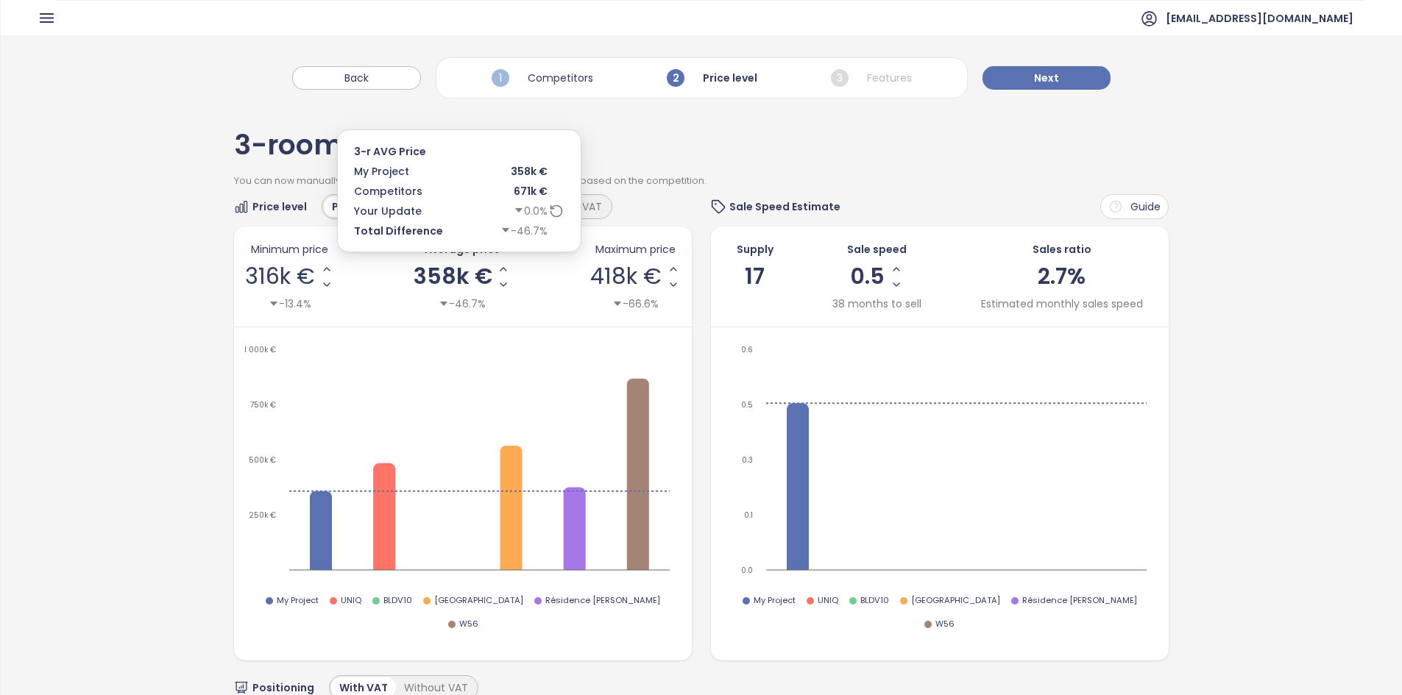
click at [445, 276] on span "358k €" at bounding box center [453, 277] width 79 height 22
click at [445, 276] on input "******" at bounding box center [452, 277] width 26 height 18
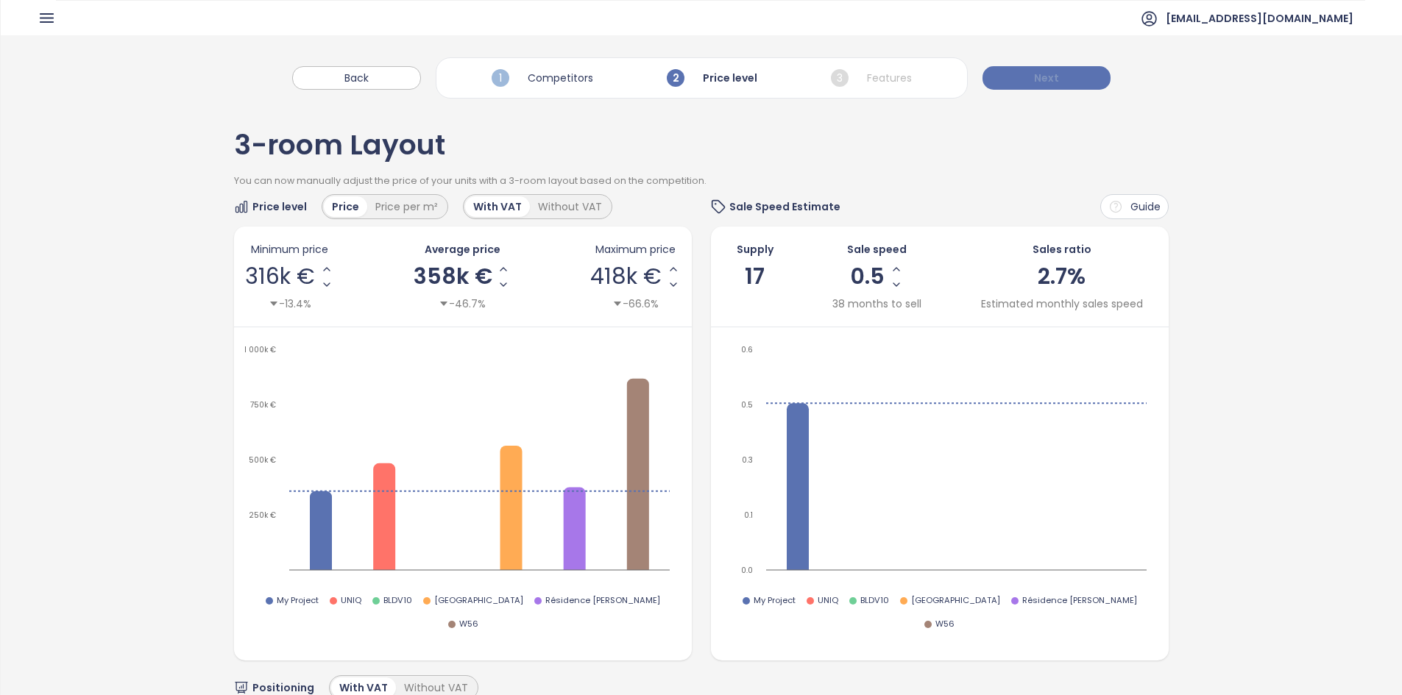
click at [1053, 75] on span "Next" at bounding box center [1046, 78] width 25 height 16
click at [1049, 73] on span "Next" at bounding box center [1046, 78] width 25 height 16
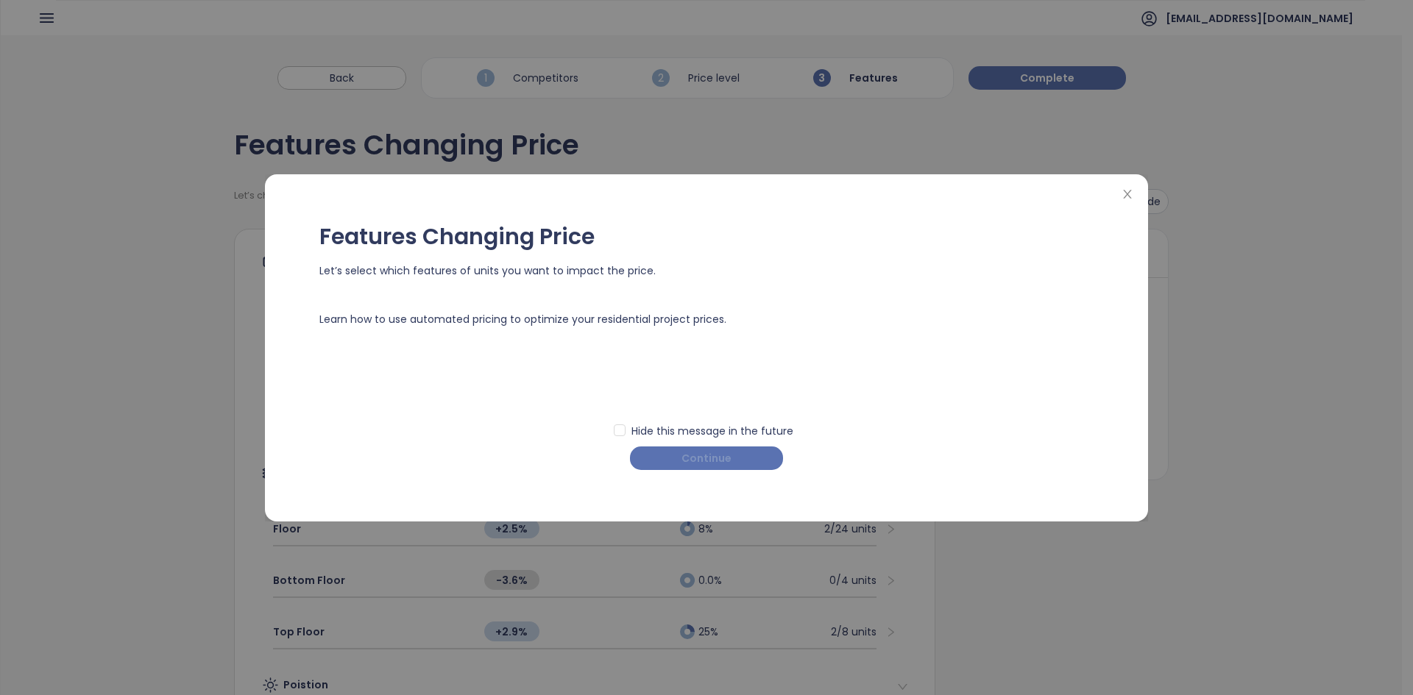
click at [715, 457] on span "Continue" at bounding box center [706, 458] width 50 height 16
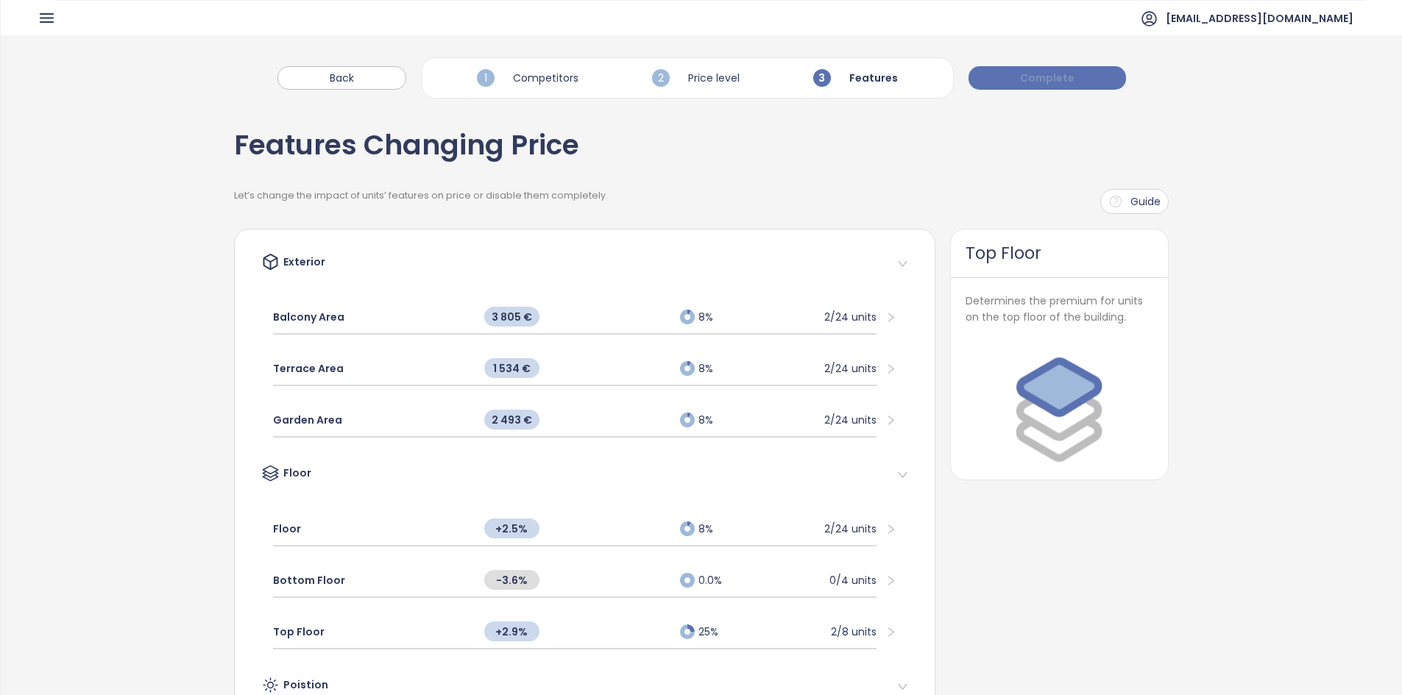
click at [1020, 78] on span "Complete" at bounding box center [1047, 78] width 54 height 16
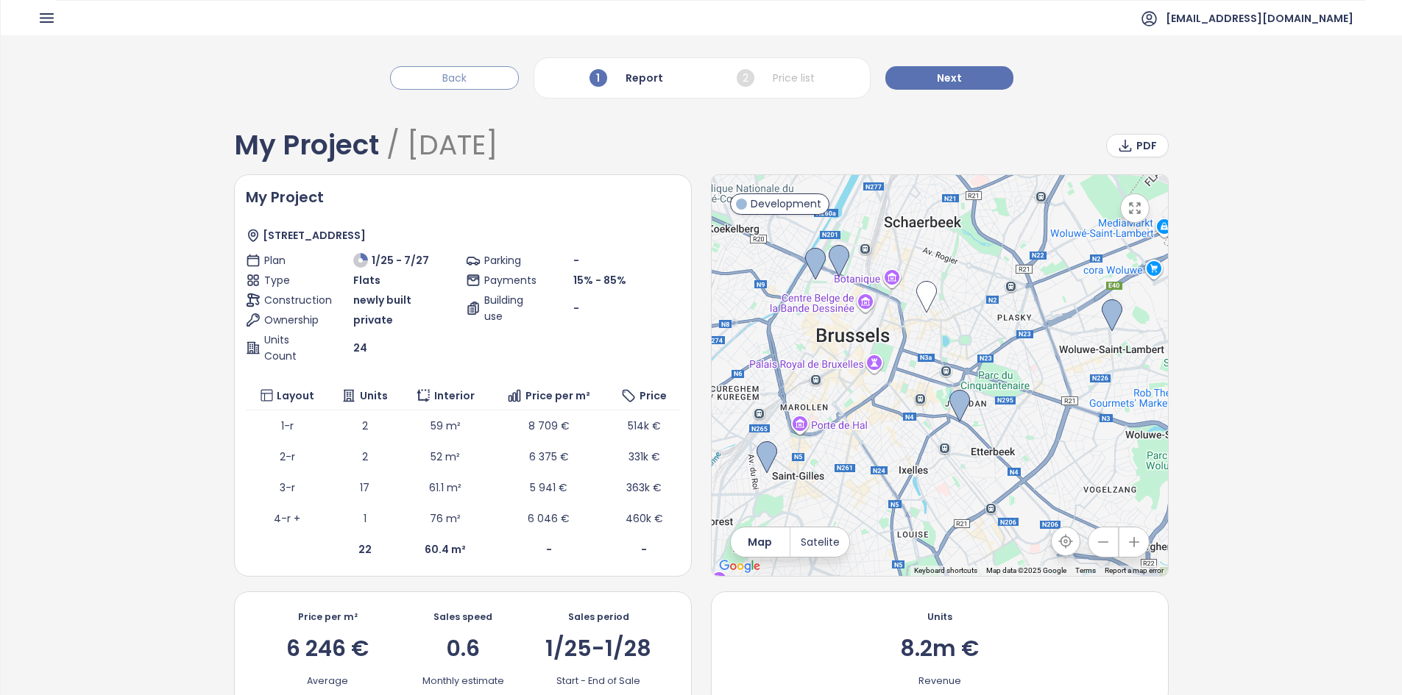
click at [486, 77] on button "Back" at bounding box center [454, 78] width 129 height 24
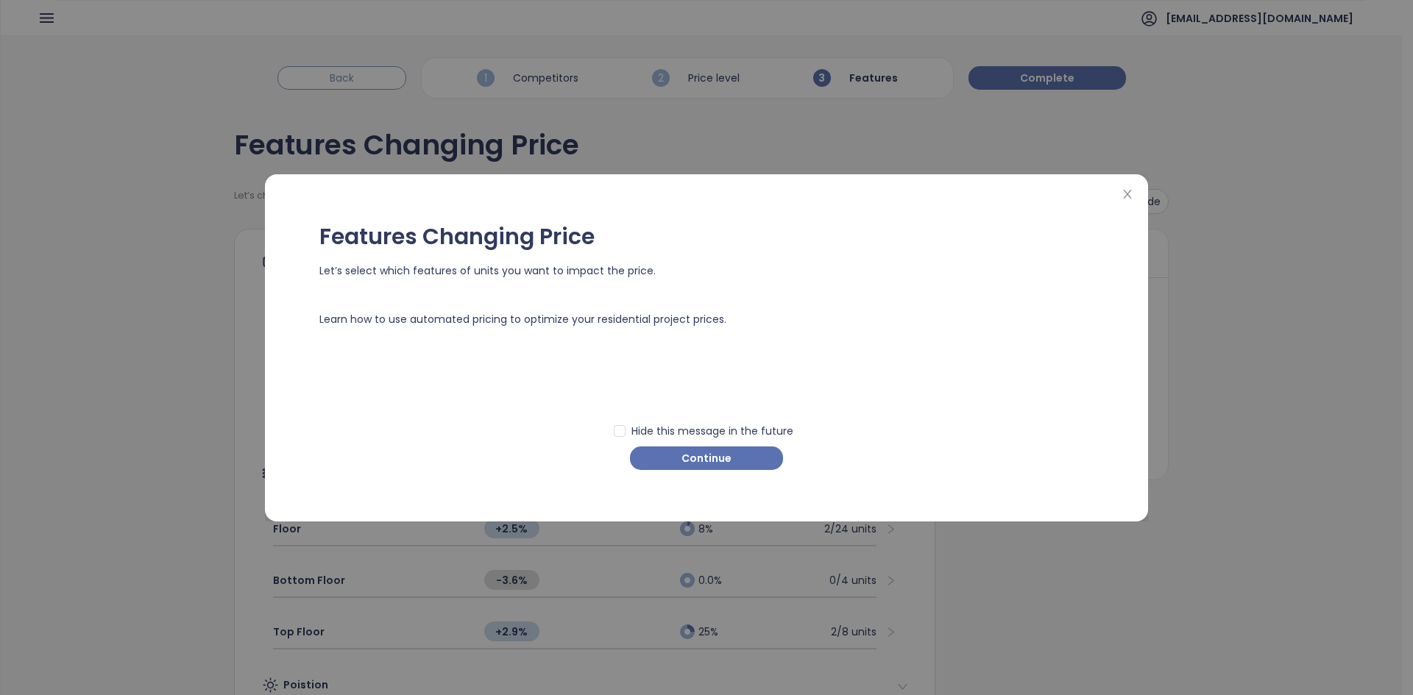
click at [486, 78] on div "Features Changing Price Let’s select which features of units you want to impact…" at bounding box center [706, 347] width 1413 height 695
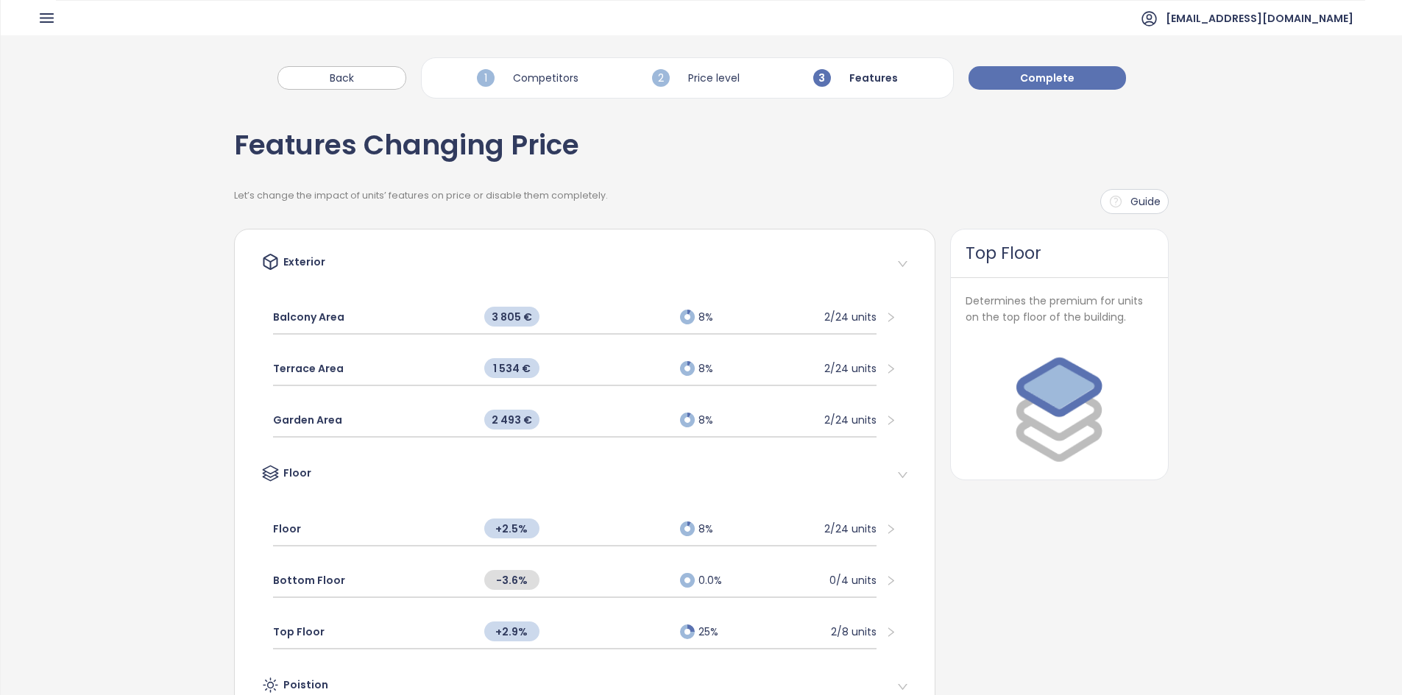
click at [38, 18] on icon "button" at bounding box center [47, 18] width 18 height 18
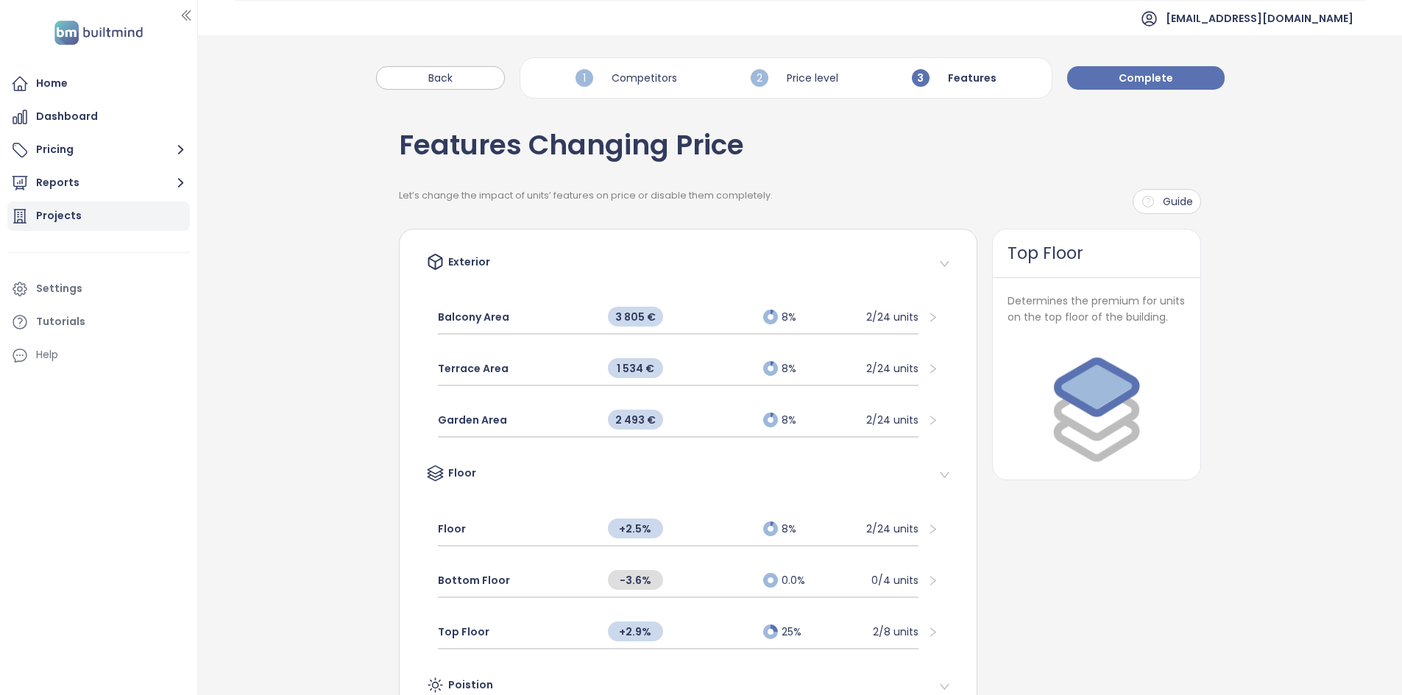
click at [81, 224] on div "Projects" at bounding box center [98, 216] width 183 height 29
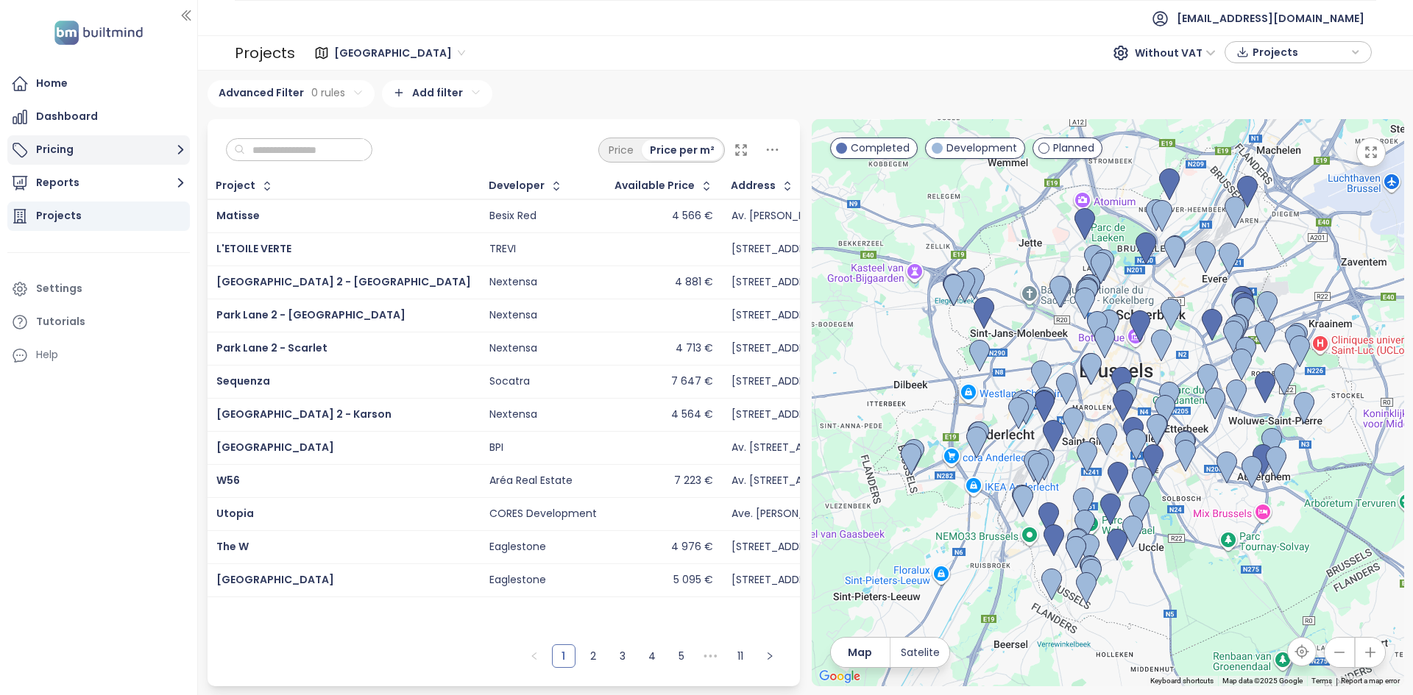
click at [171, 157] on icon "button" at bounding box center [180, 150] width 18 height 18
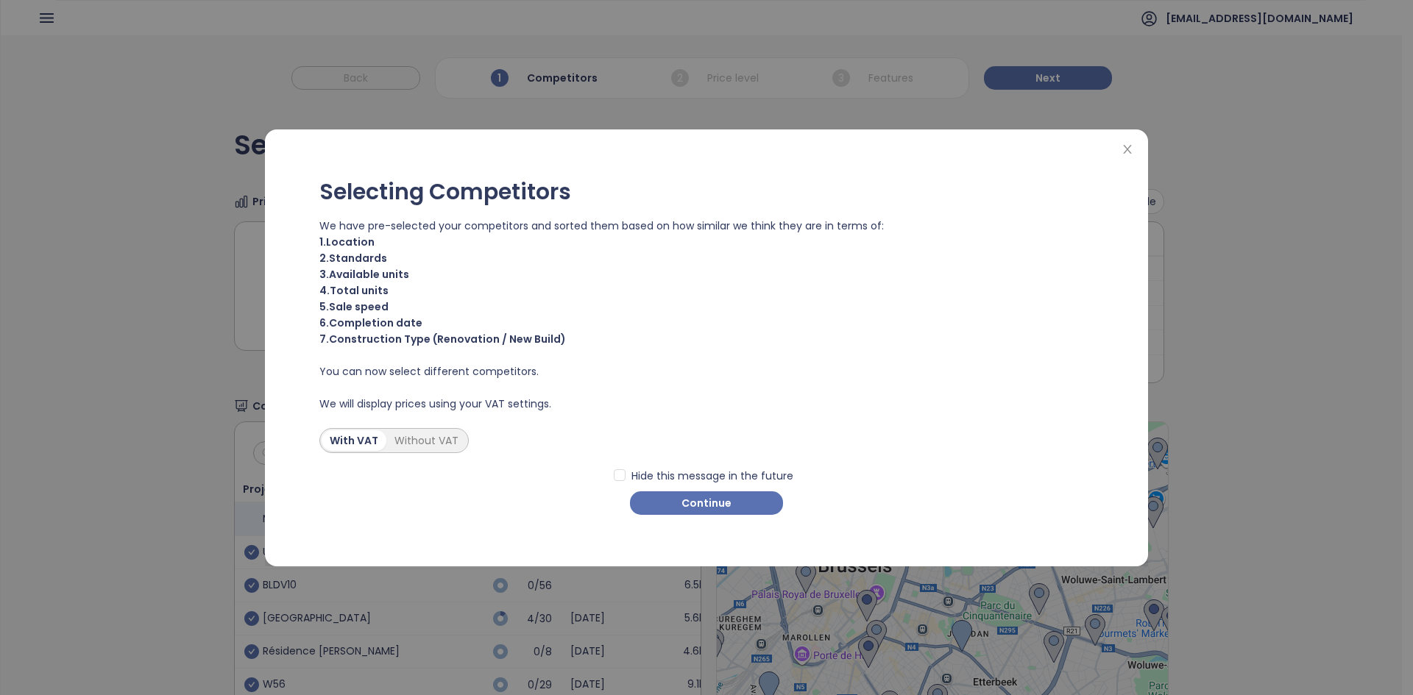
click at [726, 506] on span "Continue" at bounding box center [706, 503] width 50 height 16
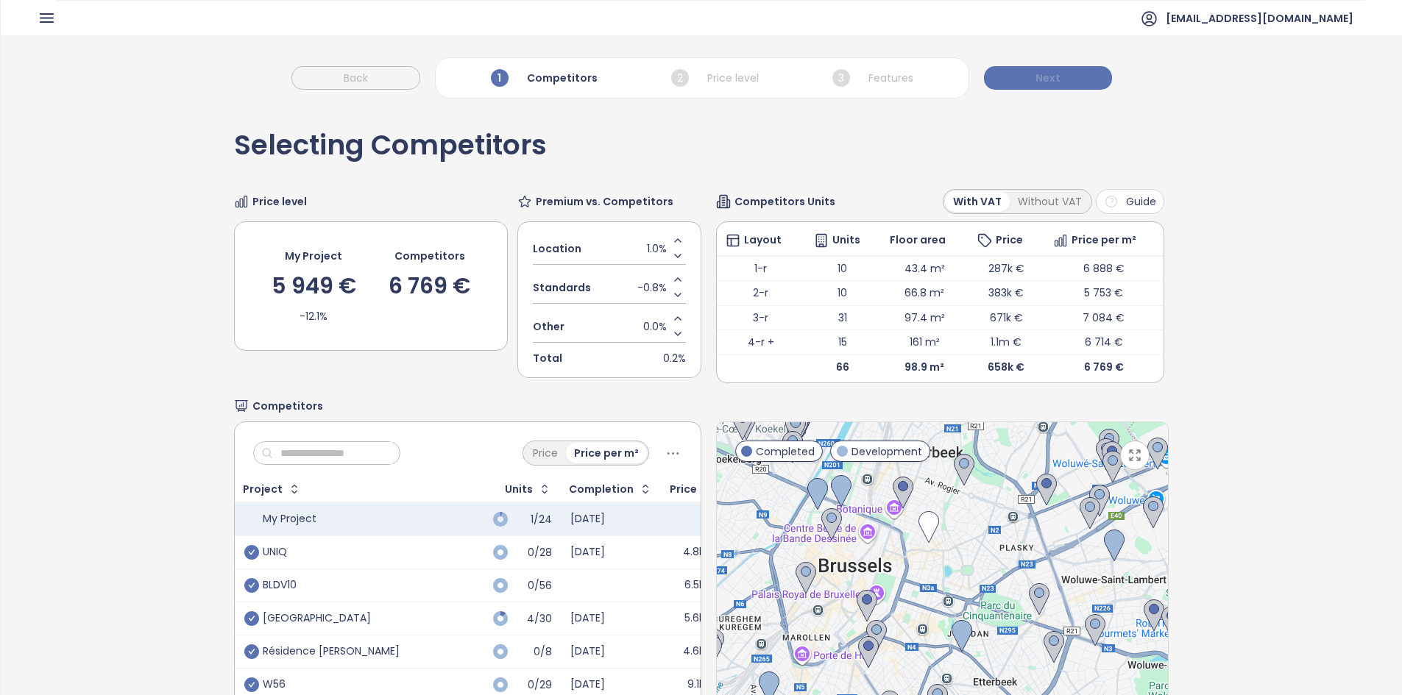
click at [1041, 80] on span "Next" at bounding box center [1047, 78] width 25 height 16
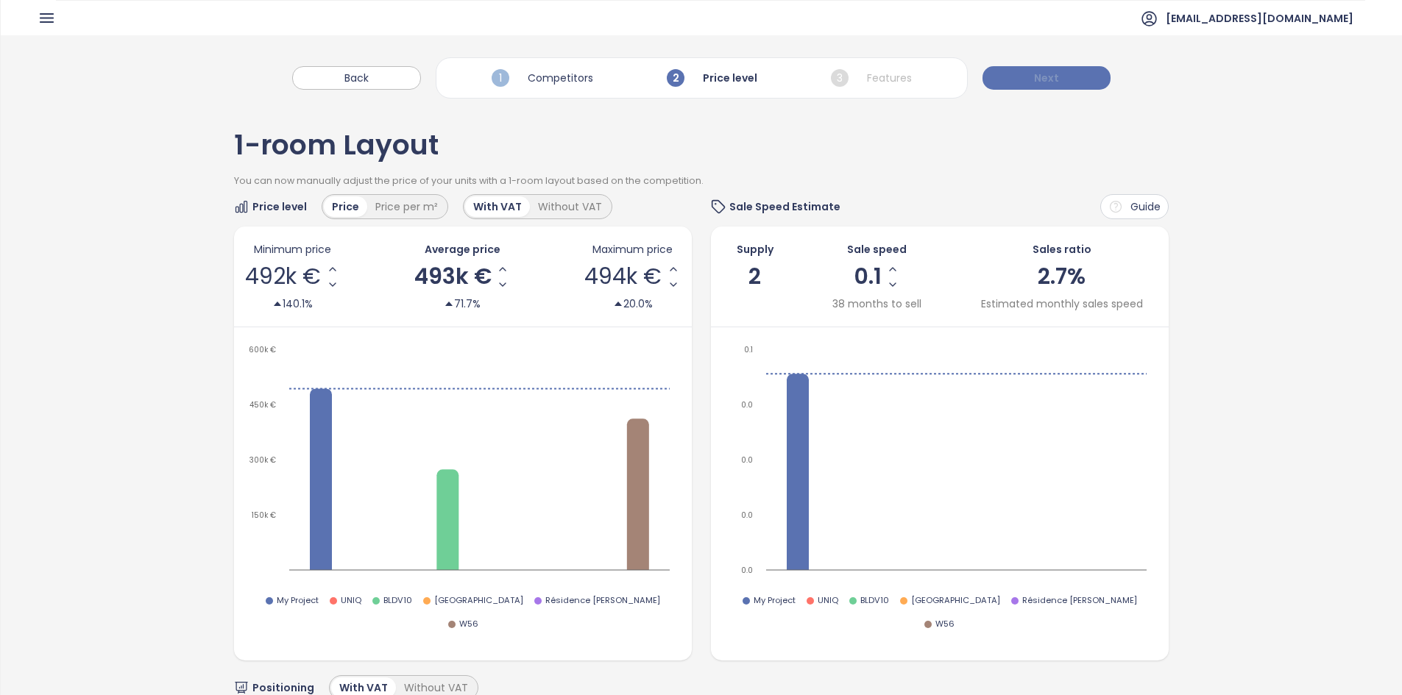
click at [1041, 78] on span "Next" at bounding box center [1046, 78] width 25 height 16
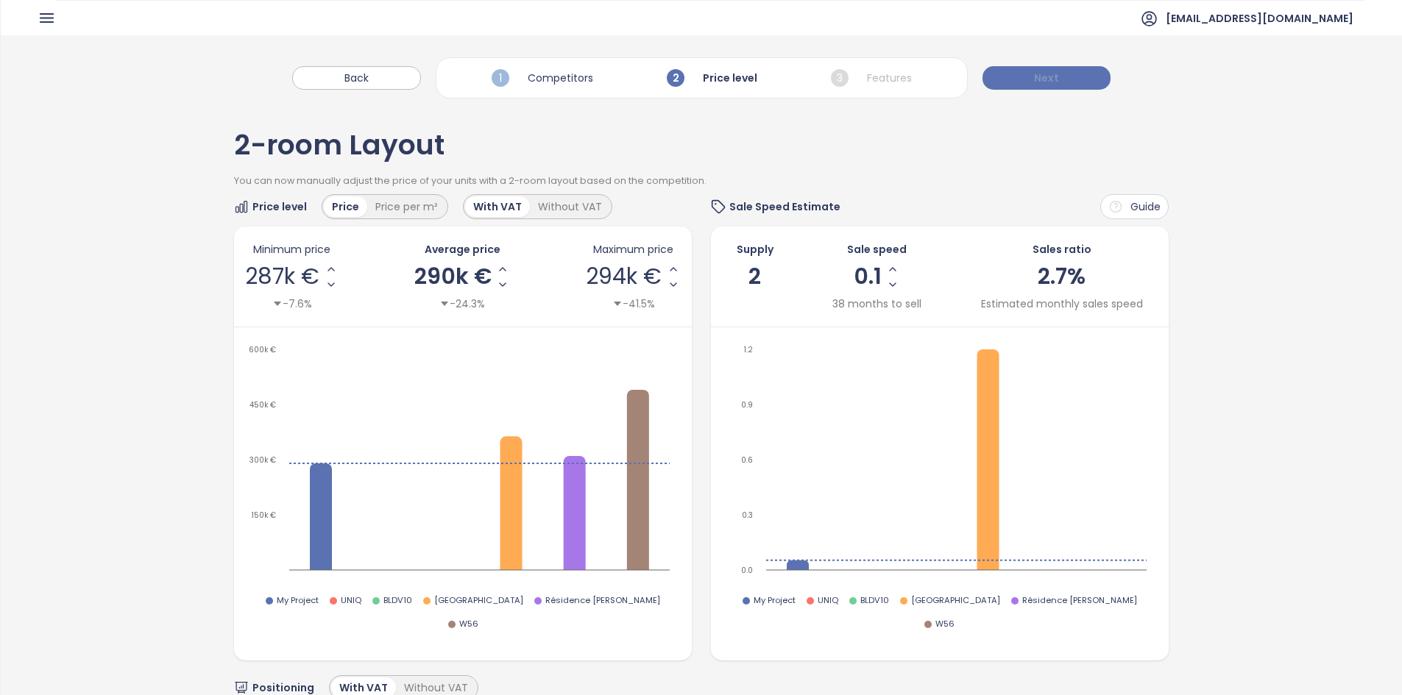
click at [1041, 78] on span "Next" at bounding box center [1046, 78] width 25 height 16
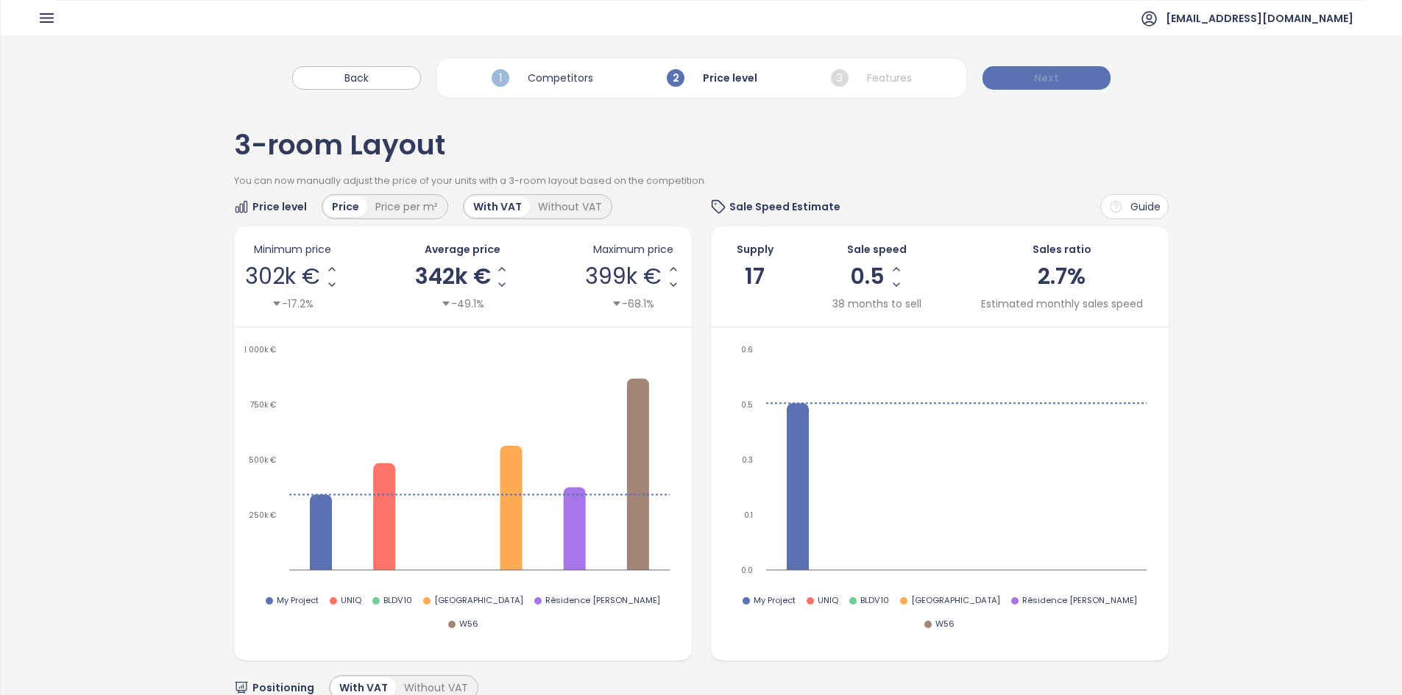
click at [1038, 78] on span "Next" at bounding box center [1046, 78] width 25 height 16
click at [1039, 79] on span "Next" at bounding box center [1046, 78] width 25 height 16
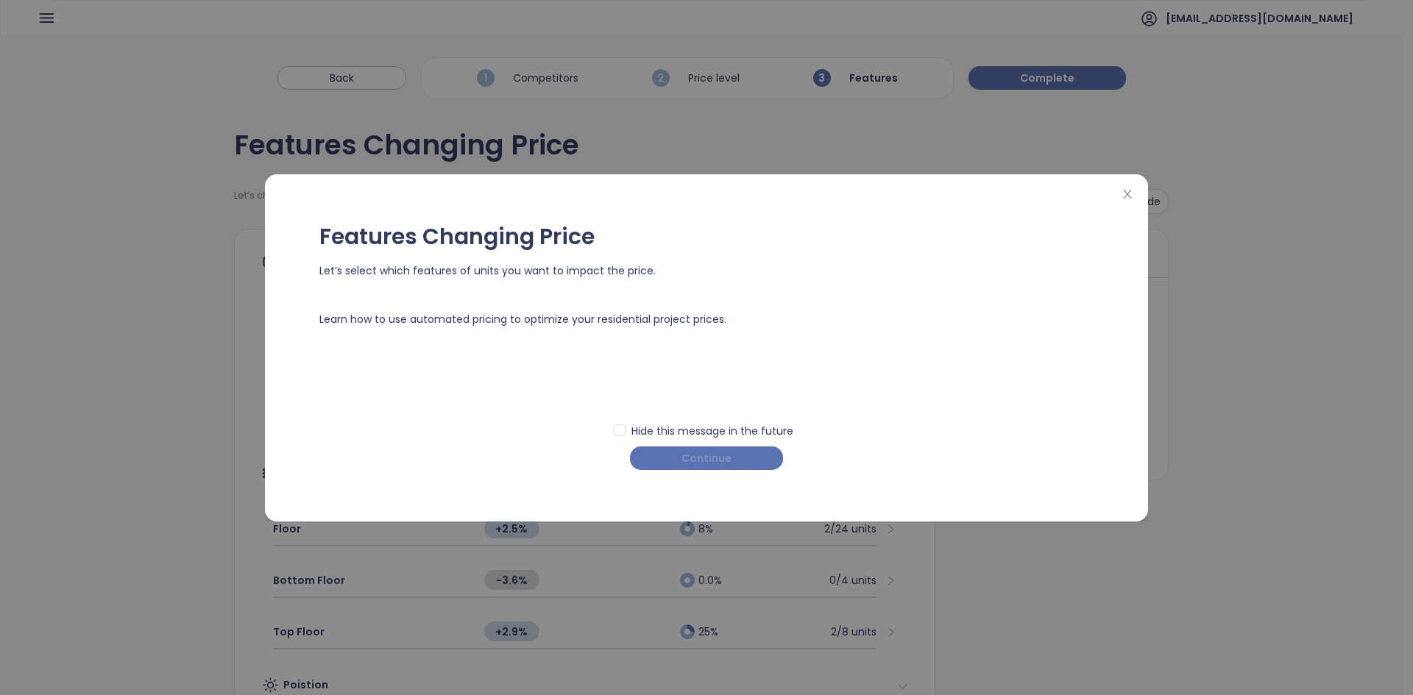
click at [701, 454] on span "Continue" at bounding box center [706, 458] width 50 height 16
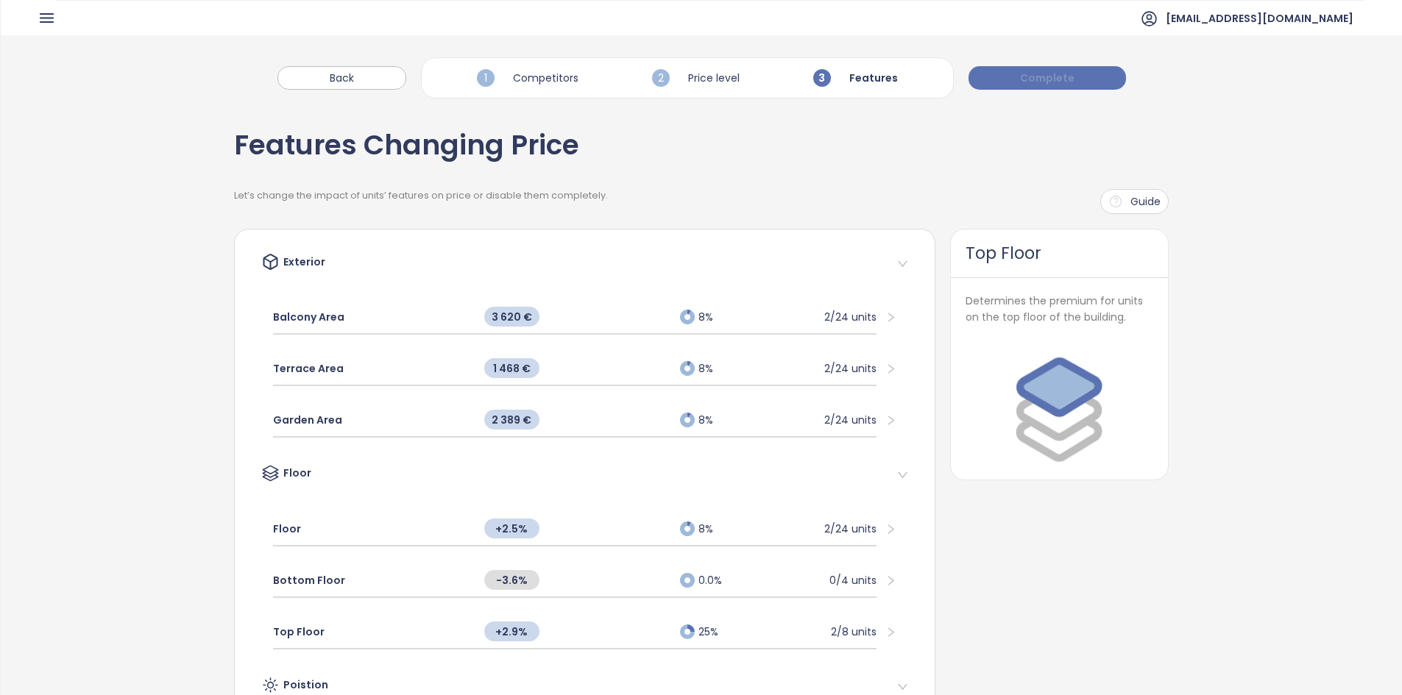
click at [1038, 75] on span "Complete" at bounding box center [1047, 78] width 54 height 16
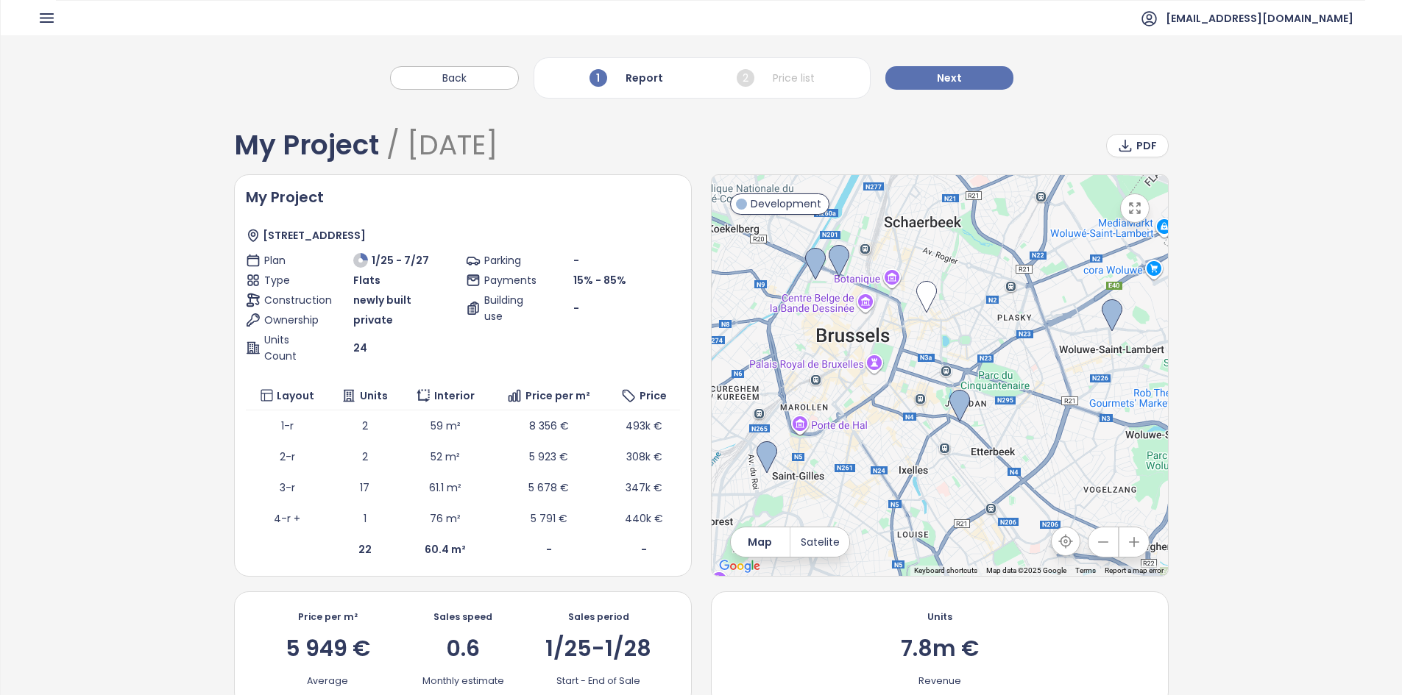
scroll to position [326, 0]
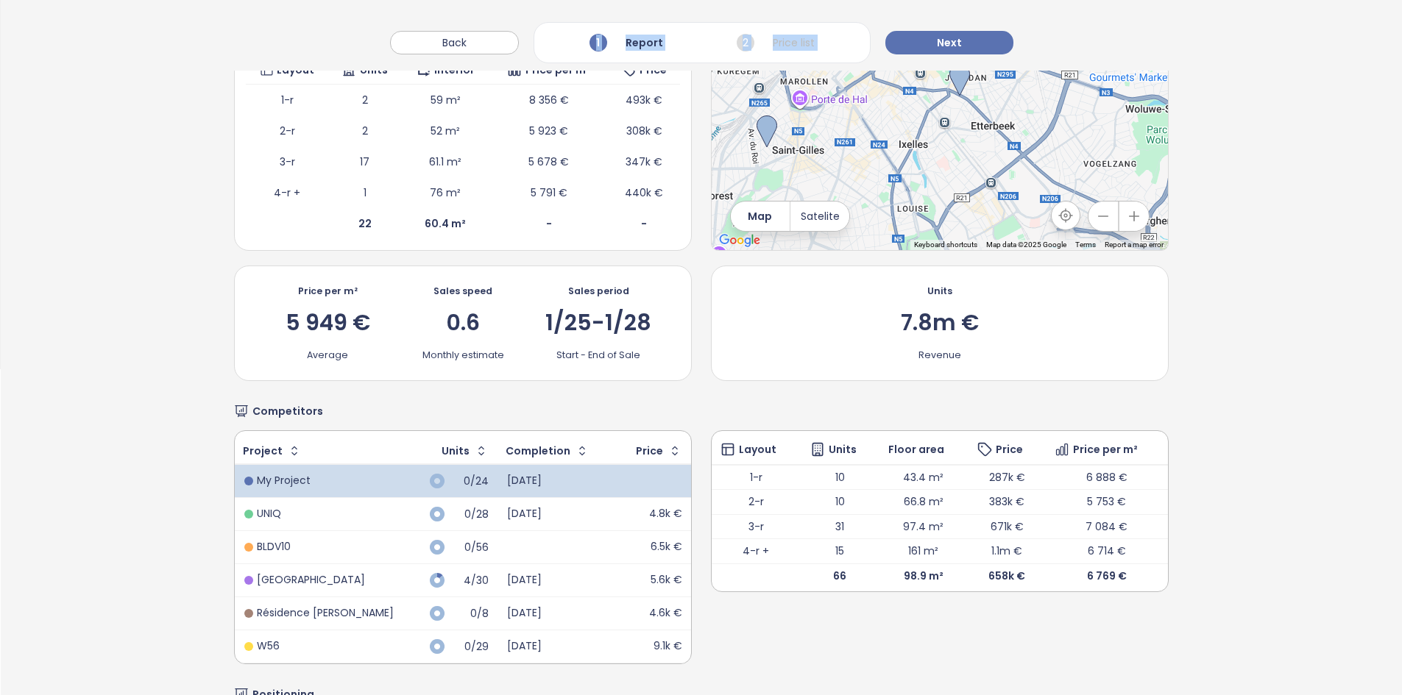
drag, startPoint x: 76, startPoint y: 68, endPoint x: 239, endPoint y: 14, distance: 172.2
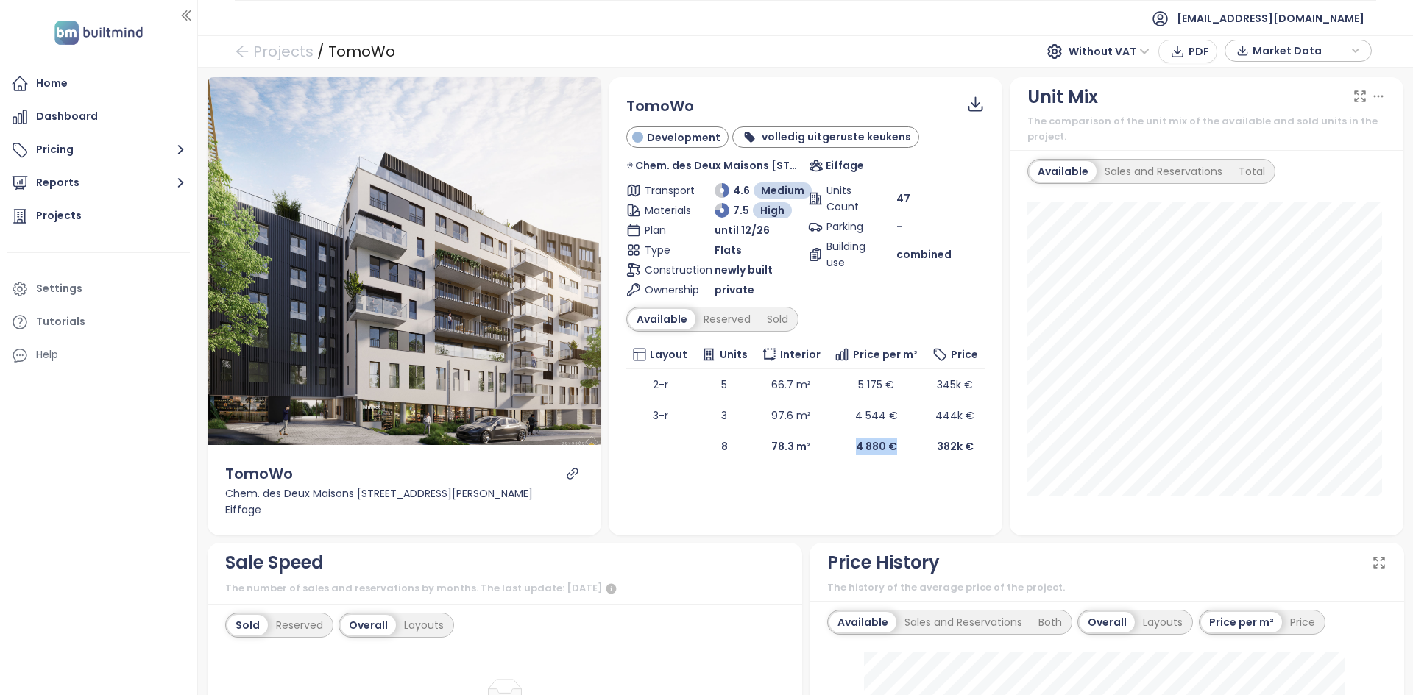
drag, startPoint x: 901, startPoint y: 449, endPoint x: 843, endPoint y: 441, distance: 58.7
click at [843, 441] on td "4 880 €" at bounding box center [876, 446] width 98 height 31
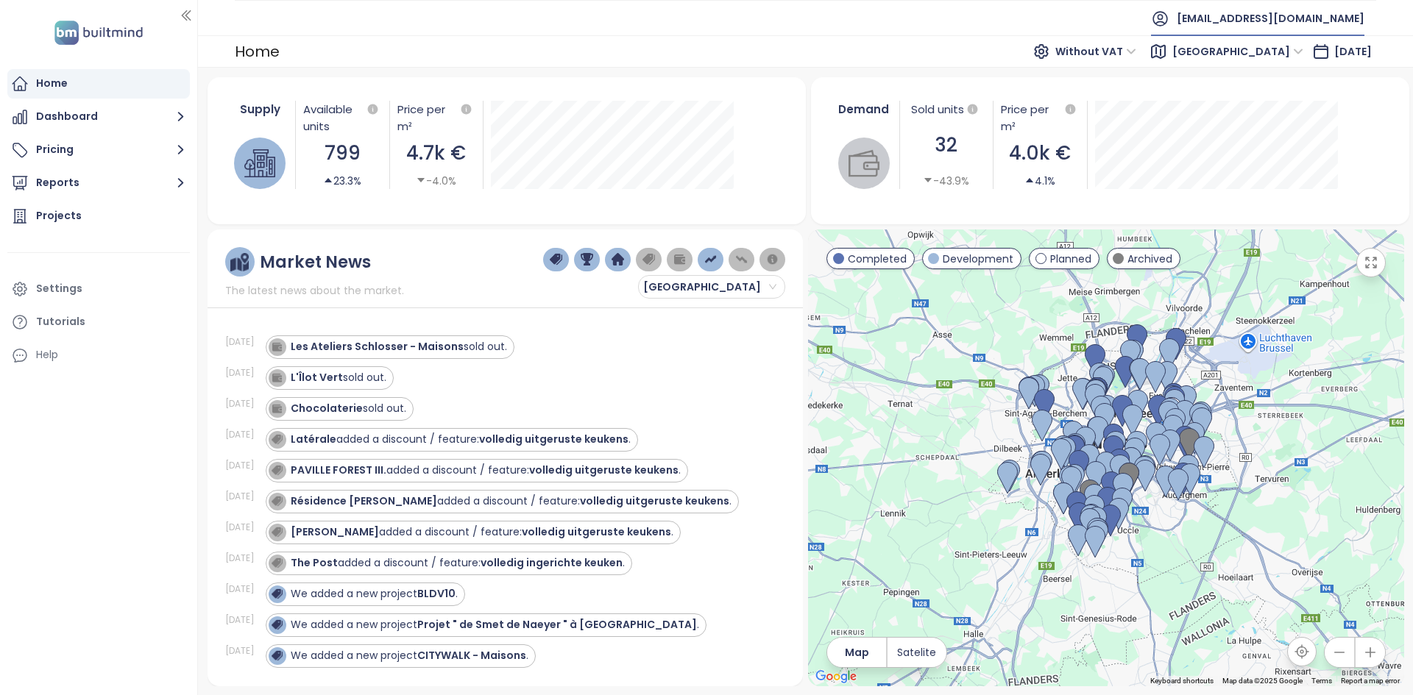
click at [1283, 7] on span "[EMAIL_ADDRESS][DOMAIN_NAME]" at bounding box center [1271, 18] width 188 height 35
click at [1278, 69] on li "Log out" at bounding box center [1307, 59] width 112 height 29
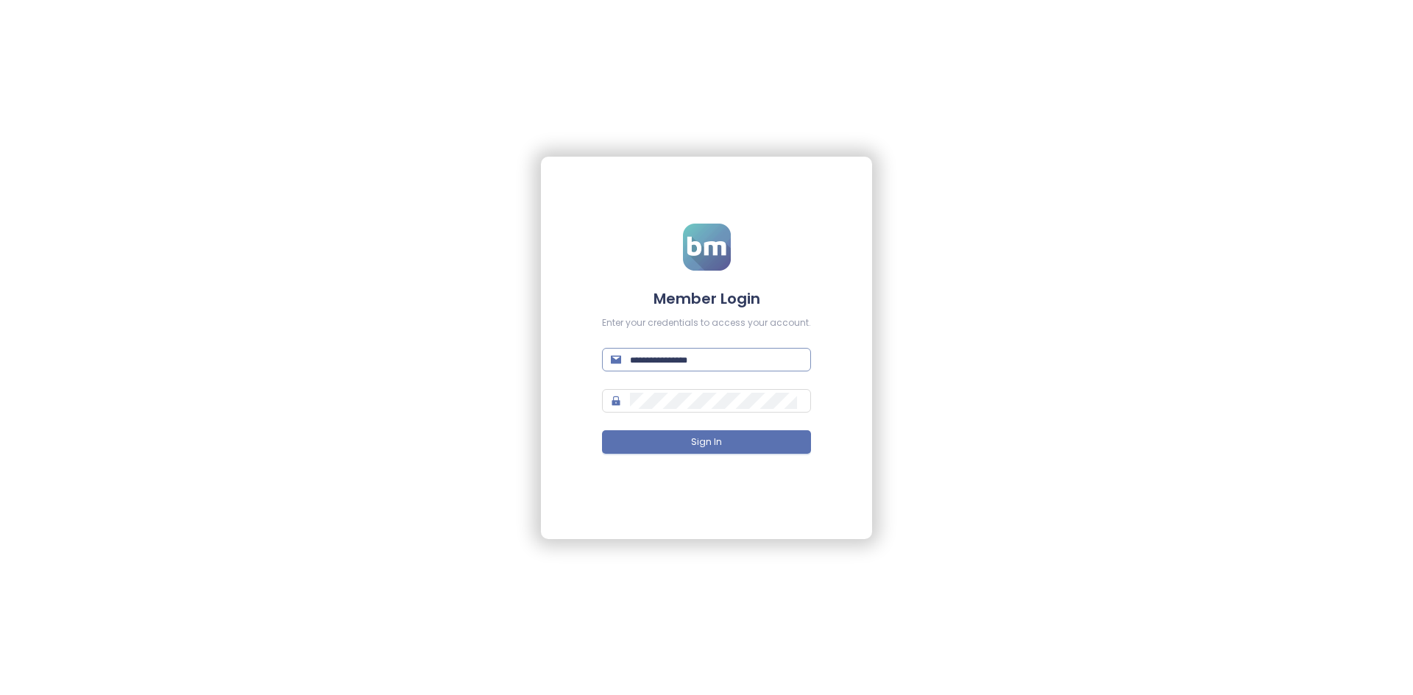
click at [767, 360] on input "text" at bounding box center [716, 360] width 172 height 16
paste input "**********"
type input "**********"
click at [684, 392] on span at bounding box center [706, 401] width 209 height 24
click at [690, 436] on button "Sign In" at bounding box center [706, 443] width 209 height 24
